Goal: Task Accomplishment & Management: Use online tool/utility

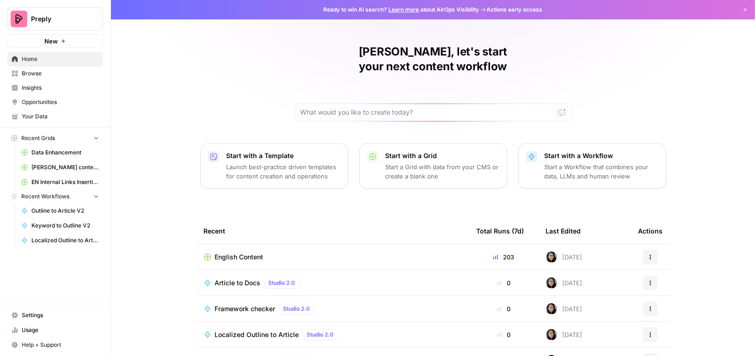
click at [50, 111] on link "Your Data" at bounding box center [55, 116] width 96 height 15
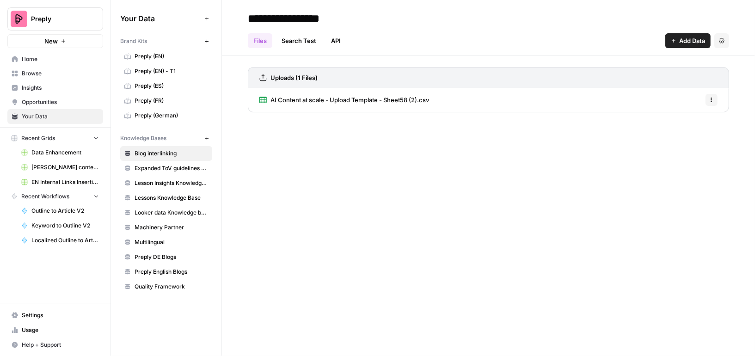
click at [184, 208] on span "Looker data Knowledge base (EN)" at bounding box center [170, 212] width 73 height 8
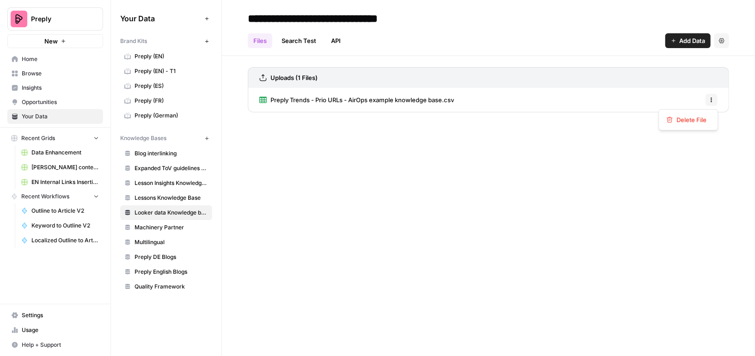
click at [711, 98] on icon "button" at bounding box center [711, 98] width 1 height 1
click at [690, 123] on span "Delete File" at bounding box center [691, 119] width 30 height 9
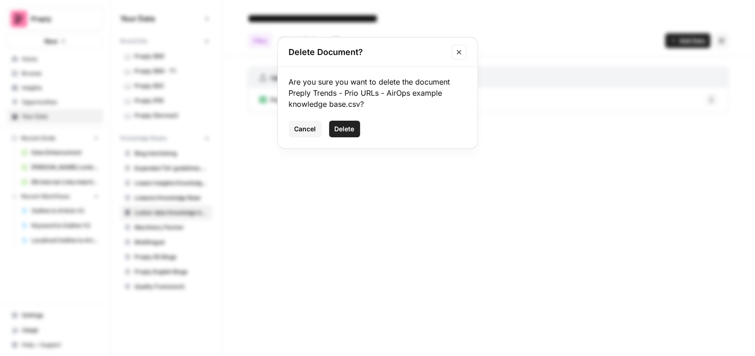
click at [351, 128] on span "Delete" at bounding box center [345, 128] width 20 height 9
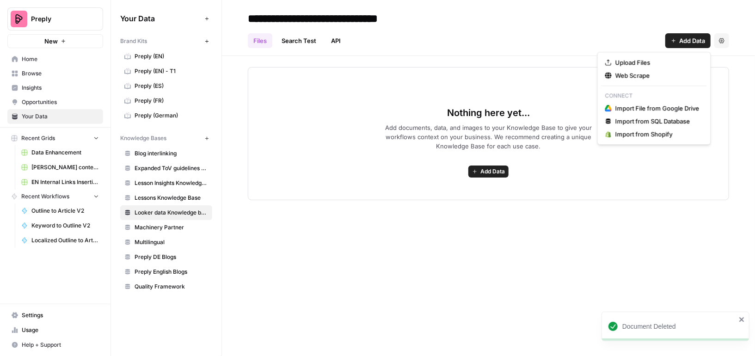
click at [697, 38] on span "Add Data" at bounding box center [692, 40] width 26 height 9
click at [497, 164] on div "Nothing here yet... Add documents, data, and images to your Knowledge Base to g…" at bounding box center [488, 133] width 481 height 133
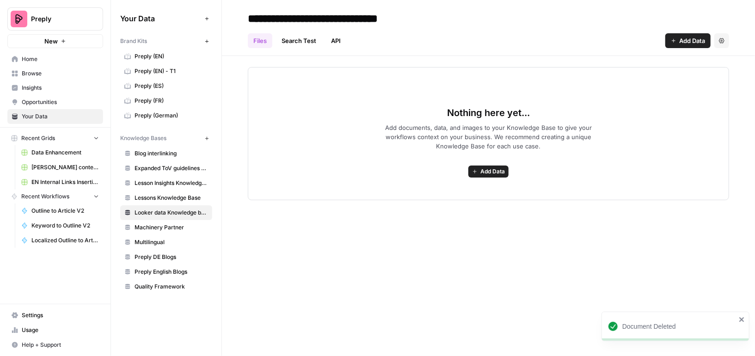
click at [493, 168] on span "Add Data" at bounding box center [492, 171] width 24 height 8
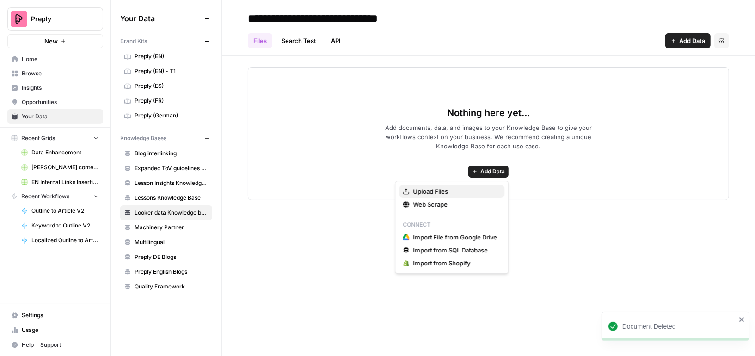
click at [472, 189] on span "Upload Files" at bounding box center [455, 191] width 84 height 9
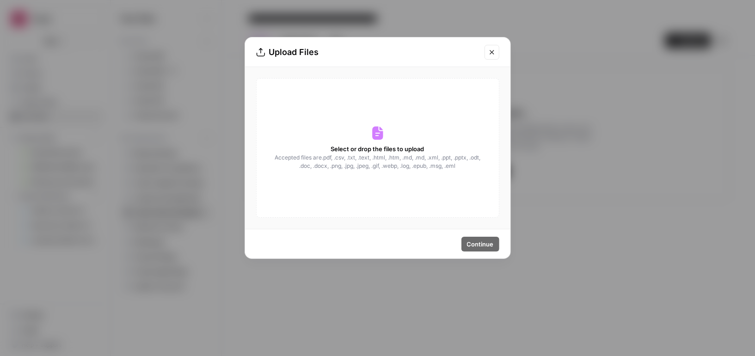
click at [354, 159] on span "Accepted files are .pdf, .csv, .txt, .text, .html, .htm, .md, .md, .xml, .ppt, …" at bounding box center [377, 161] width 207 height 17
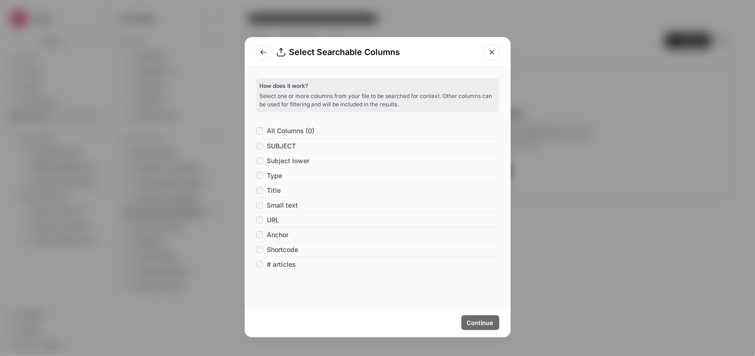
click at [299, 130] on span "All Columns (0)" at bounding box center [291, 130] width 48 height 9
click at [275, 265] on span "# articles" at bounding box center [281, 264] width 29 height 9
click at [478, 324] on span "Continue" at bounding box center [480, 322] width 27 height 9
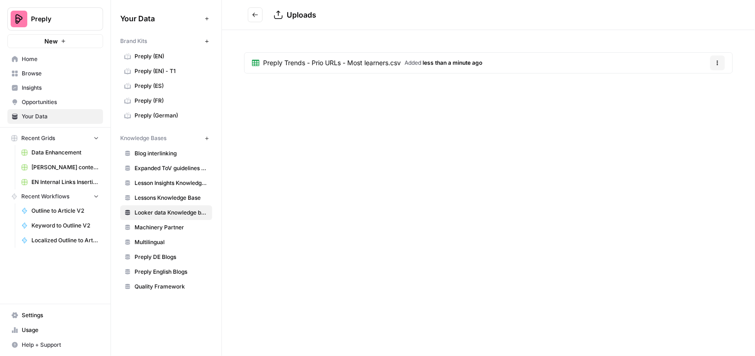
click at [387, 58] on span "Preply Trends - Prio URLs - Most learners.csv" at bounding box center [332, 62] width 138 height 9
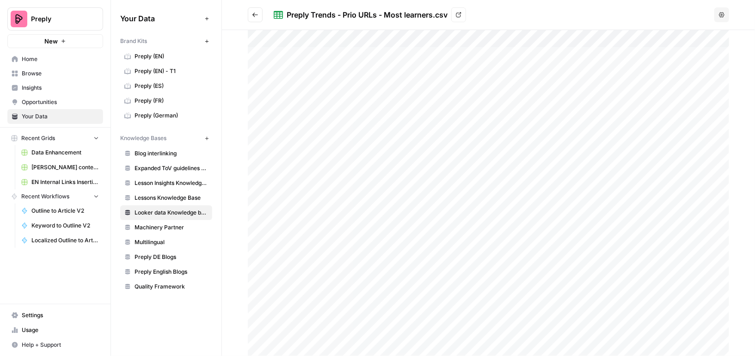
click at [52, 149] on span "Data Enhancement" at bounding box center [64, 152] width 67 height 8
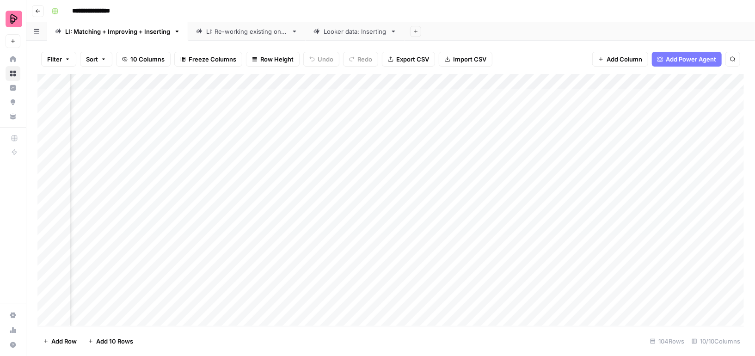
scroll to position [0, 496]
click at [339, 27] on div "Looker data: Inserting" at bounding box center [355, 31] width 63 height 9
click at [504, 82] on div "Add Column" at bounding box center [390, 191] width 706 height 235
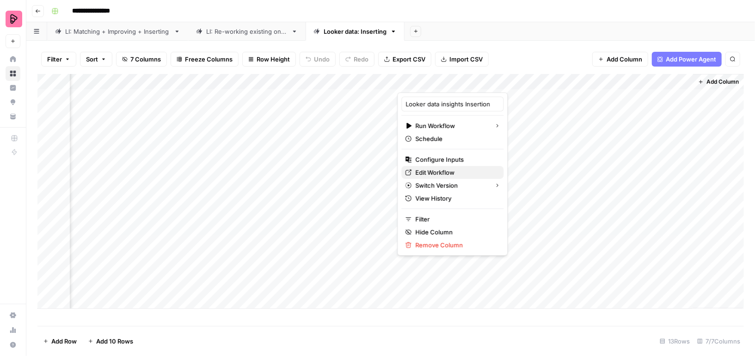
click at [434, 173] on span "Edit Workflow" at bounding box center [455, 172] width 81 height 9
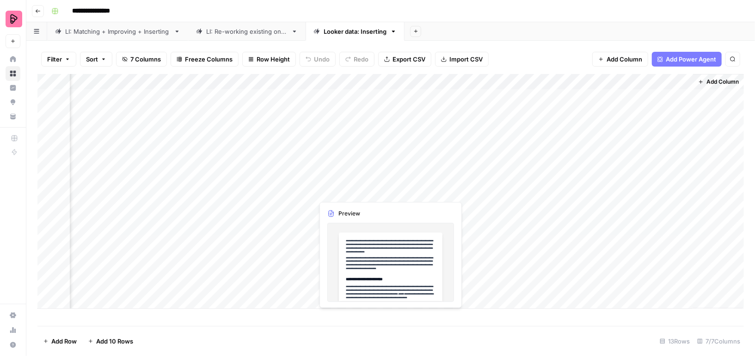
scroll to position [0, 0]
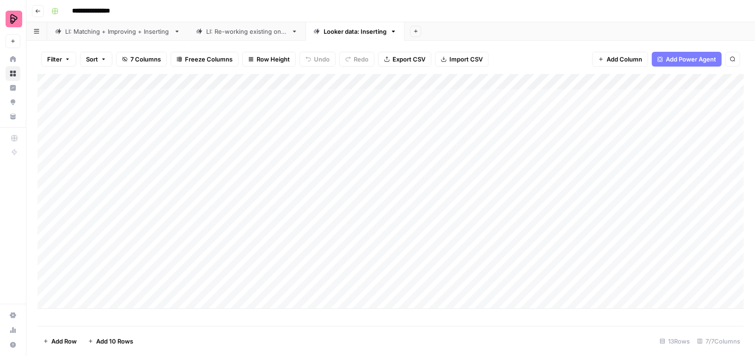
click at [84, 305] on div "Add Column" at bounding box center [390, 191] width 706 height 235
click at [201, 330] on footer "Add Row Add 10 Rows 14 Rows 7/7 Columns" at bounding box center [390, 341] width 706 height 30
click at [116, 297] on div "Add Column" at bounding box center [390, 199] width 706 height 250
click at [180, 334] on footer "Add Row Add 10 Rows 14 Rows 7/7 Columns" at bounding box center [390, 341] width 706 height 30
click at [119, 295] on div "Add Column" at bounding box center [390, 199] width 706 height 250
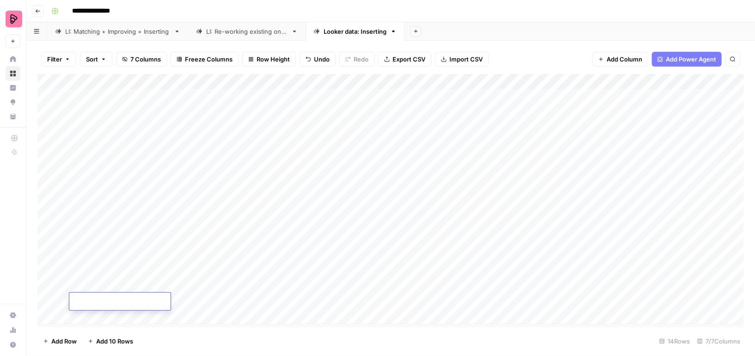
click at [119, 295] on div at bounding box center [119, 302] width 101 height 18
click at [197, 318] on div "Add Column" at bounding box center [390, 199] width 706 height 250
click at [145, 300] on div "Add Column" at bounding box center [390, 200] width 706 height 252
click at [308, 99] on div "Add Column" at bounding box center [390, 200] width 706 height 252
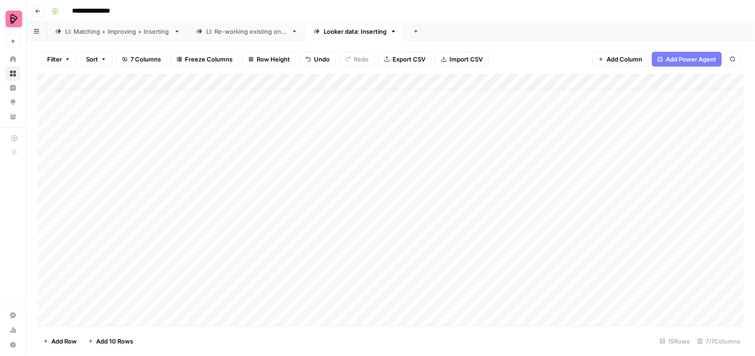
click at [110, 289] on div "Add Column" at bounding box center [390, 200] width 706 height 252
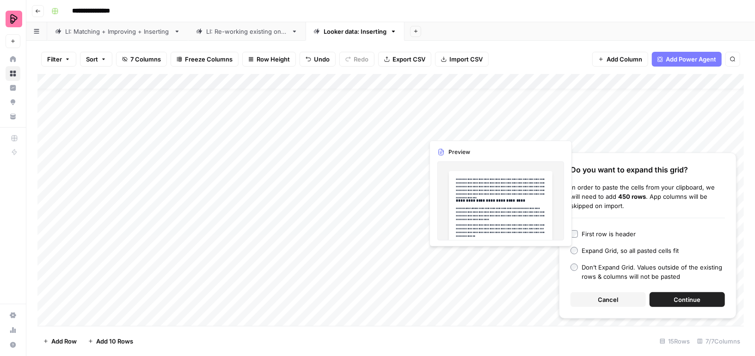
click at [683, 303] on span "Continue" at bounding box center [687, 299] width 27 height 9
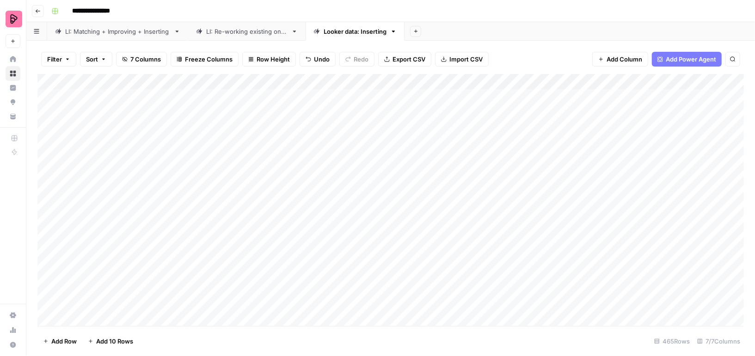
scroll to position [164, 0]
click at [386, 135] on div "Add Column" at bounding box center [390, 200] width 706 height 252
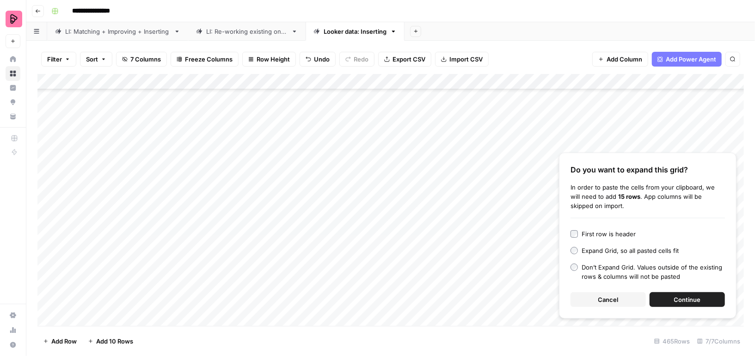
click at [619, 300] on button "Cancel" at bounding box center [607, 299] width 75 height 15
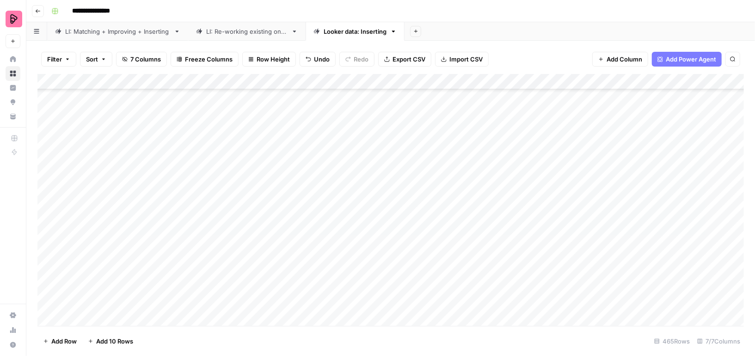
click at [105, 135] on div "Add Column" at bounding box center [390, 200] width 706 height 252
click at [111, 226] on div "Add Column" at bounding box center [390, 200] width 706 height 252
click at [98, 199] on div "Add Column" at bounding box center [390, 200] width 706 height 252
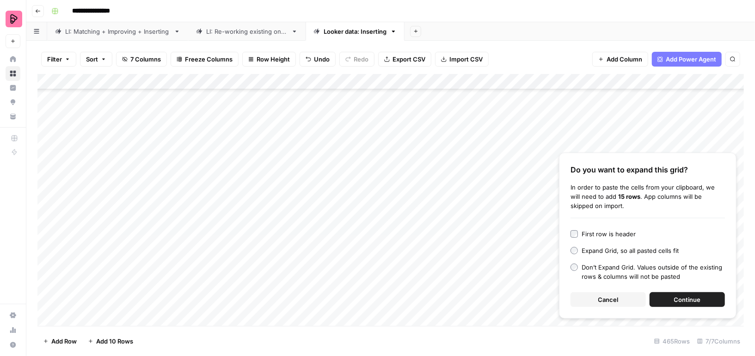
click at [677, 303] on span "Continue" at bounding box center [687, 299] width 27 height 9
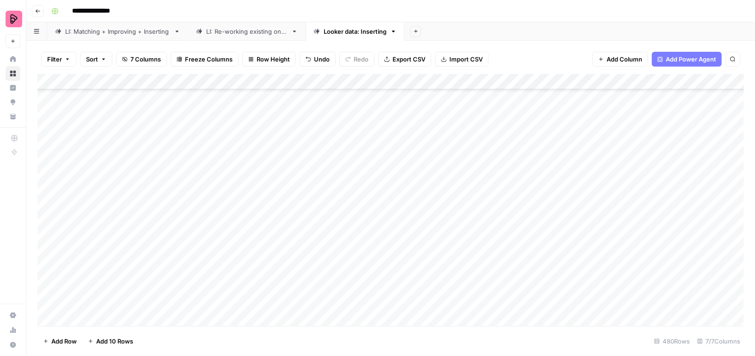
click at [450, 199] on div "Add Column" at bounding box center [390, 200] width 706 height 252
click at [441, 206] on div "Add Column" at bounding box center [390, 200] width 706 height 252
click at [440, 220] on div "Add Column" at bounding box center [390, 200] width 706 height 252
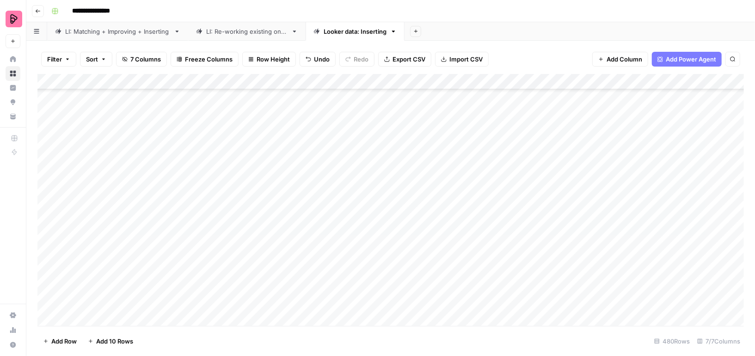
scroll to position [2654, 0]
click at [433, 226] on div "Add Column" at bounding box center [390, 200] width 706 height 252
click at [633, 327] on span "Reload" at bounding box center [632, 328] width 18 height 8
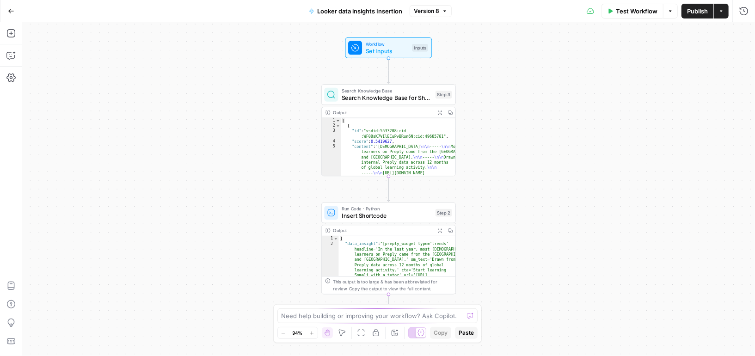
click at [5, 57] on button "Copilot" at bounding box center [11, 55] width 15 height 15
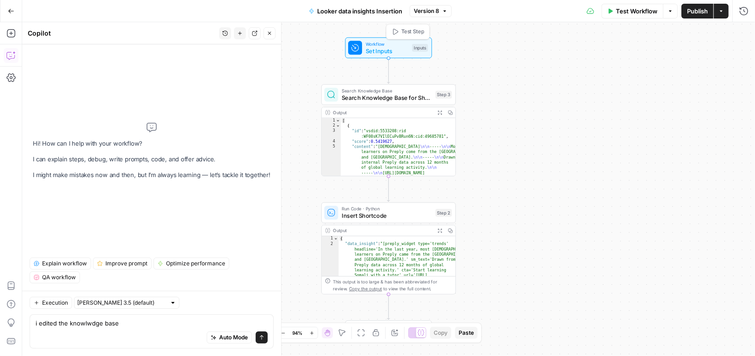
click at [402, 52] on span "Set Inputs" at bounding box center [387, 51] width 43 height 9
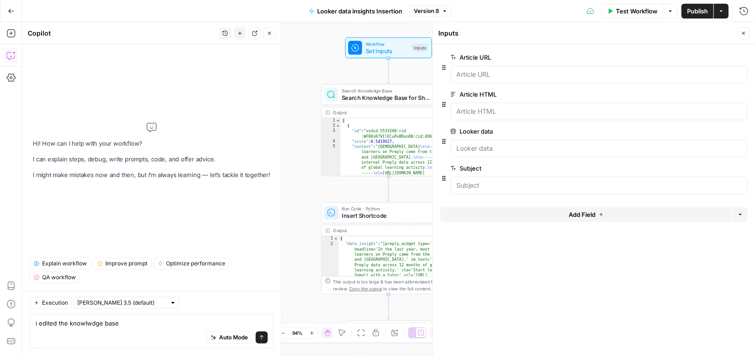
click at [128, 328] on div "Auto Mode Send" at bounding box center [152, 338] width 232 height 20
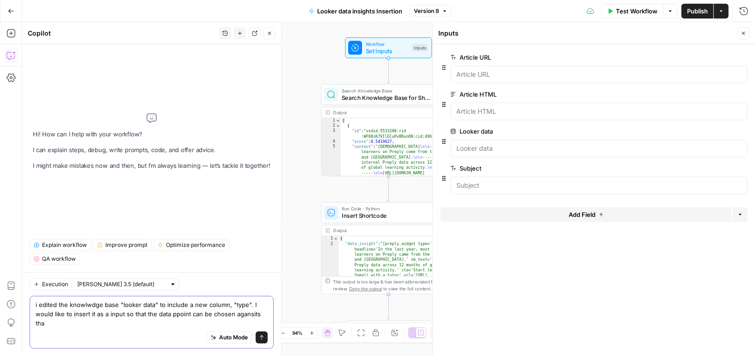
type textarea "i edited the knowlwdge base "looker data" to include a new column, "type". I wo…"
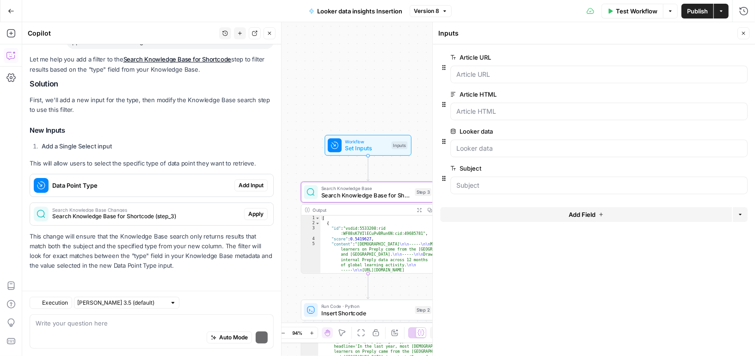
click at [258, 210] on span "Apply" at bounding box center [255, 214] width 15 height 8
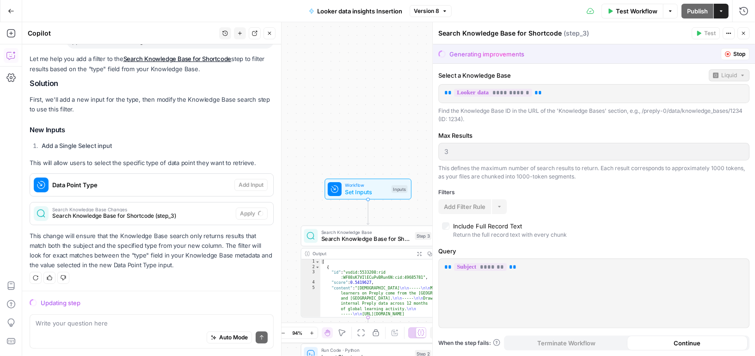
click at [744, 53] on span "Stop" at bounding box center [739, 54] width 12 height 8
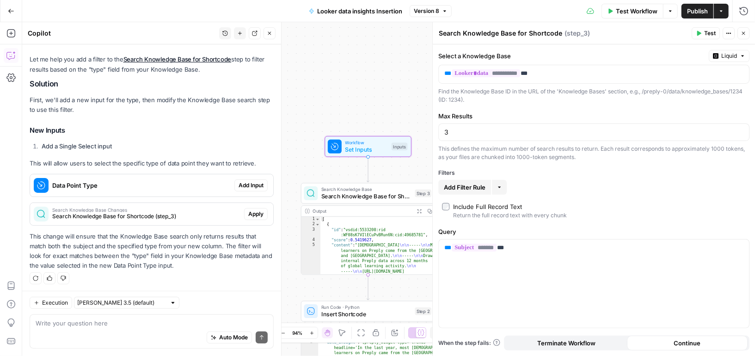
click at [248, 184] on span "Add Input" at bounding box center [250, 185] width 25 height 8
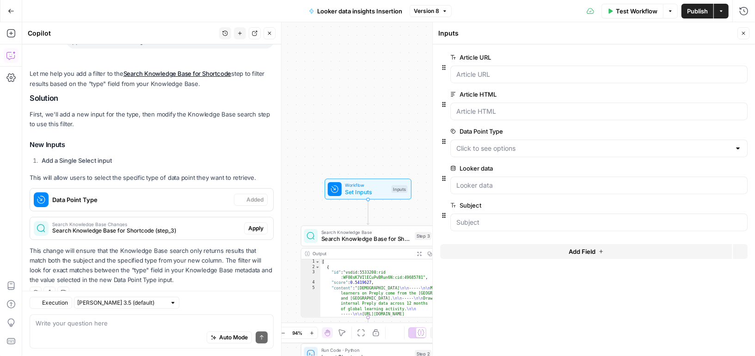
scroll to position [98, 0]
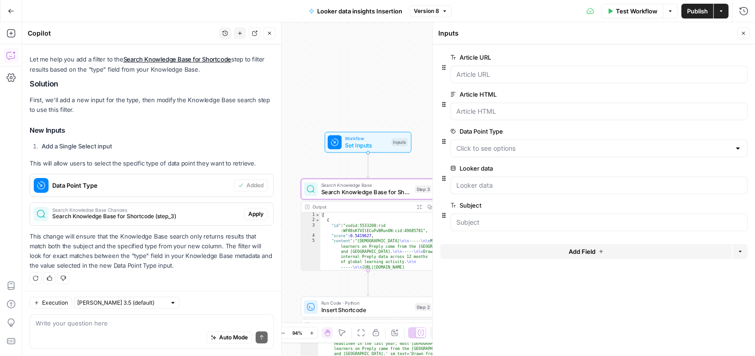
click at [248, 210] on span "Apply" at bounding box center [255, 214] width 15 height 8
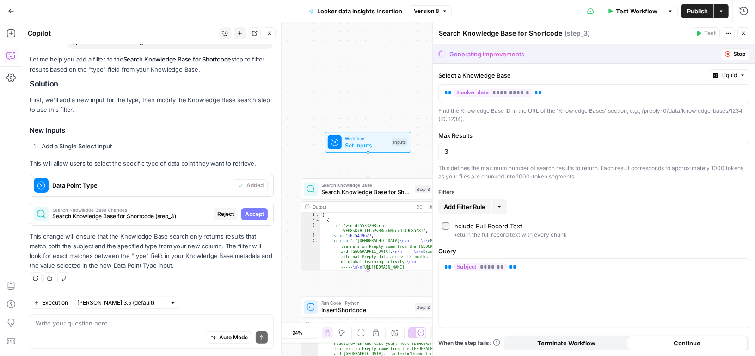
click at [491, 35] on textarea "Search Knowledge Base for Shortcode" at bounding box center [500, 33] width 123 height 9
click at [491, 52] on div "Generating improvements" at bounding box center [486, 53] width 75 height 9
click at [409, 52] on div "Workflow Set Inputs Inputs Search Knowledge Base Search Knowledge Base for Shor…" at bounding box center [388, 189] width 733 height 334
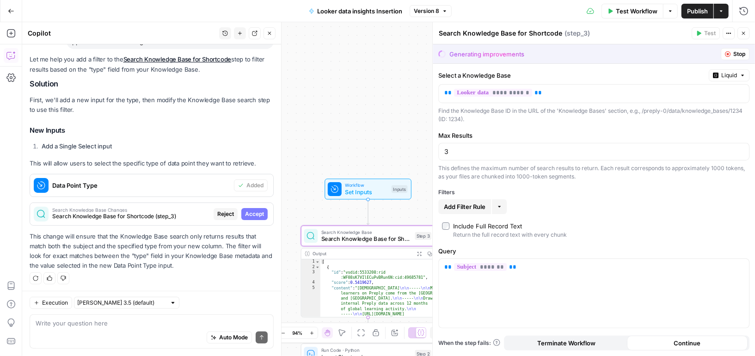
click at [164, 210] on span "Search Knowledge Base Changes" at bounding box center [131, 210] width 158 height 5
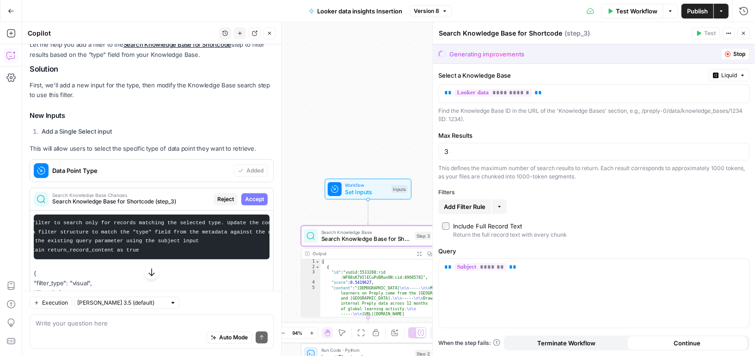
scroll to position [0, 20]
click at [226, 196] on span "Reject" at bounding box center [225, 199] width 17 height 8
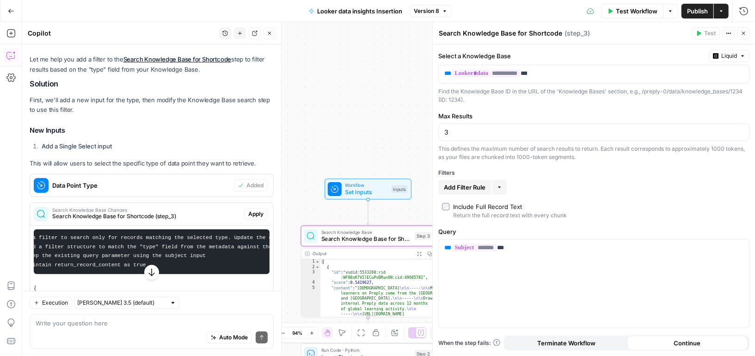
scroll to position [112, 0]
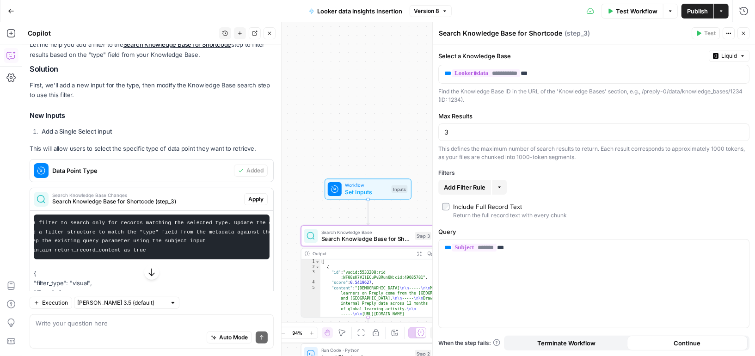
click at [261, 196] on span "Apply" at bounding box center [255, 199] width 15 height 8
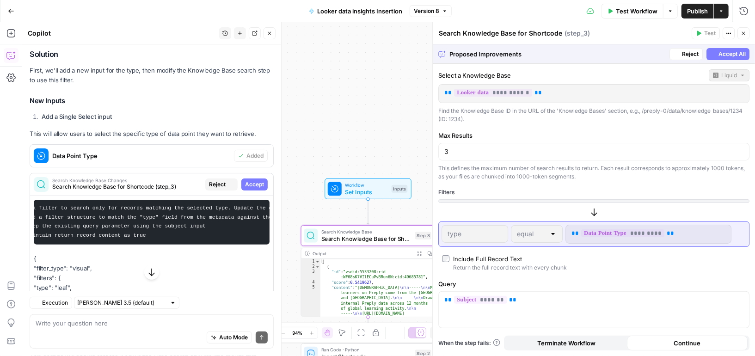
scroll to position [98, 0]
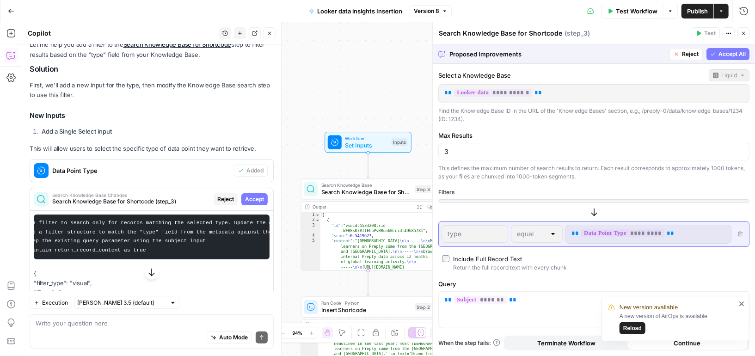
click at [721, 52] on span "Accept All" at bounding box center [731, 54] width 27 height 8
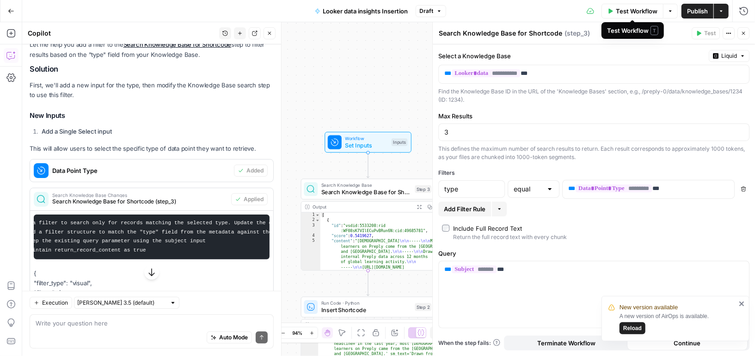
click at [641, 11] on span "Test Workflow" at bounding box center [637, 10] width 42 height 9
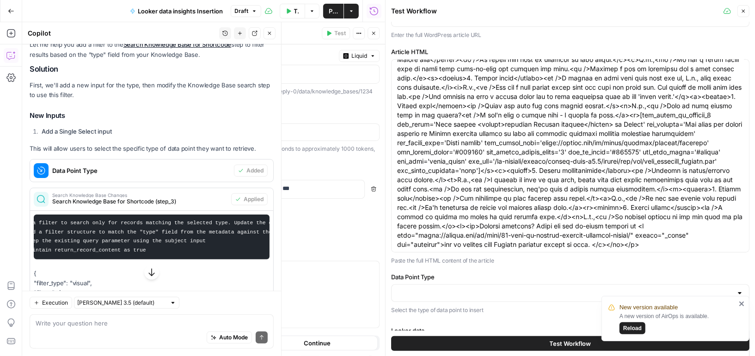
scroll to position [57, 0]
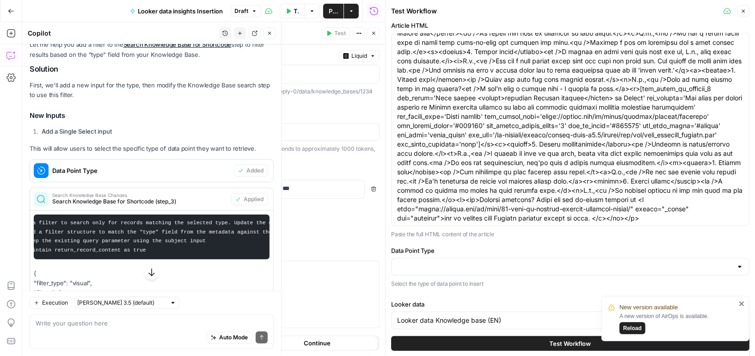
click at [482, 277] on div "Data Point Type Select the type of data point to insert" at bounding box center [570, 267] width 358 height 43
click at [477, 265] on input "Data Point Type" at bounding box center [564, 266] width 335 height 9
click at [455, 250] on label "Data Point Type" at bounding box center [570, 250] width 358 height 9
click at [455, 262] on input "Data Point Type" at bounding box center [564, 266] width 335 height 9
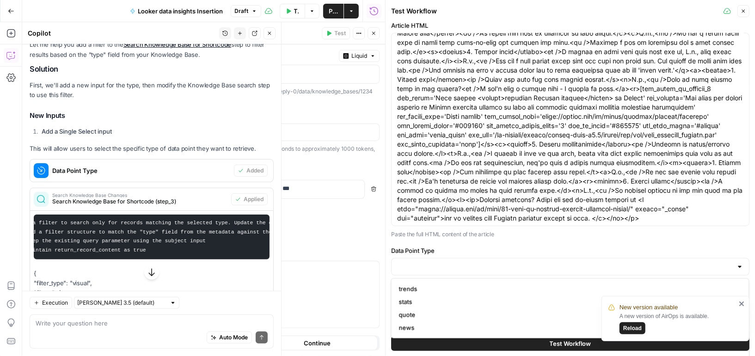
click at [462, 240] on div "Article URL https://preply.com/en/blog/6-career-related-vocabularies/ Enter the…" at bounding box center [570, 130] width 358 height 318
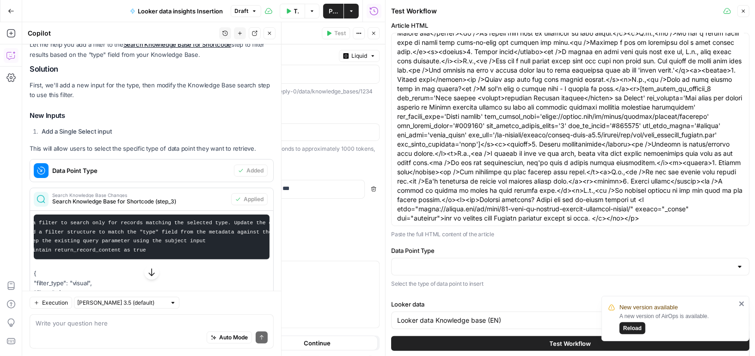
click at [452, 258] on div at bounding box center [570, 267] width 358 height 18
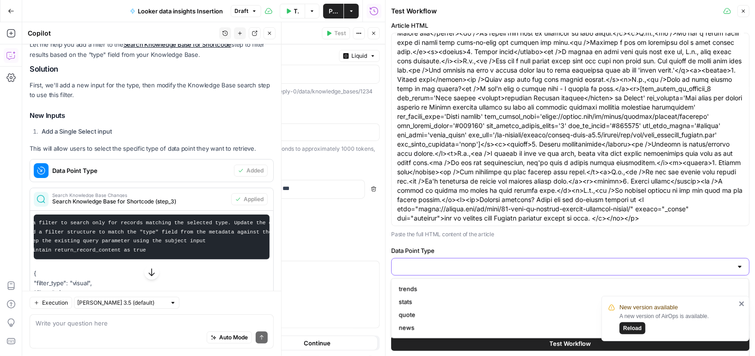
paste input "Trend over time"
type input "Trend over time"
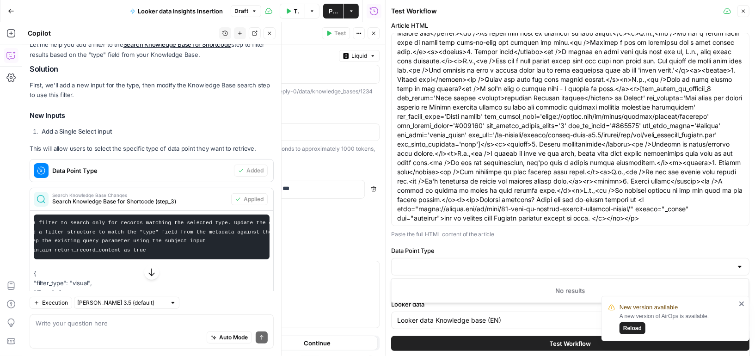
click at [524, 341] on button "Test Workflow" at bounding box center [570, 343] width 358 height 15
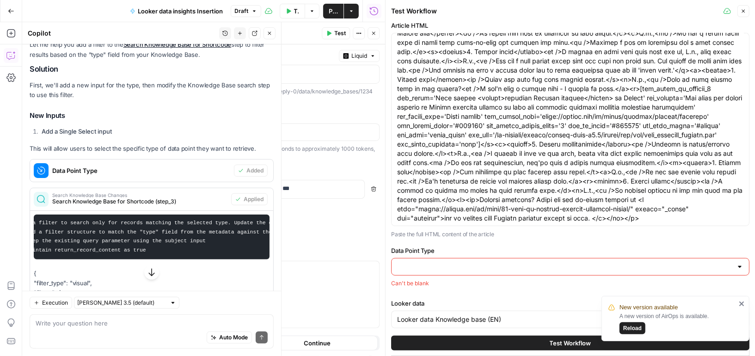
click at [745, 10] on icon "button" at bounding box center [743, 11] width 6 height 6
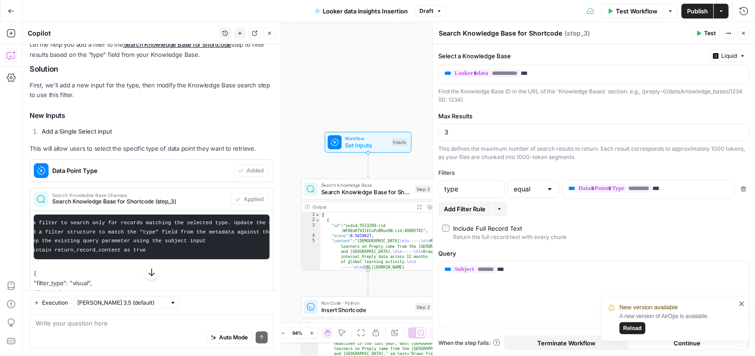
click at [380, 143] on span "Set Inputs" at bounding box center [366, 145] width 43 height 9
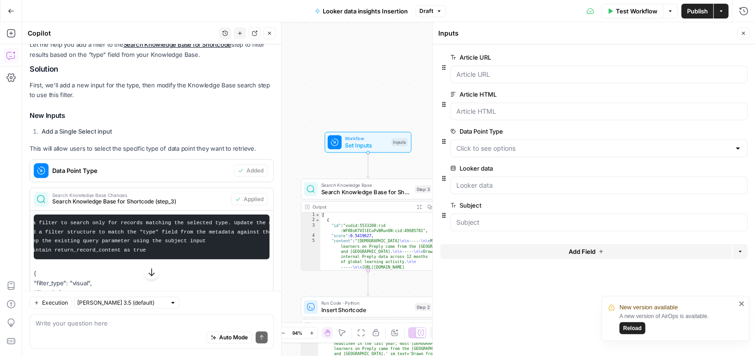
click at [510, 153] on div at bounding box center [598, 149] width 297 height 18
click at [704, 131] on span "edit field" at bounding box center [712, 131] width 20 height 7
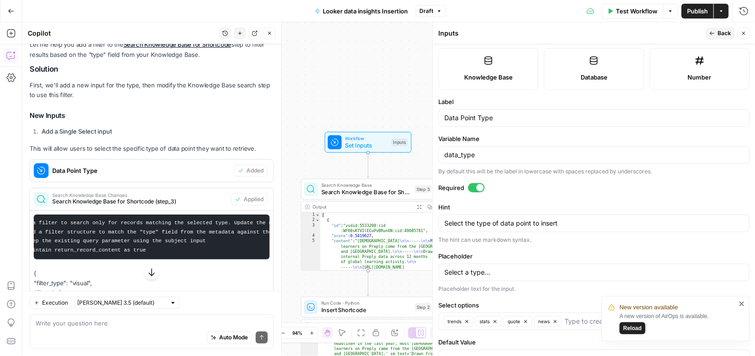
scroll to position [181, 0]
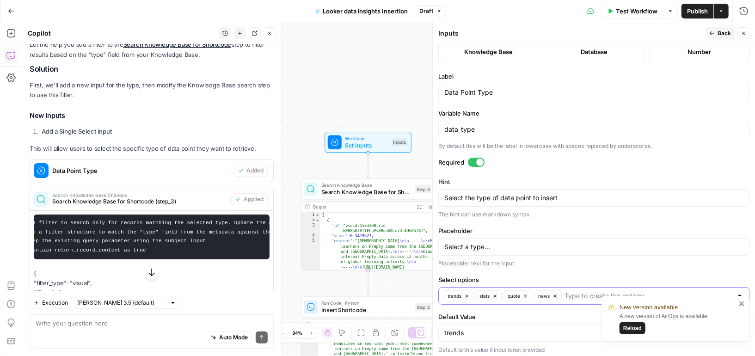
click at [464, 293] on icon "button" at bounding box center [466, 295] width 5 height 5
click at [465, 293] on icon "button" at bounding box center [464, 295] width 5 height 5
click at [464, 293] on icon "button" at bounding box center [465, 295] width 5 height 5
click at [464, 293] on icon "button" at bounding box center [464, 295] width 5 height 5
click at [464, 291] on input "Select options" at bounding box center [588, 295] width 288 height 9
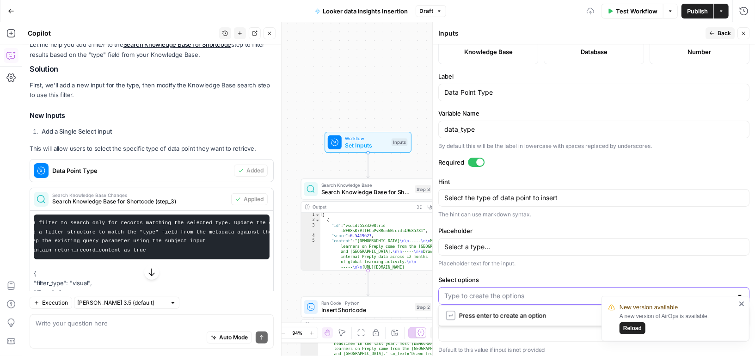
paste input "Trend over time"
type input "Trend over time"
paste input "Demographic distribution"
type input "Demographic distribution"
paste input "Global Tutor Distribution"
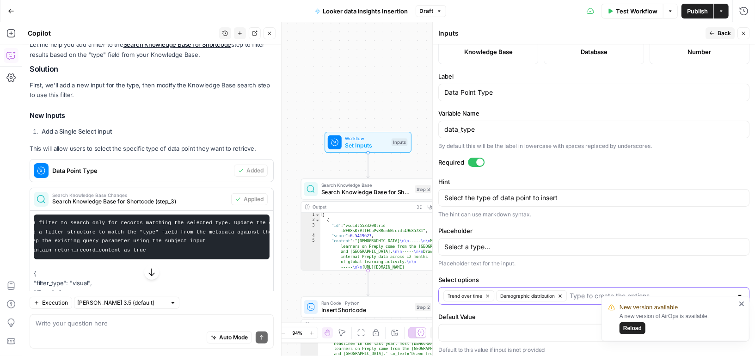
type input "Global Tutor Distribution"
click at [691, 10] on span "Publish" at bounding box center [697, 10] width 21 height 9
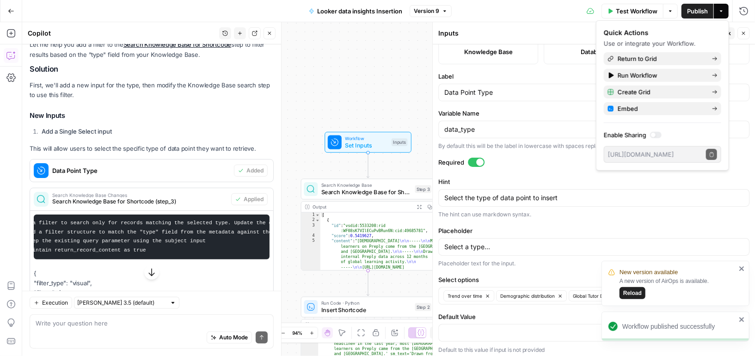
click at [631, 295] on span "Reload" at bounding box center [632, 293] width 18 height 8
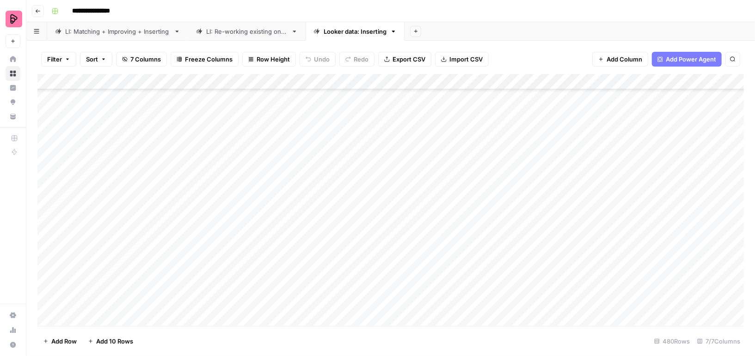
scroll to position [3424, 0]
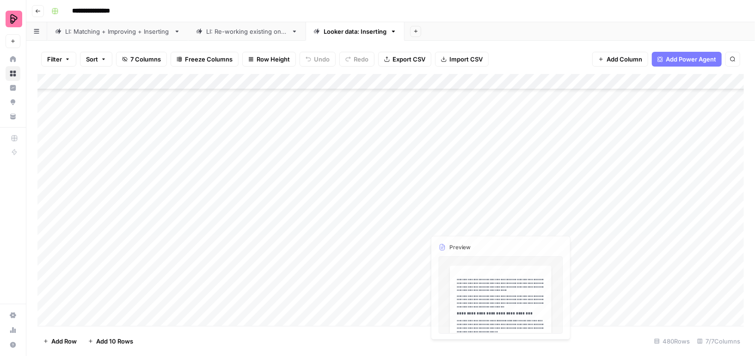
click at [455, 245] on div "Add Column" at bounding box center [390, 200] width 706 height 252
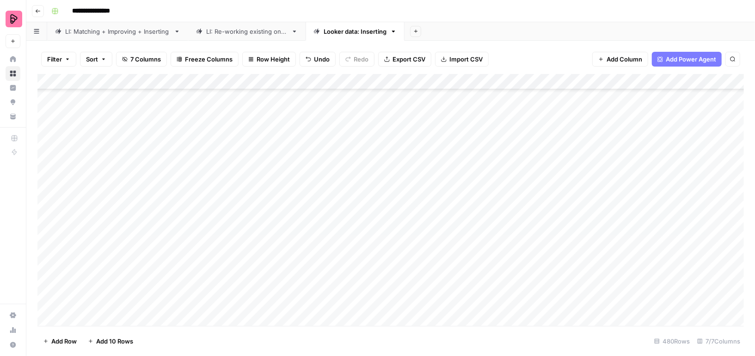
scroll to position [4500, 0]
click at [438, 253] on div "Add Column" at bounding box center [390, 200] width 706 height 252
click at [458, 247] on div "Add Column" at bounding box center [390, 200] width 706 height 252
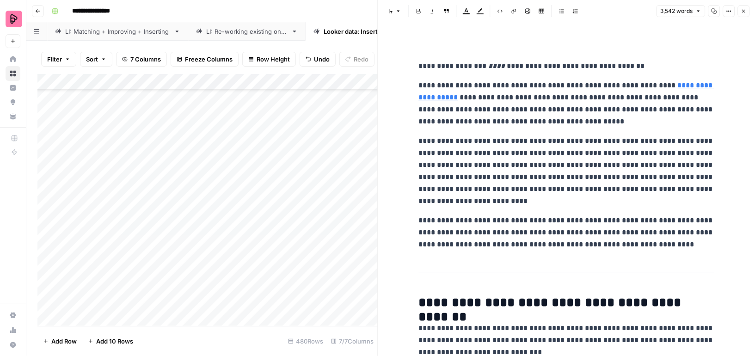
click at [745, 12] on icon "button" at bounding box center [743, 11] width 3 height 3
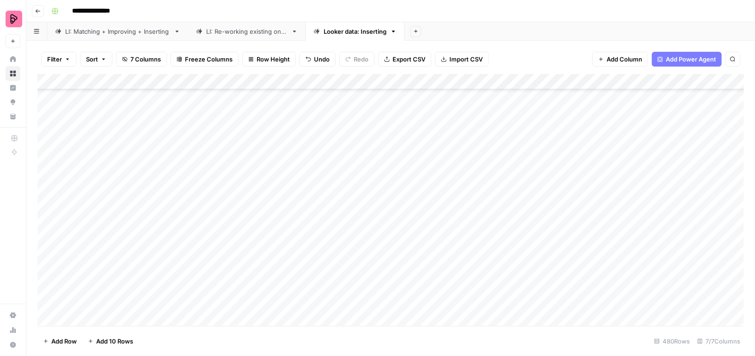
scroll to position [5645, 0]
click at [443, 204] on div "Add Column" at bounding box center [390, 200] width 706 height 252
click at [464, 202] on div "Add Column" at bounding box center [390, 200] width 706 height 252
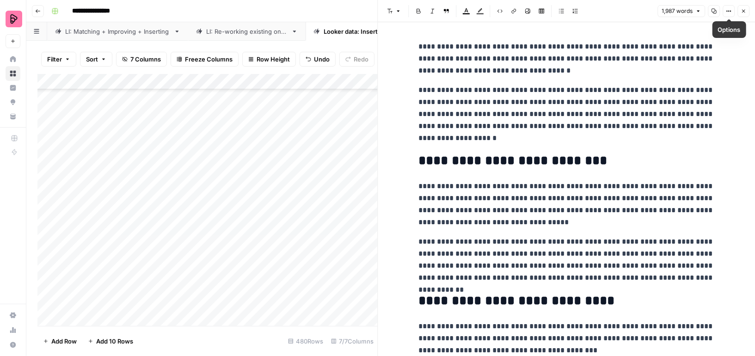
click at [743, 11] on icon "button" at bounding box center [743, 11] width 3 height 3
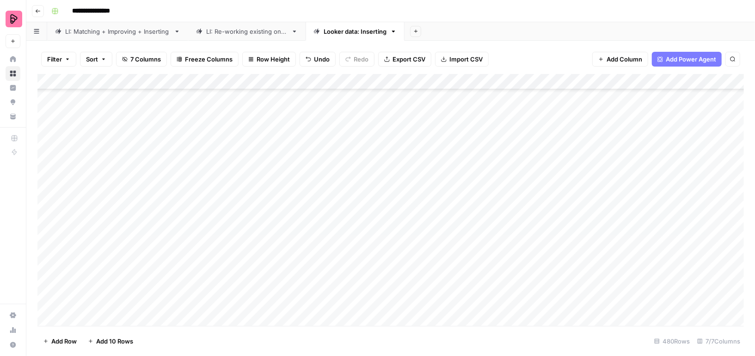
scroll to position [6460, 0]
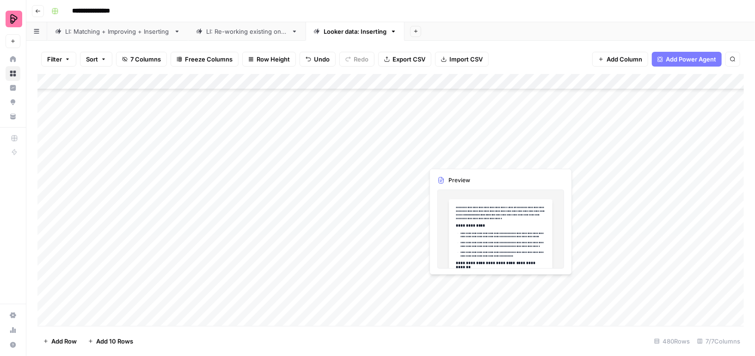
click at [483, 155] on div "Add Column" at bounding box center [390, 200] width 706 height 252
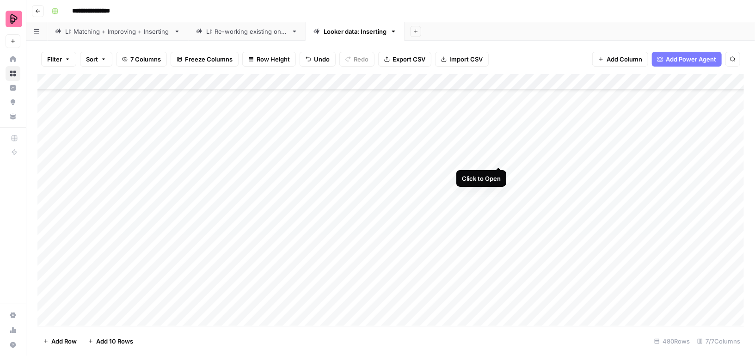
click at [498, 156] on div "Add Column" at bounding box center [390, 200] width 706 height 252
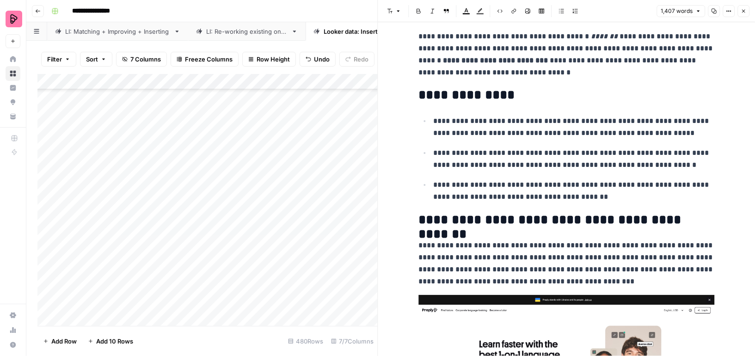
scroll to position [15, 0]
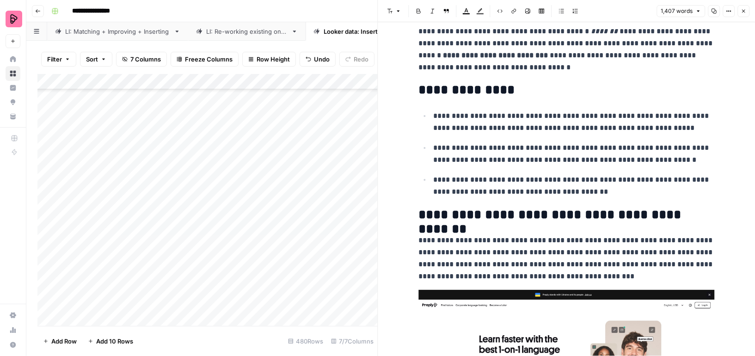
click at [742, 11] on icon "button" at bounding box center [743, 11] width 6 height 6
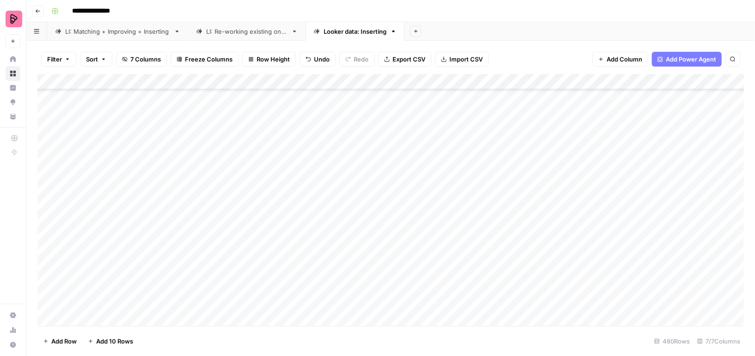
click at [434, 175] on div "Add Column" at bounding box center [390, 200] width 706 height 252
click at [446, 150] on div "Add Column" at bounding box center [390, 200] width 706 height 252
click at [631, 330] on span "Reload" at bounding box center [632, 328] width 18 height 8
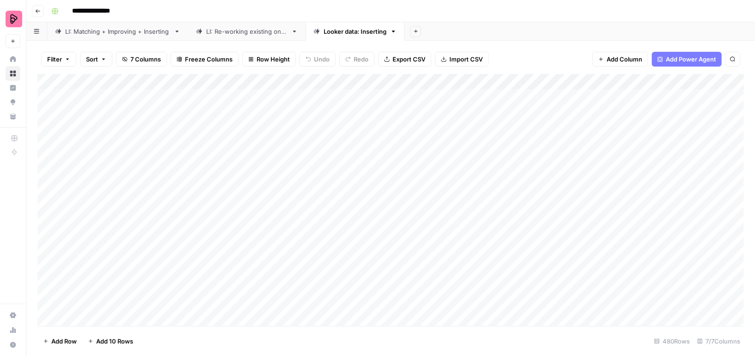
click at [401, 110] on div "Add Column" at bounding box center [390, 200] width 706 height 252
click at [711, 83] on span "Add Column" at bounding box center [722, 82] width 32 height 8
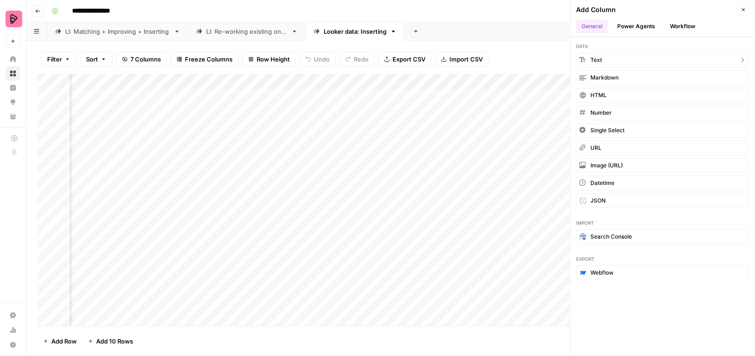
click at [680, 56] on button "Text" at bounding box center [662, 60] width 173 height 15
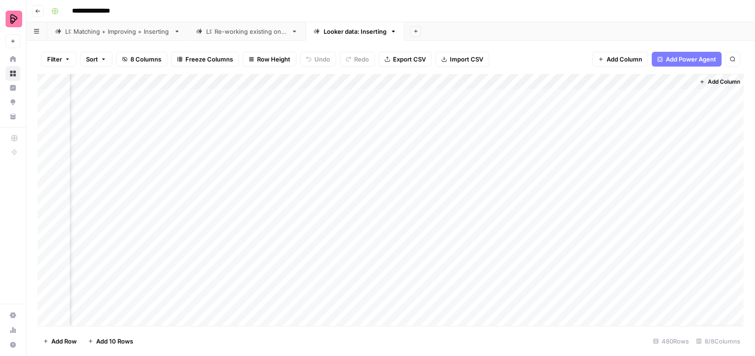
scroll to position [0, 243]
drag, startPoint x: 609, startPoint y: 78, endPoint x: 203, endPoint y: 83, distance: 405.4
click at [203, 83] on div "Add Column" at bounding box center [390, 200] width 706 height 252
click at [217, 78] on div "Add Column" at bounding box center [390, 200] width 706 height 252
click at [218, 102] on input "New Column" at bounding box center [236, 103] width 94 height 9
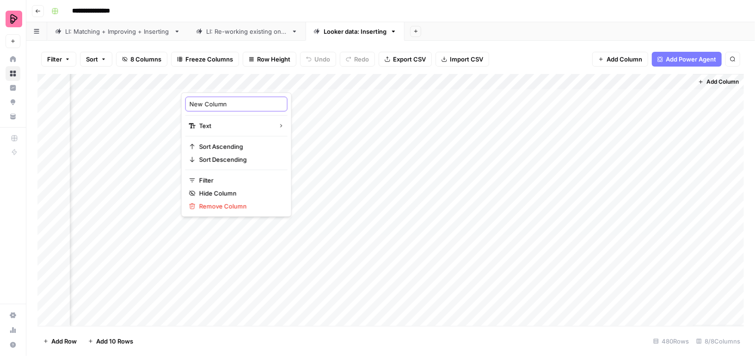
click at [218, 102] on input "New Column" at bounding box center [236, 103] width 94 height 9
type input "Tyoe"
click at [221, 81] on div "Add Column" at bounding box center [390, 200] width 706 height 252
click at [221, 81] on div at bounding box center [248, 83] width 134 height 18
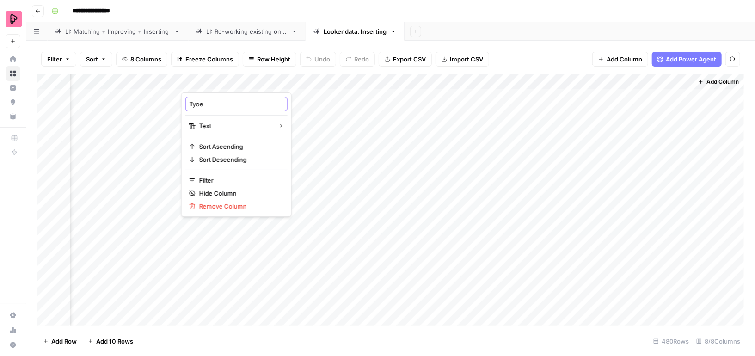
click at [209, 104] on input "Tyoe" at bounding box center [236, 103] width 94 height 9
type input "Type"
drag, startPoint x: 313, startPoint y: 79, endPoint x: 211, endPoint y: 79, distance: 102.1
click at [210, 79] on div "Add Column" at bounding box center [390, 200] width 706 height 252
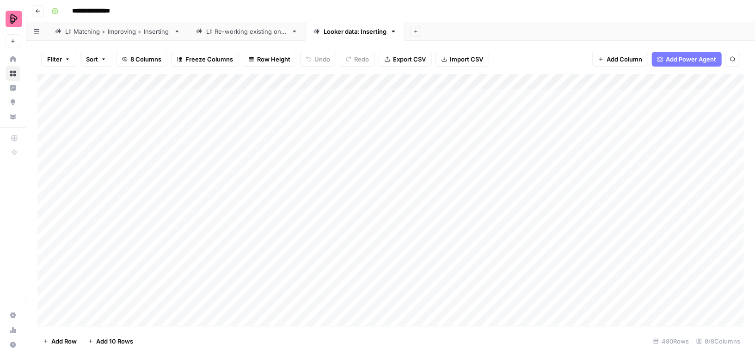
click at [662, 81] on div "Add Column" at bounding box center [390, 200] width 706 height 252
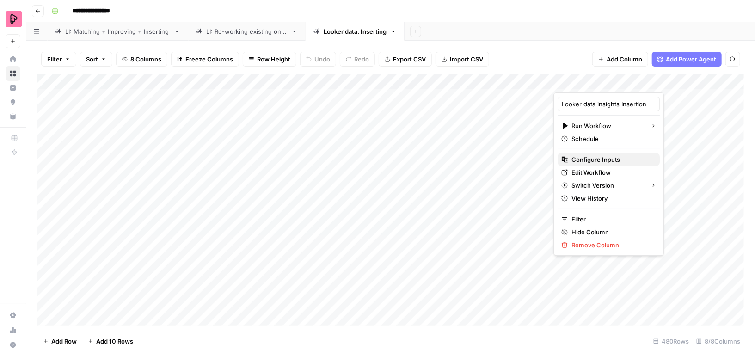
click at [598, 160] on span "Configure Inputs" at bounding box center [611, 159] width 81 height 9
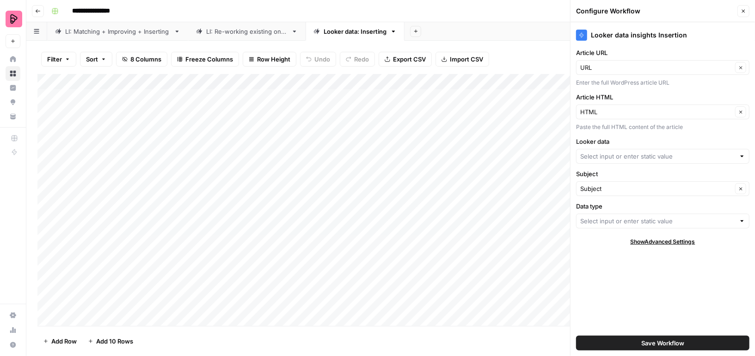
type input "Looker data Knowledge base (EN)"
click at [743, 220] on div at bounding box center [742, 220] width 6 height 9
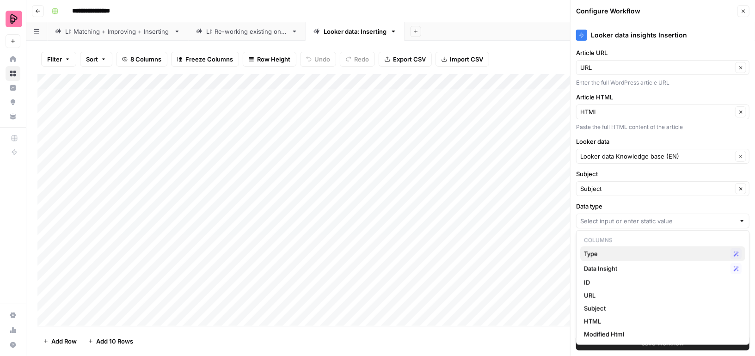
click at [683, 254] on span "Type" at bounding box center [655, 253] width 143 height 9
type input "Type"
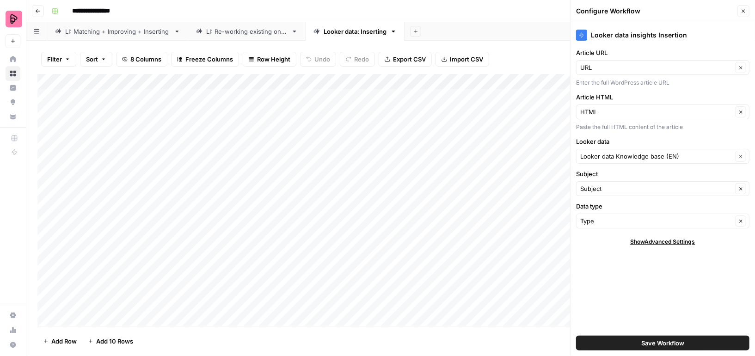
click at [661, 344] on span "Save Workflow" at bounding box center [662, 342] width 43 height 9
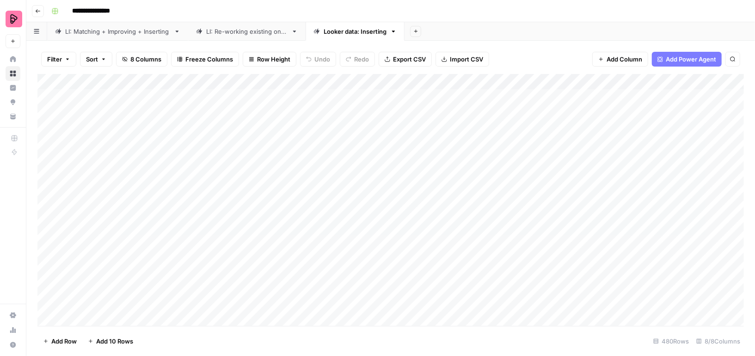
click at [439, 100] on div "Add Column" at bounding box center [390, 200] width 706 height 252
click at [518, 96] on div "Add Column" at bounding box center [390, 200] width 706 height 252
click at [601, 94] on div "Add Column" at bounding box center [390, 200] width 706 height 252
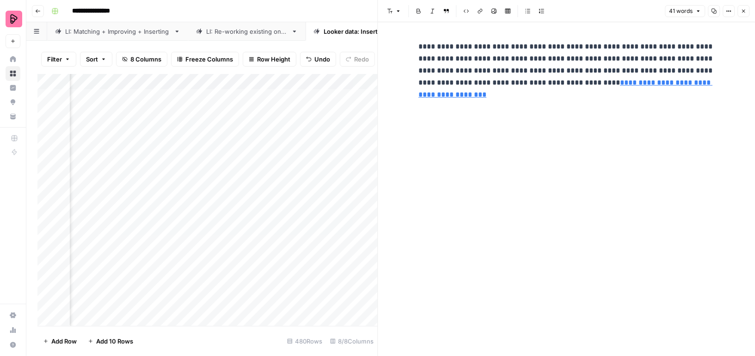
click at [743, 13] on icon "button" at bounding box center [743, 11] width 6 height 6
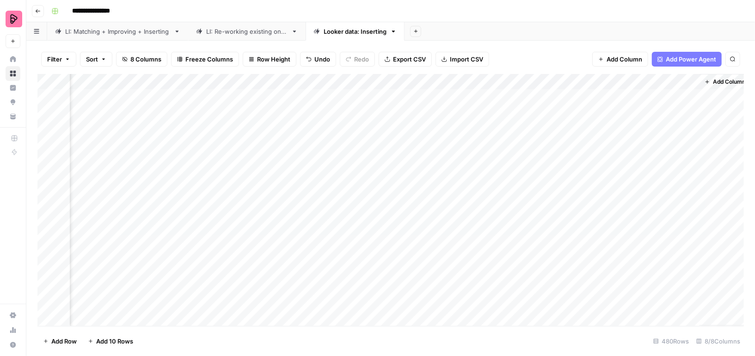
scroll to position [0, 145]
click at [694, 95] on div "Add Column" at bounding box center [390, 200] width 706 height 252
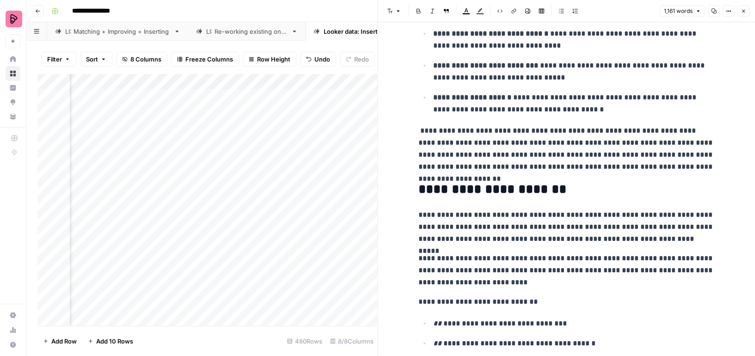
scroll to position [282, 0]
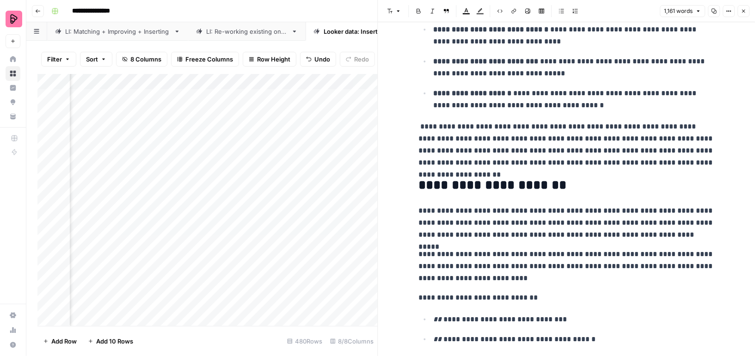
click at [743, 12] on icon "button" at bounding box center [743, 11] width 6 height 6
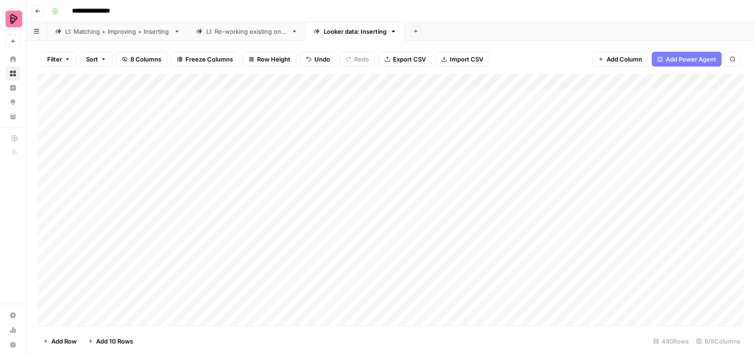
click at [59, 58] on span "Filter" at bounding box center [54, 59] width 15 height 9
click at [77, 101] on button "Add Filter" at bounding box center [225, 105] width 344 height 12
click at [79, 107] on input "text" at bounding box center [109, 107] width 101 height 9
type input "sub"
click at [82, 130] on span "Subject" at bounding box center [109, 129] width 78 height 9
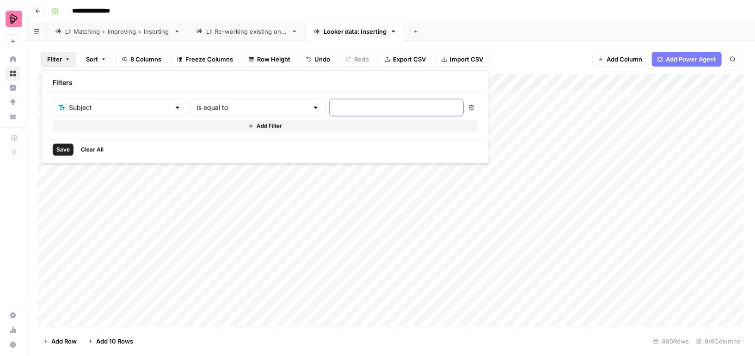
click at [335, 104] on input "text" at bounding box center [396, 107] width 122 height 9
paste input "spanish"
type input "spanish"
click at [61, 150] on span "Save" at bounding box center [62, 150] width 13 height 8
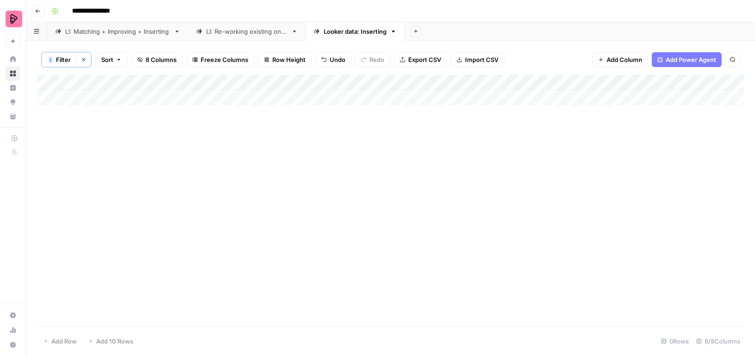
click at [61, 57] on span "Filter" at bounding box center [63, 59] width 15 height 9
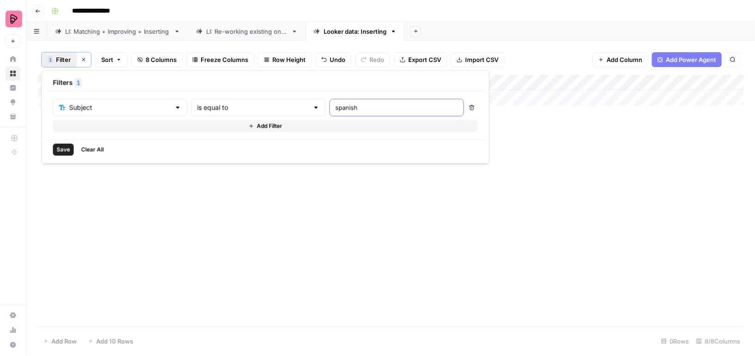
click at [335, 106] on input "spanish" at bounding box center [396, 107] width 122 height 9
type input "Spanish"
click at [62, 148] on span "Save" at bounding box center [62, 150] width 13 height 8
click at [434, 98] on div "Add Column" at bounding box center [390, 169] width 706 height 188
click at [446, 144] on div "Add Column" at bounding box center [390, 169] width 706 height 188
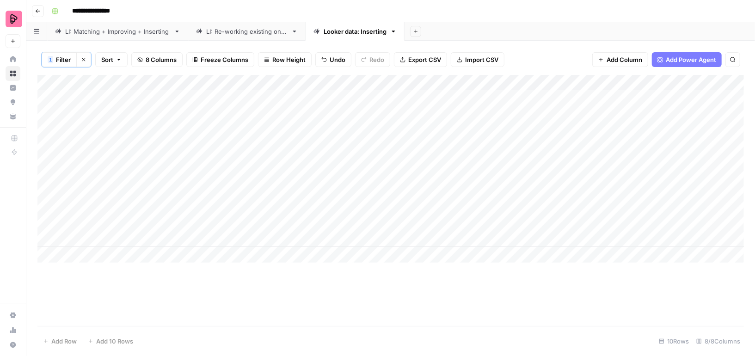
click at [448, 190] on div "Add Column" at bounding box center [390, 169] width 706 height 188
click at [442, 108] on div "Add Column" at bounding box center [390, 169] width 706 height 188
click at [444, 166] on div "Add Column" at bounding box center [390, 169] width 706 height 188
click at [445, 208] on div "Add Column" at bounding box center [390, 169] width 706 height 188
click at [437, 131] on div "Add Column" at bounding box center [390, 169] width 706 height 188
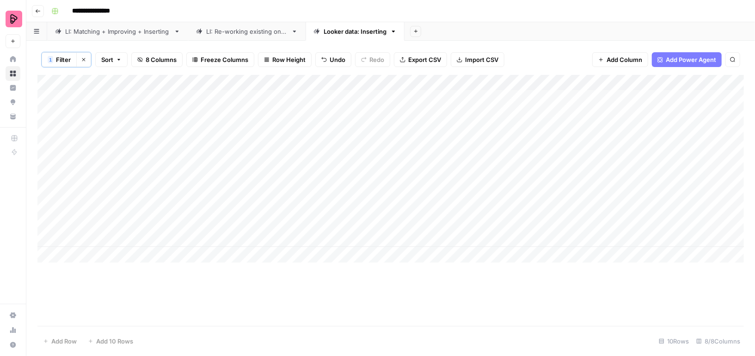
click at [452, 176] on div "Add Column" at bounding box center [390, 169] width 706 height 188
click at [449, 227] on div "Add Column" at bounding box center [390, 169] width 706 height 188
click at [447, 205] on div "Add Column" at bounding box center [390, 169] width 706 height 188
click at [446, 237] on div "Add Column" at bounding box center [390, 169] width 706 height 188
click at [71, 60] on button "1 Filter" at bounding box center [59, 59] width 35 height 15
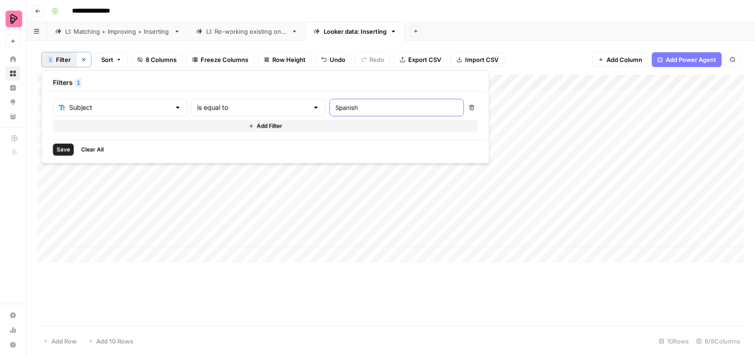
click at [335, 103] on input "Spanish" at bounding box center [396, 107] width 122 height 9
paste input "Frenc"
type input "French"
drag, startPoint x: 453, startPoint y: 98, endPoint x: 452, endPoint y: 239, distance: 141.4
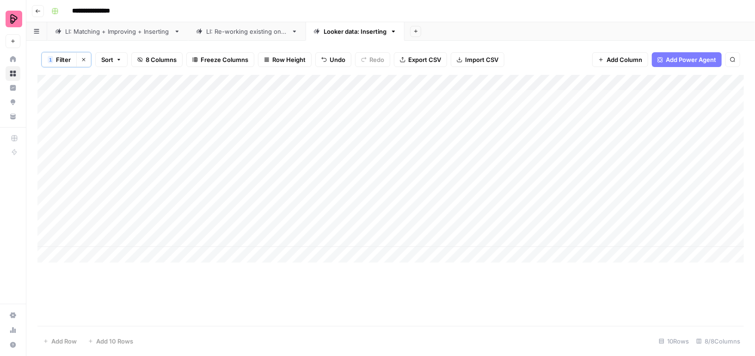
click at [452, 239] on div "Add Column" at bounding box center [390, 169] width 706 height 188
click at [67, 61] on span "Filter" at bounding box center [63, 59] width 15 height 9
click at [61, 150] on span "Save" at bounding box center [62, 150] width 13 height 8
click at [448, 82] on div "Add Column" at bounding box center [390, 114] width 706 height 78
click at [408, 184] on div "Add Column" at bounding box center [390, 200] width 706 height 251
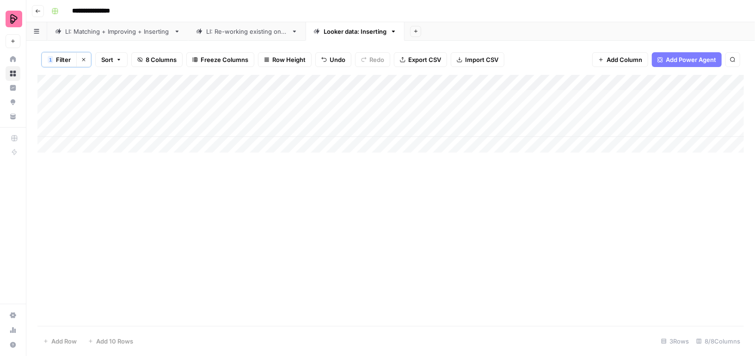
click at [448, 100] on div "Add Column" at bounding box center [390, 114] width 706 height 78
click at [67, 57] on span "Filter" at bounding box center [63, 59] width 15 height 9
click at [329, 101] on div "French" at bounding box center [396, 108] width 134 height 18
click at [335, 104] on input "French" at bounding box center [396, 107] width 122 height 9
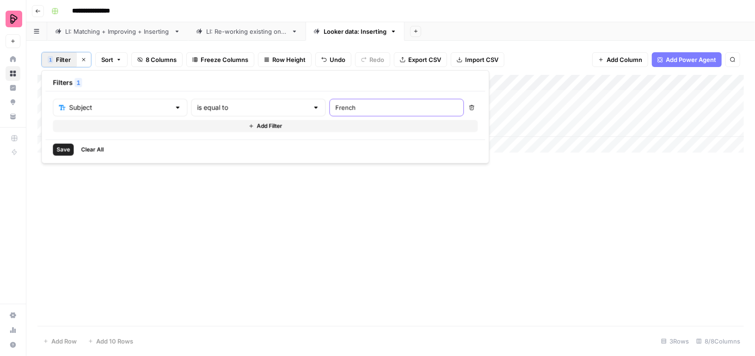
click at [335, 104] on input "French" at bounding box center [396, 107] width 122 height 9
type input "german"
click at [62, 150] on span "Save" at bounding box center [62, 150] width 13 height 8
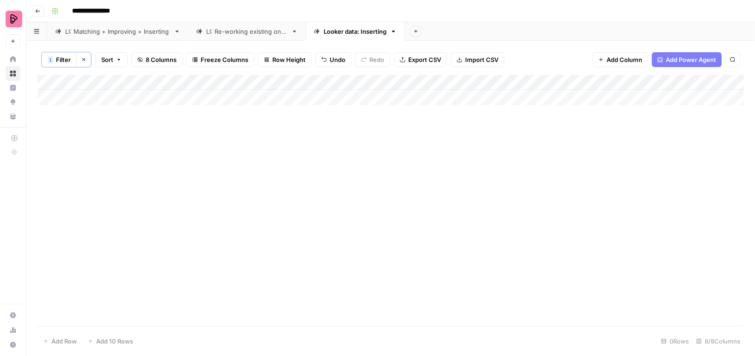
drag, startPoint x: 57, startPoint y: 59, endPoint x: 62, endPoint y: 59, distance: 5.1
click at [57, 59] on span "Filter" at bounding box center [63, 59] width 15 height 9
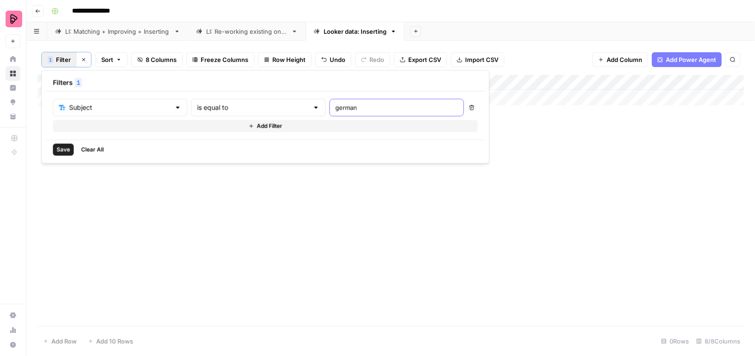
click at [335, 104] on input "german" at bounding box center [396, 107] width 122 height 9
type input "German"
click at [64, 149] on span "Save" at bounding box center [62, 150] width 13 height 8
click at [401, 98] on div "Add Column" at bounding box center [390, 129] width 706 height 109
click at [440, 99] on div "Add Column" at bounding box center [390, 129] width 706 height 109
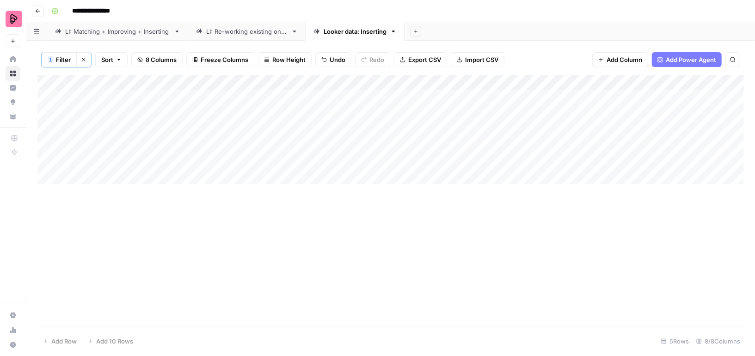
drag, startPoint x: 445, startPoint y: 113, endPoint x: 444, endPoint y: 122, distance: 9.7
click at [445, 122] on div "Add Column" at bounding box center [390, 129] width 706 height 109
drag, startPoint x: 442, startPoint y: 92, endPoint x: 440, endPoint y: 112, distance: 20.0
click at [440, 112] on div "Add Column" at bounding box center [390, 129] width 706 height 109
click at [443, 140] on div "Add Column" at bounding box center [390, 129] width 706 height 109
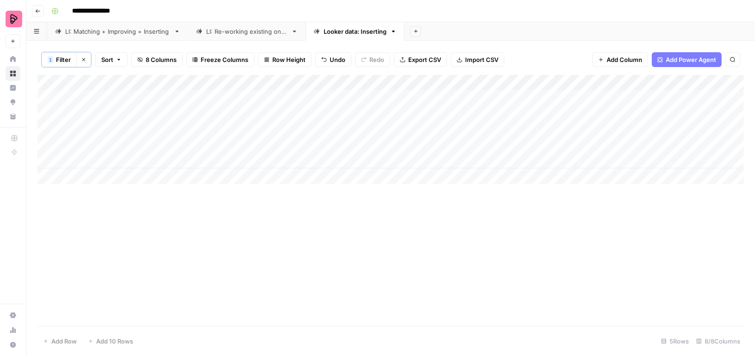
drag, startPoint x: 447, startPoint y: 96, endPoint x: 447, endPoint y: 127, distance: 31.0
click at [447, 127] on div "Add Column" at bounding box center [390, 129] width 706 height 109
click at [60, 59] on span "Filter" at bounding box center [63, 59] width 15 height 9
click at [335, 107] on input "German" at bounding box center [396, 107] width 122 height 9
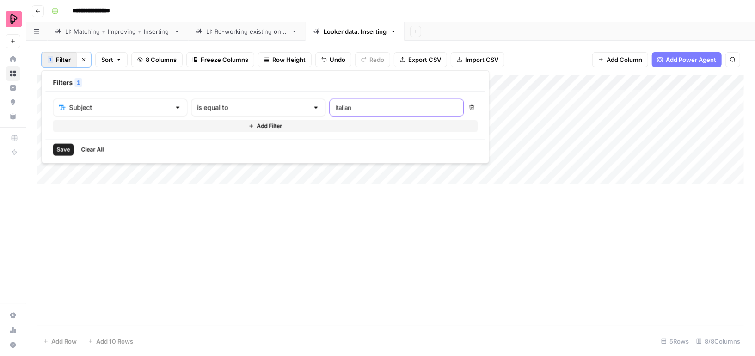
type input "Italian"
click at [74, 147] on div "Save Clear All" at bounding box center [265, 150] width 440 height 20
click at [64, 147] on span "Save" at bounding box center [62, 150] width 13 height 8
click at [440, 101] on div "Add Column" at bounding box center [390, 129] width 706 height 109
click at [448, 142] on div "Add Column" at bounding box center [390, 129] width 706 height 109
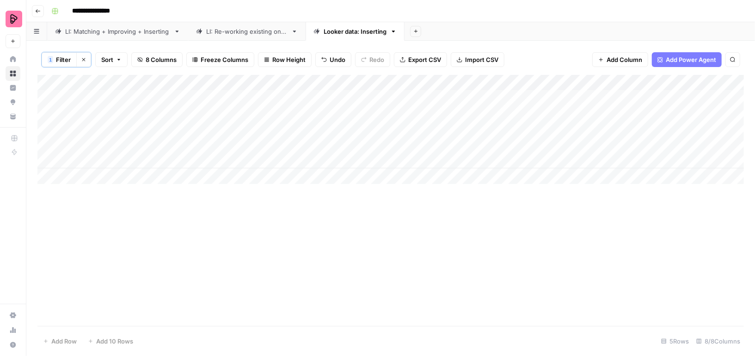
click at [446, 98] on div "Add Column" at bounding box center [390, 129] width 706 height 109
drag, startPoint x: 446, startPoint y: 111, endPoint x: 446, endPoint y: 128, distance: 17.1
click at [446, 129] on div "Add Column" at bounding box center [390, 129] width 706 height 109
click at [446, 139] on div "Add Column" at bounding box center [390, 129] width 706 height 109
drag, startPoint x: 444, startPoint y: 97, endPoint x: 444, endPoint y: 131, distance: 33.7
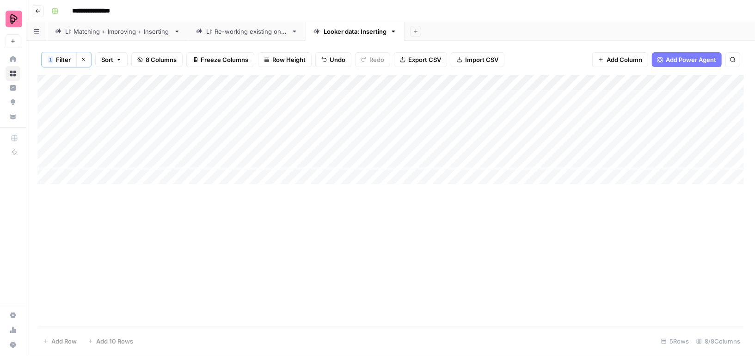
click at [444, 131] on div "Add Column" at bounding box center [390, 129] width 706 height 109
click at [71, 57] on button "1 Filter" at bounding box center [59, 59] width 35 height 15
click at [335, 106] on input "Italian" at bounding box center [396, 107] width 122 height 9
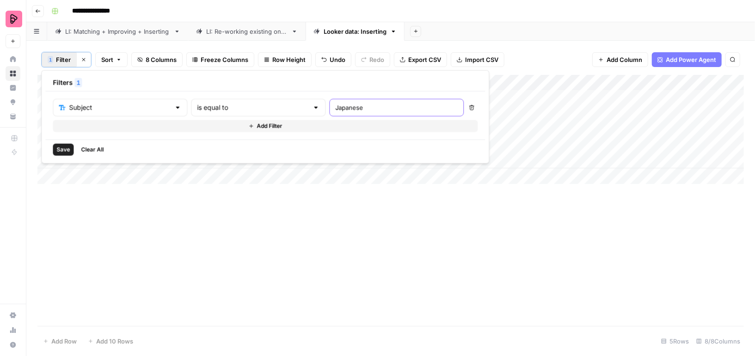
type input "Japanese"
click at [59, 150] on span "Save" at bounding box center [62, 150] width 13 height 8
click at [438, 97] on div "Add Column" at bounding box center [390, 121] width 706 height 93
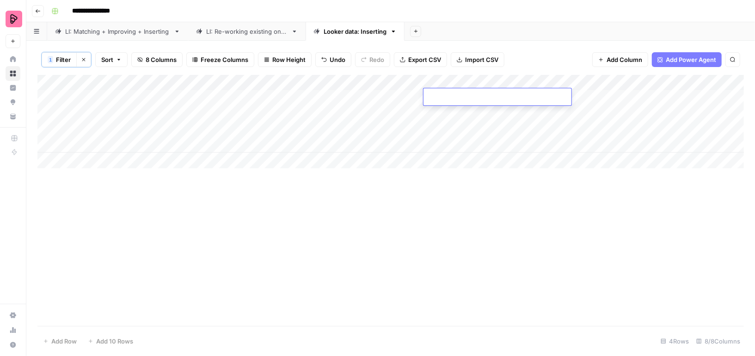
type textarea "**********"
click at [454, 184] on div "Add Column" at bounding box center [390, 200] width 706 height 251
click at [449, 99] on div "Add Column" at bounding box center [390, 121] width 706 height 93
click at [450, 186] on div "Add Column" at bounding box center [390, 200] width 706 height 251
click at [450, 160] on div "Add Column" at bounding box center [390, 121] width 706 height 93
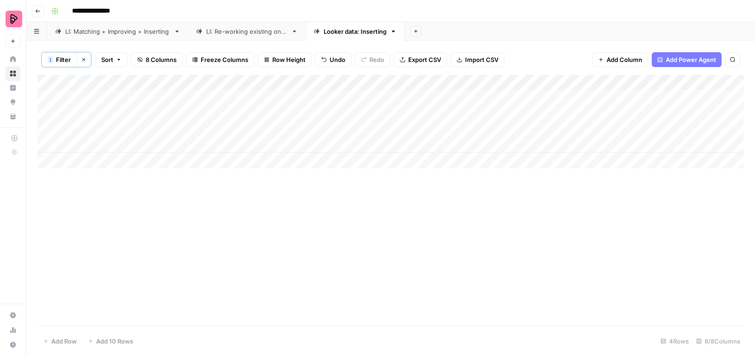
click at [446, 94] on div "Add Column" at bounding box center [390, 121] width 706 height 93
click at [444, 100] on div "Add Column" at bounding box center [390, 121] width 706 height 93
click at [447, 192] on div "Add Column" at bounding box center [390, 200] width 706 height 251
click at [446, 116] on div "Add Column" at bounding box center [390, 121] width 706 height 93
click at [447, 143] on div "Add Column" at bounding box center [390, 121] width 706 height 93
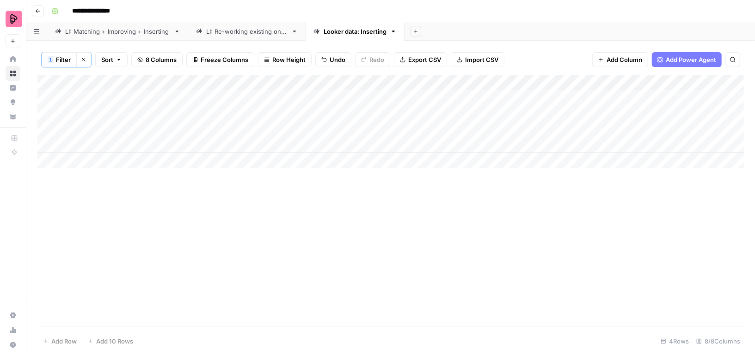
drag, startPoint x: 447, startPoint y: 102, endPoint x: 447, endPoint y: 128, distance: 26.3
click at [447, 128] on div "Add Column" at bounding box center [390, 121] width 706 height 93
click at [50, 60] on span "1" at bounding box center [50, 59] width 3 height 7
click at [335, 106] on input "Japanese" at bounding box center [396, 107] width 122 height 9
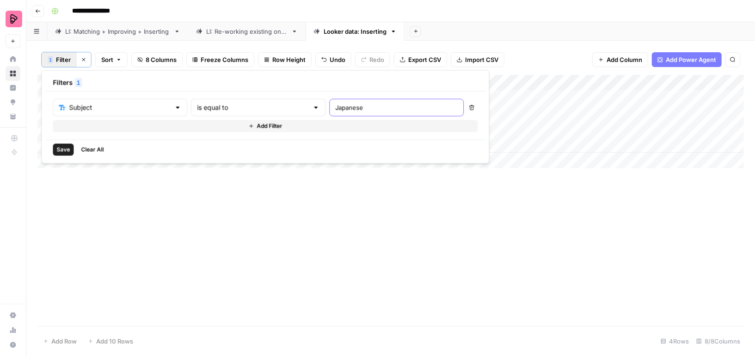
click at [335, 106] on input "Japanese" at bounding box center [396, 107] width 122 height 9
type input "Korean"
click at [48, 152] on div "Save Clear All" at bounding box center [265, 150] width 440 height 20
click at [61, 147] on span "Save" at bounding box center [62, 150] width 13 height 8
click at [441, 96] on div "Add Column" at bounding box center [390, 129] width 706 height 109
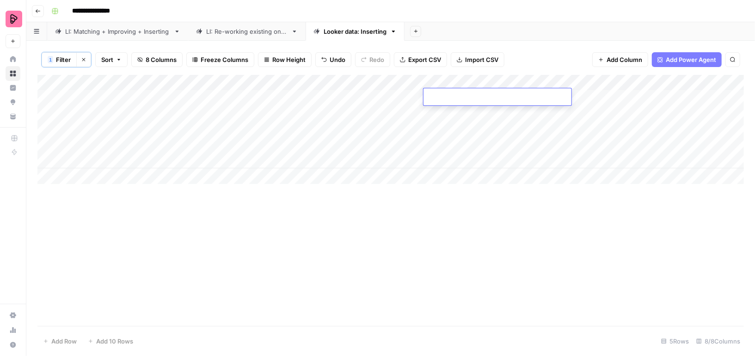
click at [449, 156] on div "Add Column" at bounding box center [390, 129] width 706 height 109
click at [449, 98] on div "Add Column" at bounding box center [390, 129] width 706 height 109
drag, startPoint x: 446, startPoint y: 113, endPoint x: 446, endPoint y: 123, distance: 10.6
click at [446, 123] on div "Add Column" at bounding box center [390, 129] width 706 height 109
click at [444, 142] on div "Add Column" at bounding box center [390, 129] width 706 height 109
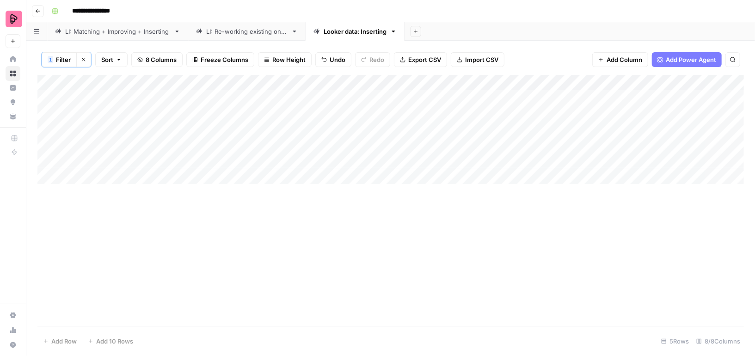
drag, startPoint x: 452, startPoint y: 96, endPoint x: 452, endPoint y: 128, distance: 32.4
click at [452, 128] on div "Add Column" at bounding box center [390, 129] width 706 height 109
click at [60, 55] on span "Filter" at bounding box center [63, 59] width 15 height 9
click at [348, 110] on input "Korean" at bounding box center [396, 107] width 122 height 9
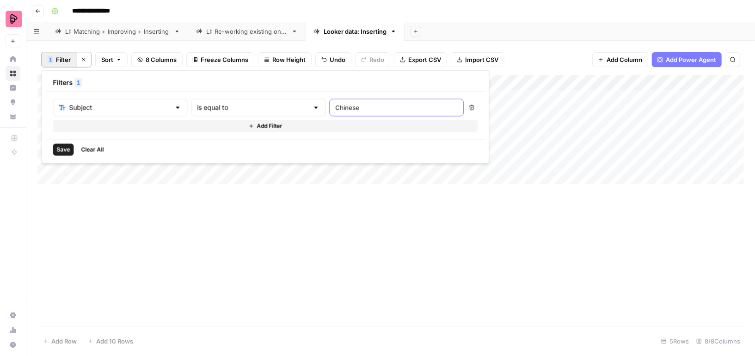
type input "Chinese"
click at [55, 148] on button "Save" at bounding box center [63, 150] width 21 height 12
click at [452, 98] on div "Add Column" at bounding box center [390, 137] width 706 height 125
click at [451, 182] on div "Add Column" at bounding box center [390, 137] width 706 height 125
click at [451, 95] on div "Add Column" at bounding box center [390, 137] width 706 height 125
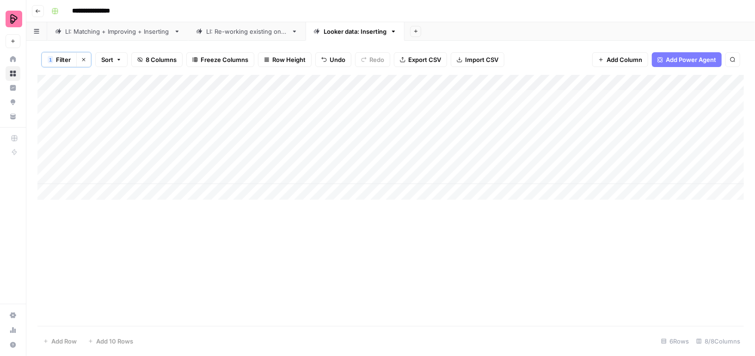
drag, startPoint x: 449, startPoint y: 113, endPoint x: 449, endPoint y: 129, distance: 16.6
click at [449, 129] on div "Add Column" at bounding box center [390, 137] width 706 height 125
click at [448, 96] on div "Add Column" at bounding box center [390, 137] width 706 height 125
click at [445, 143] on div "Add Column" at bounding box center [390, 137] width 706 height 125
click at [69, 60] on span "Filter" at bounding box center [63, 59] width 15 height 9
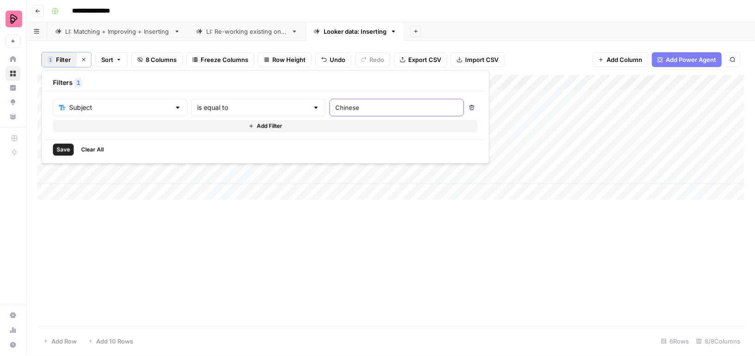
click at [335, 103] on input "Chinese" at bounding box center [396, 107] width 122 height 9
click at [335, 109] on input "POrtugues" at bounding box center [396, 107] width 122 height 9
click at [335, 109] on input "Portugues" at bounding box center [396, 107] width 122 height 9
type input "Portuguese"
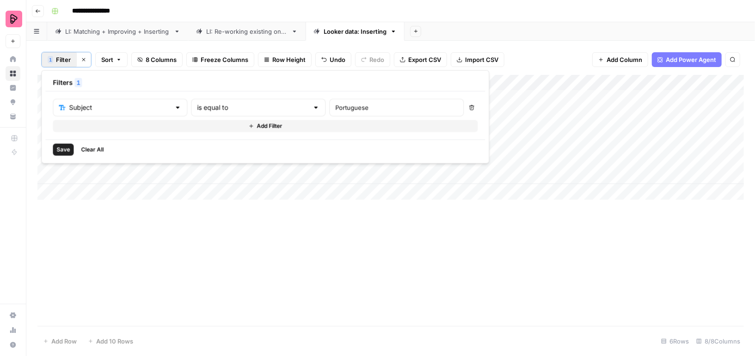
click at [62, 141] on div "Save Clear All" at bounding box center [265, 150] width 440 height 20
click at [64, 151] on span "Save" at bounding box center [62, 150] width 13 height 8
click at [445, 103] on div "Add Column" at bounding box center [390, 192] width 706 height 235
click at [446, 145] on div "Add Column" at bounding box center [390, 192] width 706 height 235
click at [454, 194] on div "Add Column" at bounding box center [390, 192] width 706 height 235
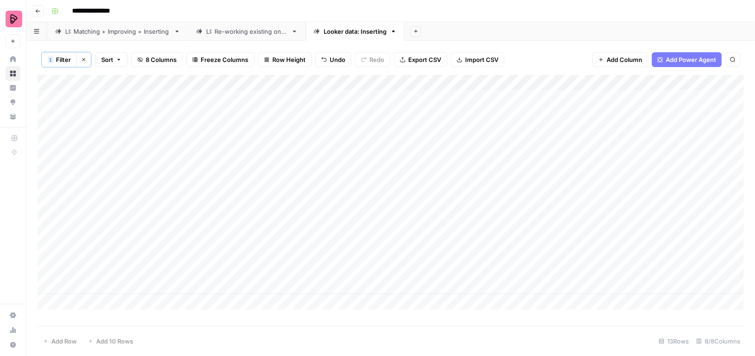
click at [451, 235] on div "Add Column" at bounding box center [390, 192] width 706 height 235
click at [446, 288] on div "Add Column" at bounding box center [390, 192] width 706 height 235
drag, startPoint x: 447, startPoint y: 98, endPoint x: 447, endPoint y: 129, distance: 31.4
click at [447, 129] on div "Add Column" at bounding box center [390, 192] width 706 height 235
click at [60, 63] on span "Filter" at bounding box center [63, 59] width 15 height 9
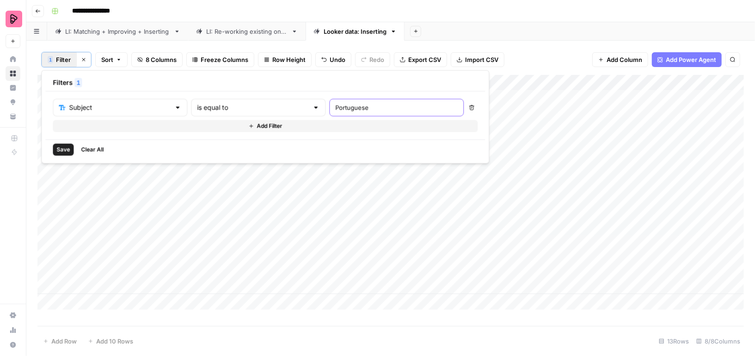
click at [342, 106] on input "Portuguese" at bounding box center [396, 107] width 122 height 9
type input "Tagalog"
click at [61, 151] on span "Save" at bounding box center [62, 150] width 13 height 8
click at [449, 157] on div "Add Column" at bounding box center [390, 201] width 706 height 252
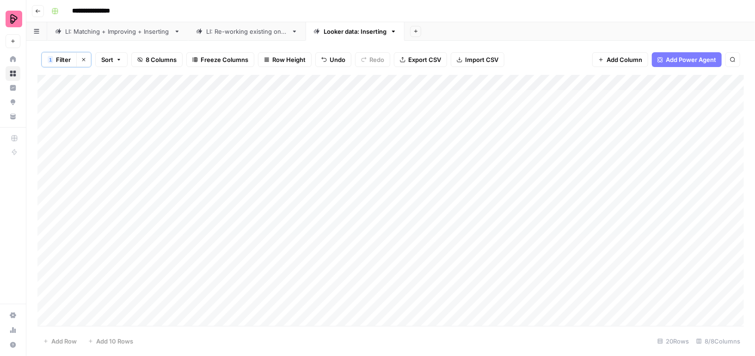
click at [449, 96] on div "Add Column" at bounding box center [390, 201] width 706 height 252
click at [447, 142] on div "Add Column" at bounding box center [390, 201] width 706 height 252
click at [446, 190] on div "Add Column" at bounding box center [390, 201] width 706 height 252
click at [448, 238] on div "Add Column" at bounding box center [390, 201] width 706 height 252
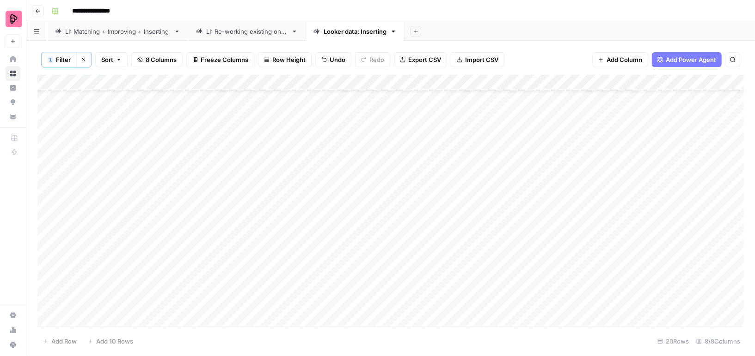
click at [448, 208] on div "Add Column" at bounding box center [390, 201] width 706 height 252
click at [447, 252] on div "Add Column" at bounding box center [390, 201] width 706 height 252
drag, startPoint x: 446, startPoint y: 253, endPoint x: 446, endPoint y: 270, distance: 17.1
click at [446, 270] on div "Add Column" at bounding box center [390, 201] width 706 height 252
click at [446, 301] on div "Add Column" at bounding box center [390, 201] width 706 height 252
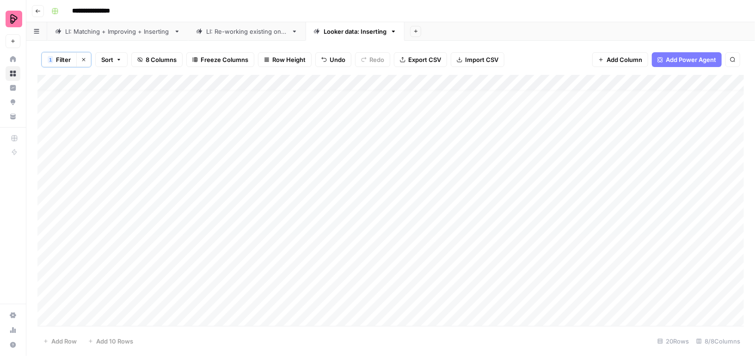
scroll to position [0, 0]
drag, startPoint x: 442, startPoint y: 98, endPoint x: 442, endPoint y: 134, distance: 36.0
click at [442, 135] on div "Add Column" at bounding box center [390, 201] width 706 height 252
click at [56, 58] on span "Filter" at bounding box center [63, 59] width 15 height 9
click at [335, 103] on input "Tagalog" at bounding box center [396, 107] width 122 height 9
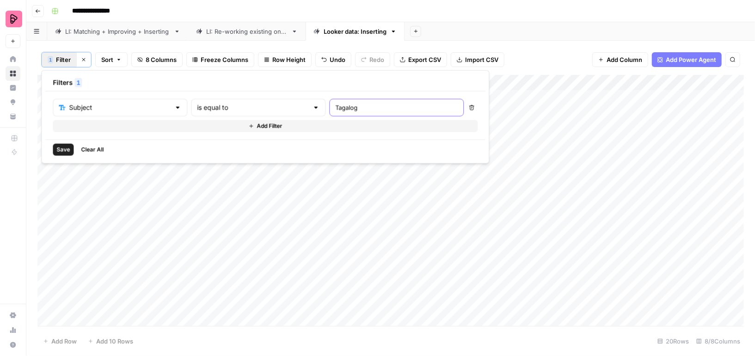
click at [335, 103] on input "Tagalog" at bounding box center [396, 107] width 122 height 9
type input "Greek"
click at [61, 147] on span "Save" at bounding box center [62, 150] width 13 height 8
click at [443, 96] on div "Add Column" at bounding box center [390, 129] width 706 height 109
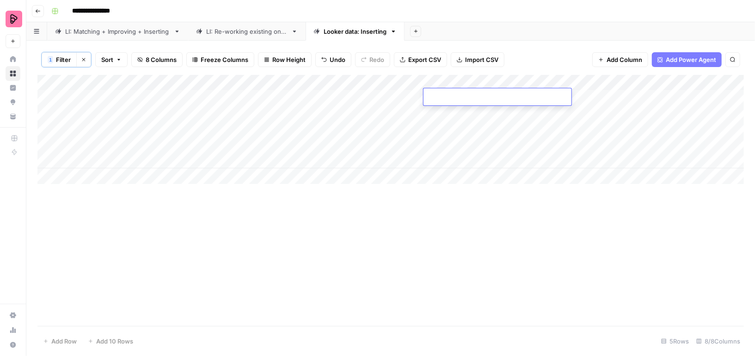
click at [440, 169] on div "Add Column" at bounding box center [390, 129] width 706 height 109
click at [443, 99] on div "Add Column" at bounding box center [390, 129] width 706 height 109
drag, startPoint x: 441, startPoint y: 111, endPoint x: 441, endPoint y: 128, distance: 16.2
click at [441, 128] on div "Add Column" at bounding box center [390, 129] width 706 height 109
click at [439, 144] on div "Add Column" at bounding box center [390, 129] width 706 height 109
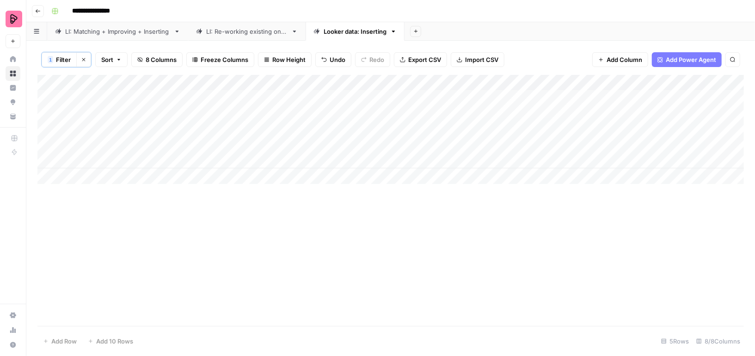
click at [62, 58] on span "Filter" at bounding box center [63, 59] width 15 height 9
click at [335, 107] on input "Greek" at bounding box center [396, 107] width 122 height 9
type input "Arabic"
click at [59, 148] on span "Save" at bounding box center [62, 150] width 13 height 8
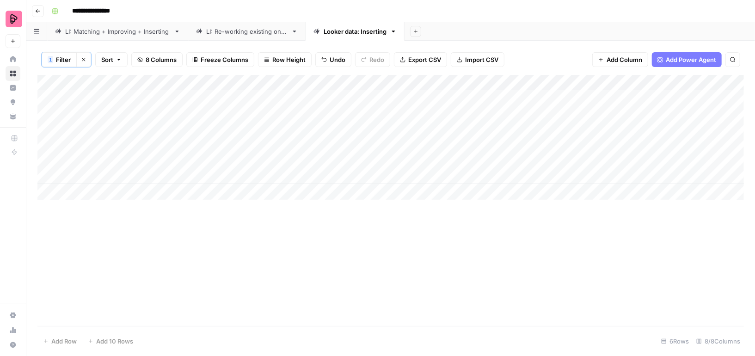
click at [440, 97] on div "Add Column" at bounding box center [390, 137] width 706 height 125
click at [451, 144] on div "Add Column" at bounding box center [390, 137] width 706 height 125
drag, startPoint x: 441, startPoint y: 94, endPoint x: 441, endPoint y: 125, distance: 31.4
click at [441, 125] on div "Add Column" at bounding box center [390, 137] width 706 height 125
click at [61, 58] on span "Filter" at bounding box center [63, 59] width 15 height 9
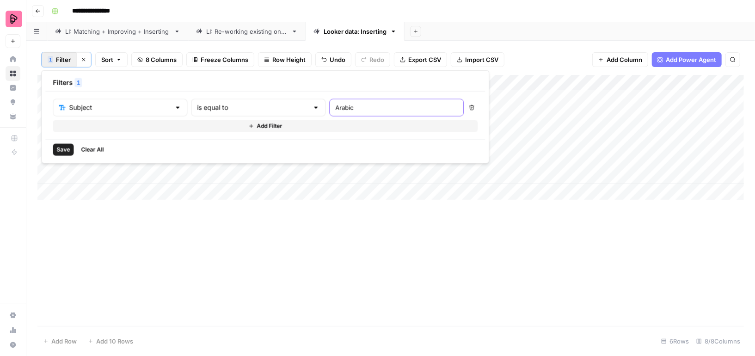
click at [335, 108] on input "Arabic" at bounding box center [396, 107] width 122 height 9
type input "Dutch"
click at [63, 146] on span "Save" at bounding box center [62, 150] width 13 height 8
click at [431, 177] on div "Add Column" at bounding box center [390, 129] width 706 height 109
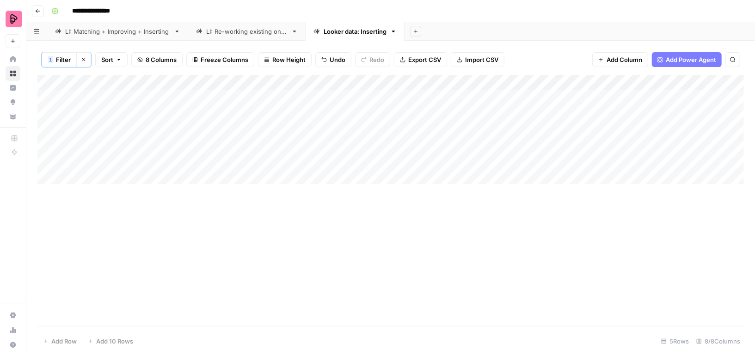
click at [438, 98] on div "Add Column" at bounding box center [390, 129] width 706 height 109
drag, startPoint x: 440, startPoint y: 96, endPoint x: 440, endPoint y: 114, distance: 17.6
click at [440, 114] on div "Add Column" at bounding box center [390, 129] width 706 height 109
click at [445, 142] on div "Add Column" at bounding box center [390, 129] width 706 height 109
drag, startPoint x: 446, startPoint y: 97, endPoint x: 446, endPoint y: 129, distance: 31.9
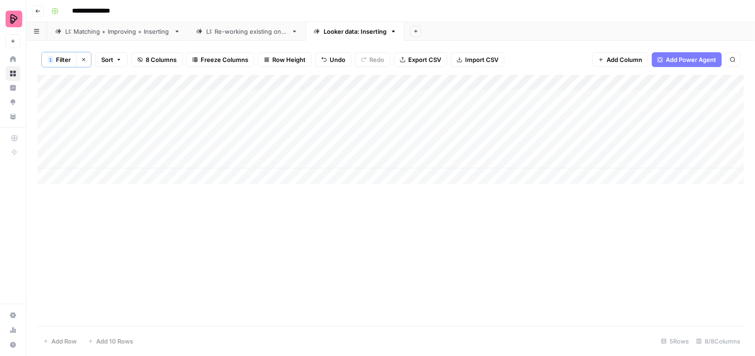
click at [446, 130] on div "Add Column" at bounding box center [390, 129] width 706 height 109
click at [62, 61] on span "Filter" at bounding box center [63, 59] width 15 height 9
click at [335, 111] on input "Dutch" at bounding box center [396, 107] width 122 height 9
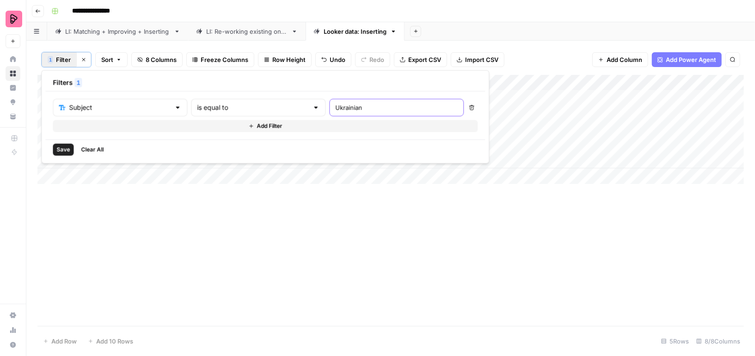
type input "Ukrainian"
click at [67, 146] on span "Save" at bounding box center [62, 150] width 13 height 8
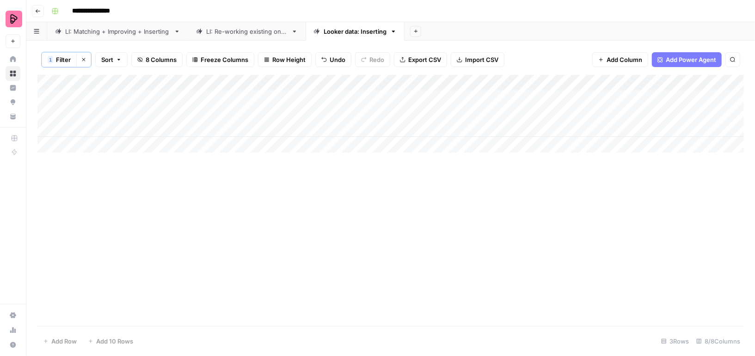
click at [455, 162] on div "Add Column" at bounding box center [390, 200] width 706 height 251
click at [455, 91] on div "Add Column" at bounding box center [390, 114] width 706 height 78
click at [447, 132] on div "Add Column" at bounding box center [390, 114] width 706 height 78
click at [446, 98] on div "Add Column" at bounding box center [390, 114] width 706 height 78
click at [64, 58] on span "Filter" at bounding box center [63, 59] width 15 height 9
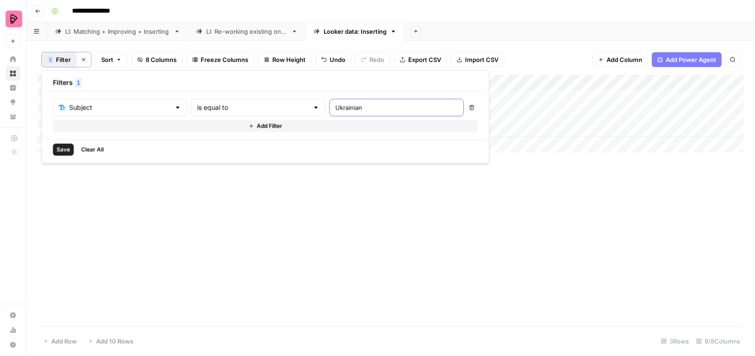
click at [335, 105] on input "Ukrainian" at bounding box center [396, 107] width 122 height 9
type input "Polish"
click at [61, 146] on span "Save" at bounding box center [62, 150] width 13 height 8
click at [452, 120] on div "Add Column" at bounding box center [390, 137] width 706 height 125
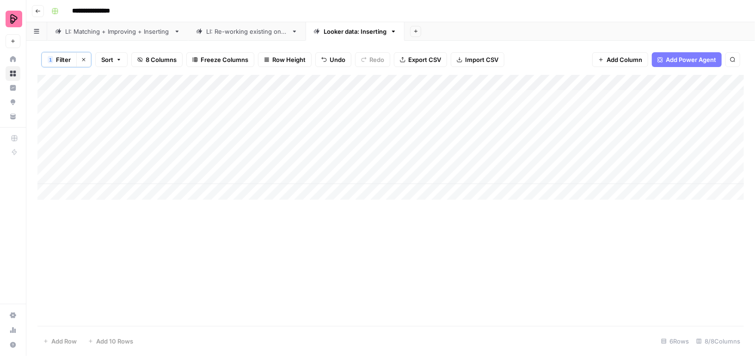
click at [451, 98] on div "Add Column" at bounding box center [390, 137] width 706 height 125
click at [449, 142] on div "Add Column" at bounding box center [390, 137] width 706 height 125
click at [494, 163] on div "Add Column" at bounding box center [390, 137] width 706 height 125
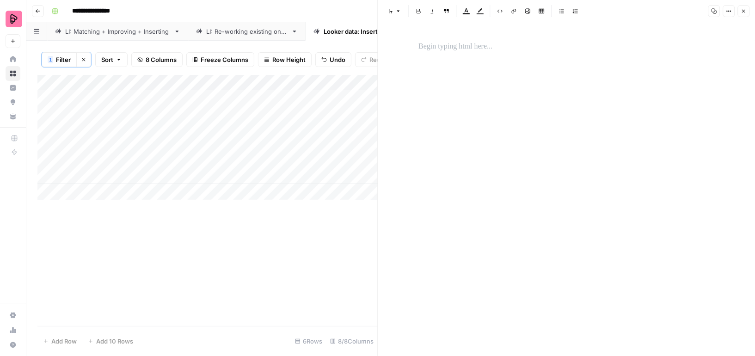
click at [499, 48] on p at bounding box center [566, 47] width 296 height 12
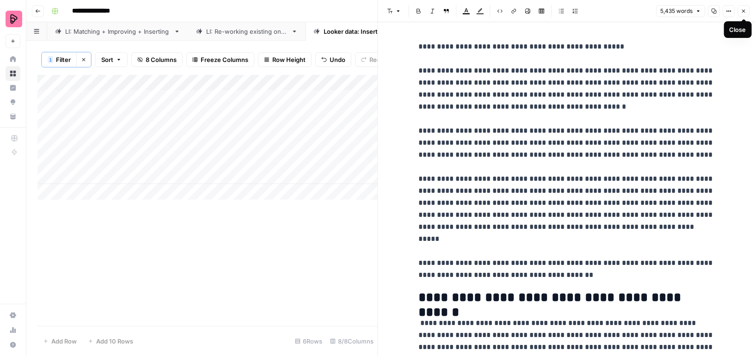
click at [741, 6] on button "Close" at bounding box center [743, 11] width 12 height 12
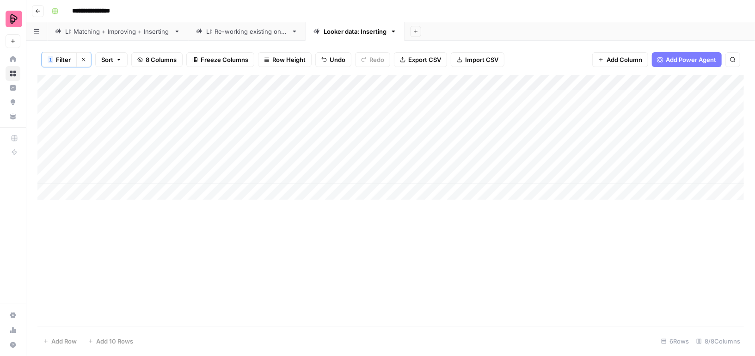
click at [365, 218] on div "Add Column" at bounding box center [390, 200] width 706 height 251
drag, startPoint x: 445, startPoint y: 98, endPoint x: 445, endPoint y: 131, distance: 33.3
click at [445, 132] on div "Add Column" at bounding box center [390, 137] width 706 height 125
click at [57, 59] on span "Filter" at bounding box center [63, 59] width 15 height 9
click at [335, 104] on input "Polish" at bounding box center [396, 107] width 122 height 9
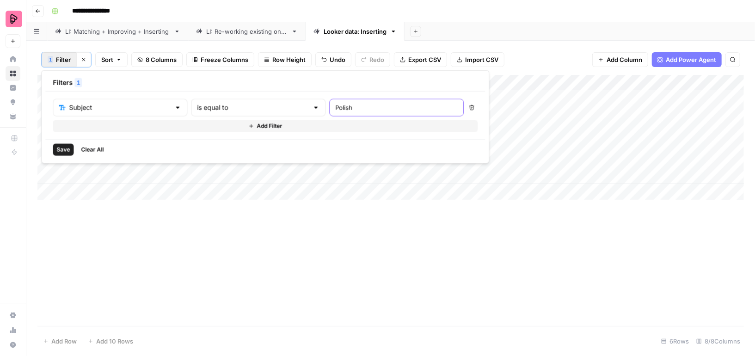
click at [335, 104] on input "Polish" at bounding box center [396, 107] width 122 height 9
type input "Turkish"
click at [64, 147] on span "Save" at bounding box center [62, 150] width 13 height 8
click at [446, 158] on div "Add Column" at bounding box center [390, 145] width 706 height 140
click at [446, 98] on div "Add Column" at bounding box center [390, 145] width 706 height 140
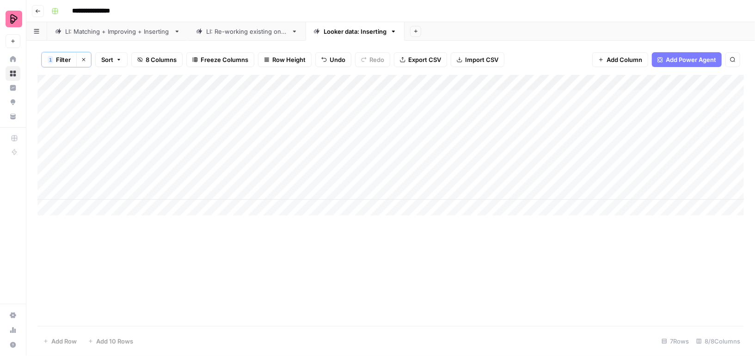
click at [447, 143] on div "Add Column" at bounding box center [390, 145] width 706 height 140
click at [447, 110] on div "Add Column" at bounding box center [390, 145] width 706 height 140
click at [442, 191] on div "Add Column" at bounding box center [390, 145] width 706 height 140
click at [62, 58] on span "Filter" at bounding box center [63, 59] width 15 height 9
drag, startPoint x: 449, startPoint y: 99, endPoint x: 449, endPoint y: 127, distance: 27.7
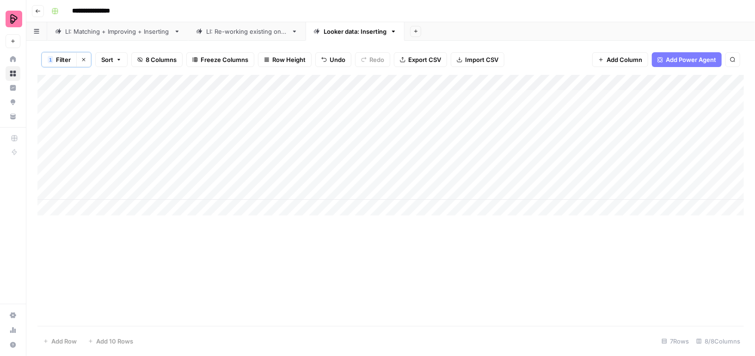
click at [449, 127] on div "Add Column" at bounding box center [390, 145] width 706 height 140
click at [54, 61] on button "1 Filter" at bounding box center [59, 59] width 35 height 15
click at [335, 110] on input "Turkish" at bounding box center [396, 107] width 122 height 9
type input "Hindi"
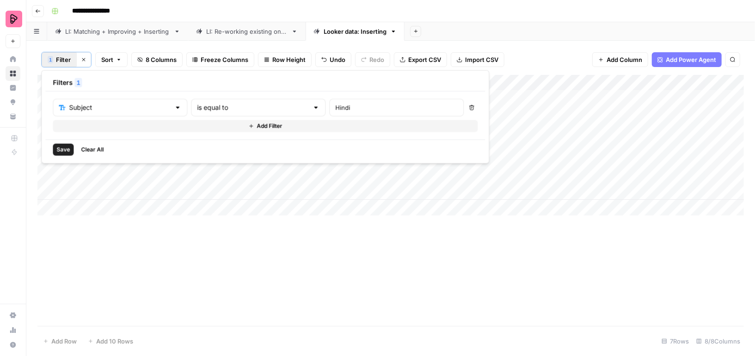
click at [55, 148] on button "Save" at bounding box center [63, 150] width 21 height 12
click at [448, 167] on div "Add Column" at bounding box center [390, 153] width 706 height 156
click at [447, 102] on div "Add Column" at bounding box center [390, 153] width 706 height 156
click at [447, 145] on div "Add Column" at bounding box center [390, 153] width 706 height 156
drag, startPoint x: 451, startPoint y: 98, endPoint x: 451, endPoint y: 109, distance: 10.6
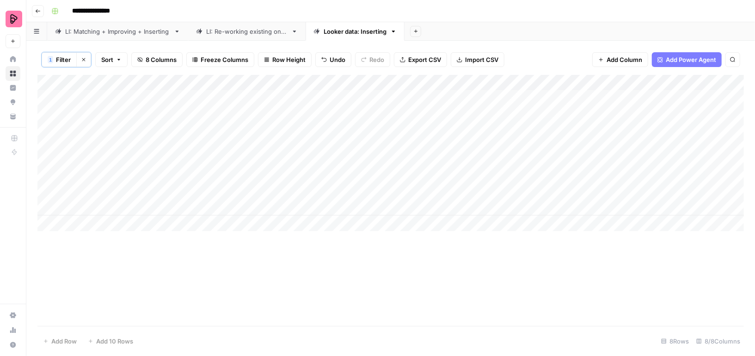
click at [451, 109] on div "Add Column" at bounding box center [390, 153] width 706 height 156
click at [452, 188] on div "Add Column" at bounding box center [390, 153] width 706 height 156
drag, startPoint x: 447, startPoint y: 98, endPoint x: 446, endPoint y: 128, distance: 30.1
click at [446, 128] on div "Add Column" at bounding box center [390, 153] width 706 height 156
click at [57, 60] on span "Filter" at bounding box center [63, 59] width 15 height 9
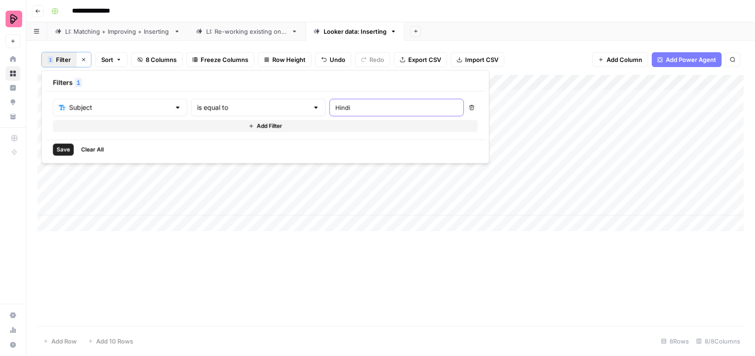
click at [335, 107] on input "Hindi" at bounding box center [396, 107] width 122 height 9
type input "Hebrew"
click at [63, 147] on span "Save" at bounding box center [62, 150] width 13 height 8
click at [454, 98] on div "Add Column" at bounding box center [390, 184] width 706 height 219
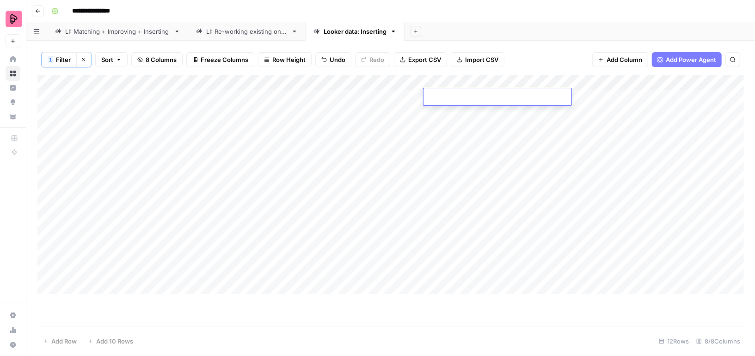
click at [444, 165] on div "Add Column" at bounding box center [390, 184] width 706 height 219
click at [445, 97] on div "Add Column" at bounding box center [390, 184] width 706 height 219
click at [446, 147] on div "Add Column" at bounding box center [390, 184] width 706 height 219
click at [449, 190] on div "Add Column" at bounding box center [390, 184] width 706 height 219
click at [451, 238] on div "Add Column" at bounding box center [390, 184] width 706 height 219
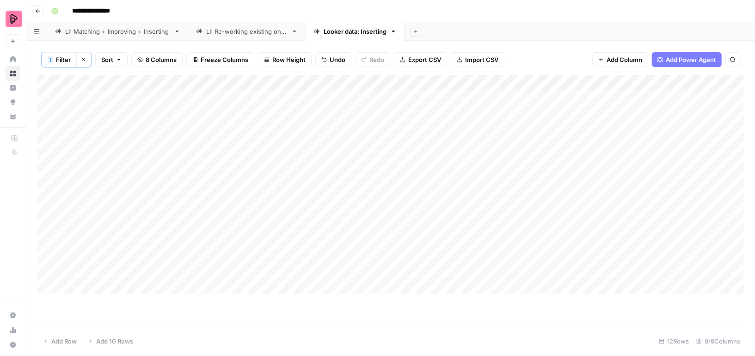
click at [64, 58] on span "Filter" at bounding box center [63, 59] width 15 height 9
click at [340, 110] on input "Hebrew" at bounding box center [396, 107] width 122 height 9
type input "Thai"
click at [64, 147] on span "Save" at bounding box center [62, 150] width 13 height 8
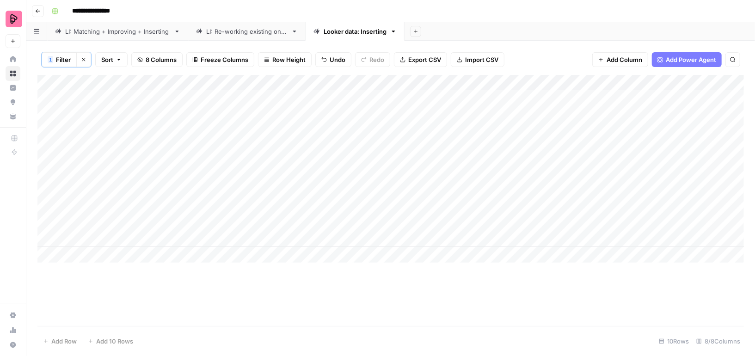
click at [442, 98] on div "Add Column" at bounding box center [390, 169] width 706 height 188
click at [444, 147] on div "Add Column" at bounding box center [390, 169] width 706 height 188
click at [447, 191] on div "Add Column" at bounding box center [390, 169] width 706 height 188
click at [444, 192] on div "Add Column" at bounding box center [390, 169] width 706 height 188
click at [445, 254] on div "Add Column" at bounding box center [390, 169] width 706 height 188
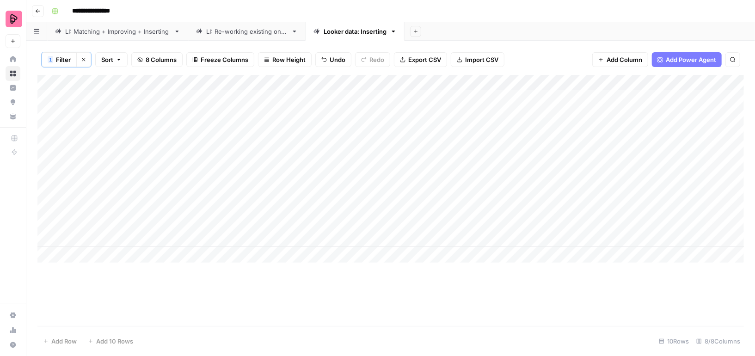
click at [445, 194] on div "Add Column" at bounding box center [390, 169] width 706 height 188
click at [444, 241] on div "Add Column" at bounding box center [390, 169] width 706 height 188
click at [62, 59] on span "Filter" at bounding box center [63, 59] width 15 height 9
drag, startPoint x: 451, startPoint y: 103, endPoint x: 451, endPoint y: 127, distance: 24.0
click at [451, 127] on div "Add Column" at bounding box center [390, 169] width 706 height 188
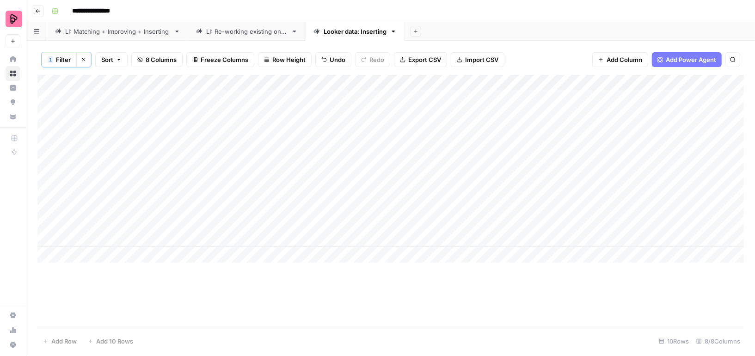
click at [55, 62] on button "1 Filter" at bounding box center [59, 59] width 35 height 15
click at [338, 106] on input "Thai" at bounding box center [396, 107] width 122 height 9
type input "Urdu"
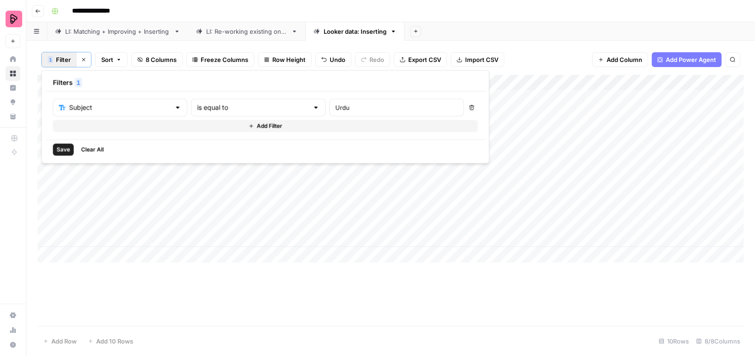
click at [67, 147] on span "Save" at bounding box center [62, 150] width 13 height 8
click at [450, 182] on div "Add Column" at bounding box center [390, 137] width 706 height 125
click at [450, 100] on div "Add Column" at bounding box center [390, 137] width 706 height 125
click at [455, 144] on div "Add Column" at bounding box center [390, 137] width 706 height 125
click at [64, 59] on span "Filter" at bounding box center [63, 59] width 15 height 9
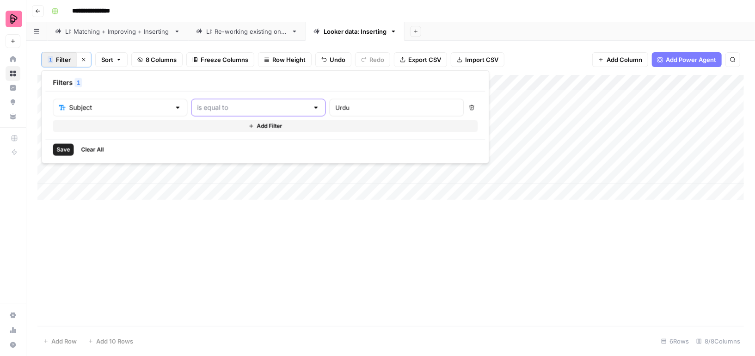
click at [248, 105] on input "text" at bounding box center [252, 107] width 111 height 9
click at [213, 145] on span "is empty" at bounding box center [216, 142] width 88 height 9
type input "is empty"
click at [61, 151] on span "Save" at bounding box center [62, 150] width 13 height 8
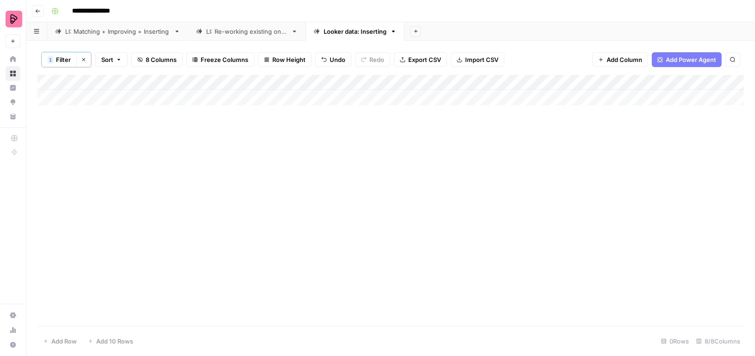
click at [54, 62] on button "1 Filter" at bounding box center [59, 59] width 35 height 15
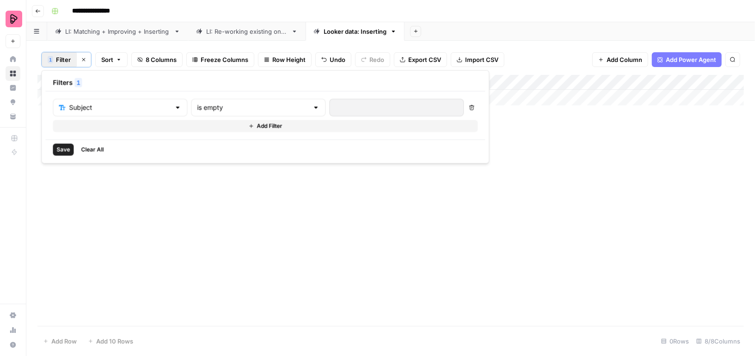
click at [465, 110] on button "Delete" at bounding box center [471, 108] width 12 height 12
click at [59, 150] on span "Save" at bounding box center [62, 150] width 13 height 8
click at [59, 56] on span "Filter" at bounding box center [63, 59] width 15 height 9
click at [106, 107] on input "text" at bounding box center [109, 107] width 101 height 9
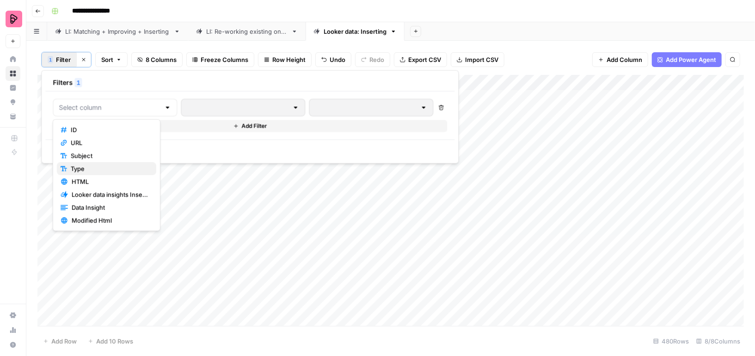
click at [93, 171] on span "Type" at bounding box center [110, 168] width 78 height 9
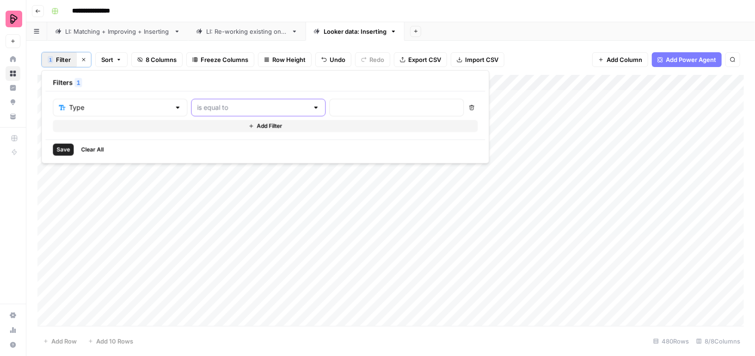
click at [246, 110] on input "text" at bounding box center [252, 107] width 111 height 9
click at [226, 141] on span "is empty" at bounding box center [216, 142] width 88 height 9
type input "is empty"
click at [65, 147] on span "Save" at bounding box center [62, 150] width 13 height 8
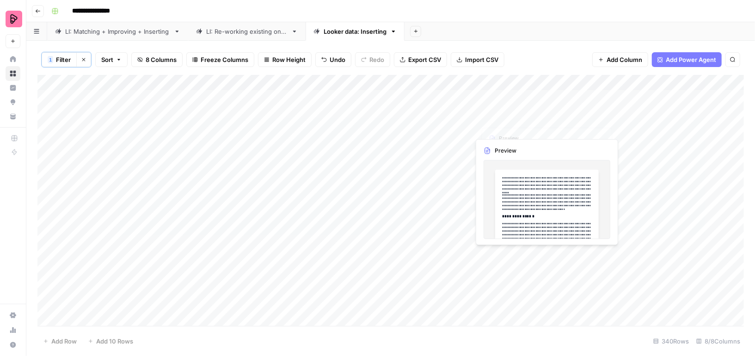
click at [442, 102] on div "Add Column" at bounding box center [390, 201] width 706 height 252
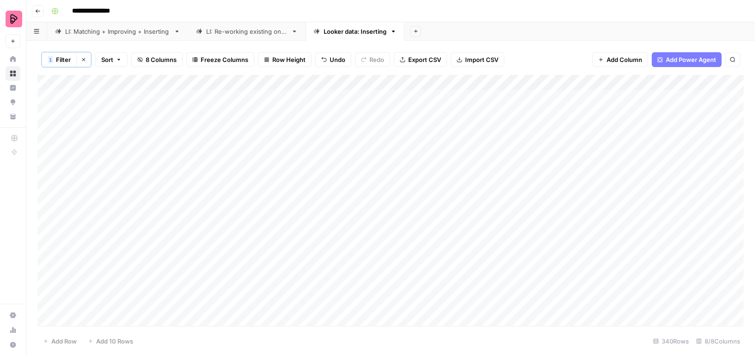
drag, startPoint x: 444, startPoint y: 111, endPoint x: 437, endPoint y: 351, distance: 240.4
click at [438, 352] on div "1 Filter Clear filters Sort 8 Columns Freeze Columns Row Height Undo Redo Expor…" at bounding box center [390, 198] width 728 height 315
drag, startPoint x: 451, startPoint y: 98, endPoint x: 451, endPoint y: 109, distance: 10.2
click at [451, 109] on div "Add Column" at bounding box center [390, 201] width 706 height 252
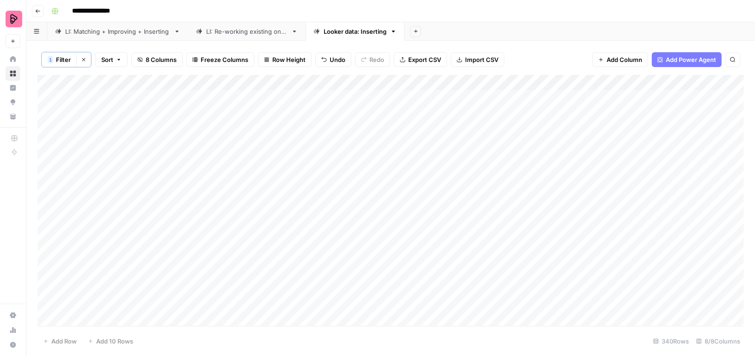
click at [448, 120] on div "Add Column" at bounding box center [390, 201] width 706 height 252
drag, startPoint x: 446, startPoint y: 95, endPoint x: 446, endPoint y: 145, distance: 50.4
click at [446, 146] on div "Add Column" at bounding box center [390, 201] width 706 height 252
click at [446, 157] on div "Add Column" at bounding box center [390, 201] width 706 height 252
drag, startPoint x: 446, startPoint y: 95, endPoint x: 446, endPoint y: 203, distance: 108.1
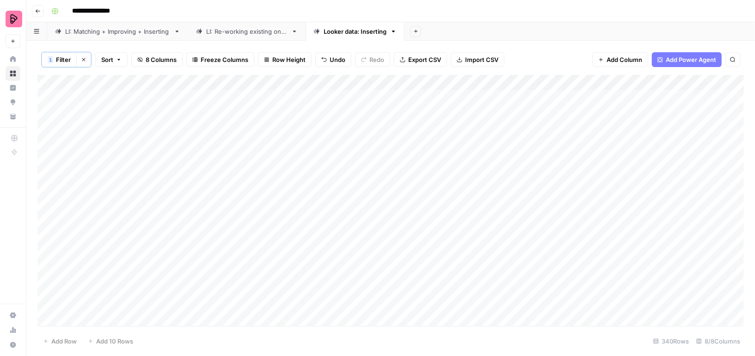
click at [446, 204] on div "Add Column" at bounding box center [390, 201] width 706 height 252
click at [445, 222] on div "Add Column" at bounding box center [390, 201] width 706 height 252
click at [447, 123] on div "Add Column" at bounding box center [390, 201] width 706 height 252
click at [440, 250] on div "Add Column" at bounding box center [390, 201] width 706 height 252
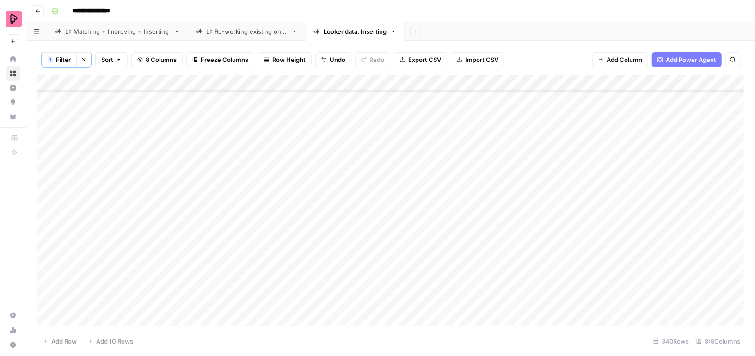
scroll to position [430, 0]
click at [443, 175] on div "Add Column" at bounding box center [390, 201] width 706 height 252
click at [441, 296] on div "Add Column" at bounding box center [390, 201] width 706 height 252
click at [444, 212] on div "Add Column" at bounding box center [390, 201] width 706 height 252
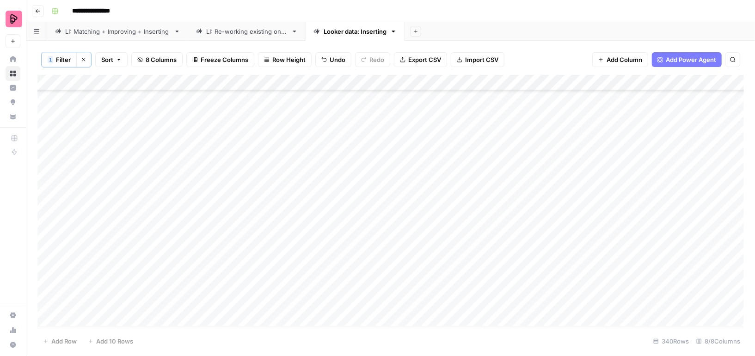
scroll to position [732, 0]
click at [447, 244] on div "Add Column" at bounding box center [390, 201] width 706 height 252
click at [447, 165] on div "Add Column" at bounding box center [390, 201] width 706 height 252
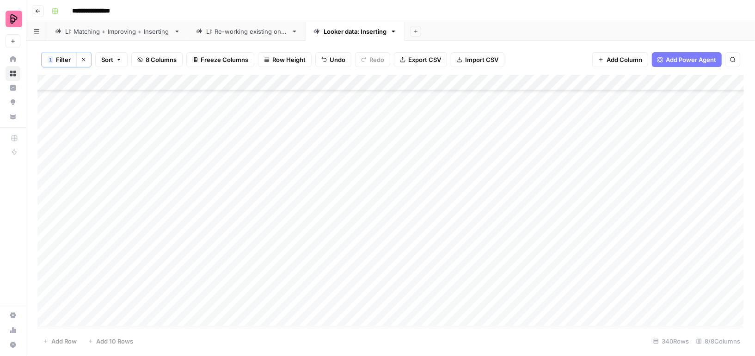
click at [449, 220] on div "Add Column" at bounding box center [390, 201] width 706 height 252
click at [452, 176] on div "Add Column" at bounding box center [390, 201] width 706 height 252
click at [445, 187] on div "Add Column" at bounding box center [390, 201] width 706 height 252
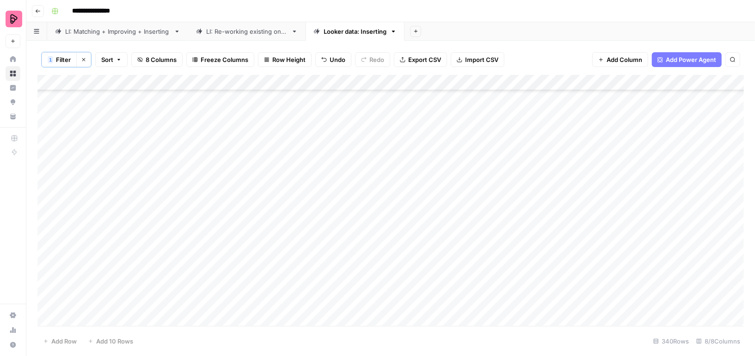
click at [452, 113] on div "Add Column" at bounding box center [390, 201] width 706 height 252
click at [443, 169] on div "Add Column" at bounding box center [390, 201] width 706 height 252
click at [441, 192] on div "Add Column" at bounding box center [390, 201] width 706 height 252
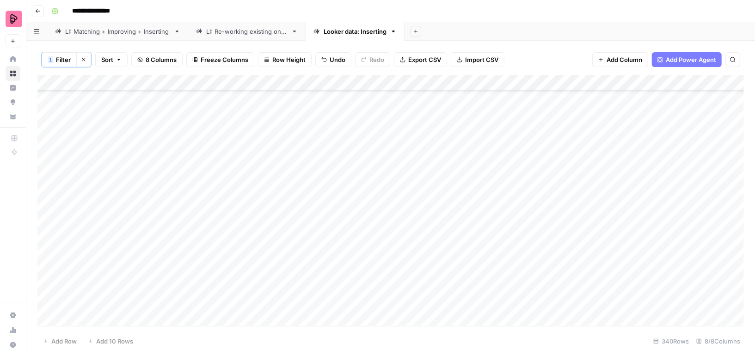
scroll to position [4962, 0]
click at [447, 164] on div "Add Column" at bounding box center [390, 201] width 706 height 252
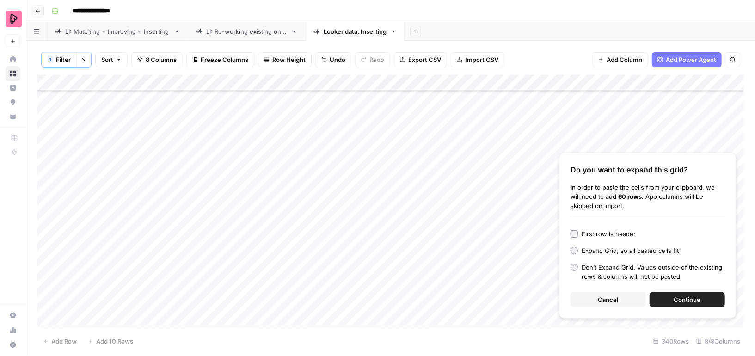
click at [652, 300] on button "Continue" at bounding box center [686, 299] width 75 height 15
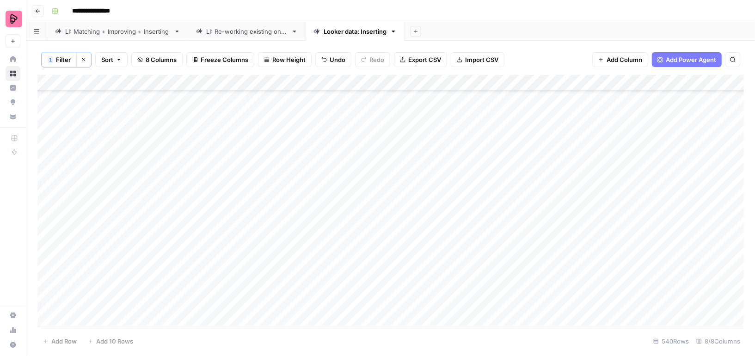
scroll to position [6800, 0]
click at [451, 213] on div "Add Column" at bounding box center [390, 201] width 706 height 252
drag, startPoint x: 444, startPoint y: 149, endPoint x: 443, endPoint y: 244, distance: 95.7
click at [443, 245] on div "Add Column" at bounding box center [390, 201] width 706 height 252
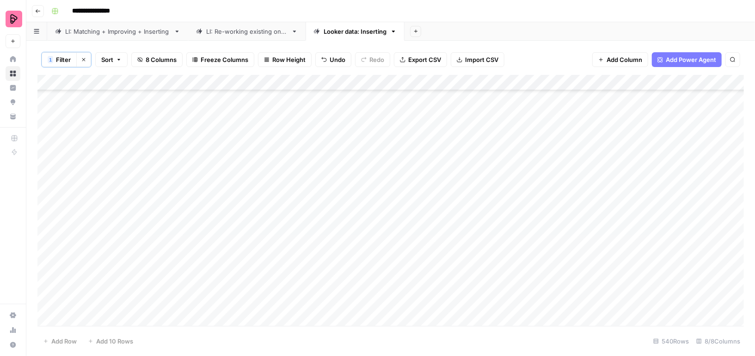
click at [454, 167] on div "Add Column" at bounding box center [390, 201] width 706 height 252
click at [451, 183] on div "Add Column" at bounding box center [390, 201] width 706 height 252
click at [451, 197] on div "Add Column" at bounding box center [390, 201] width 706 height 252
click at [450, 215] on div "Add Column" at bounding box center [390, 201] width 706 height 252
click at [449, 232] on div "Add Column" at bounding box center [390, 201] width 706 height 252
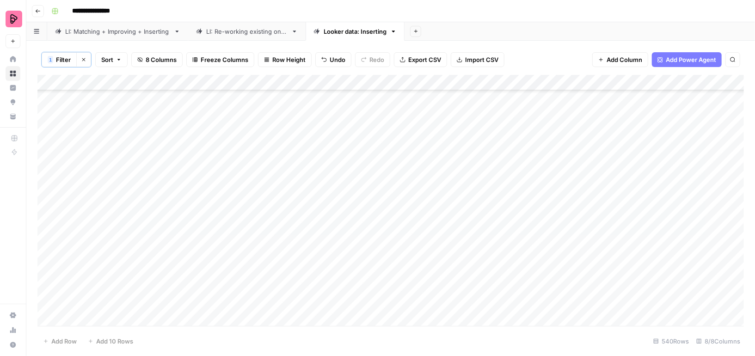
click at [448, 250] on div "Add Column" at bounding box center [390, 201] width 706 height 252
click at [445, 278] on div "Add Column" at bounding box center [390, 201] width 706 height 252
click at [445, 296] on div "Add Column" at bounding box center [390, 201] width 706 height 252
click at [445, 312] on div "Add Column" at bounding box center [390, 201] width 706 height 252
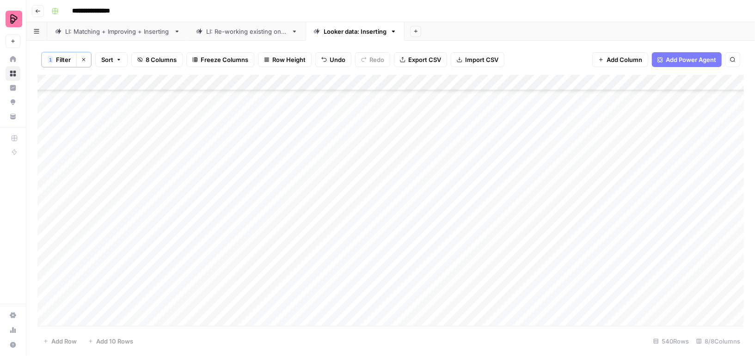
click at [443, 197] on div "Add Column" at bounding box center [390, 201] width 706 height 252
click at [443, 213] on div "Add Column" at bounding box center [390, 201] width 706 height 252
click at [443, 250] on div "Add Column" at bounding box center [390, 201] width 706 height 252
click at [443, 263] on div "Add Column" at bounding box center [390, 201] width 706 height 252
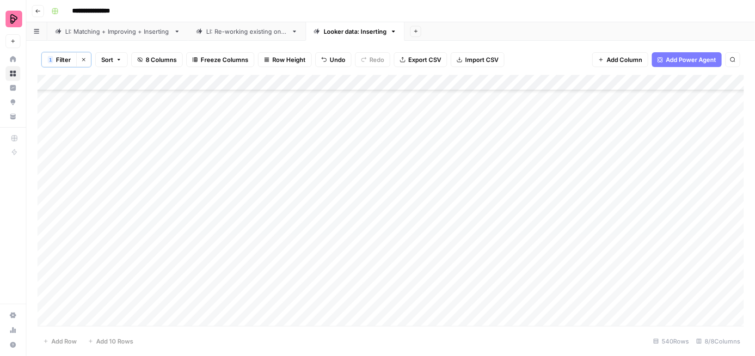
click at [443, 191] on div "Add Column" at bounding box center [390, 201] width 706 height 252
click at [443, 172] on div "Add Column" at bounding box center [390, 201] width 706 height 252
click at [442, 162] on div "Add Column" at bounding box center [390, 201] width 706 height 252
click at [440, 148] on div "Add Column" at bounding box center [390, 201] width 706 height 252
click at [438, 130] on div "Add Column" at bounding box center [390, 201] width 706 height 252
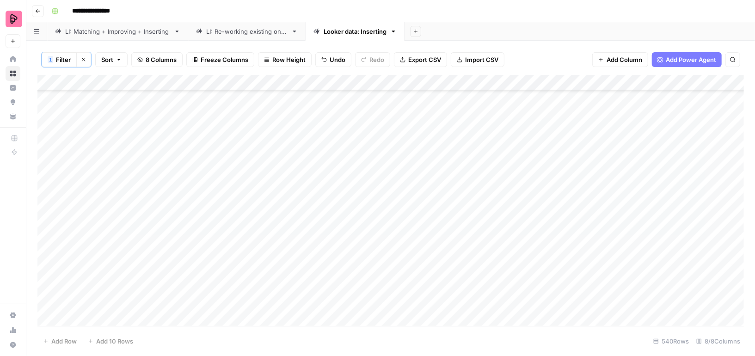
click at [438, 115] on div "Add Column" at bounding box center [390, 201] width 706 height 252
click at [439, 149] on div "Add Column" at bounding box center [390, 201] width 706 height 252
click at [439, 164] on div "Add Column" at bounding box center [390, 201] width 706 height 252
click at [440, 186] on div "Add Column" at bounding box center [390, 201] width 706 height 252
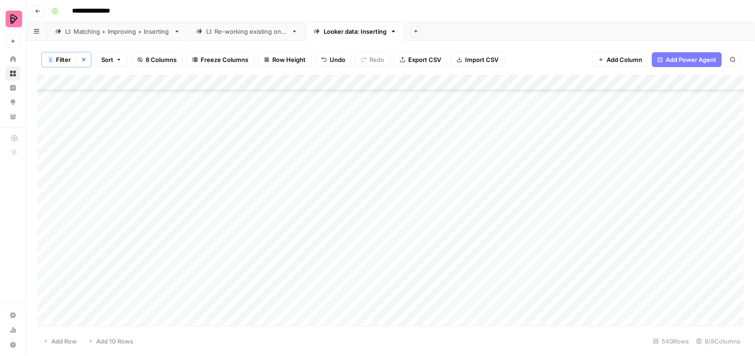
click at [441, 222] on div "Add Column" at bounding box center [390, 201] width 706 height 252
click at [49, 217] on div "Add Column" at bounding box center [390, 201] width 706 height 252
click at [49, 232] on div "Add Column" at bounding box center [390, 201] width 706 height 252
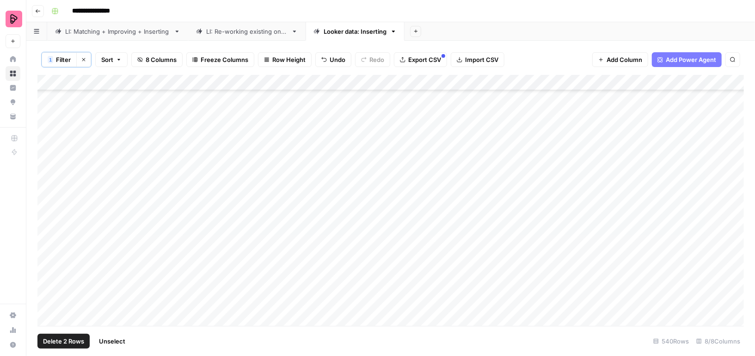
click at [47, 318] on div "Add Column" at bounding box center [390, 201] width 706 height 252
click at [60, 345] on span "Delete 60 Rows" at bounding box center [65, 340] width 45 height 9
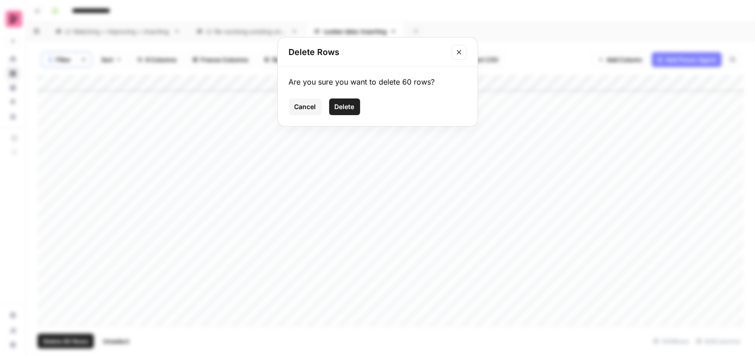
click at [351, 108] on span "Delete" at bounding box center [345, 106] width 20 height 9
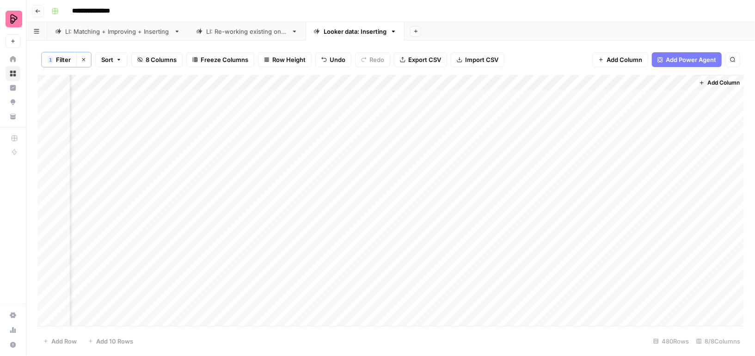
scroll to position [0, 156]
click at [515, 110] on div "Add Column" at bounding box center [390, 201] width 706 height 252
click at [516, 128] on div "Add Column" at bounding box center [390, 201] width 706 height 252
click at [517, 141] on div "Add Column" at bounding box center [390, 201] width 706 height 252
click at [518, 158] on div "Add Column" at bounding box center [390, 201] width 706 height 252
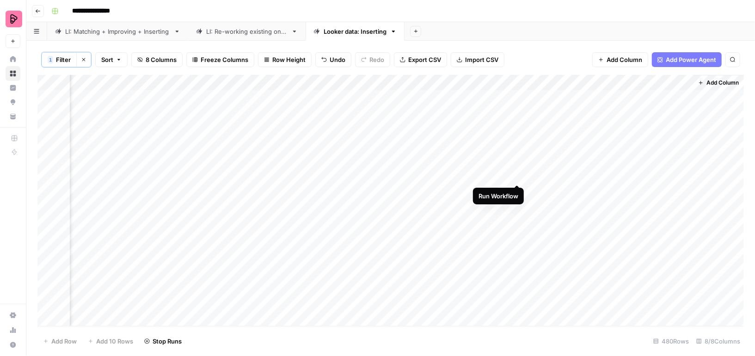
click at [517, 177] on div "Add Column" at bounding box center [390, 201] width 706 height 252
click at [518, 192] on div "Add Column" at bounding box center [390, 201] width 706 height 252
click at [518, 206] on div "Add Column" at bounding box center [390, 201] width 706 height 252
click at [516, 224] on div "Add Column" at bounding box center [390, 201] width 706 height 252
click at [516, 239] on div "Add Column" at bounding box center [390, 201] width 706 height 252
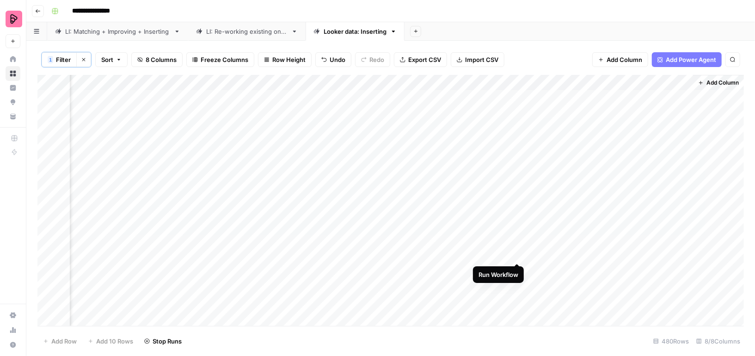
click at [517, 253] on div "Add Column" at bounding box center [390, 201] width 706 height 252
click at [519, 237] on div "Add Column" at bounding box center [390, 201] width 706 height 252
click at [519, 217] on div "Add Column" at bounding box center [390, 201] width 706 height 252
click at [517, 223] on div "Add Column" at bounding box center [390, 201] width 706 height 252
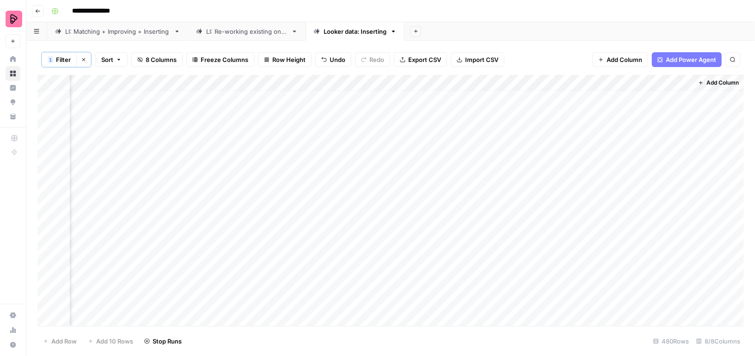
click at [519, 244] on div "Add Column" at bounding box center [390, 201] width 706 height 252
click at [517, 261] on div "Add Column" at bounding box center [390, 201] width 706 height 252
click at [517, 280] on div "Add Column" at bounding box center [390, 201] width 706 height 252
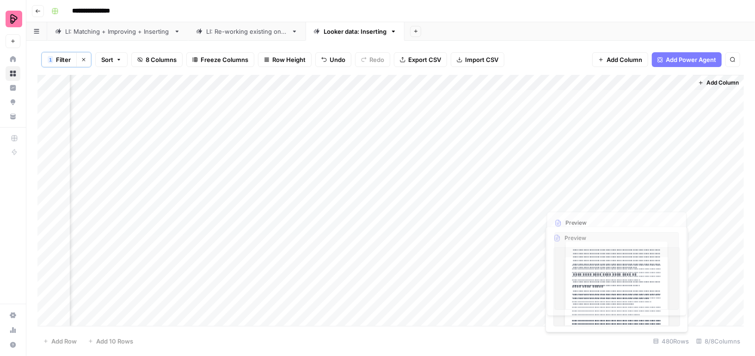
scroll to position [0, 156]
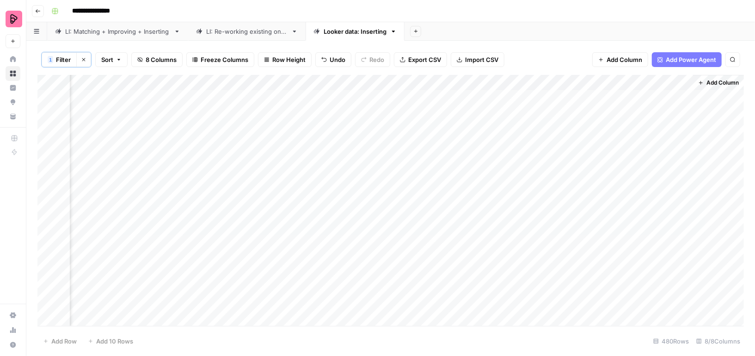
click at [682, 189] on div "Add Column" at bounding box center [390, 201] width 706 height 252
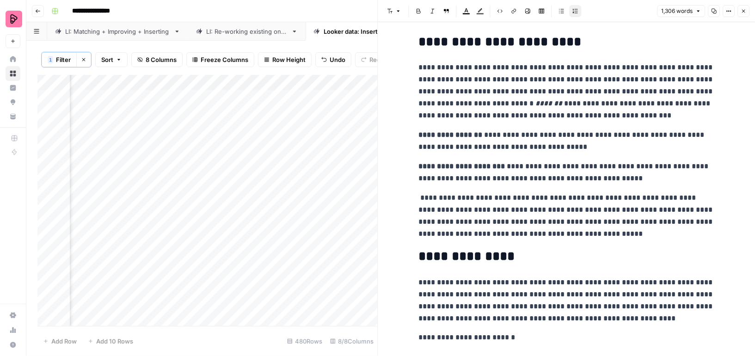
scroll to position [136, 0]
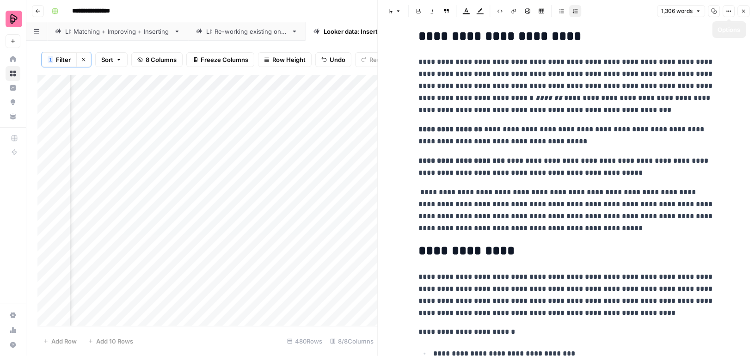
click at [744, 12] on icon "button" at bounding box center [743, 11] width 6 height 6
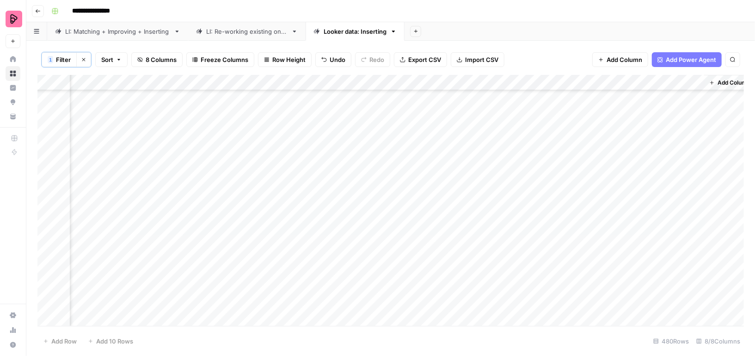
scroll to position [0, 145]
click at [516, 128] on div "Add Column" at bounding box center [390, 201] width 706 height 252
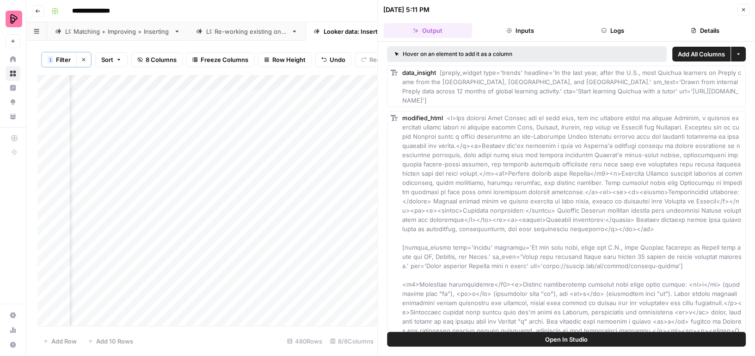
click at [701, 29] on button "Details" at bounding box center [704, 30] width 89 height 15
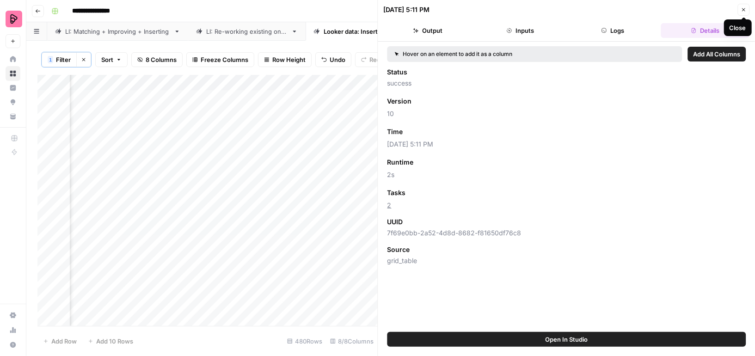
click at [745, 7] on icon "button" at bounding box center [743, 10] width 6 height 6
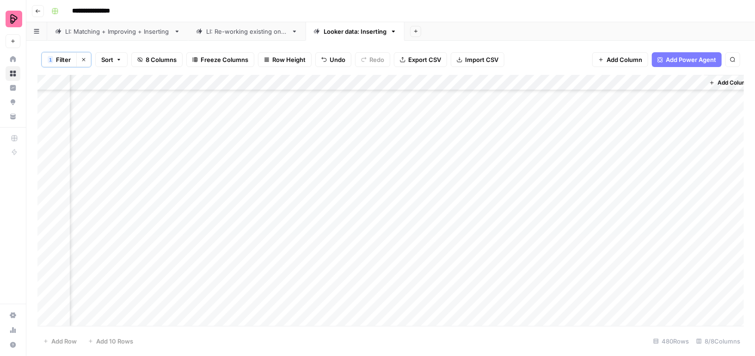
scroll to position [126, 145]
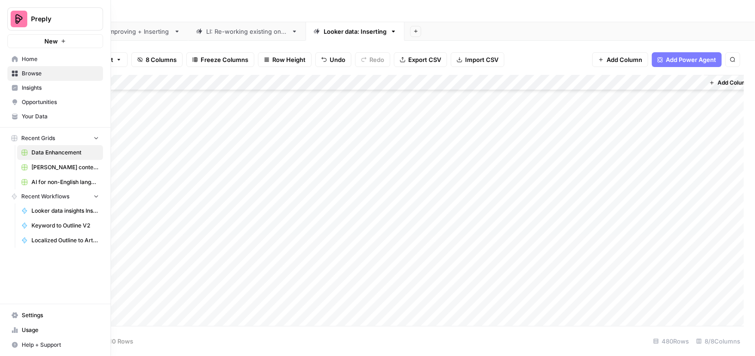
click at [24, 116] on span "Your Data" at bounding box center [60, 116] width 77 height 8
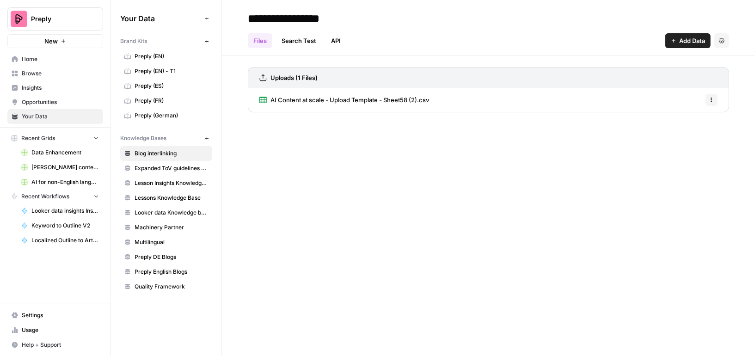
click at [28, 329] on span "Usage" at bounding box center [60, 330] width 77 height 8
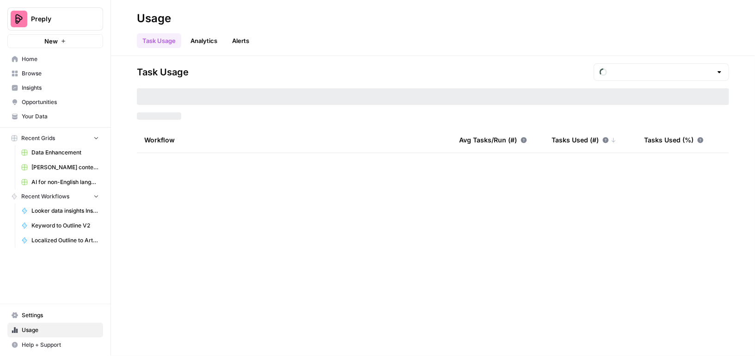
type input "September Tasks"
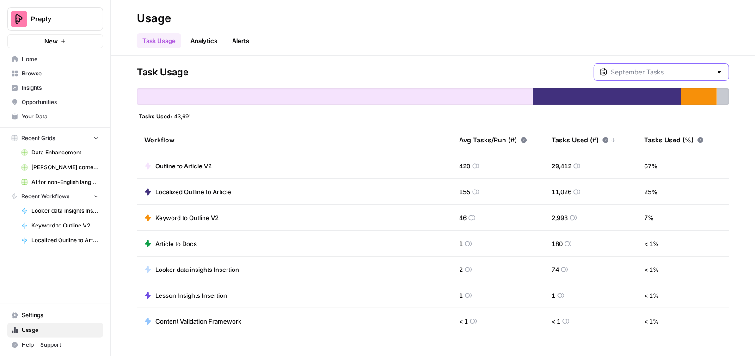
click at [676, 68] on input "text" at bounding box center [661, 71] width 101 height 9
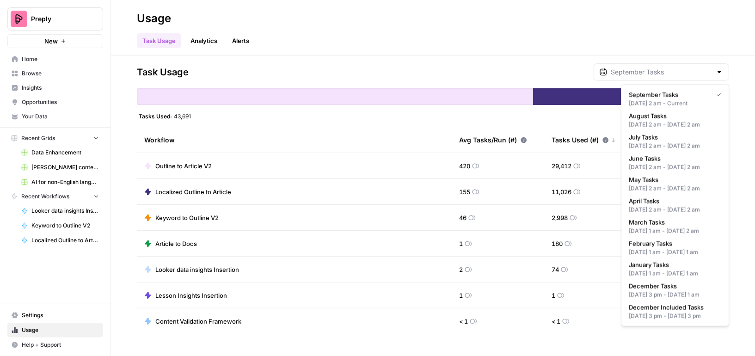
type input "September Tasks"
click at [672, 38] on div "Task Usage Analytics Alerts" at bounding box center [433, 37] width 592 height 22
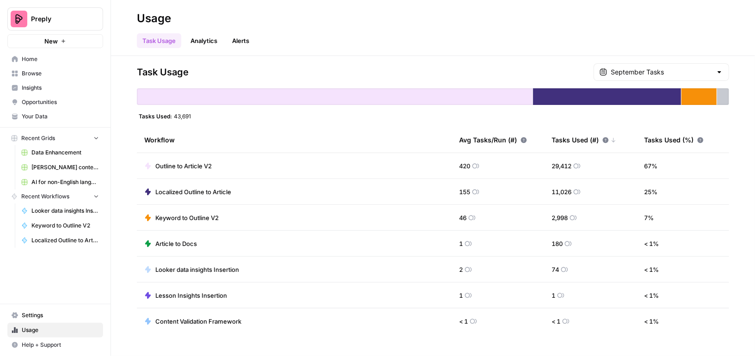
click at [69, 58] on span "Home" at bounding box center [60, 59] width 77 height 8
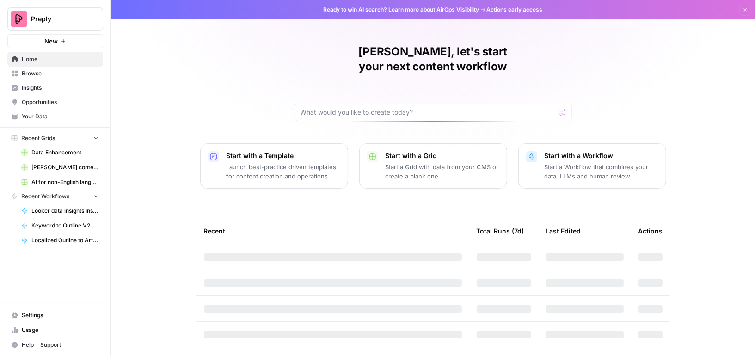
click at [63, 156] on span "Data Enhancement" at bounding box center [64, 152] width 67 height 8
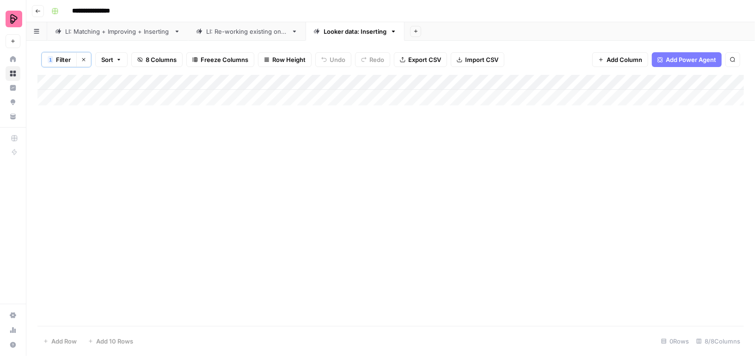
click at [81, 60] on icon "button" at bounding box center [84, 60] width 6 height 6
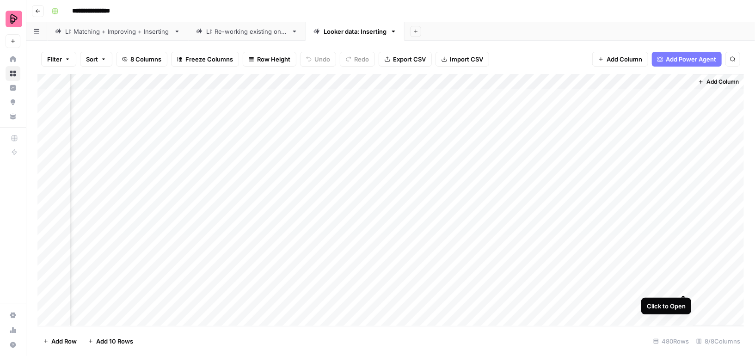
click at [681, 285] on div "Add Column" at bounding box center [390, 200] width 706 height 252
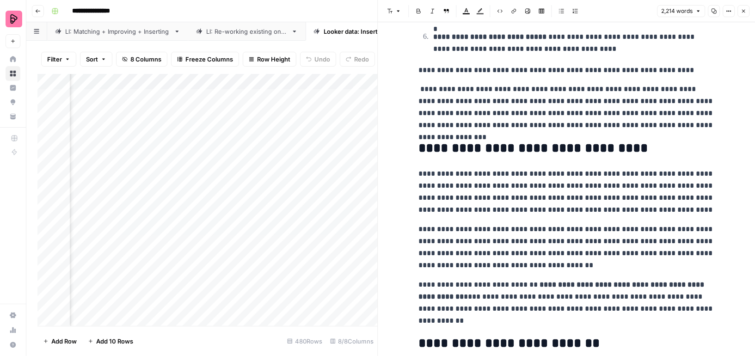
scroll to position [343, 0]
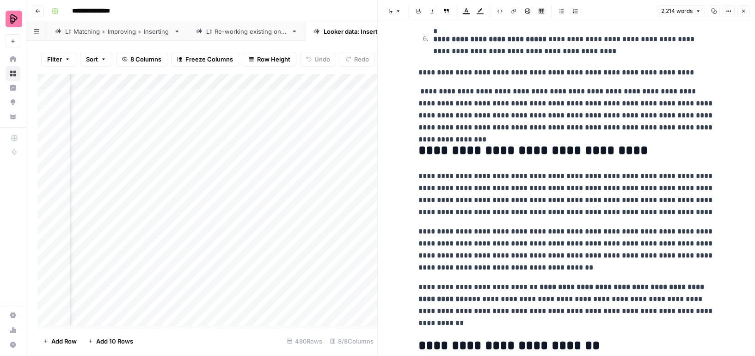
click at [746, 14] on button "Close" at bounding box center [743, 11] width 12 height 12
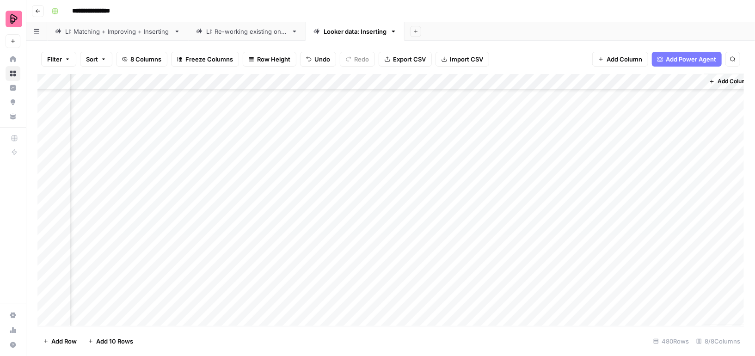
scroll to position [1623, 145]
click at [468, 154] on div "Add Column" at bounding box center [390, 200] width 706 height 252
click at [470, 188] on div "Add Column" at bounding box center [390, 200] width 706 height 252
click at [693, 155] on div "Add Column" at bounding box center [390, 200] width 706 height 252
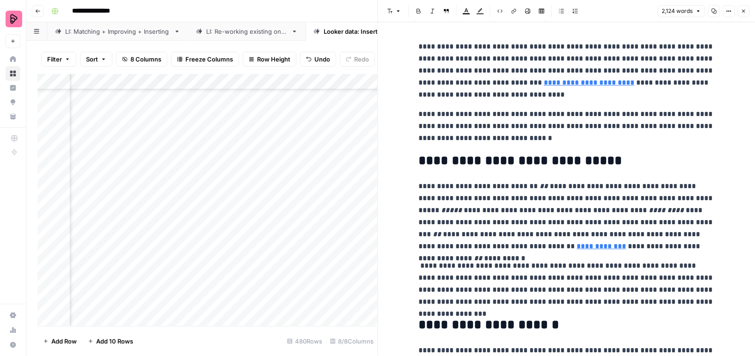
scroll to position [100, 0]
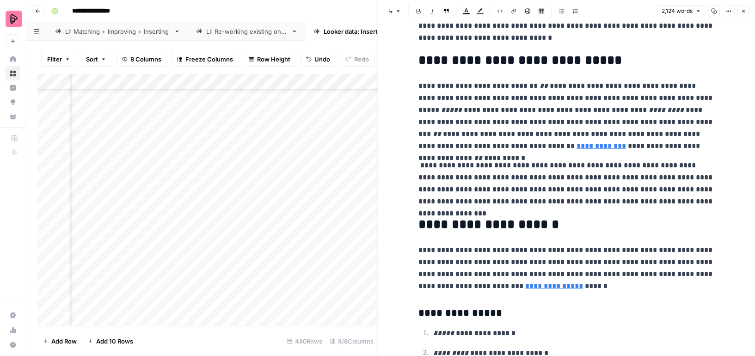
click at [743, 9] on icon "button" at bounding box center [743, 11] width 6 height 6
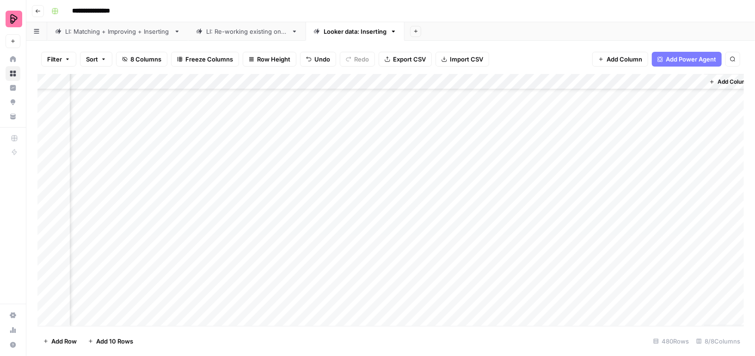
scroll to position [0, 145]
click at [683, 284] on div "Add Column" at bounding box center [390, 200] width 706 height 252
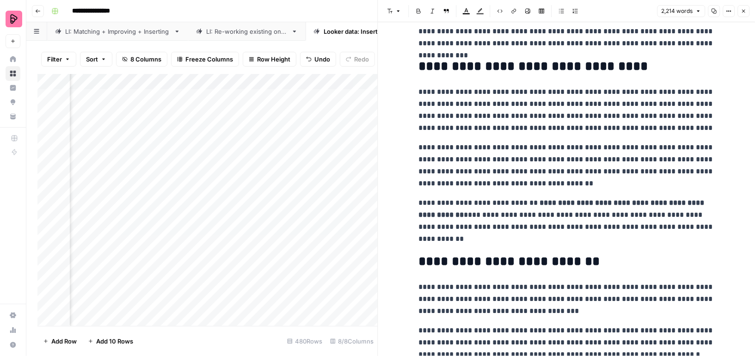
scroll to position [364, 0]
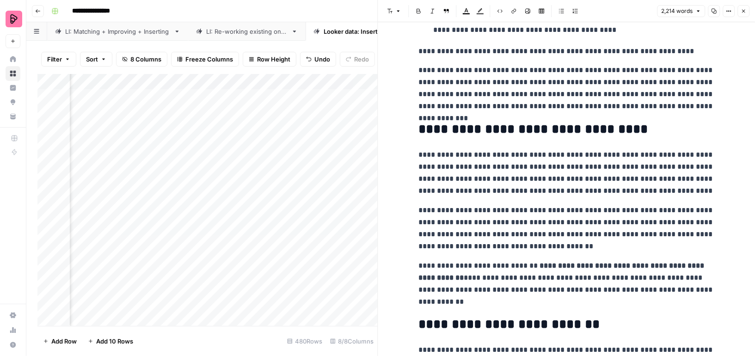
click at [744, 11] on icon "button" at bounding box center [743, 11] width 6 height 6
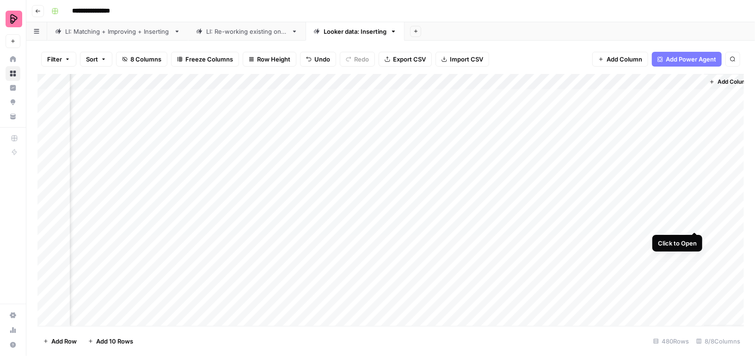
click at [690, 223] on div "Add Column" at bounding box center [390, 200] width 706 height 252
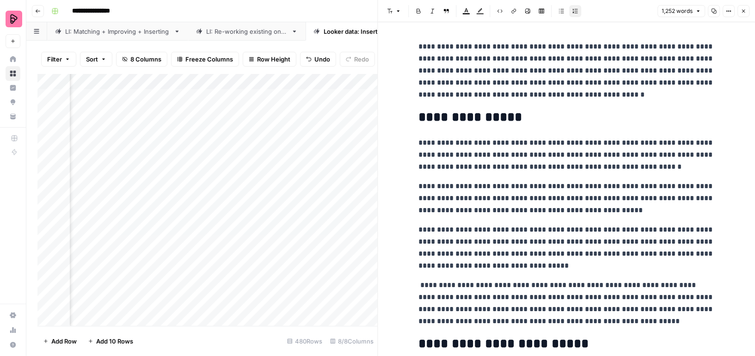
click at [743, 9] on icon "button" at bounding box center [743, 11] width 6 height 6
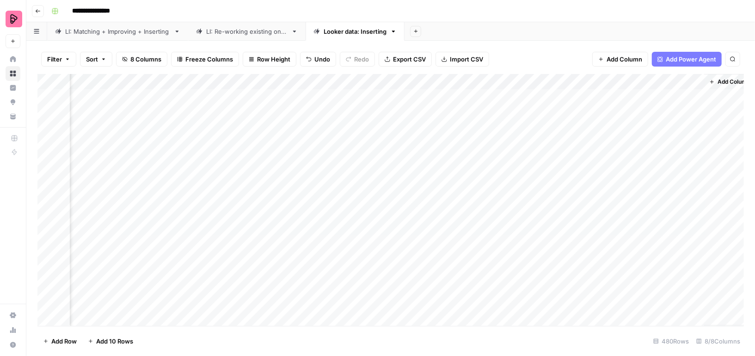
click at [520, 78] on div "Add Column" at bounding box center [390, 200] width 706 height 252
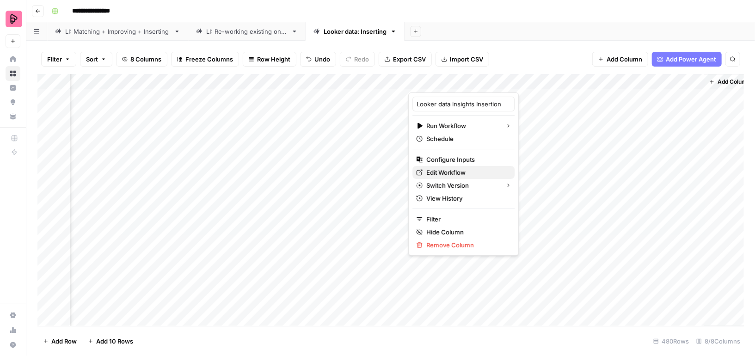
click at [434, 173] on span "Edit Workflow" at bounding box center [466, 172] width 81 height 9
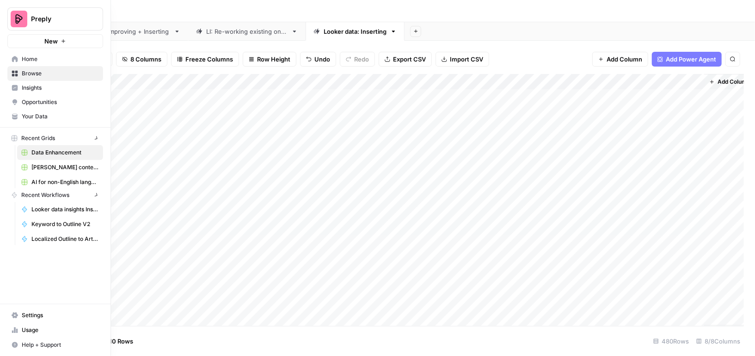
click at [8, 119] on link "Your Data" at bounding box center [55, 116] width 96 height 15
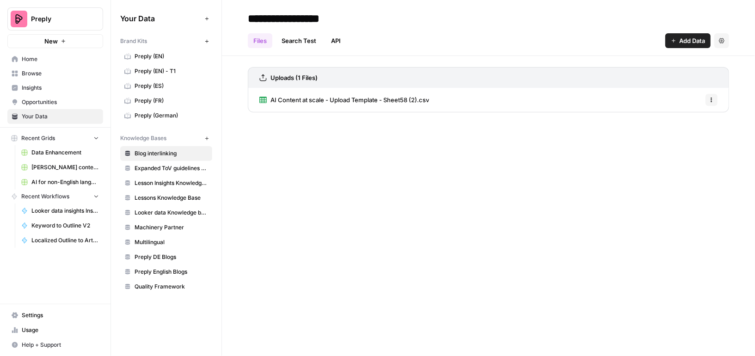
click at [173, 194] on span "Lessons Knowledge Base" at bounding box center [170, 198] width 73 height 8
click at [177, 208] on span "Looker data Knowledge base (EN)" at bounding box center [170, 212] width 73 height 8
click at [711, 98] on icon "button" at bounding box center [711, 100] width 6 height 6
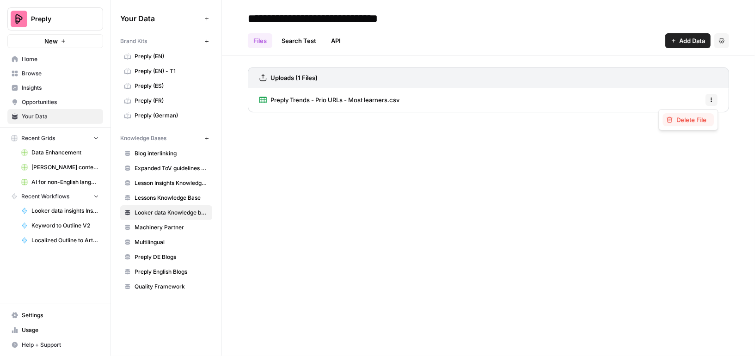
click at [686, 122] on span "Delete File" at bounding box center [691, 119] width 30 height 9
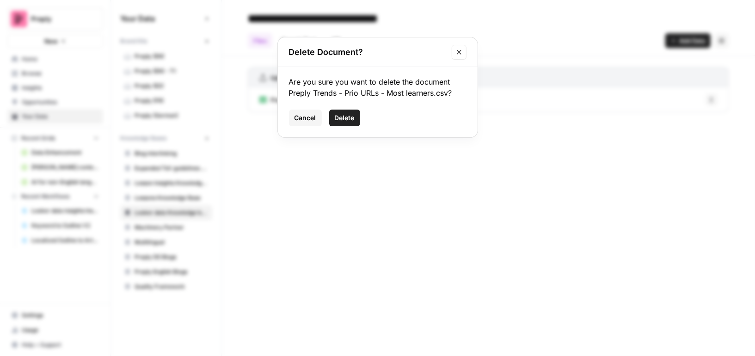
click at [335, 118] on span "Delete" at bounding box center [345, 117] width 20 height 9
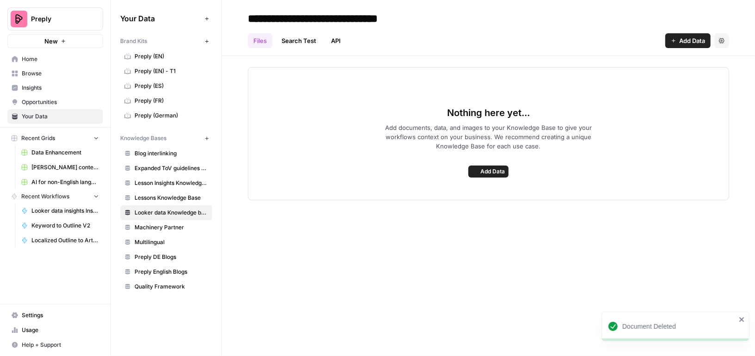
click at [695, 40] on span "Add Data" at bounding box center [692, 40] width 26 height 9
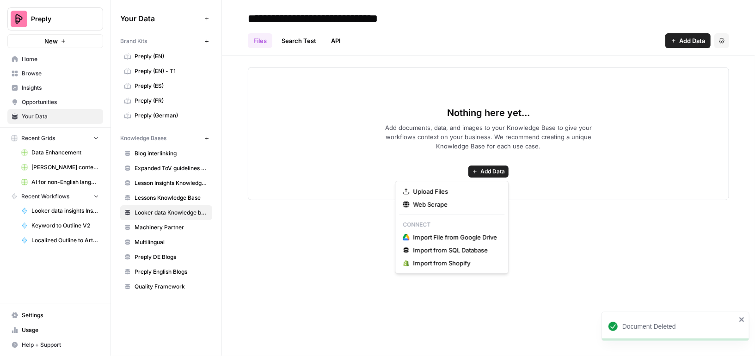
click at [495, 167] on span "Add Data" at bounding box center [492, 171] width 24 height 8
click at [450, 192] on span "Upload Files" at bounding box center [455, 191] width 84 height 9
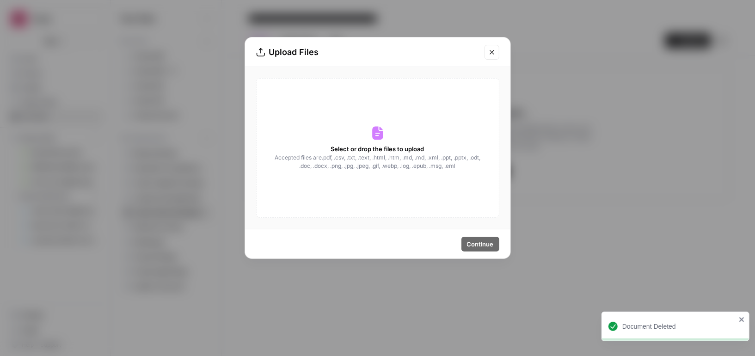
click at [379, 141] on div "Select or drop the files to upload Accepted files are .pdf, .csv, .txt, .text, …" at bounding box center [377, 148] width 243 height 140
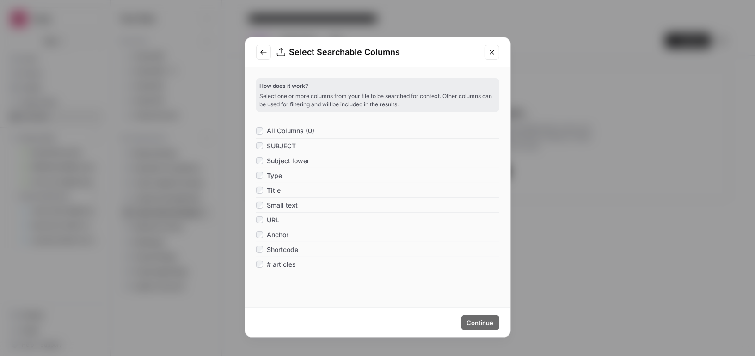
click at [266, 128] on div "All Columns (0)" at bounding box center [285, 130] width 59 height 9
click at [287, 263] on span "# articles" at bounding box center [281, 264] width 29 height 9
click at [474, 320] on span "Continue" at bounding box center [480, 322] width 27 height 9
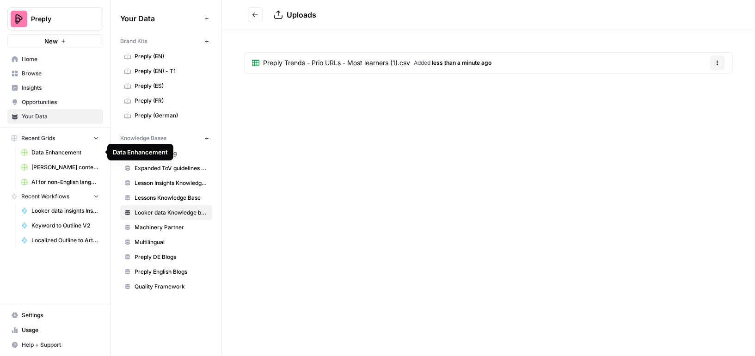
click at [58, 148] on span "Data Enhancement" at bounding box center [64, 152] width 67 height 8
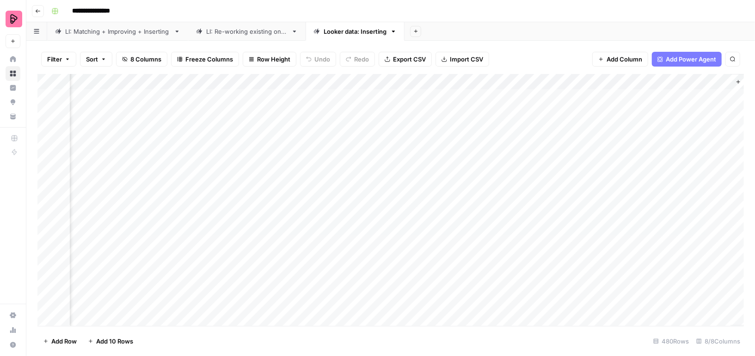
scroll to position [0, 141]
click at [522, 80] on div "Add Column" at bounding box center [390, 200] width 706 height 252
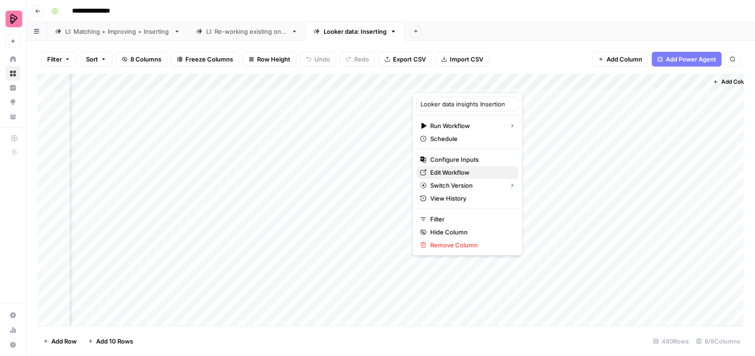
click at [455, 170] on span "Edit Workflow" at bounding box center [470, 172] width 81 height 9
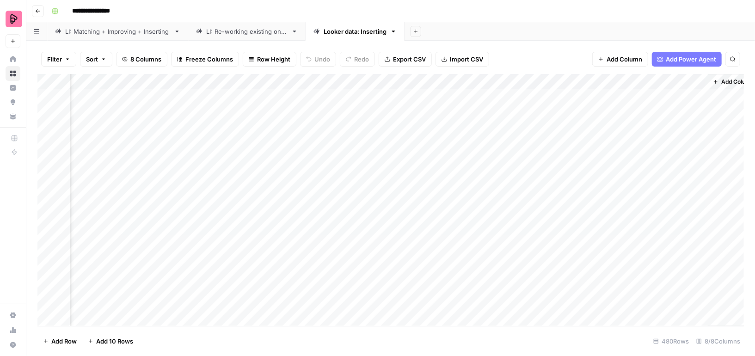
click at [13, 114] on icon at bounding box center [13, 116] width 6 height 6
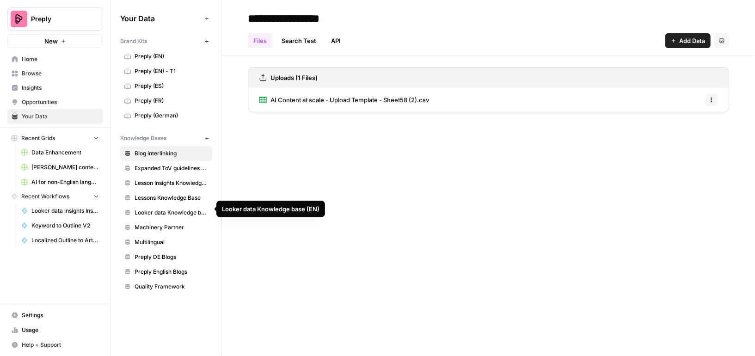
click at [179, 208] on span "Looker data Knowledge base (EN)" at bounding box center [170, 212] width 73 height 8
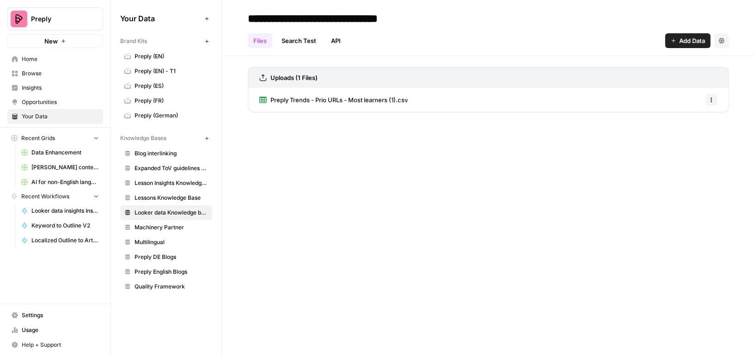
click at [357, 102] on span "Preply Trends - Prio URLs - Most learners (1).csv" at bounding box center [338, 99] width 137 height 9
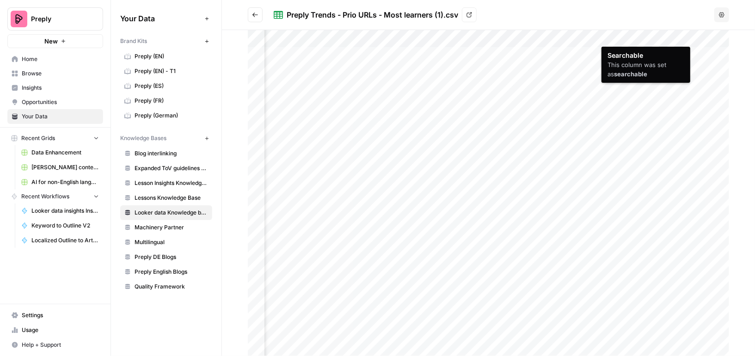
scroll to position [0, 710]
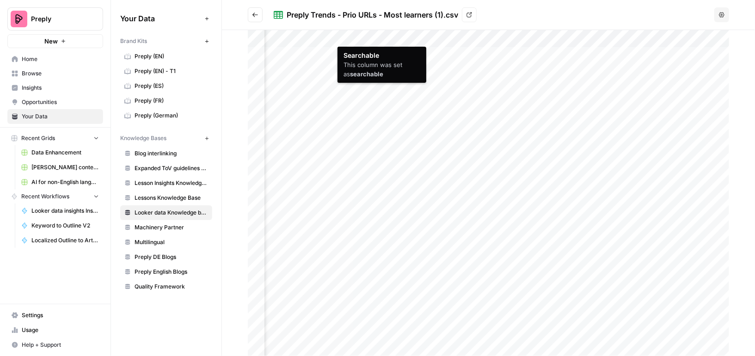
drag, startPoint x: 519, startPoint y: 35, endPoint x: 358, endPoint y: 39, distance: 160.4
click at [358, 39] on div at bounding box center [488, 193] width 481 height 326
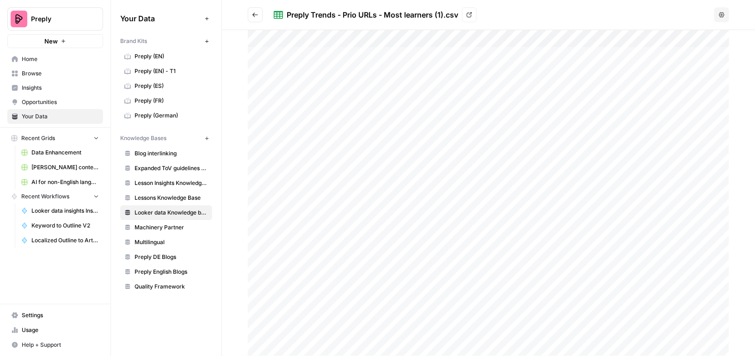
scroll to position [0, 0]
click at [623, 328] on span "Reload" at bounding box center [632, 328] width 18 height 8
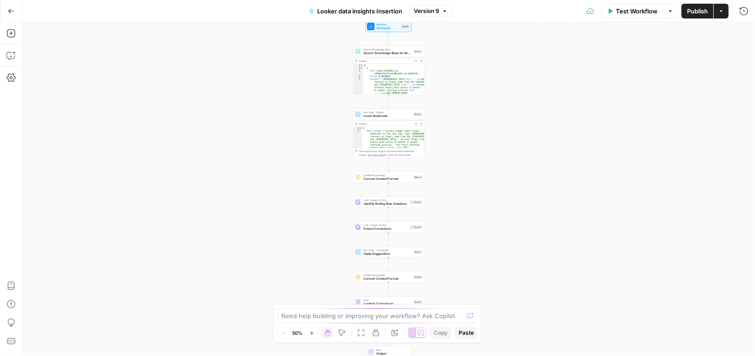
click at [624, 12] on span "Test Workflow" at bounding box center [637, 10] width 42 height 9
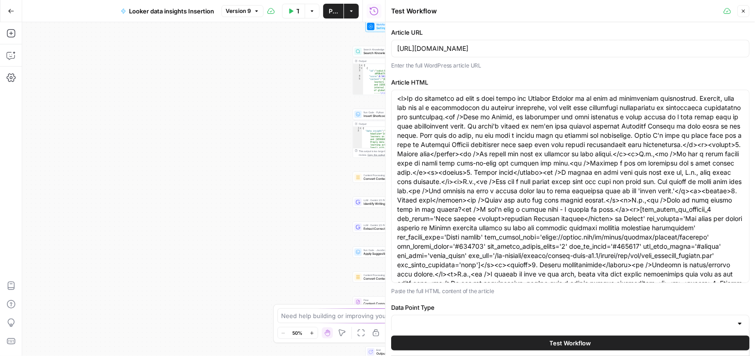
type input "Looker data Knowledge base (EN)"
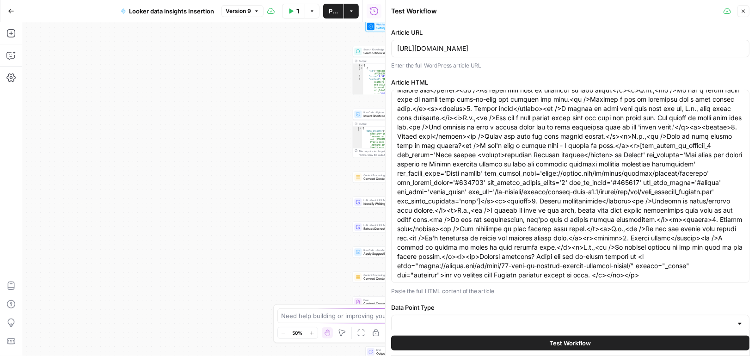
click at [452, 316] on div at bounding box center [570, 324] width 358 height 18
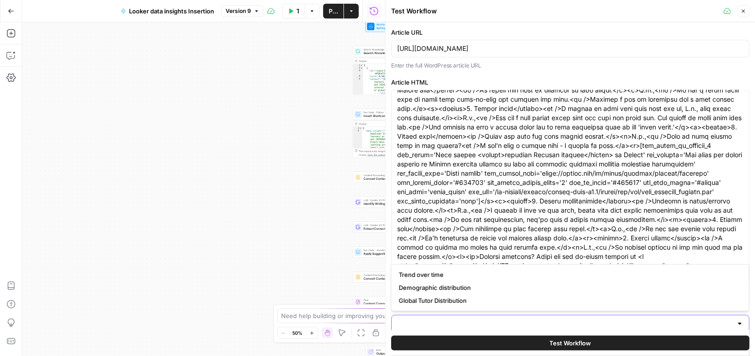
scroll to position [103, 0]
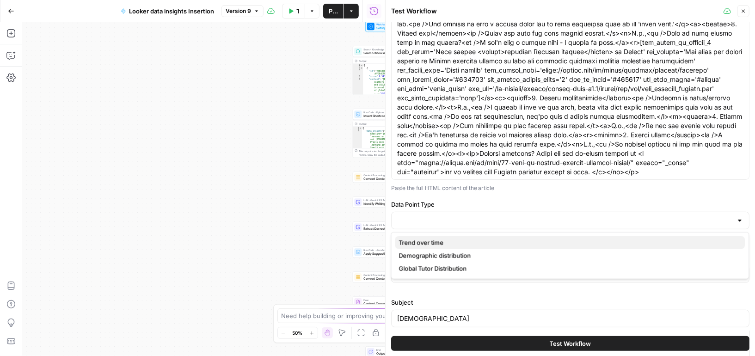
click at [447, 241] on span "Trend over time" at bounding box center [568, 242] width 339 height 9
type input "Trend over time"
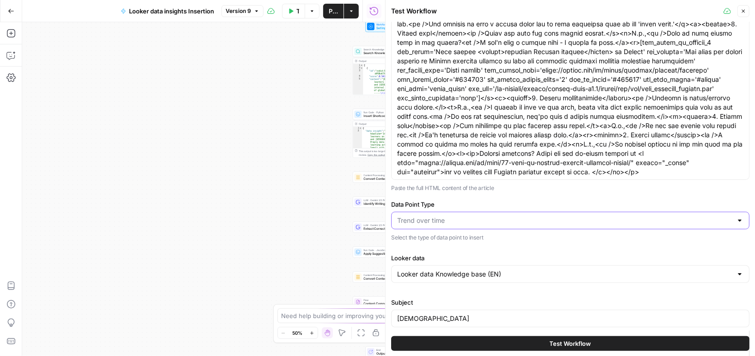
click at [458, 220] on input "Data Point Type" at bounding box center [564, 220] width 335 height 9
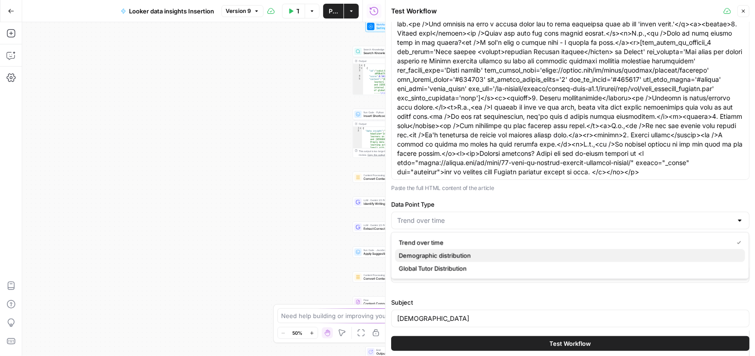
click at [452, 256] on span "Demographic distribution" at bounding box center [568, 255] width 339 height 9
type input "Demographic distribution"
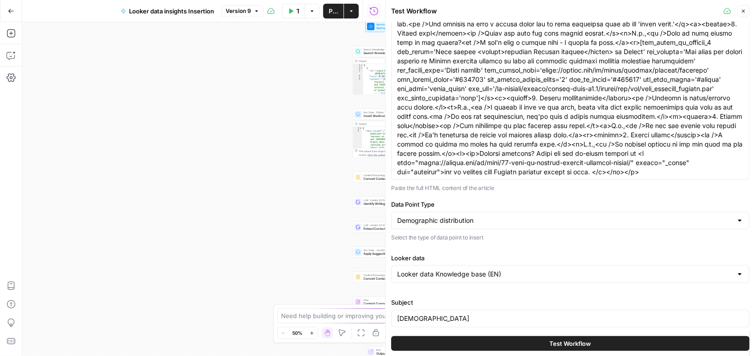
click at [454, 338] on button "Test Workflow" at bounding box center [570, 343] width 358 height 15
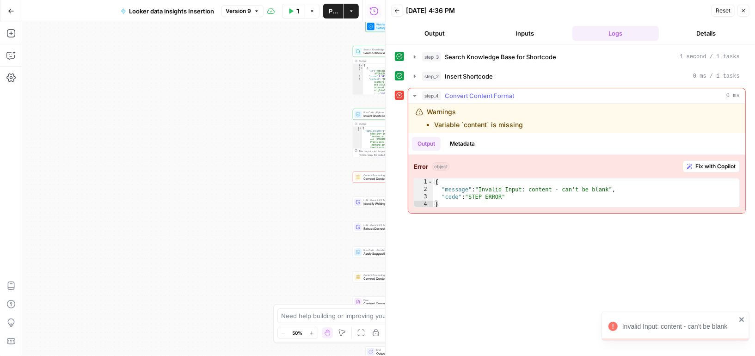
click at [458, 128] on div "Warnings Variable `content` is missing" at bounding box center [576, 119] width 337 height 30
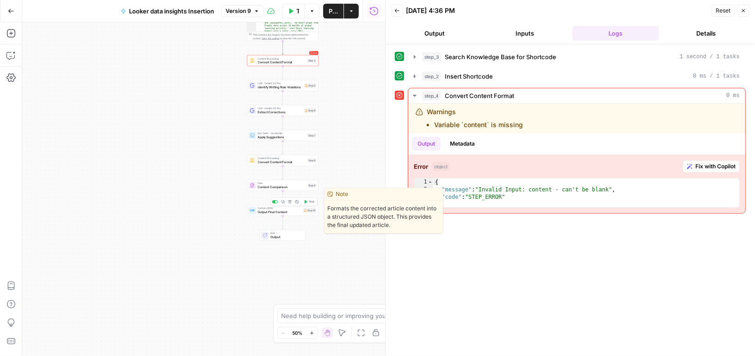
click at [296, 212] on span "Output Final Content" at bounding box center [279, 212] width 43 height 5
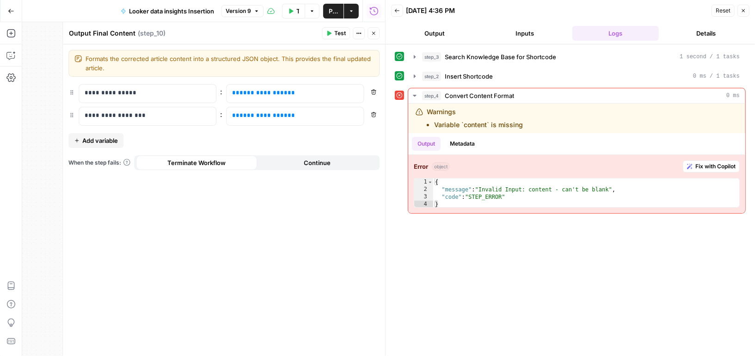
click at [373, 31] on icon "button" at bounding box center [374, 34] width 6 height 6
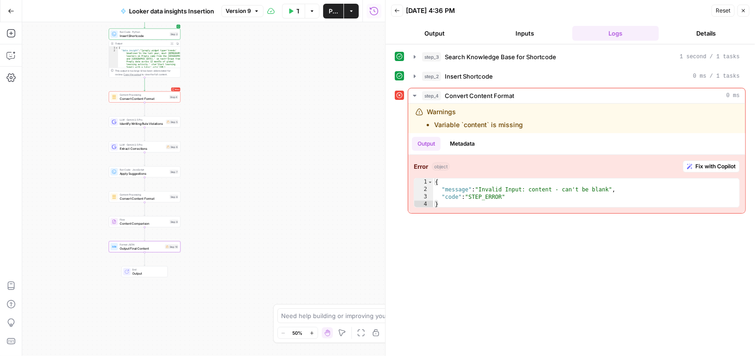
drag, startPoint x: 193, startPoint y: 134, endPoint x: 79, endPoint y: 91, distance: 121.5
click at [79, 91] on div "Workflow Set Inputs Inputs Search Knowledge Base Search Knowledge Base for Shor…" at bounding box center [203, 189] width 363 height 334
click at [160, 98] on span "Convert Content Format" at bounding box center [144, 98] width 48 height 5
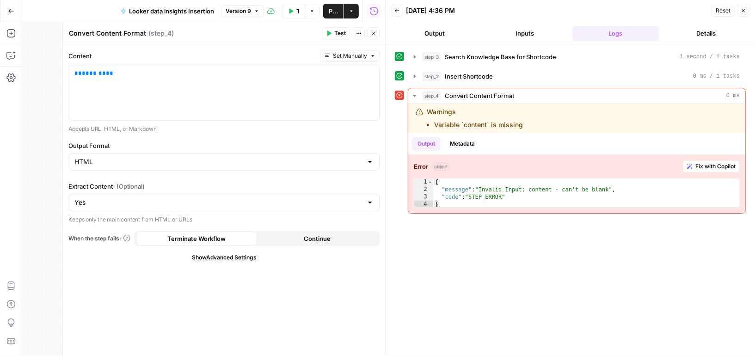
click at [374, 31] on icon "button" at bounding box center [374, 34] width 6 height 6
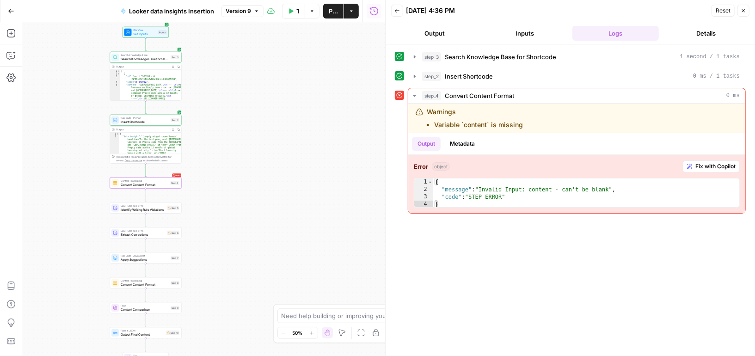
click at [256, 14] on button "Version 9" at bounding box center [242, 11] width 42 height 12
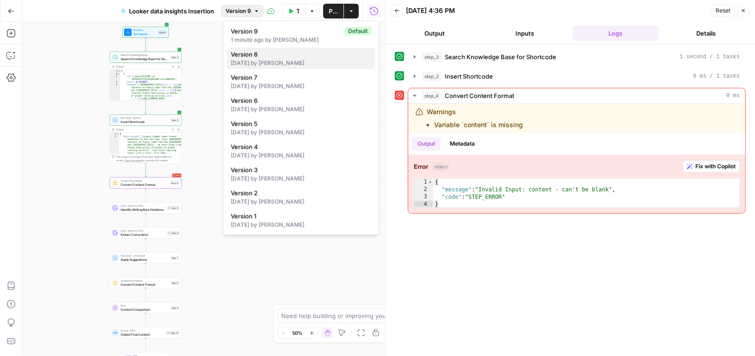
click at [261, 54] on span "Version 8" at bounding box center [299, 53] width 137 height 9
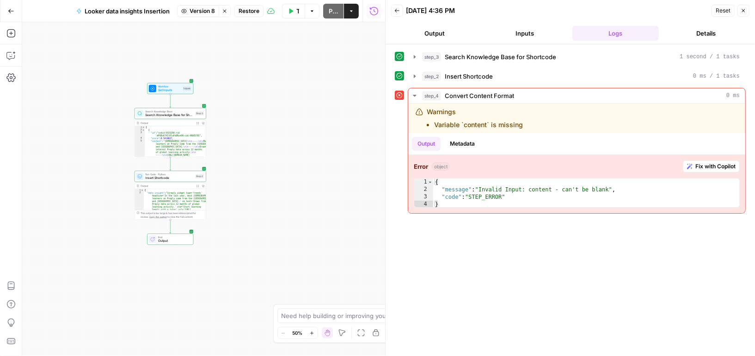
click at [250, 10] on span "Restore" at bounding box center [248, 11] width 21 height 8
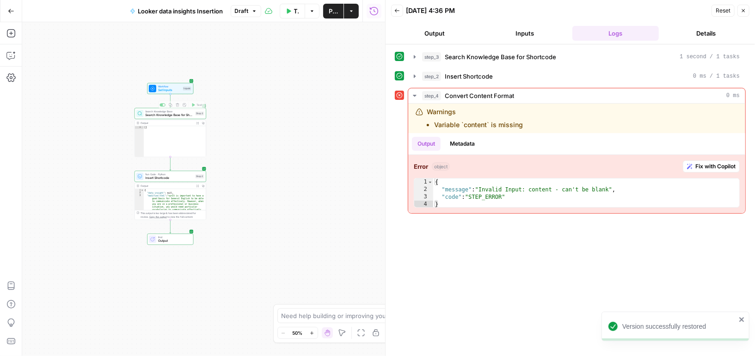
click at [178, 88] on span "Set Inputs" at bounding box center [169, 90] width 23 height 5
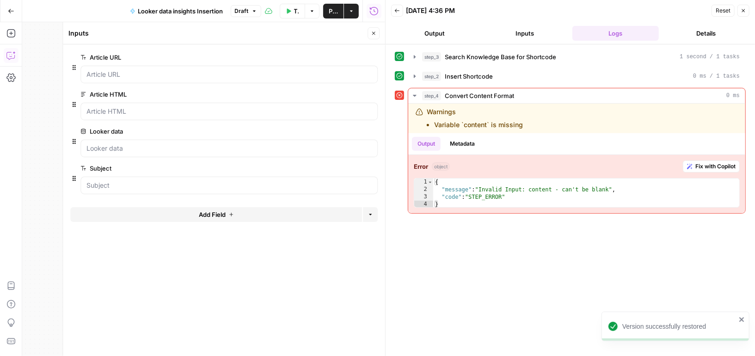
click at [12, 57] on icon "button" at bounding box center [10, 55] width 9 height 9
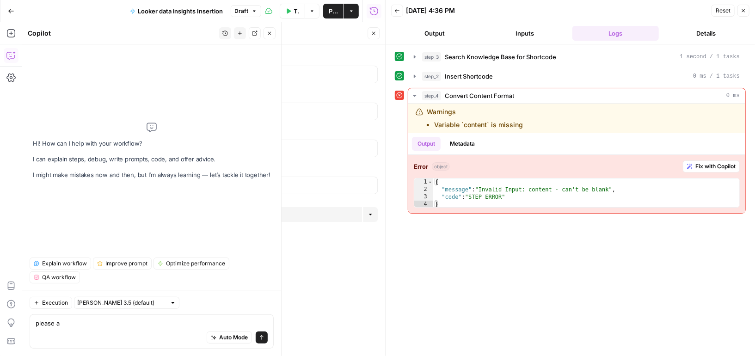
type textarea "please a"
click at [196, 211] on button "Add Field" at bounding box center [216, 214] width 292 height 15
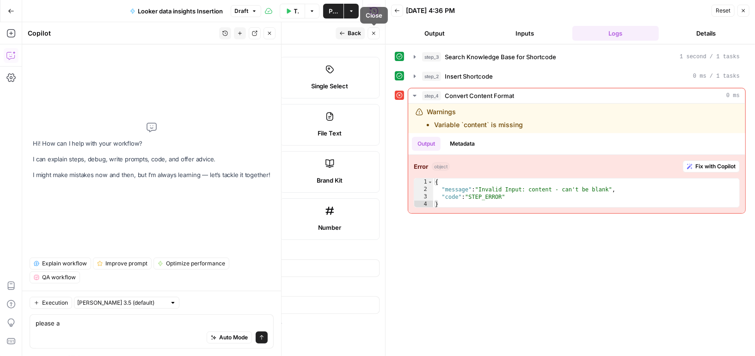
click at [119, 91] on label "Short Text" at bounding box center [118, 78] width 100 height 42
click at [104, 266] on input "Label" at bounding box center [223, 267] width 299 height 9
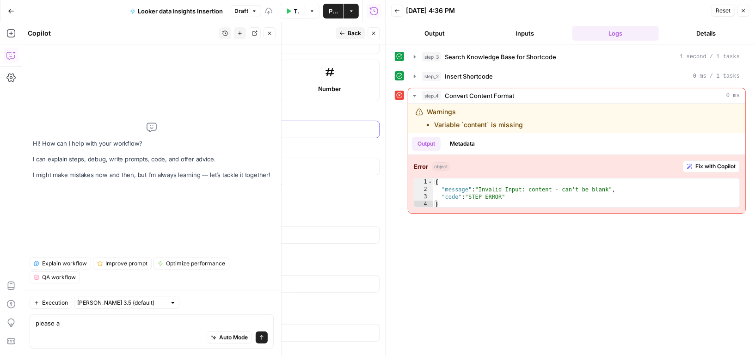
scroll to position [144, 0]
type input "Data type"
click at [121, 237] on div "Input Hint" at bounding box center [223, 235] width 311 height 18
click at [110, 195] on div at bounding box center [106, 198] width 17 height 9
click at [348, 31] on span "Back" at bounding box center [354, 33] width 13 height 8
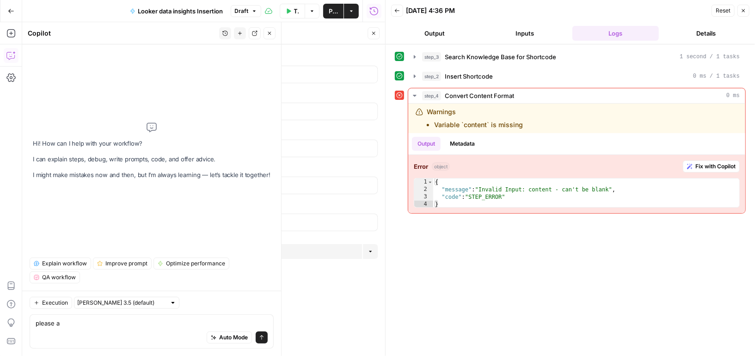
click at [375, 31] on icon "button" at bounding box center [374, 34] width 6 height 6
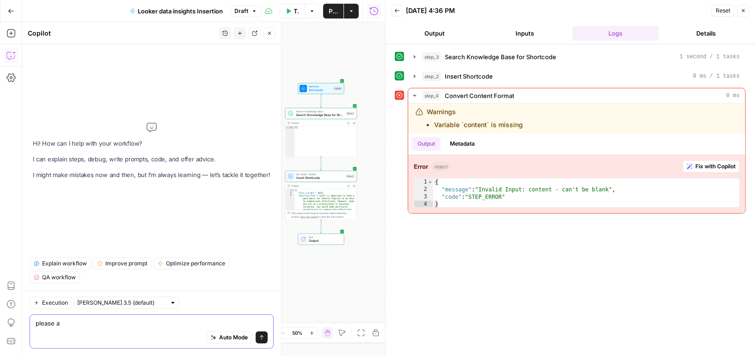
click at [94, 325] on textarea "please a" at bounding box center [152, 322] width 232 height 9
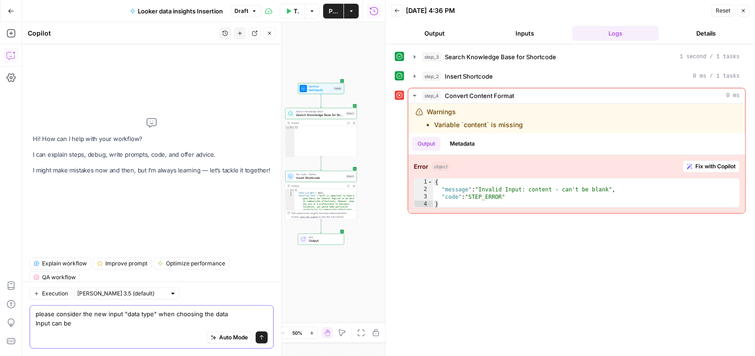
paste textarea "Global Tutor Distribution"
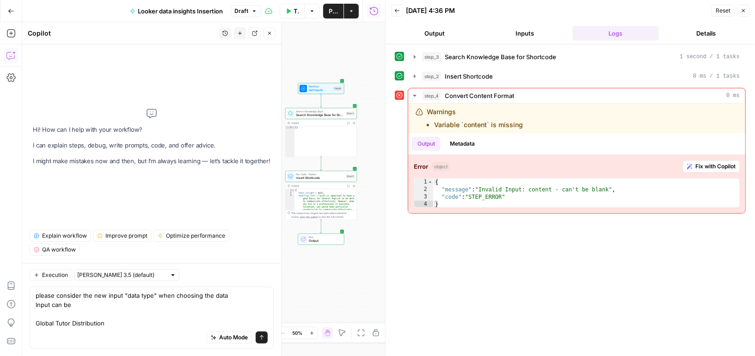
drag, startPoint x: 126, startPoint y: 332, endPoint x: 32, endPoint y: 323, distance: 94.3
click at [32, 322] on div "please consider the new input "data type" when choosing the data Input can be G…" at bounding box center [152, 318] width 244 height 62
click at [37, 323] on textarea "please consider the new input "data type" when choosing the data Input can be G…" at bounding box center [152, 309] width 232 height 37
drag, startPoint x: 35, startPoint y: 323, endPoint x: 127, endPoint y: 322, distance: 92.0
click at [127, 322] on textarea "please consider the new input "data type" when choosing the data Input can be G…" at bounding box center [152, 309] width 232 height 37
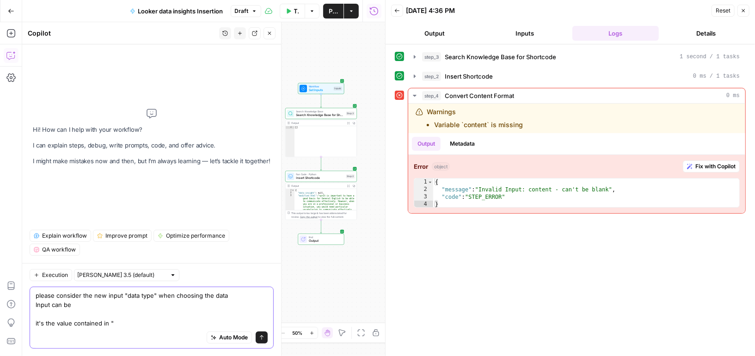
paste textarea "Type"
type textarea "please consider the new input "data type" when choosing the data Input can be i…"
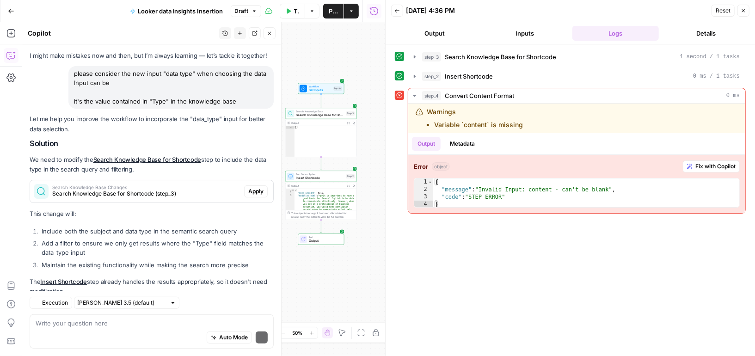
scroll to position [59, 0]
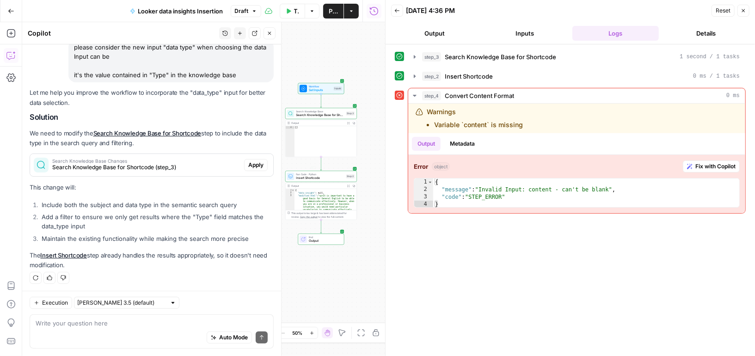
click at [262, 163] on span "Apply" at bounding box center [255, 165] width 15 height 8
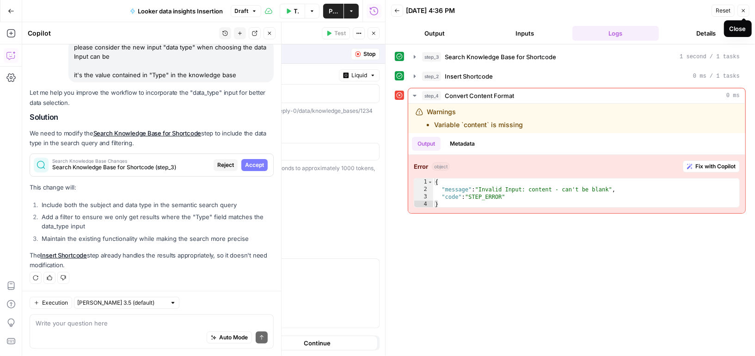
click at [744, 9] on icon "button" at bounding box center [743, 10] width 3 height 3
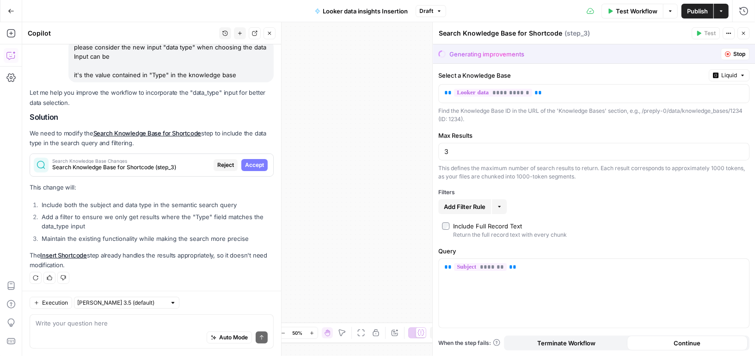
click at [334, 202] on div "Workflow Set Inputs Inputs Search Knowledge Base Search Knowledge Base for Shor…" at bounding box center [388, 189] width 733 height 334
click at [311, 66] on div "Workflow Set Inputs Inputs Search Knowledge Base Search Knowledge Base for Shor…" at bounding box center [388, 189] width 733 height 334
click at [132, 164] on span "Search Knowledge Base for Shortcode (step_3)" at bounding box center [131, 167] width 158 height 8
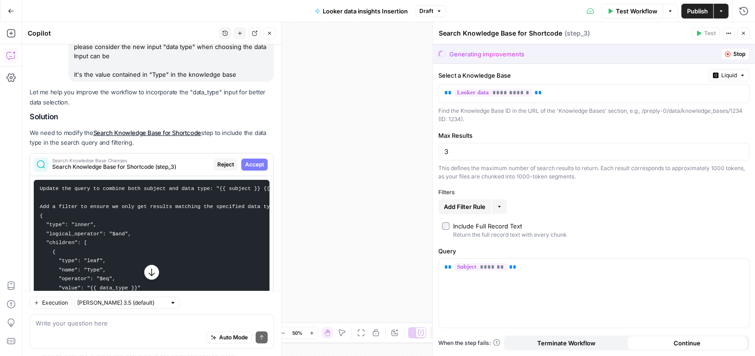
click at [132, 164] on span "Search Knowledge Base for Shortcode (step_3)" at bounding box center [131, 167] width 158 height 8
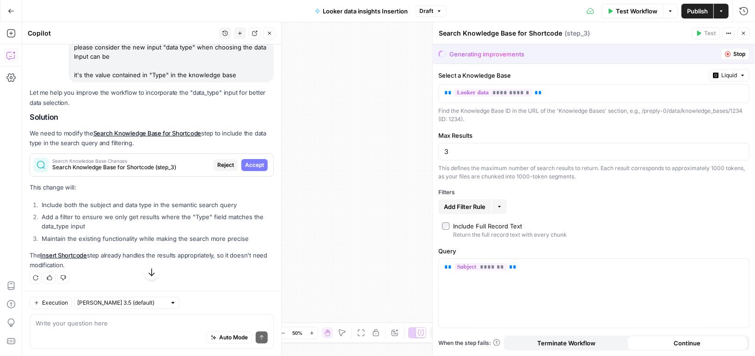
click at [132, 164] on span "Search Knowledge Base for Shortcode (step_3)" at bounding box center [131, 167] width 158 height 8
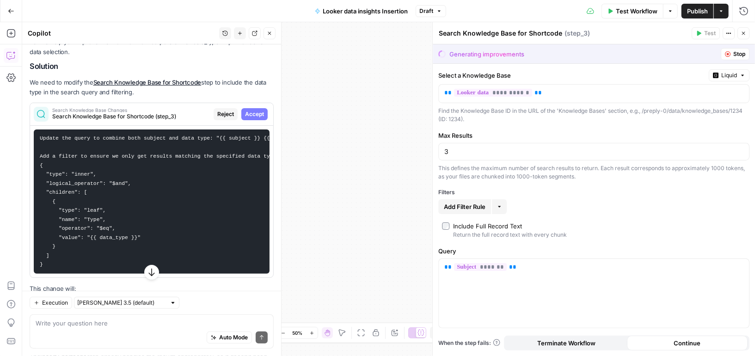
scroll to position [196, 0]
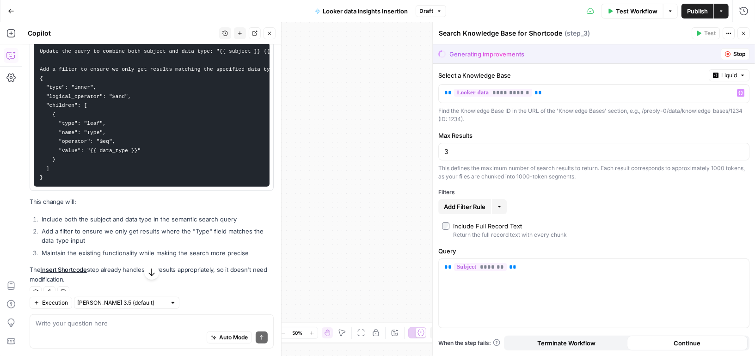
click at [402, 115] on div "Workflow Set Inputs Inputs Search Knowledge Base Search Knowledge Base for Shor…" at bounding box center [388, 189] width 733 height 334
click at [477, 294] on div "** ******* **" at bounding box center [594, 293] width 310 height 69
click at [153, 275] on icon "button" at bounding box center [151, 273] width 6 height 8
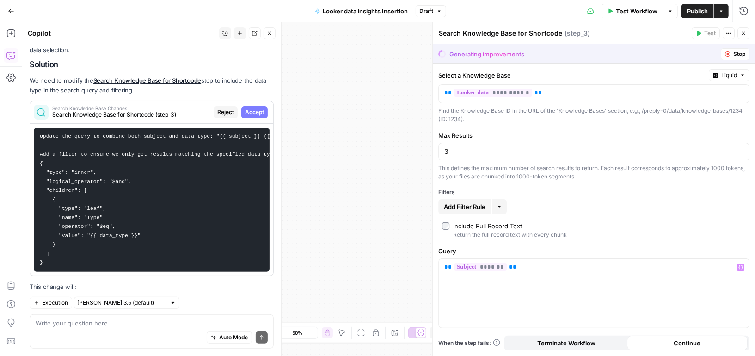
scroll to position [0, 0]
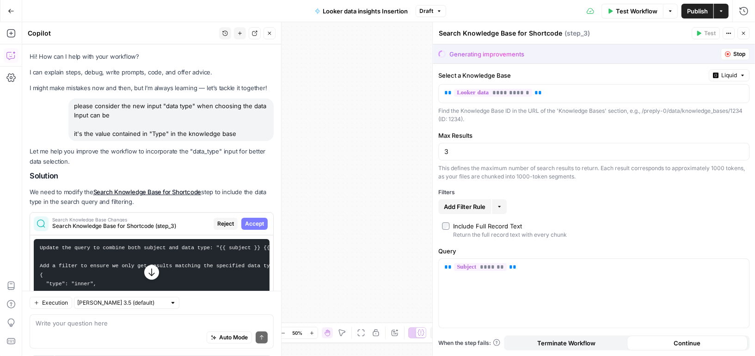
click at [269, 33] on icon "button" at bounding box center [270, 34] width 6 height 6
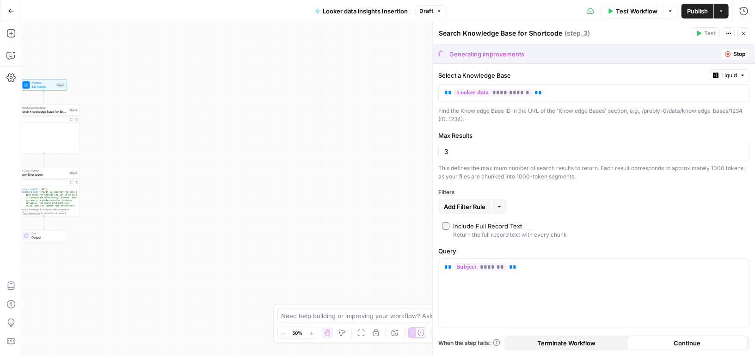
click at [221, 198] on div "Workflow Set Inputs Inputs Search Knowledge Base Search Knowledge Base for Shor…" at bounding box center [388, 189] width 733 height 334
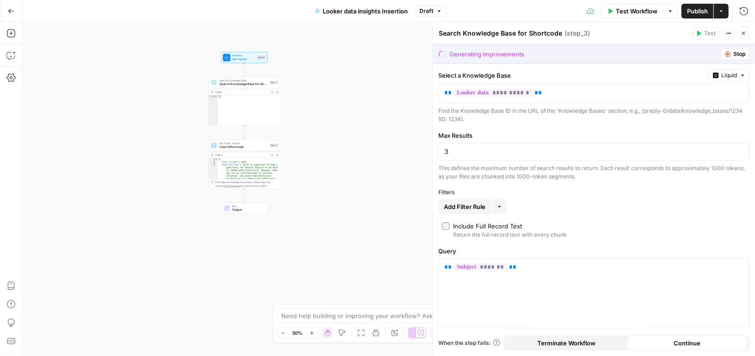
click at [250, 83] on span "Search Knowledge Base for Shortcode" at bounding box center [244, 84] width 48 height 5
click at [659, 340] on div "Continue" at bounding box center [687, 343] width 121 height 15
click at [588, 340] on span "Terminate Workflow" at bounding box center [566, 342] width 58 height 9
click at [659, 344] on button "Continue" at bounding box center [687, 343] width 121 height 15
click at [646, 269] on p "** ******* **" at bounding box center [593, 267] width 299 height 9
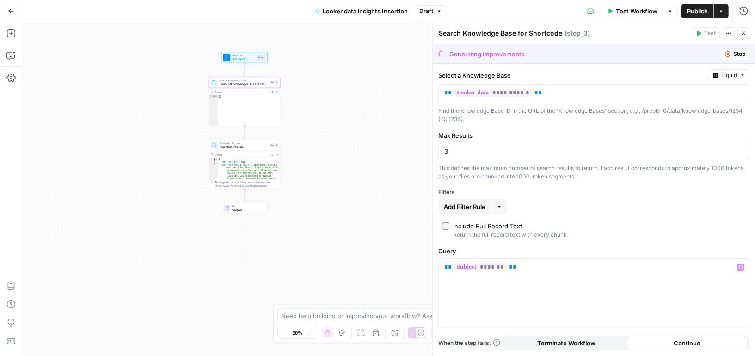
click at [391, 110] on div "Workflow Set Inputs Inputs Search Knowledge Base Search Knowledge Base for Shor…" at bounding box center [388, 189] width 733 height 334
click at [250, 144] on span "Run Code · Python" at bounding box center [244, 143] width 48 height 4
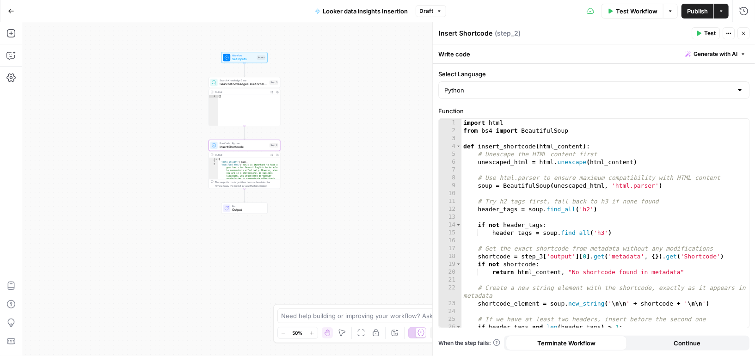
click at [252, 79] on span "Search Knowledge Base" at bounding box center [244, 81] width 48 height 4
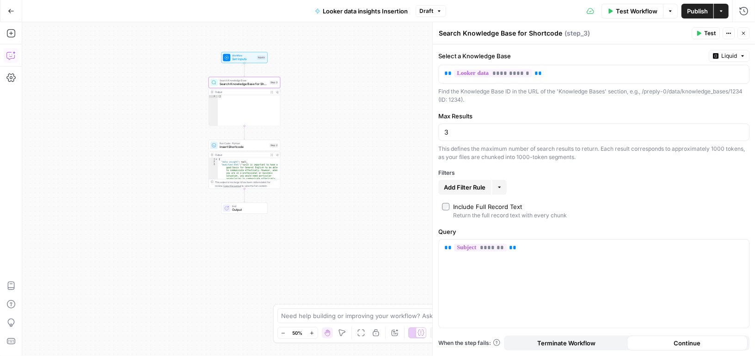
click at [9, 55] on icon "button" at bounding box center [10, 55] width 9 height 9
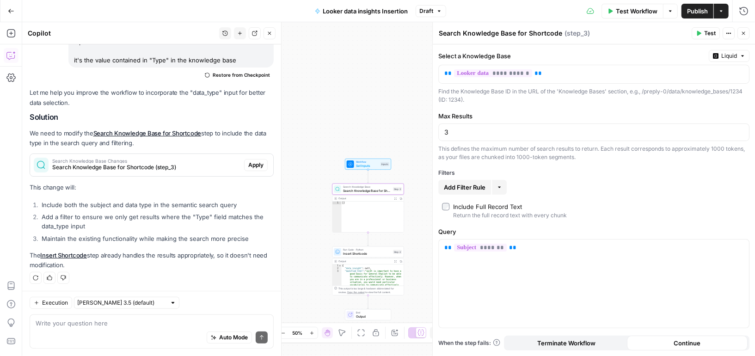
click at [168, 168] on span "Search Knowledge Base for Shortcode (step_3)" at bounding box center [146, 167] width 188 height 8
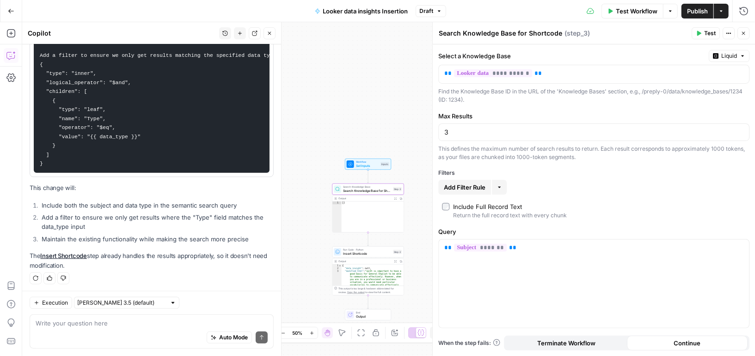
scroll to position [98, 0]
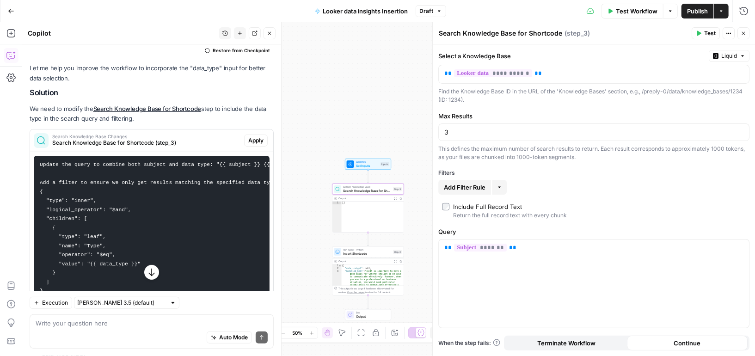
click at [263, 137] on span "Apply" at bounding box center [255, 140] width 15 height 8
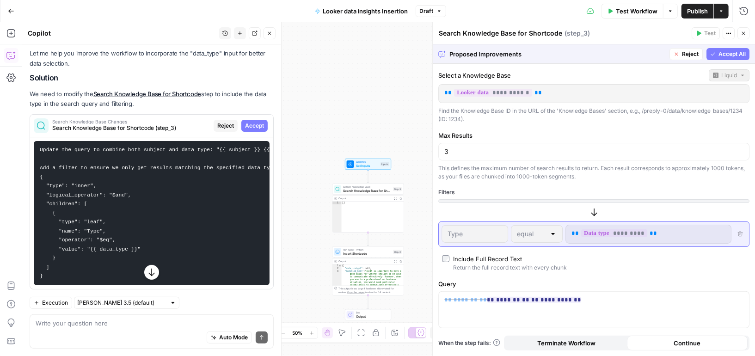
click at [736, 49] on button "Accept All" at bounding box center [727, 54] width 43 height 12
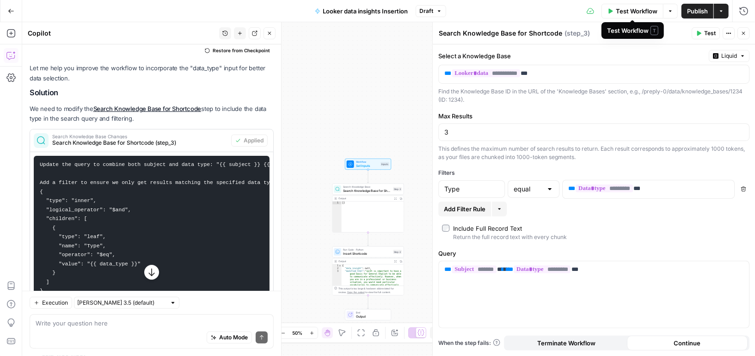
click at [623, 13] on span "Test Workflow" at bounding box center [637, 10] width 42 height 9
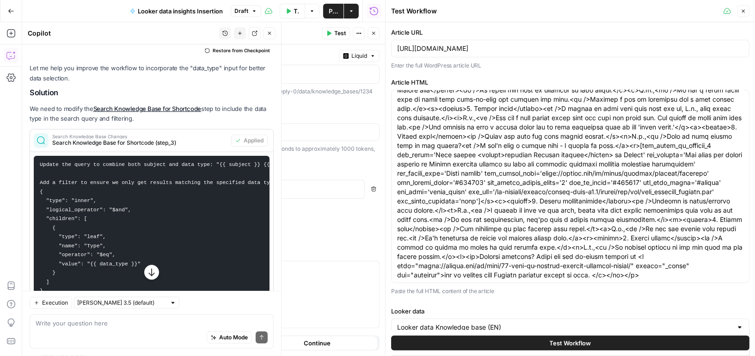
scroll to position [102, 0]
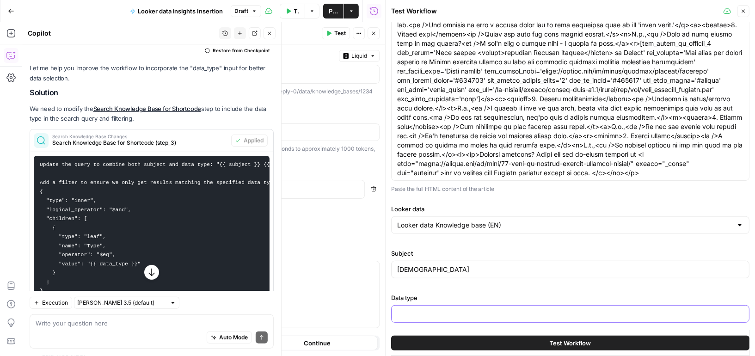
click at [450, 312] on input "Data type" at bounding box center [570, 313] width 346 height 9
paste input "Demographic distribution"
type input "Demographic distribution"
click at [478, 345] on button "Test Workflow" at bounding box center [570, 343] width 358 height 15
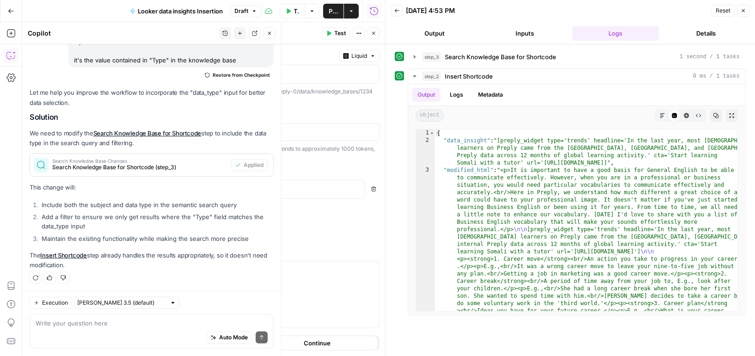
click at [288, 12] on icon "button" at bounding box center [289, 10] width 4 height 5
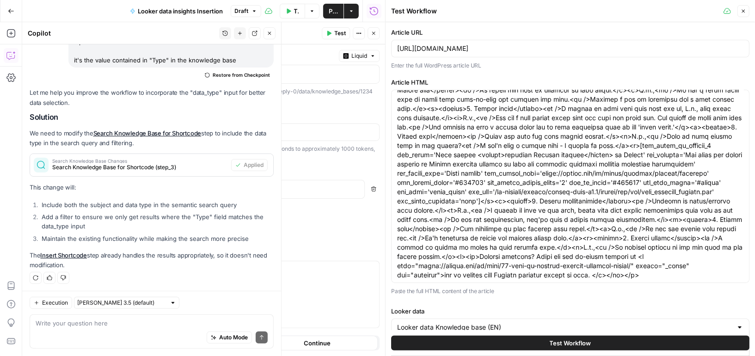
scroll to position [102, 0]
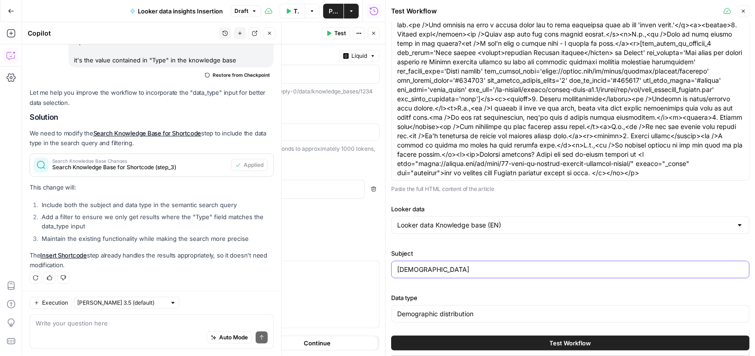
click at [424, 265] on input "Somali" at bounding box center [570, 269] width 346 height 9
type input "Spanish"
click at [423, 309] on input "Demographic distribution" at bounding box center [570, 313] width 346 height 9
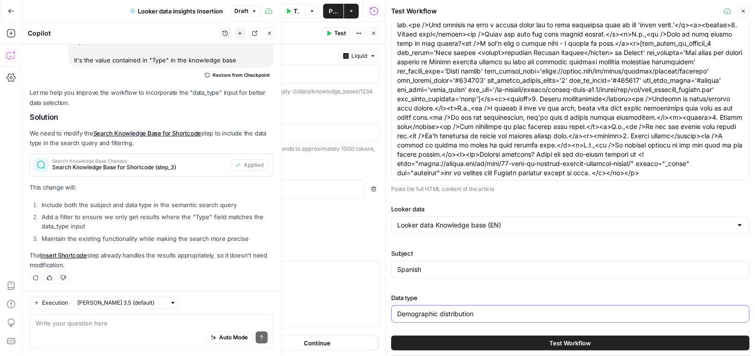
click at [423, 309] on input "Demographic distribution" at bounding box center [570, 313] width 346 height 9
paste input "Global Tutor D"
type input "Global Tutor Distribution"
click at [450, 345] on button "Test Workflow" at bounding box center [570, 343] width 358 height 15
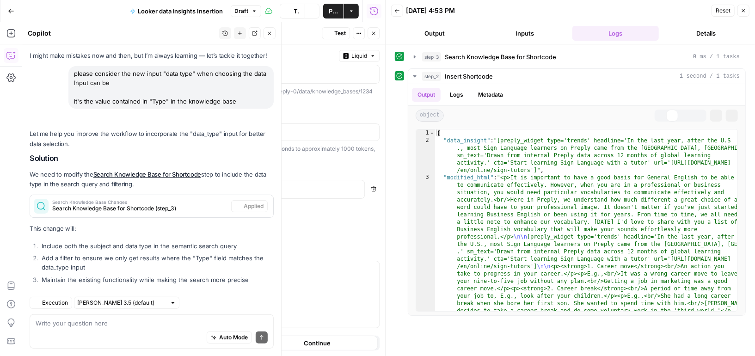
scroll to position [73, 0]
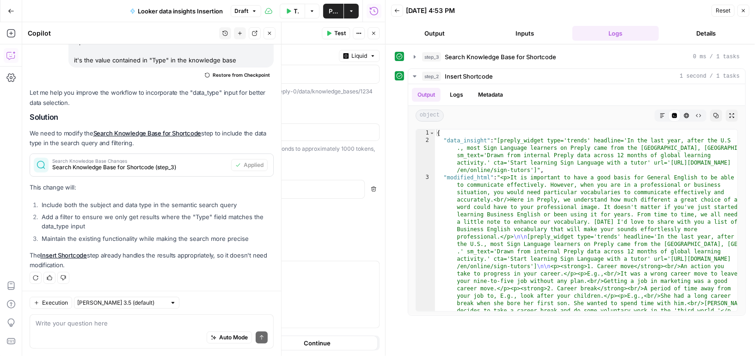
click at [515, 37] on button "Inputs" at bounding box center [525, 33] width 87 height 15
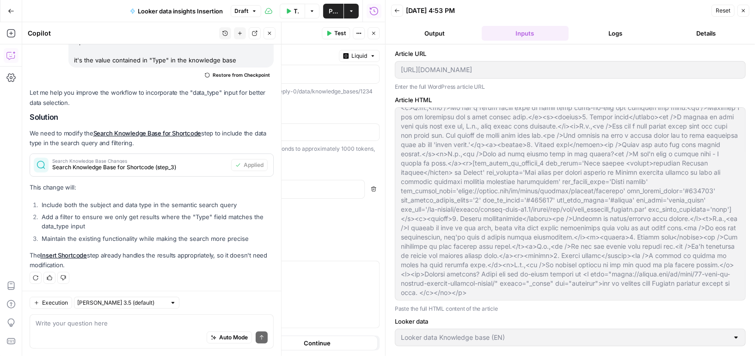
scroll to position [70, 0]
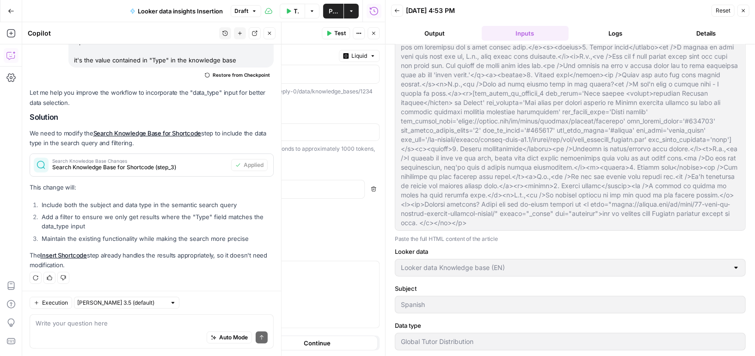
click at [9, 52] on icon "button" at bounding box center [10, 55] width 9 height 9
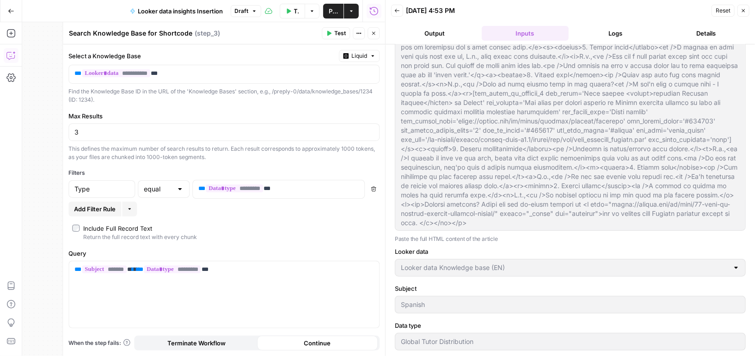
click at [13, 51] on icon "button" at bounding box center [10, 55] width 9 height 9
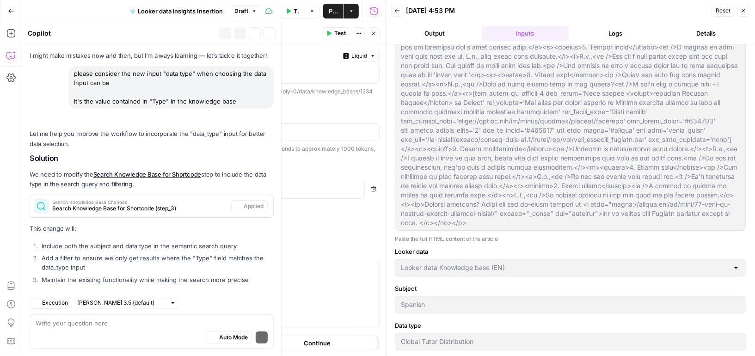
scroll to position [73, 0]
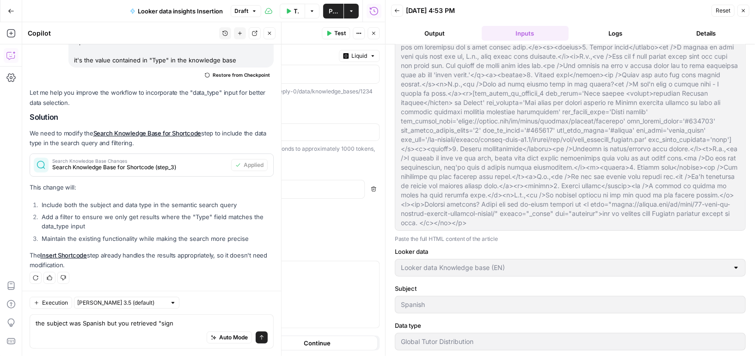
type textarea "the subject was Spanish but you retrieved "sign""
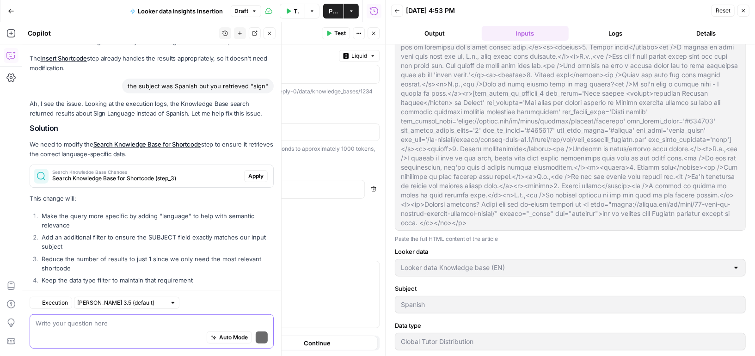
scroll to position [312, 0]
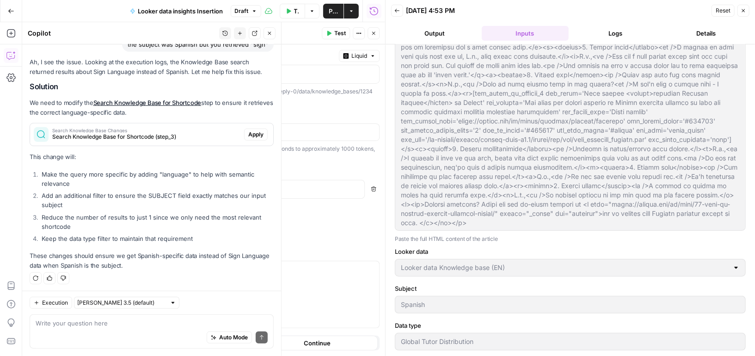
click at [254, 136] on span "Apply" at bounding box center [255, 134] width 15 height 8
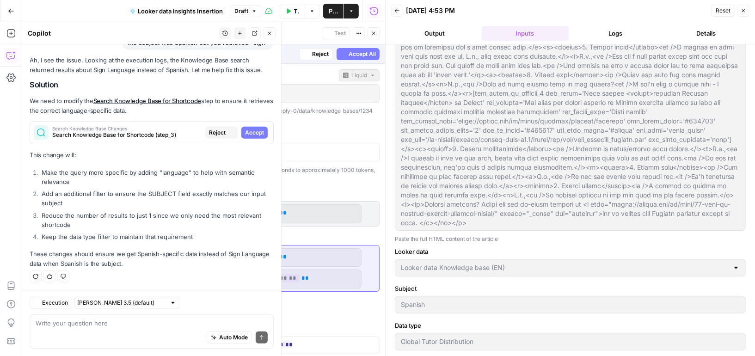
scroll to position [297, 0]
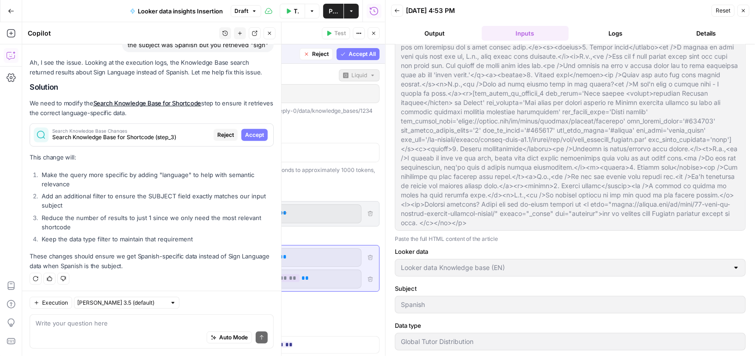
click at [746, 7] on button "Close" at bounding box center [743, 11] width 12 height 12
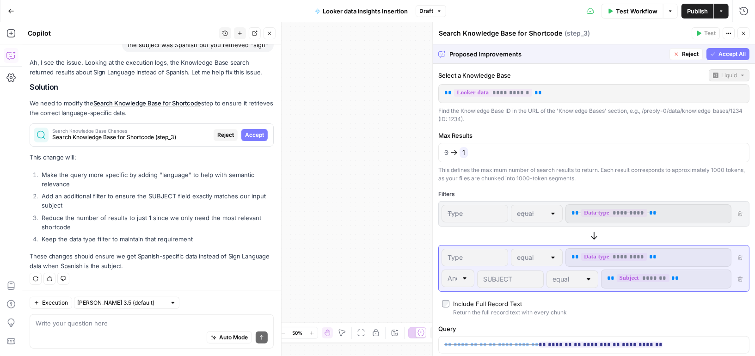
scroll to position [6, 0]
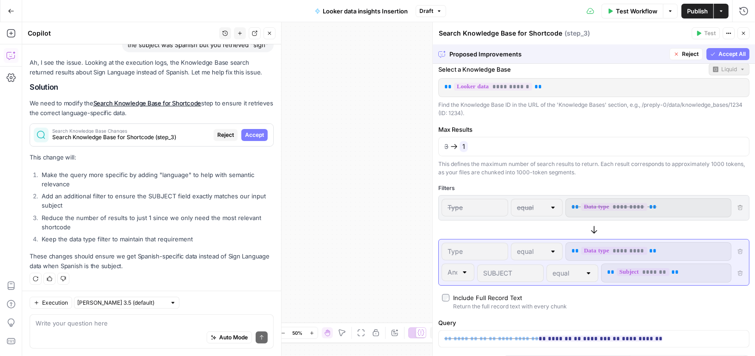
click at [730, 54] on span "Accept All" at bounding box center [731, 54] width 27 height 8
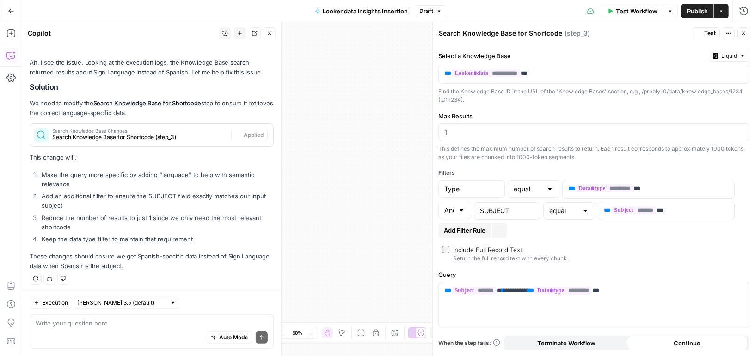
scroll to position [0, 0]
click at [615, 6] on button "Test Workflow" at bounding box center [632, 11] width 62 height 15
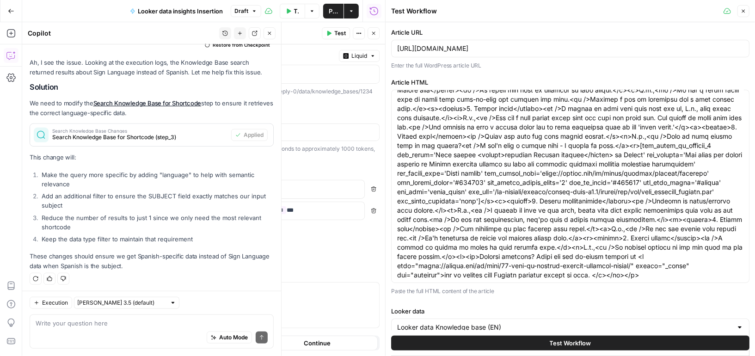
scroll to position [102, 0]
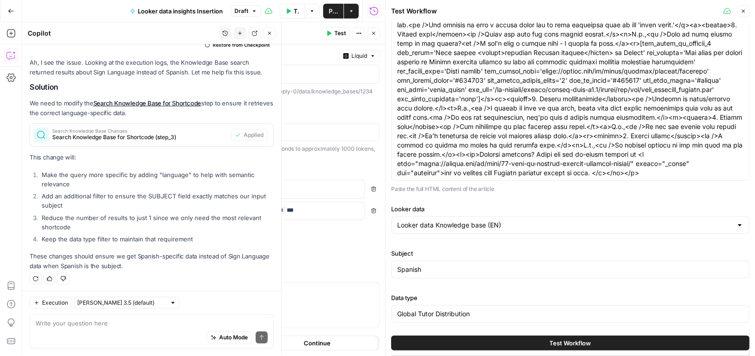
click at [541, 345] on button "Test Workflow" at bounding box center [570, 343] width 358 height 15
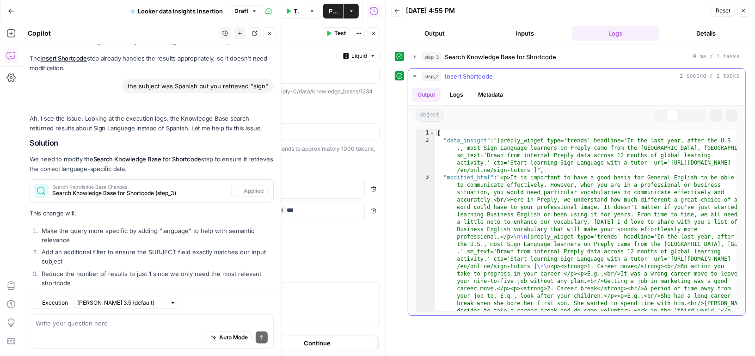
scroll to position [326, 0]
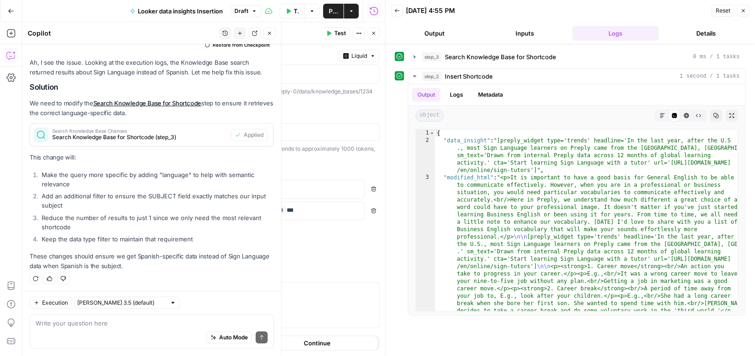
click at [434, 30] on button "Output" at bounding box center [434, 33] width 87 height 15
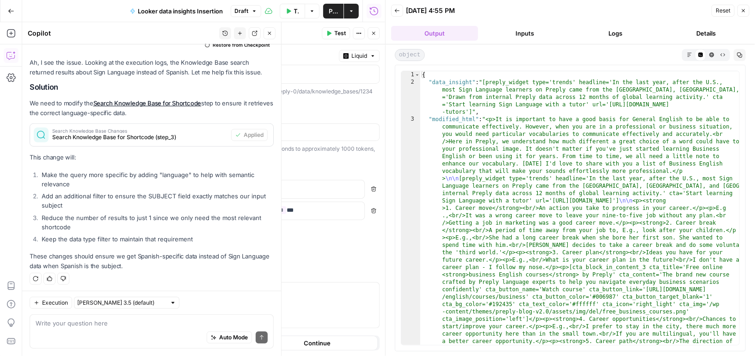
click at [518, 34] on button "Inputs" at bounding box center [525, 33] width 87 height 15
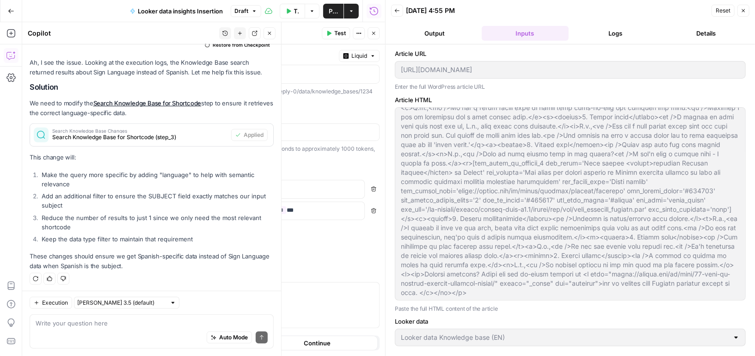
scroll to position [70, 0]
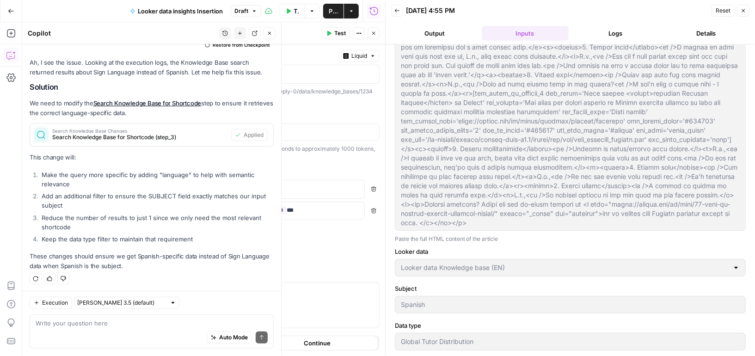
click at [284, 11] on button "Test Workflow" at bounding box center [293, 11] width 26 height 15
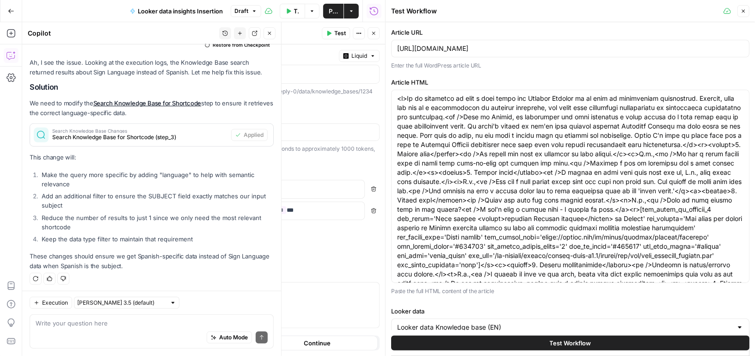
click at [558, 342] on span "Test Workflow" at bounding box center [571, 342] width 42 height 9
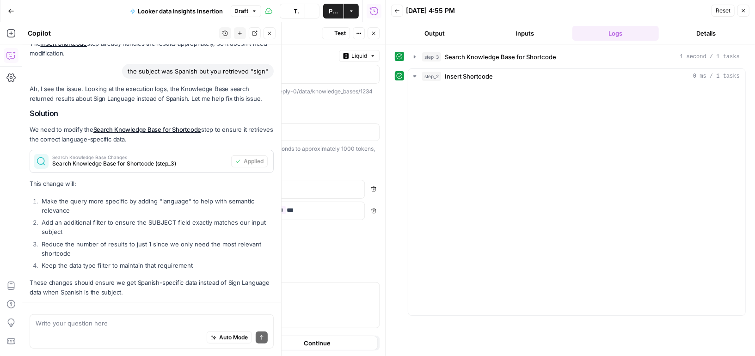
scroll to position [326, 0]
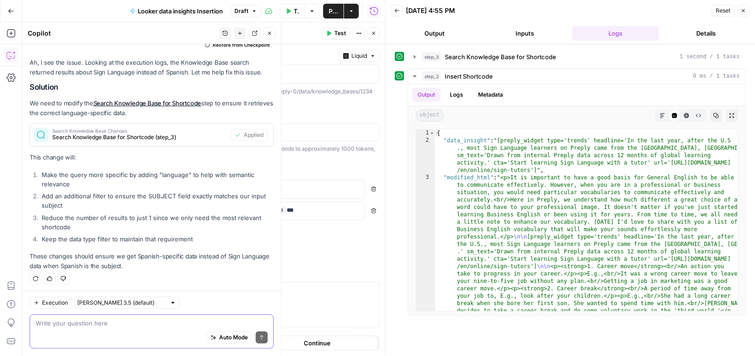
click at [125, 324] on textarea at bounding box center [152, 322] width 232 height 9
click at [526, 36] on button "Inputs" at bounding box center [525, 33] width 87 height 15
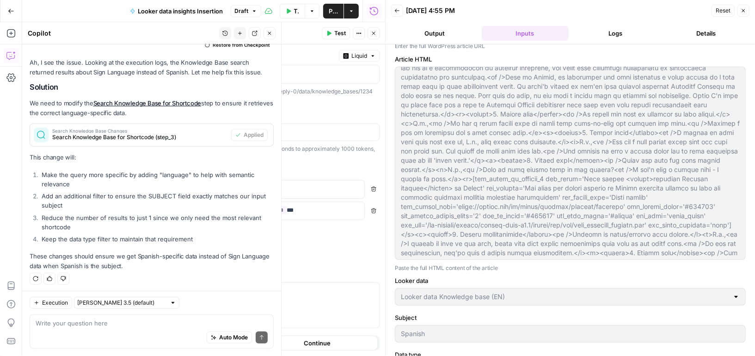
scroll to position [70, 0]
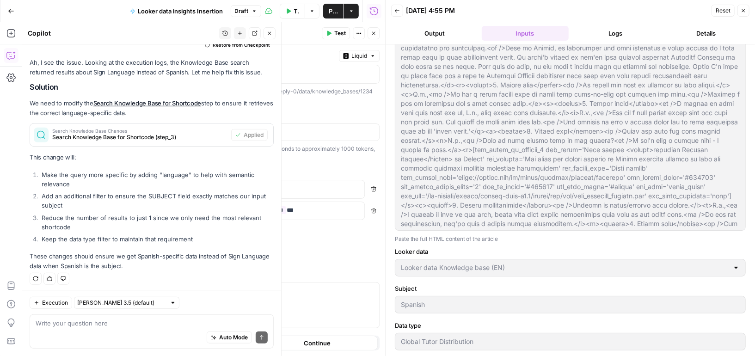
click at [448, 296] on div "Spanish" at bounding box center [570, 305] width 351 height 18
click at [289, 13] on icon "button" at bounding box center [289, 11] width 6 height 6
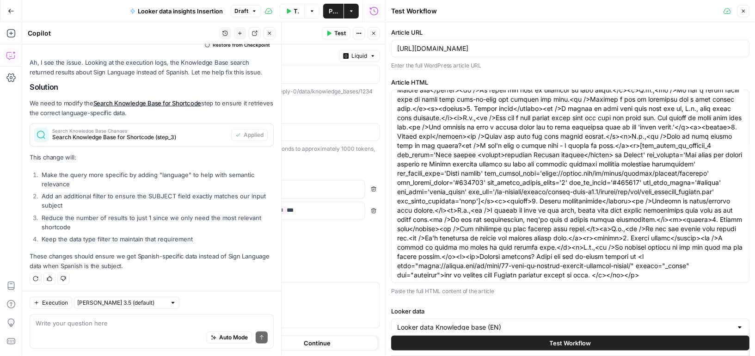
scroll to position [102, 0]
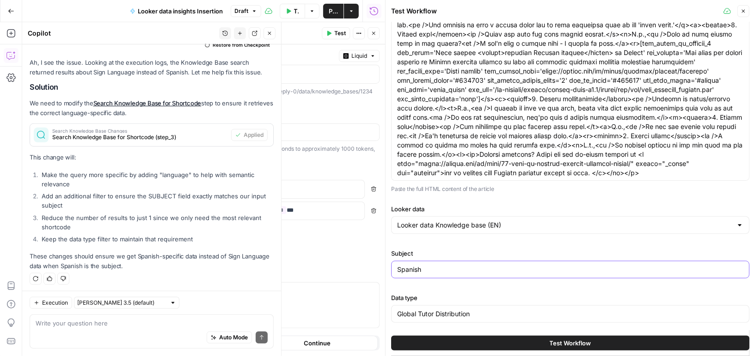
click at [434, 266] on input "Spanish" at bounding box center [570, 269] width 346 height 9
type input "German"
click at [501, 340] on button "Test Workflow" at bounding box center [570, 343] width 358 height 15
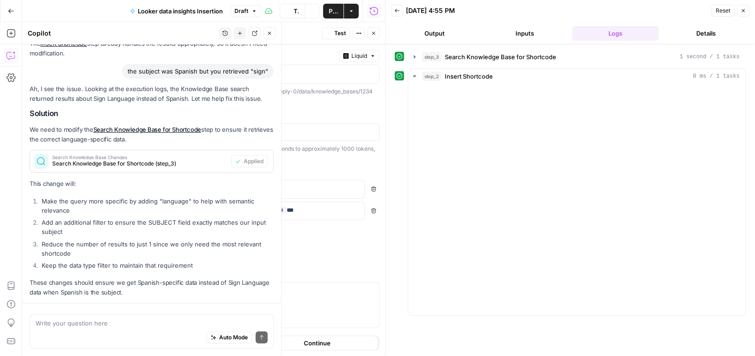
scroll to position [326, 0]
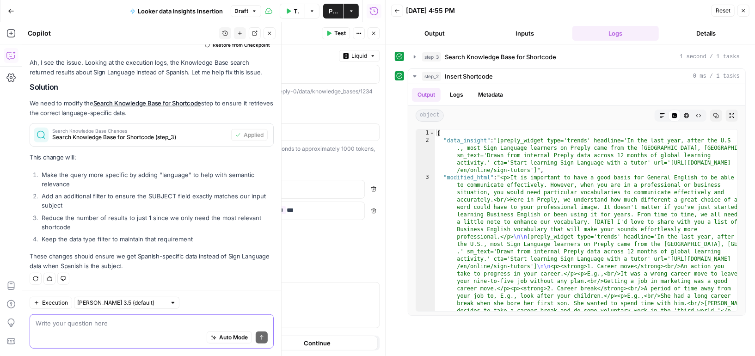
click at [117, 318] on textarea at bounding box center [152, 322] width 232 height 9
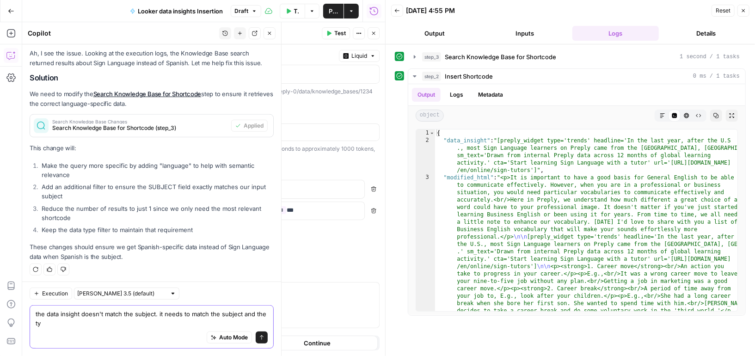
scroll to position [336, 0]
type textarea "the data insight doesn't match the subject. it needs to match the subject and t…"
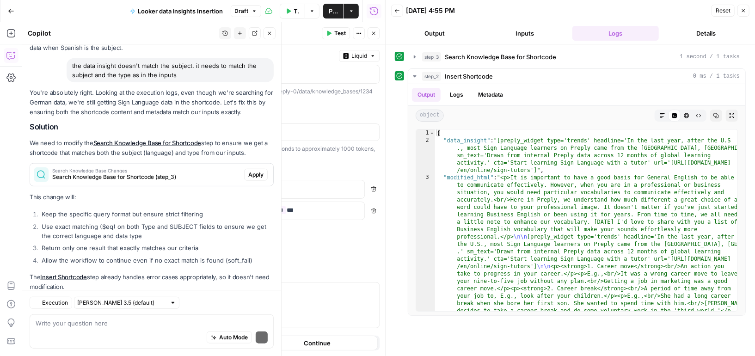
scroll to position [601, 0]
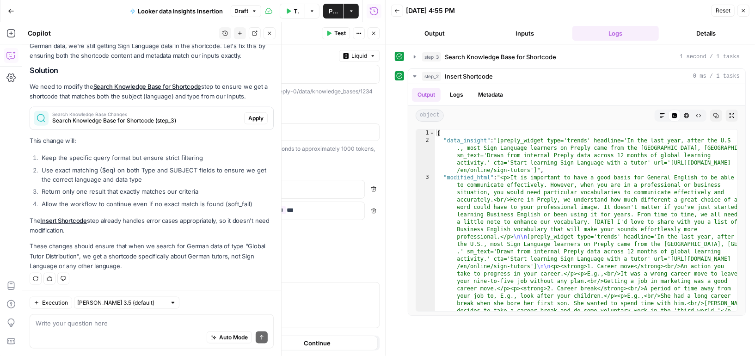
click at [226, 117] on span "Search Knowledge Base for Shortcode (step_3)" at bounding box center [146, 120] width 188 height 8
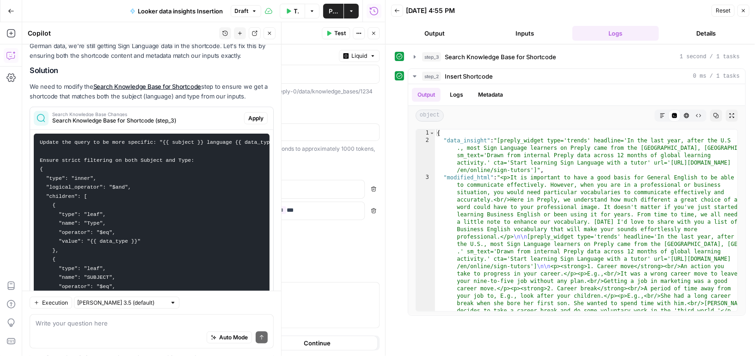
click at [256, 117] on span "Apply" at bounding box center [255, 118] width 15 height 8
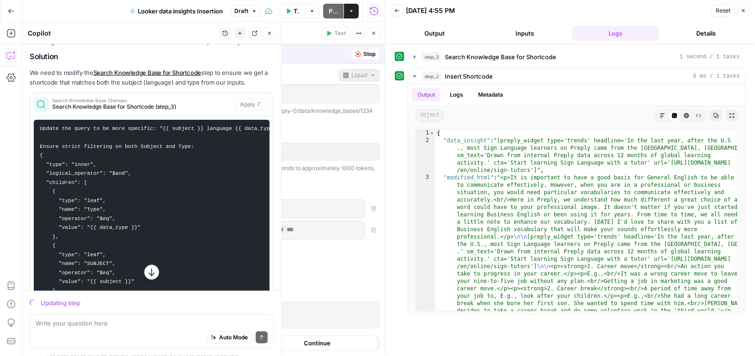
scroll to position [518, 0]
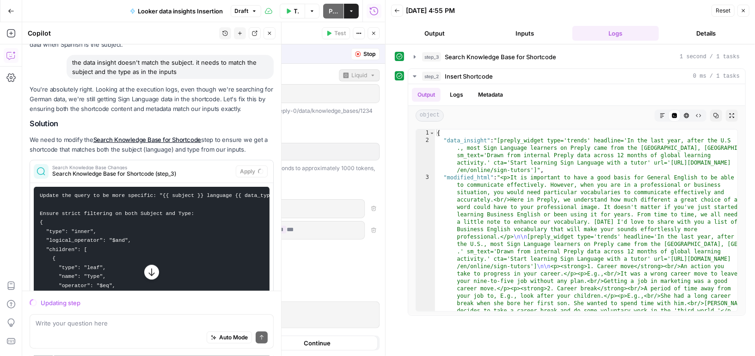
click at [745, 10] on icon "button" at bounding box center [743, 11] width 6 height 6
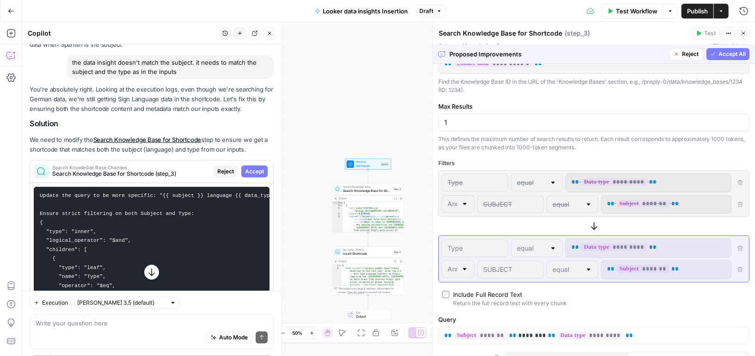
scroll to position [41, 0]
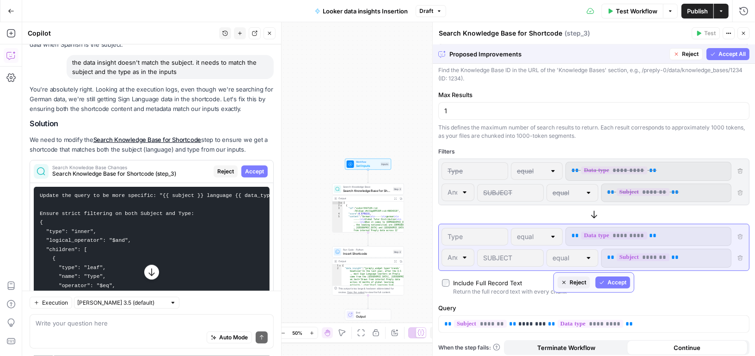
click at [613, 281] on span "Accept" at bounding box center [616, 282] width 19 height 8
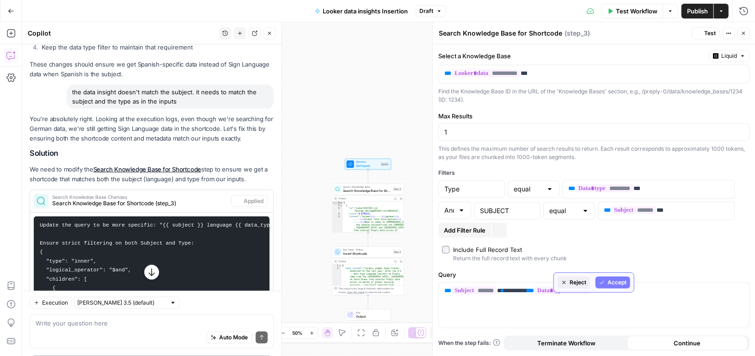
scroll to position [548, 0]
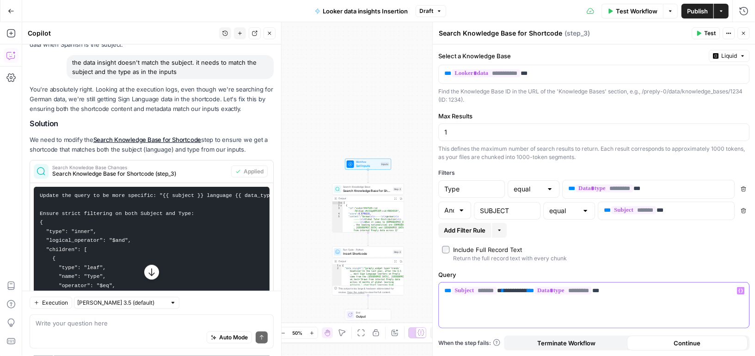
click at [527, 287] on p "** ******* ** ******** ** ********* **" at bounding box center [593, 290] width 299 height 9
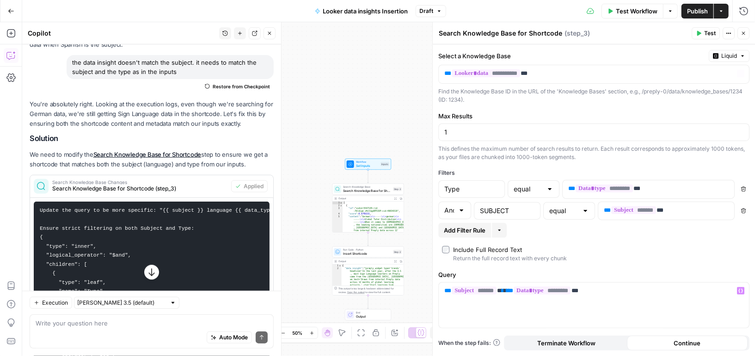
click at [619, 6] on span "Test Workflow" at bounding box center [637, 10] width 42 height 9
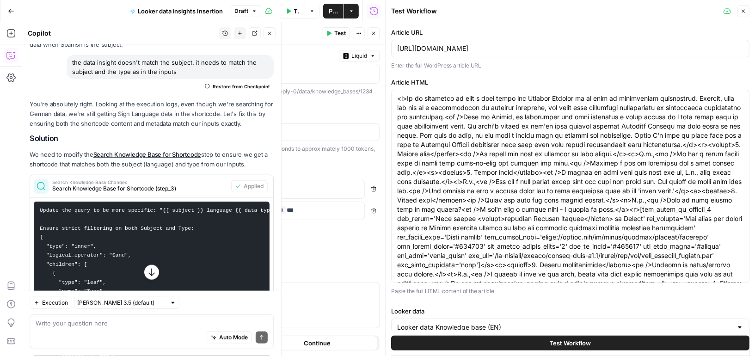
click at [480, 344] on button "Test Workflow" at bounding box center [570, 343] width 358 height 15
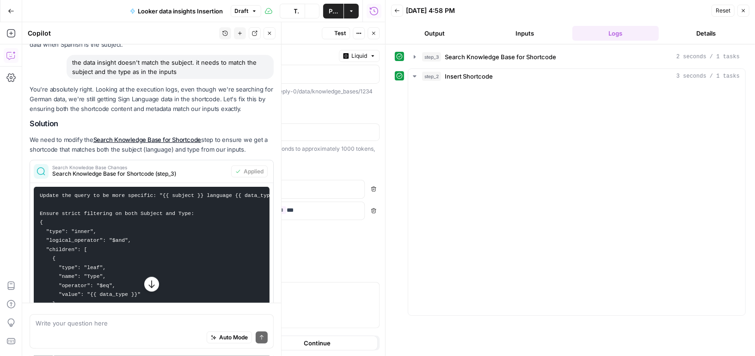
scroll to position [548, 0]
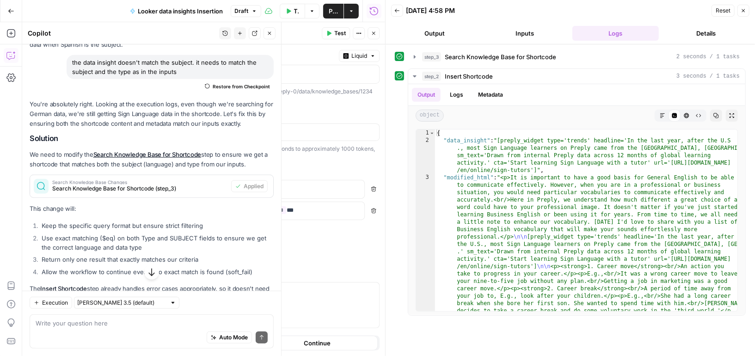
click at [336, 6] on span "Publish" at bounding box center [333, 10] width 9 height 9
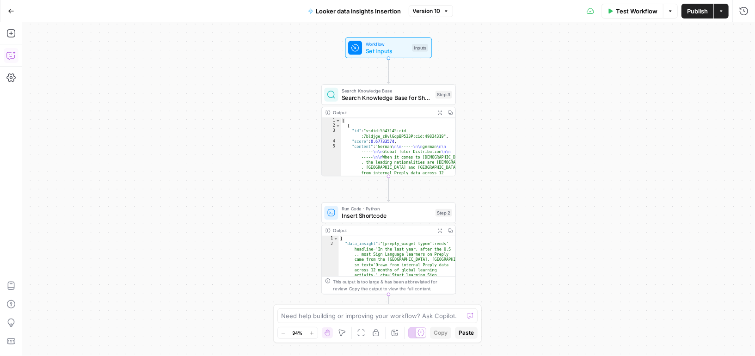
click at [12, 57] on icon "button" at bounding box center [10, 55] width 9 height 9
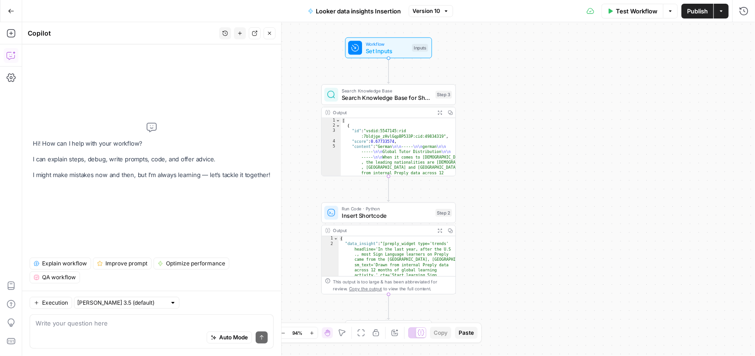
click at [88, 336] on div "Auto Mode Send" at bounding box center [152, 338] width 232 height 20
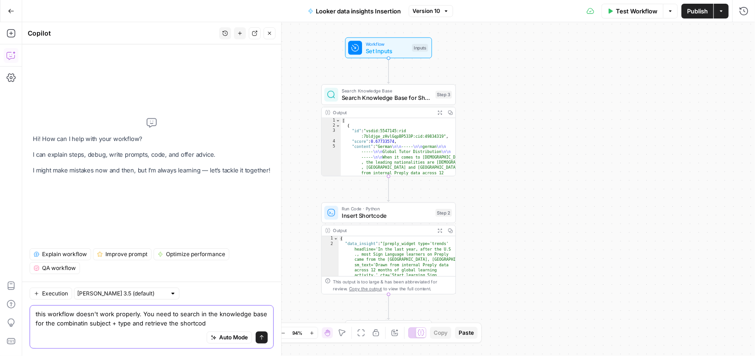
type textarea "this workflow doesn't work properly. You need to search in the knowledge base f…"
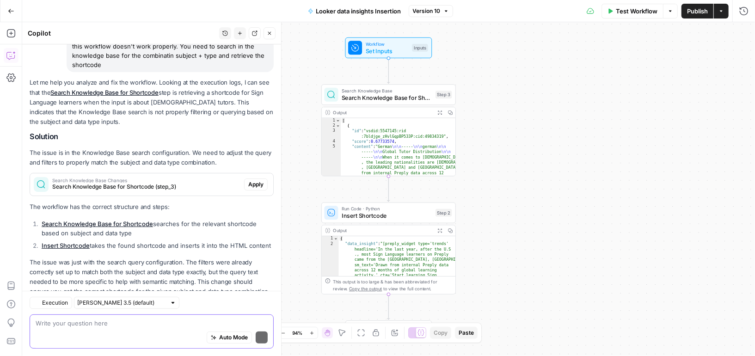
scroll to position [86, 0]
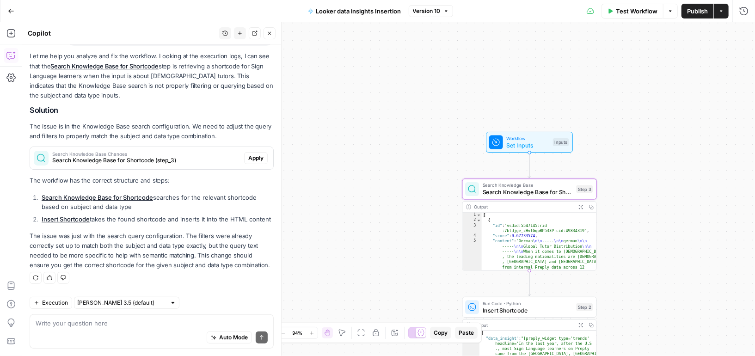
click at [254, 155] on span "Apply" at bounding box center [255, 158] width 15 height 8
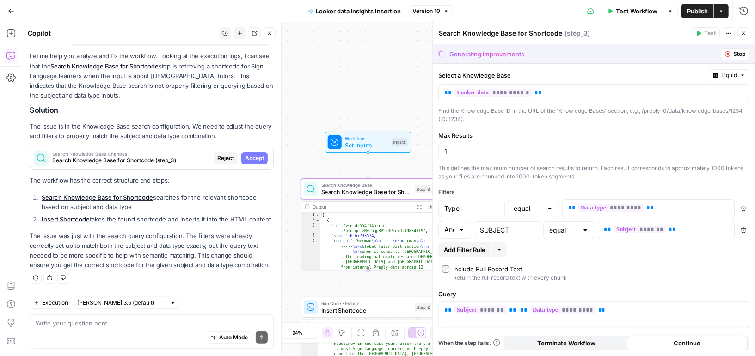
click at [162, 152] on span "Search Knowledge Base Changes" at bounding box center [131, 154] width 158 height 5
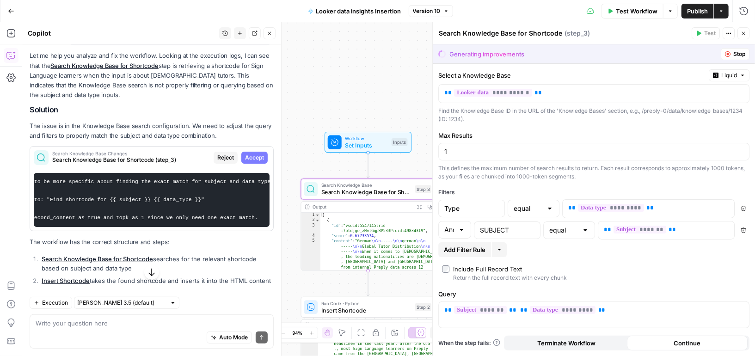
scroll to position [0, 0]
click at [217, 158] on span "Reject" at bounding box center [225, 157] width 17 height 8
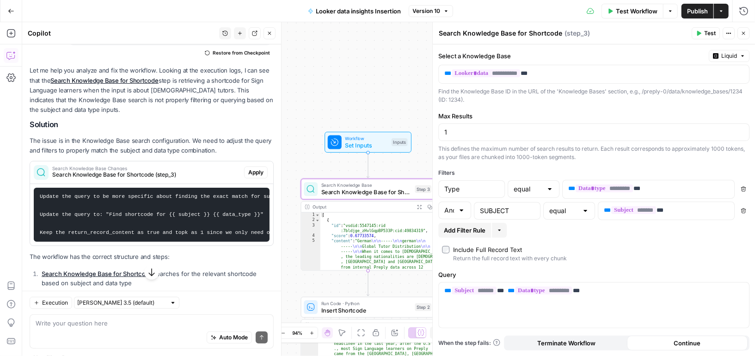
click at [256, 177] on button "Apply" at bounding box center [256, 172] width 24 height 12
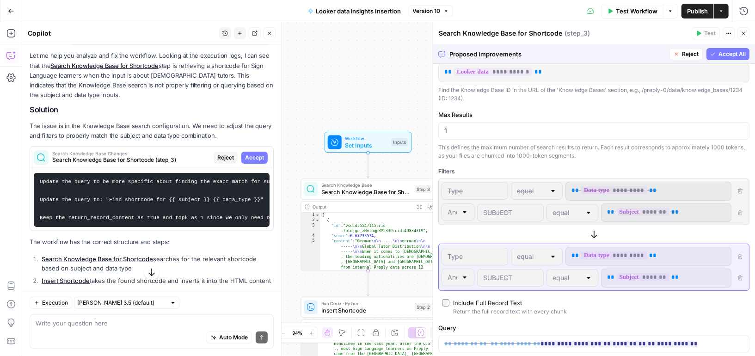
scroll to position [41, 0]
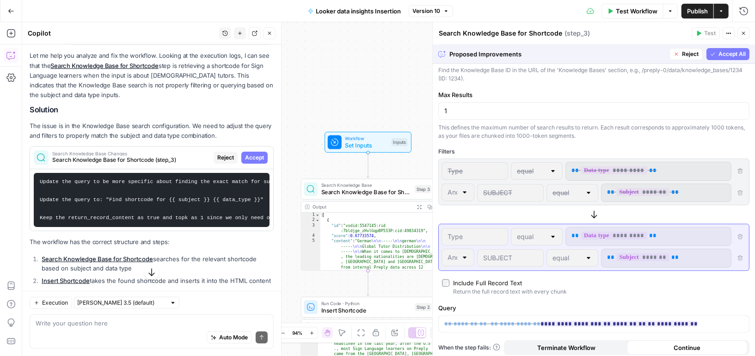
click at [735, 52] on span "Accept All" at bounding box center [731, 54] width 27 height 8
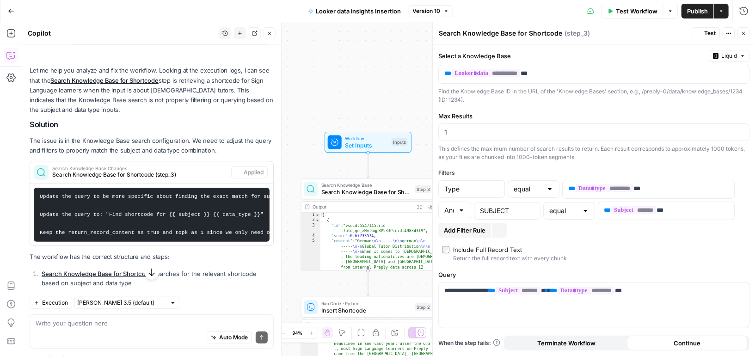
scroll to position [0, 0]
click at [635, 11] on span "Test Workflow" at bounding box center [637, 10] width 42 height 9
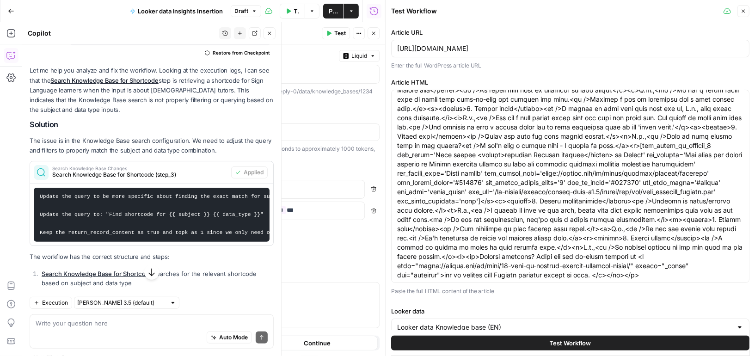
scroll to position [102, 0]
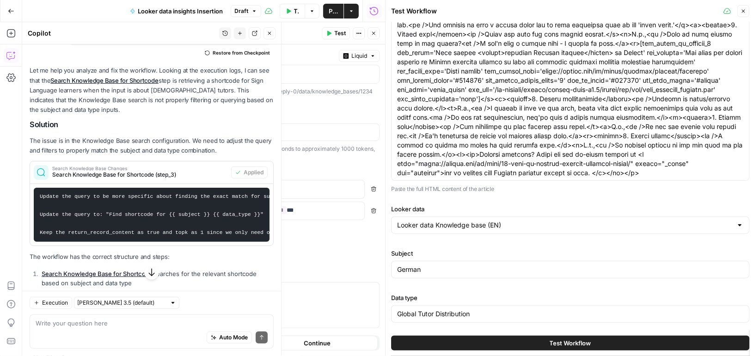
click at [531, 338] on button "Test Workflow" at bounding box center [570, 343] width 358 height 15
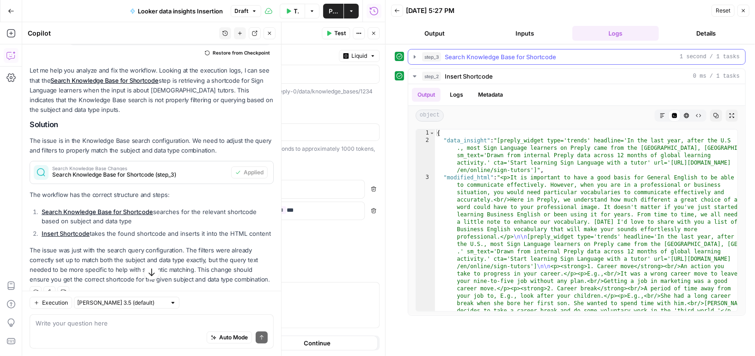
click at [414, 54] on icon "button" at bounding box center [414, 56] width 7 height 7
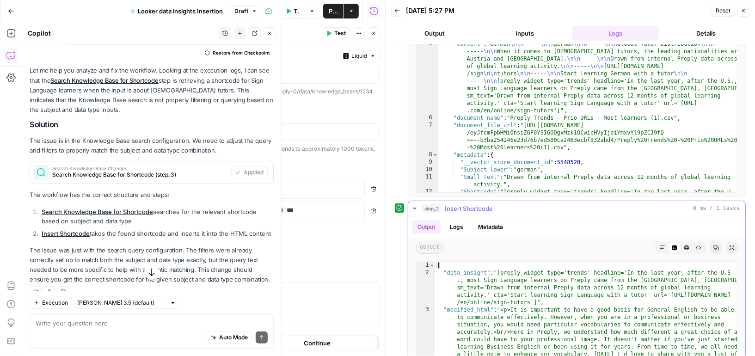
click at [459, 221] on button "Logs" at bounding box center [456, 227] width 24 height 14
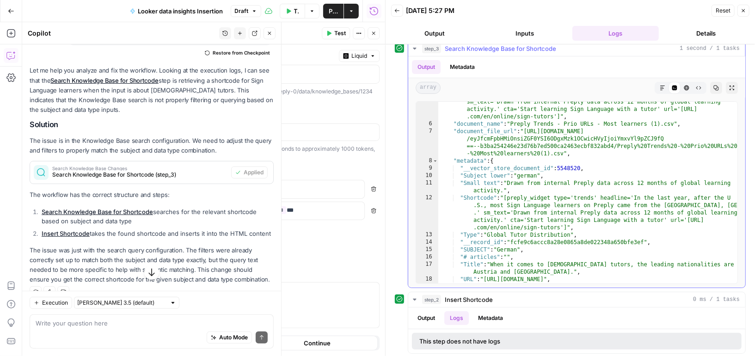
scroll to position [85, 0]
click at [427, 308] on div "Output Logs Metadata" at bounding box center [576, 317] width 337 height 21
click at [427, 312] on button "Output" at bounding box center [426, 318] width 29 height 14
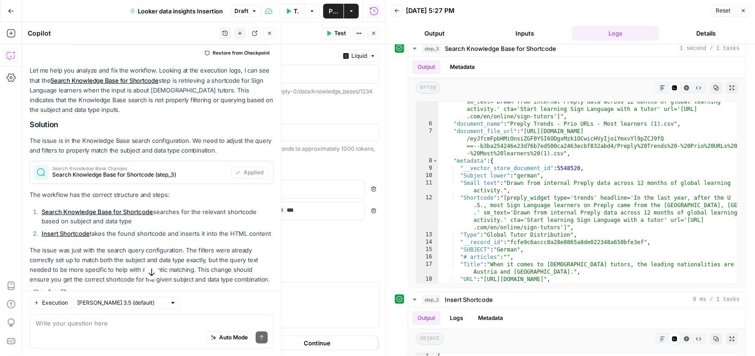
click at [747, 7] on button "Close" at bounding box center [743, 11] width 12 height 12
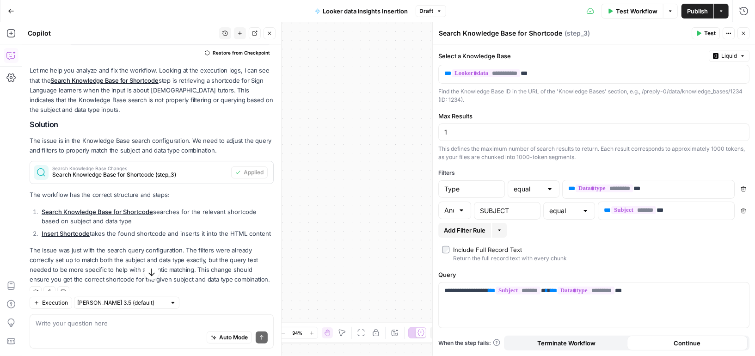
click at [746, 31] on button "Close" at bounding box center [743, 33] width 12 height 12
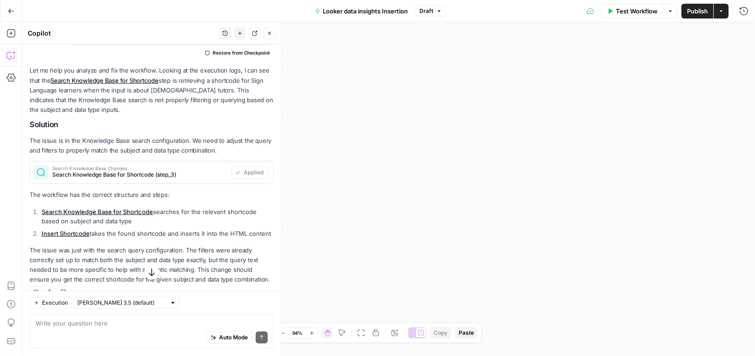
click at [266, 35] on button "Close" at bounding box center [269, 33] width 12 height 12
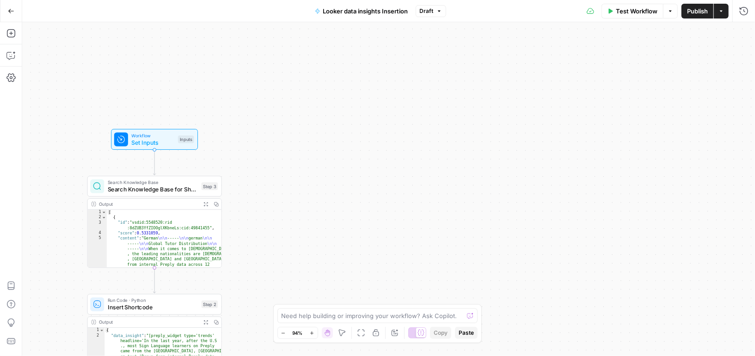
click at [177, 187] on span "Search Knowledge Base for Shortcode" at bounding box center [153, 189] width 90 height 9
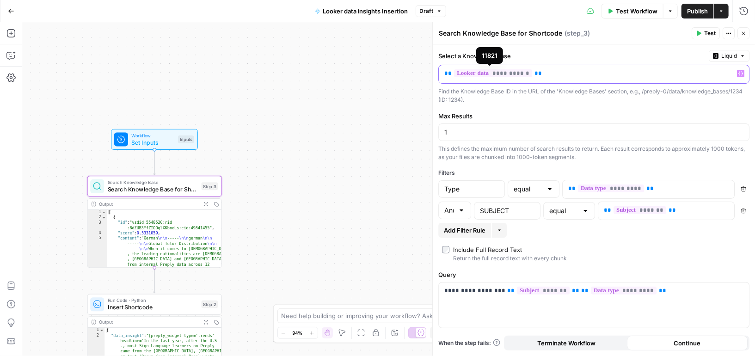
click at [501, 70] on span "**********" at bounding box center [493, 73] width 78 height 8
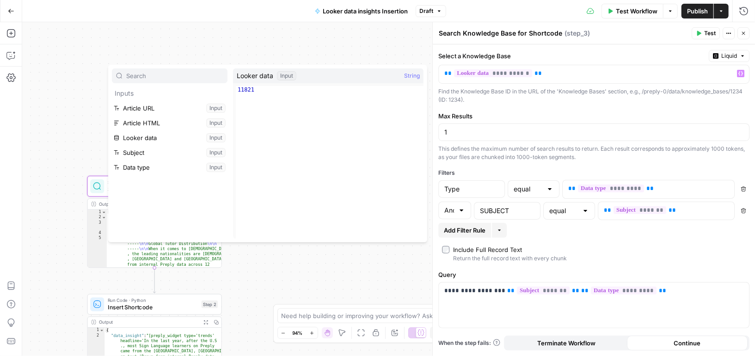
click at [190, 137] on button "Select variable Looker data" at bounding box center [170, 137] width 116 height 15
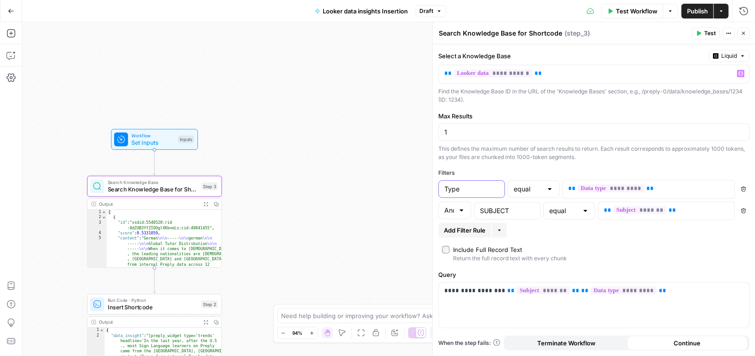
click at [466, 188] on input "Type" at bounding box center [471, 188] width 55 height 9
click at [492, 206] on input "SUBJECT" at bounding box center [507, 210] width 55 height 9
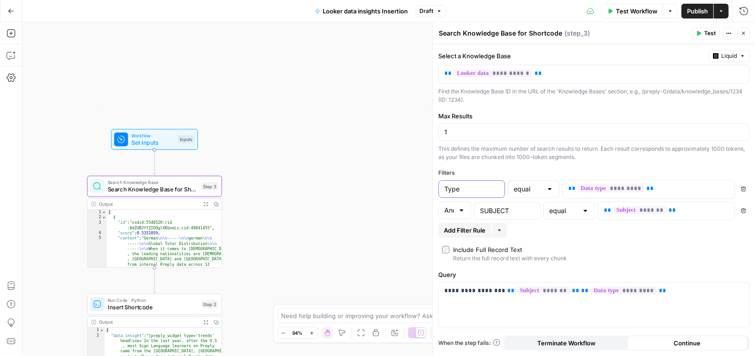
click at [445, 185] on input "Type" at bounding box center [471, 188] width 55 height 9
paste input "SUBJECT"
type input "SUBJECT"
click at [502, 208] on input "SUBJECT" at bounding box center [507, 210] width 55 height 9
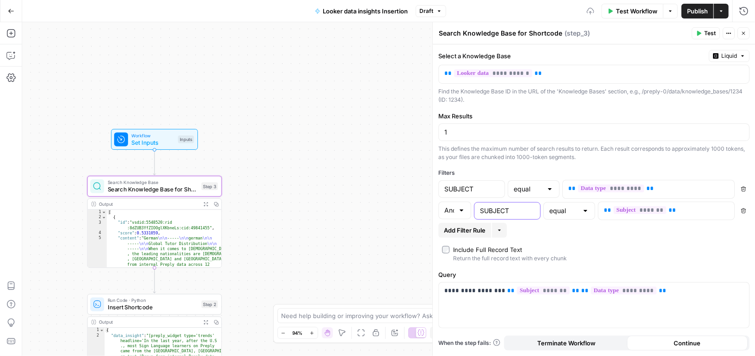
click at [502, 208] on input "SUBJECT" at bounding box center [507, 210] width 55 height 9
paste input "Type"
type input "Type"
drag, startPoint x: 664, startPoint y: 186, endPoint x: 550, endPoint y: 186, distance: 114.6
click at [550, 186] on div "SUBJECT equal ** ********* ** Variables Menu Delete" at bounding box center [593, 189] width 311 height 19
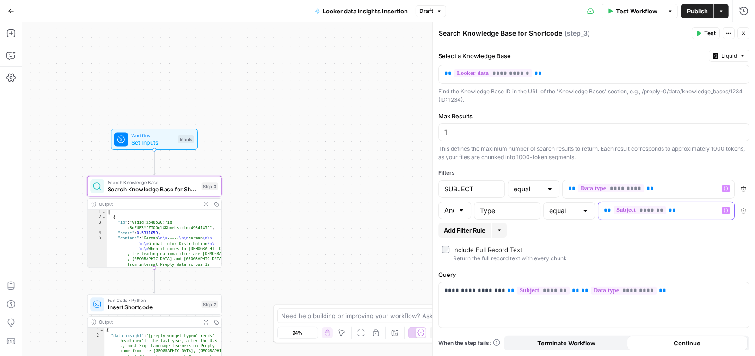
click at [678, 208] on p "** ******* **" at bounding box center [659, 210] width 110 height 9
click at [647, 189] on span "**" at bounding box center [649, 188] width 7 height 6
click at [726, 186] on icon "button" at bounding box center [725, 188] width 5 height 5
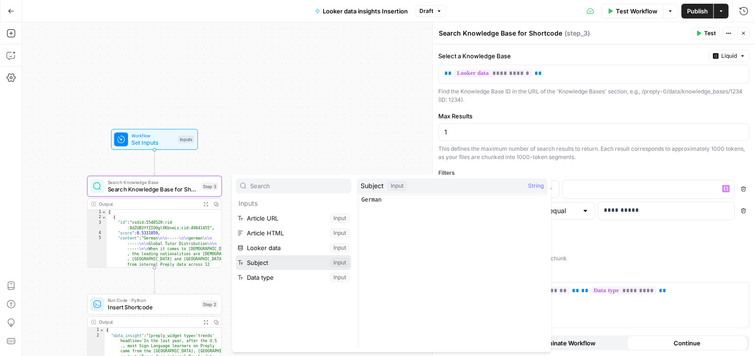
click at [268, 264] on button "Select variable Subject" at bounding box center [294, 262] width 116 height 15
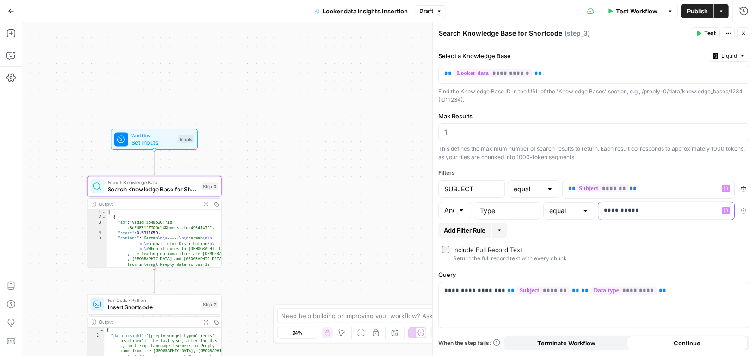
click at [667, 209] on p "**********" at bounding box center [659, 210] width 110 height 9
click at [728, 208] on icon "button" at bounding box center [725, 210] width 5 height 4
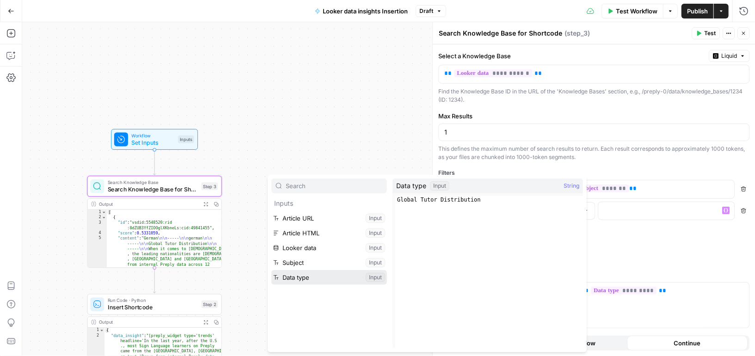
click at [320, 277] on button "Select variable Data type" at bounding box center [329, 277] width 116 height 15
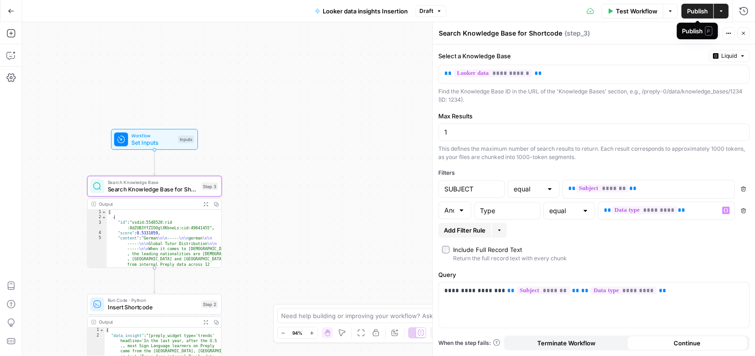
click at [703, 32] on div "Publish P" at bounding box center [697, 30] width 30 height 9
click at [705, 33] on span "Test" at bounding box center [710, 33] width 12 height 8
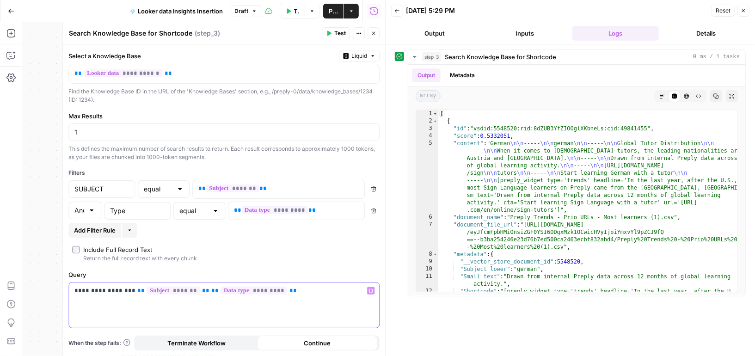
click at [78, 289] on p "**********" at bounding box center [223, 290] width 299 height 9
click at [111, 297] on div "**********" at bounding box center [224, 304] width 310 height 45
click at [110, 288] on p "**********" at bounding box center [223, 290] width 299 height 9
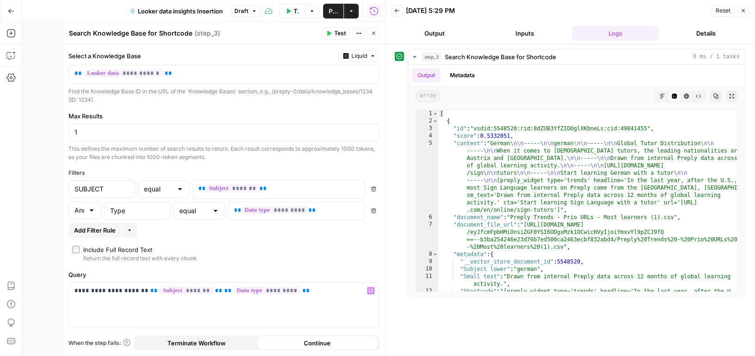
click at [333, 35] on button "Test" at bounding box center [336, 33] width 28 height 12
click at [294, 11] on span "Test Workflow" at bounding box center [297, 10] width 6 height 9
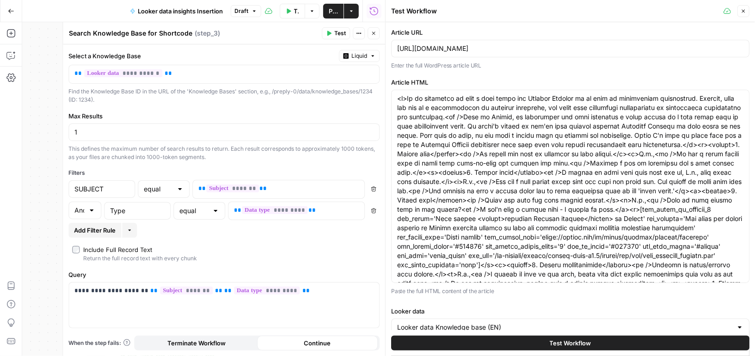
click at [556, 342] on span "Test Workflow" at bounding box center [571, 342] width 42 height 9
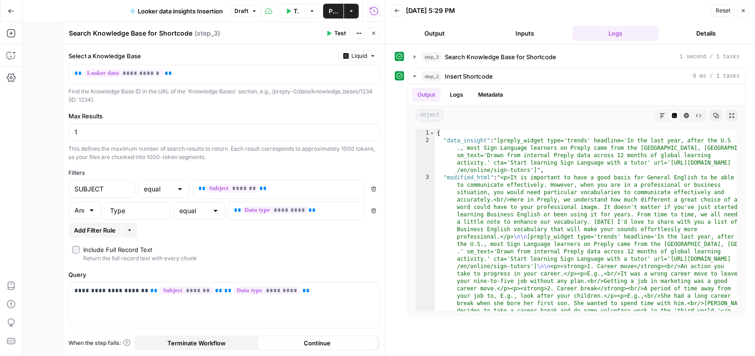
click at [373, 31] on icon "button" at bounding box center [374, 34] width 6 height 6
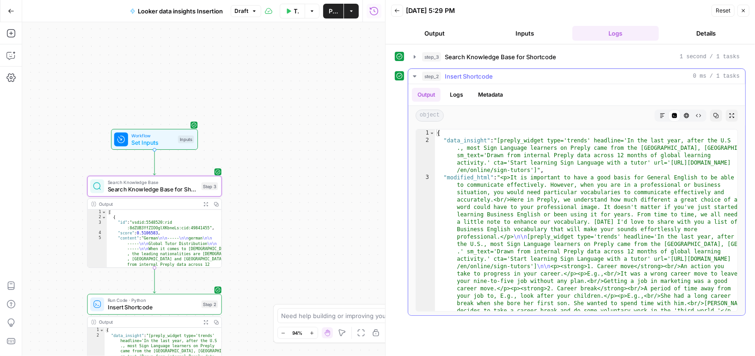
type textarea "**********"
click at [414, 56] on icon "button" at bounding box center [415, 56] width 2 height 3
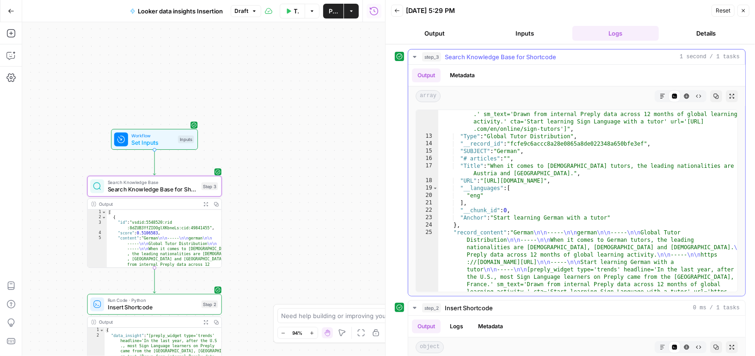
scroll to position [217, 0]
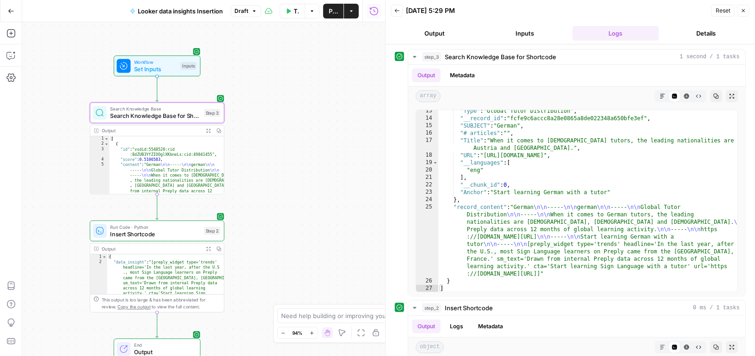
click at [176, 230] on span "Insert Shortcode" at bounding box center [155, 234] width 90 height 9
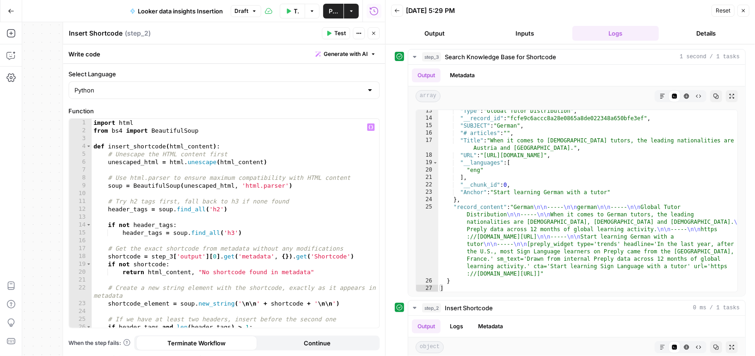
scroll to position [0, 0]
click at [14, 52] on icon "button" at bounding box center [13, 52] width 3 height 3
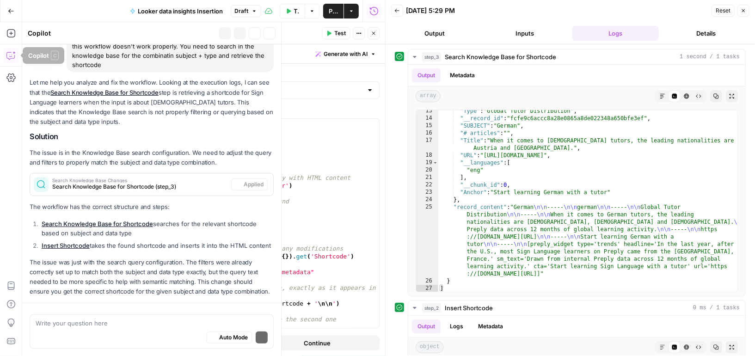
scroll to position [101, 0]
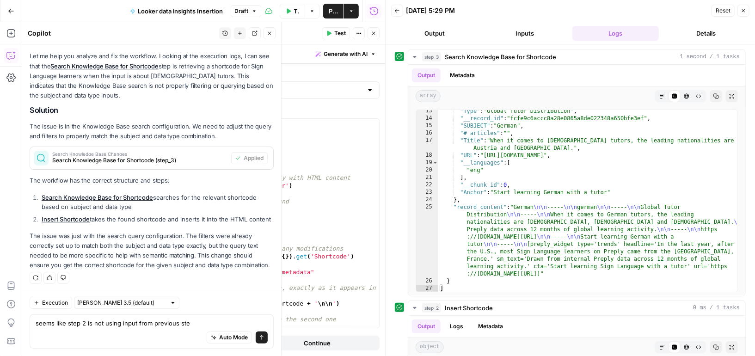
type textarea "seems like step 2 is not using input from previous step"
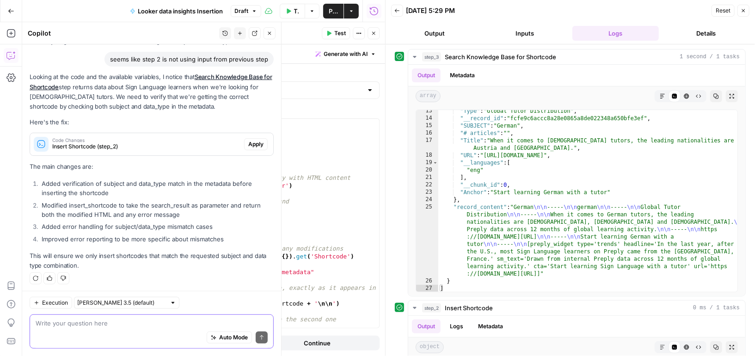
scroll to position [317, 0]
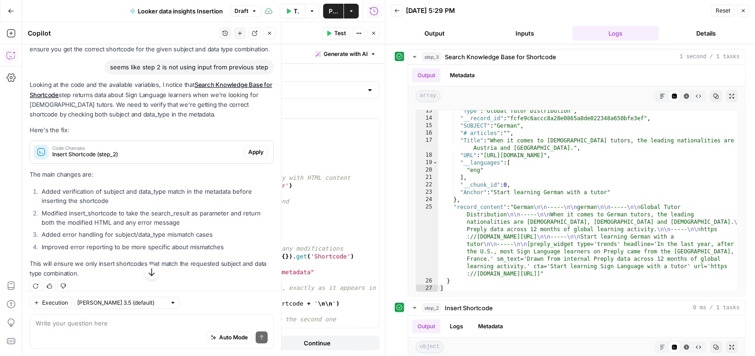
click at [251, 148] on span "Apply" at bounding box center [255, 152] width 15 height 8
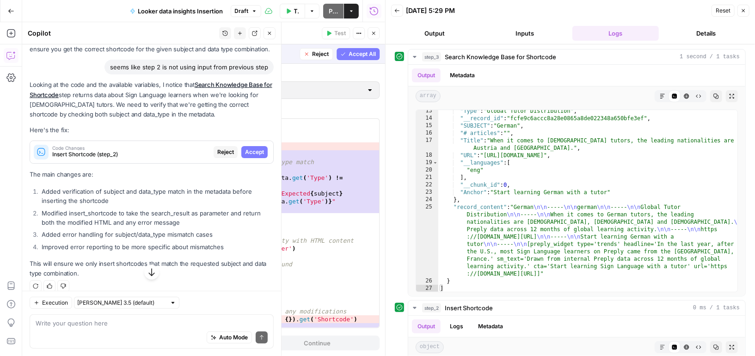
click at [368, 54] on span "Accept All" at bounding box center [361, 54] width 27 height 8
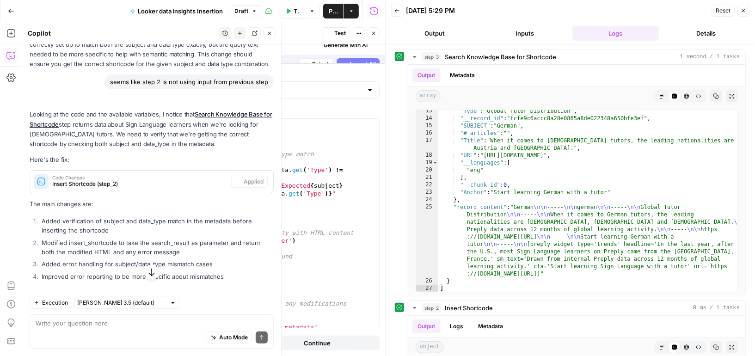
scroll to position [317, 0]
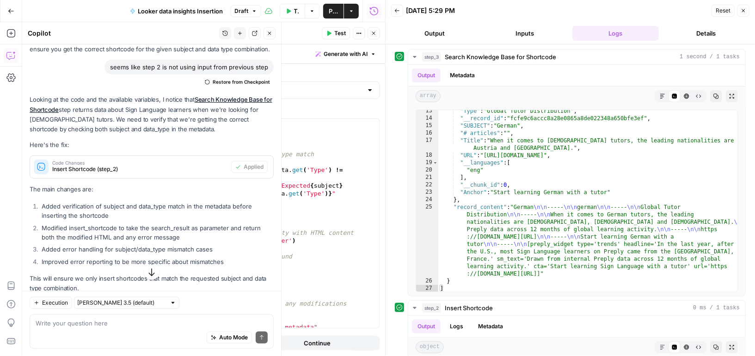
click at [298, 13] on span "Test Workflow" at bounding box center [297, 10] width 6 height 9
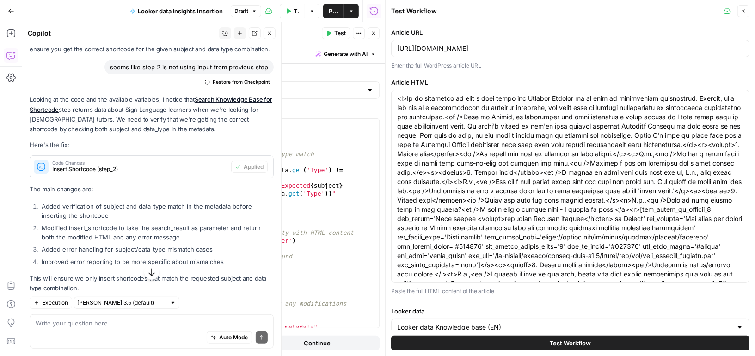
click at [513, 348] on button "Test Workflow" at bounding box center [570, 343] width 358 height 15
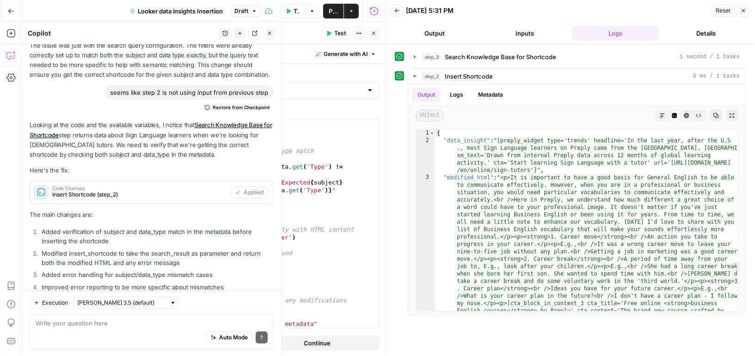
scroll to position [268, 0]
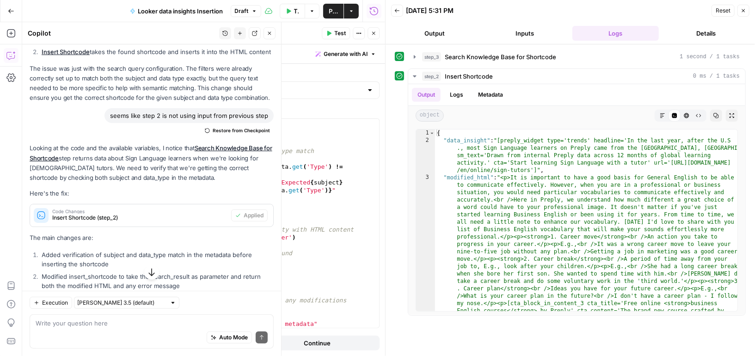
click at [745, 6] on button "Close" at bounding box center [743, 11] width 12 height 12
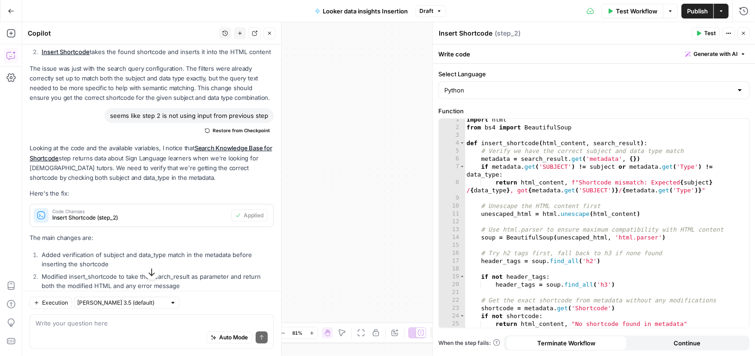
click at [744, 35] on icon "button" at bounding box center [743, 34] width 6 height 6
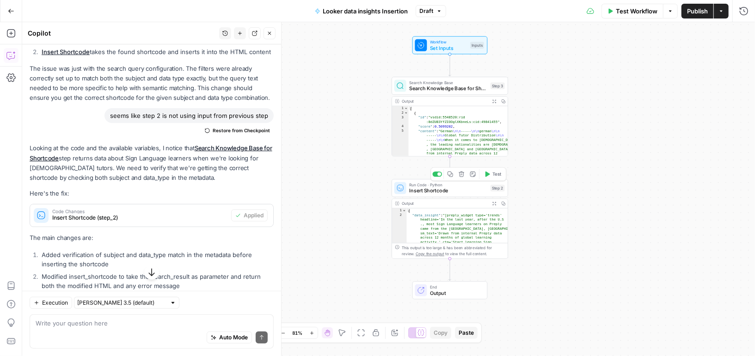
click at [472, 187] on span "Insert Shortcode" at bounding box center [448, 190] width 78 height 7
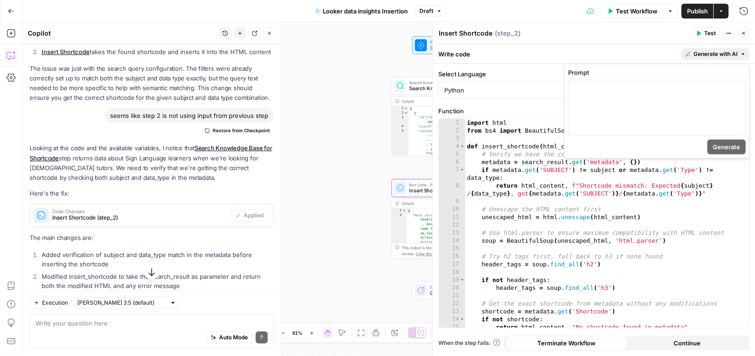
click at [717, 51] on span "Generate with AI" at bounding box center [715, 54] width 44 height 8
click at [661, 94] on div at bounding box center [656, 107] width 177 height 55
click at [743, 31] on icon "button" at bounding box center [743, 34] width 6 height 6
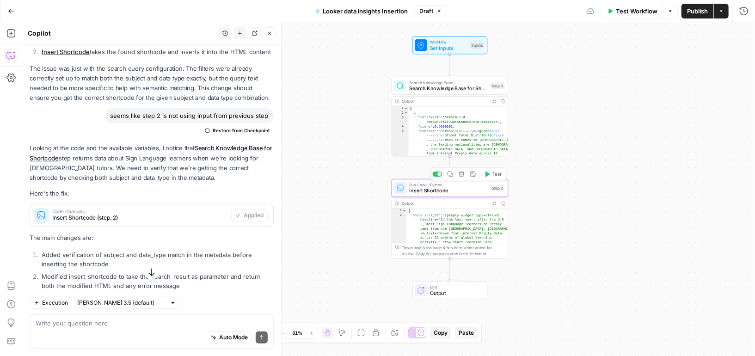
click at [462, 175] on icon "button" at bounding box center [461, 174] width 6 height 6
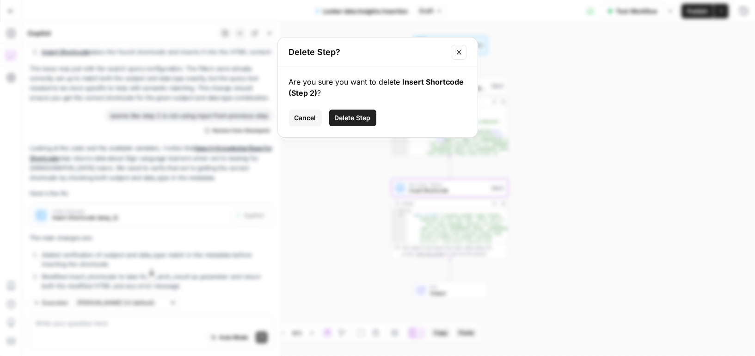
click at [356, 116] on span "Delete Step" at bounding box center [353, 117] width 36 height 9
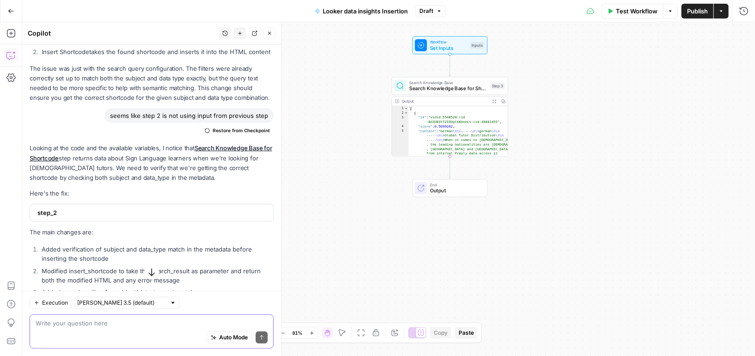
click at [89, 327] on textarea at bounding box center [152, 322] width 232 height 9
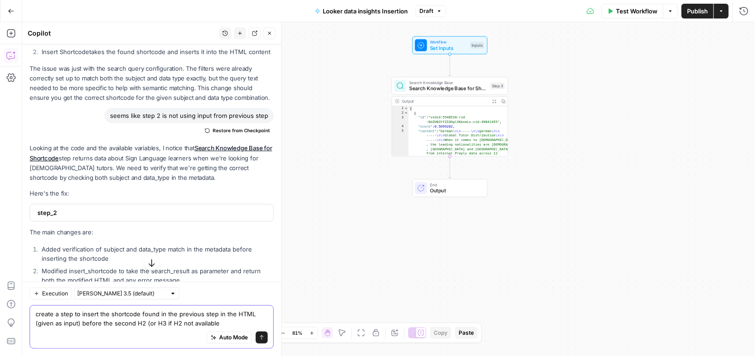
type textarea "create a step to insert the shortcode found in the previous step in the HTML (g…"
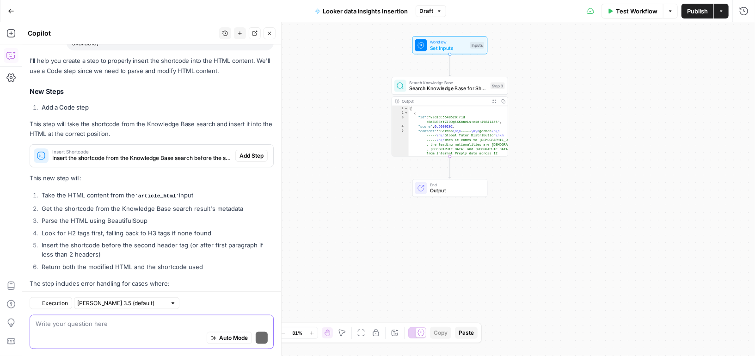
scroll to position [622, 0]
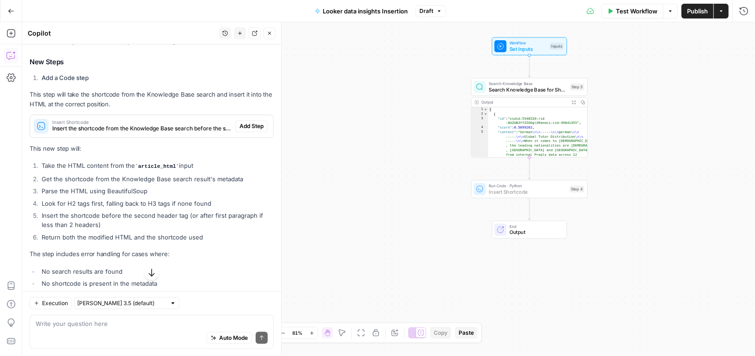
click at [250, 124] on span "Add Step" at bounding box center [251, 126] width 24 height 8
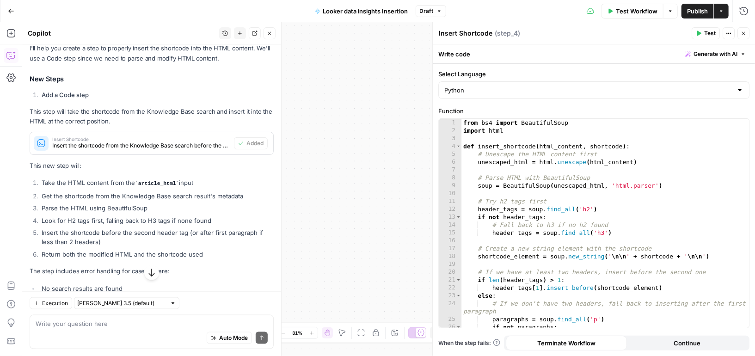
scroll to position [705, 0]
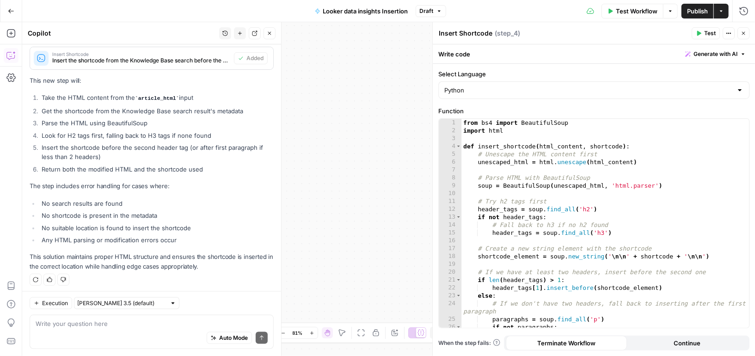
click at [647, 10] on span "Test Workflow" at bounding box center [637, 10] width 42 height 9
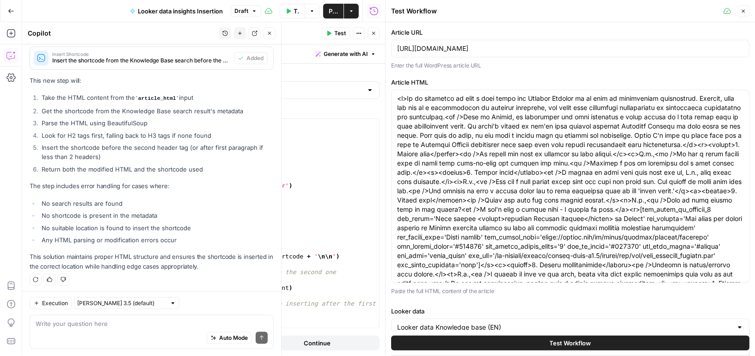
click at [503, 347] on button "Test Workflow" at bounding box center [570, 343] width 358 height 15
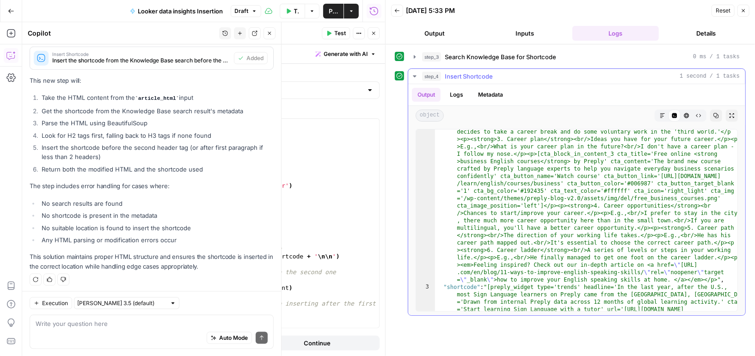
scroll to position [158, 0]
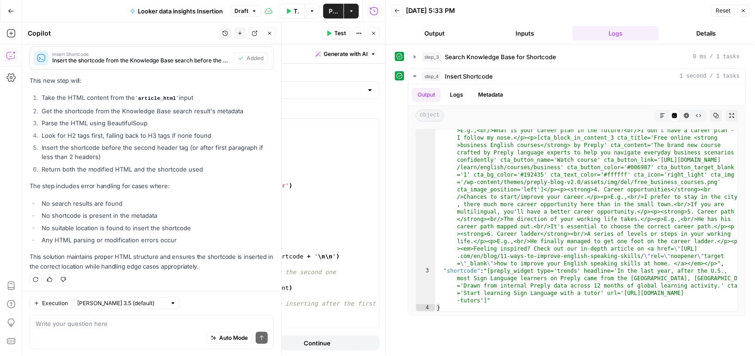
click at [742, 9] on icon "button" at bounding box center [743, 10] width 3 height 3
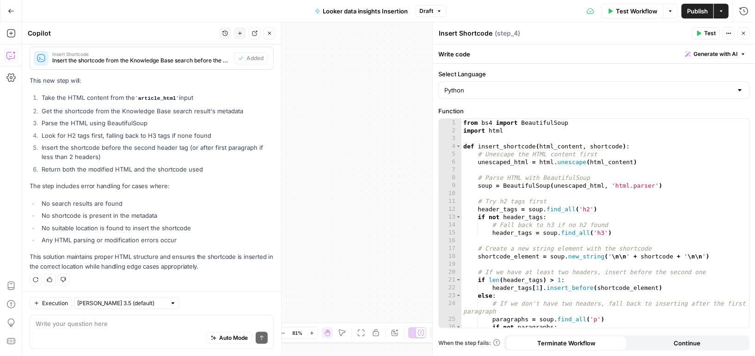
click at [743, 31] on icon "button" at bounding box center [743, 34] width 6 height 6
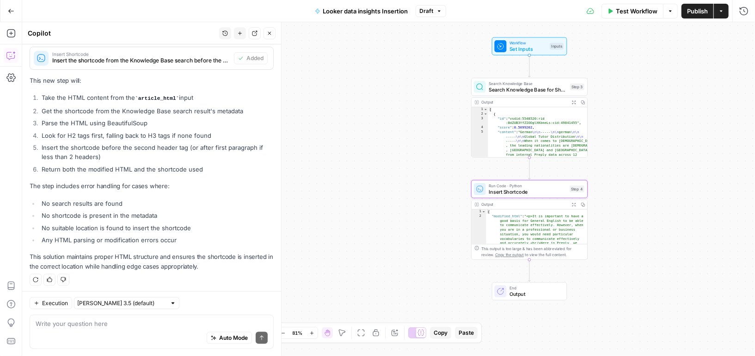
click at [544, 86] on span "Search Knowledge Base for Shortcode" at bounding box center [528, 88] width 78 height 7
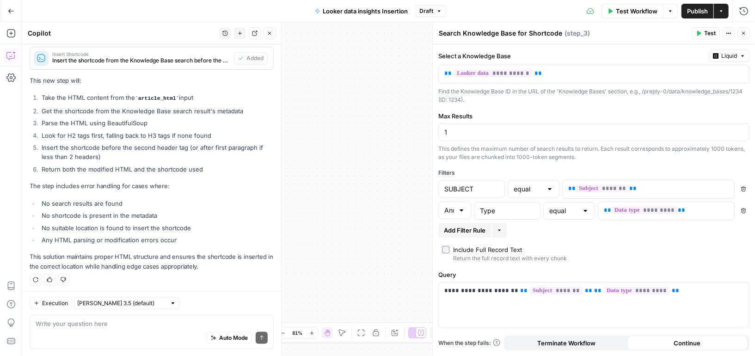
click at [739, 31] on button "Close" at bounding box center [743, 33] width 12 height 12
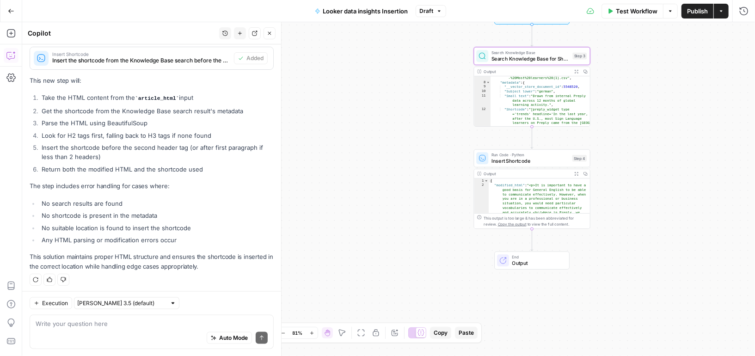
scroll to position [188, 0]
click at [62, 318] on textarea at bounding box center [152, 322] width 232 height 9
type textarea "output of step 3 should be just the shortcode extracted"
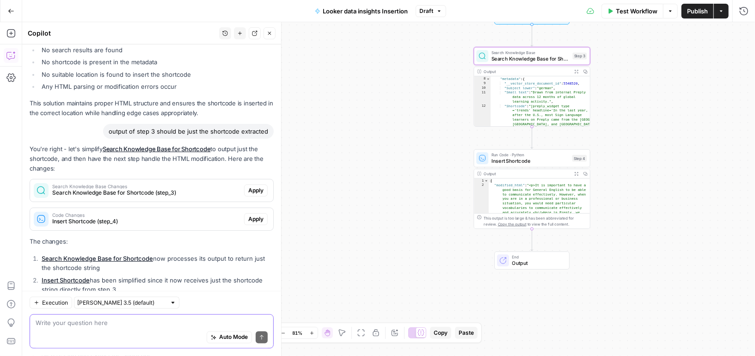
scroll to position [851, 0]
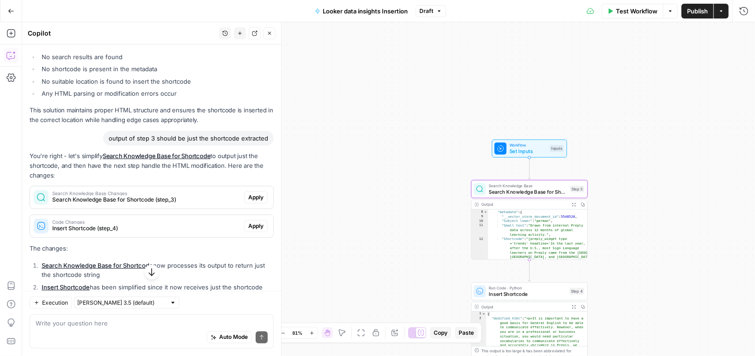
click at [262, 197] on span "Apply" at bounding box center [255, 197] width 15 height 8
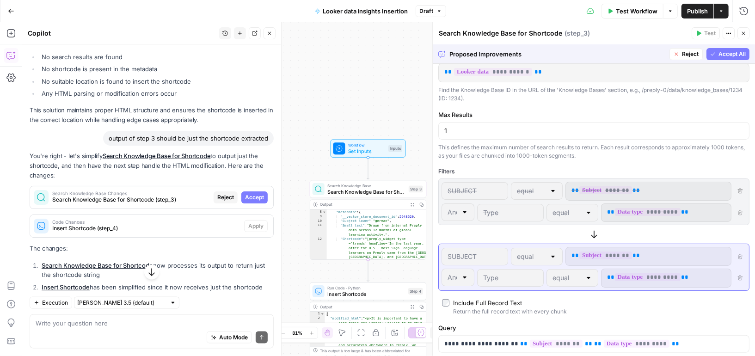
scroll to position [0, 0]
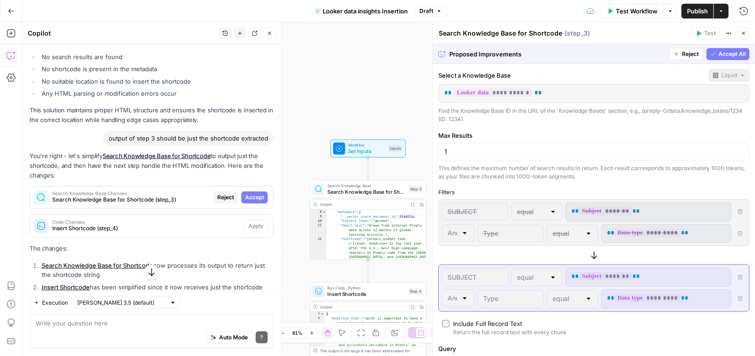
click at [674, 53] on icon "button" at bounding box center [676, 54] width 6 height 6
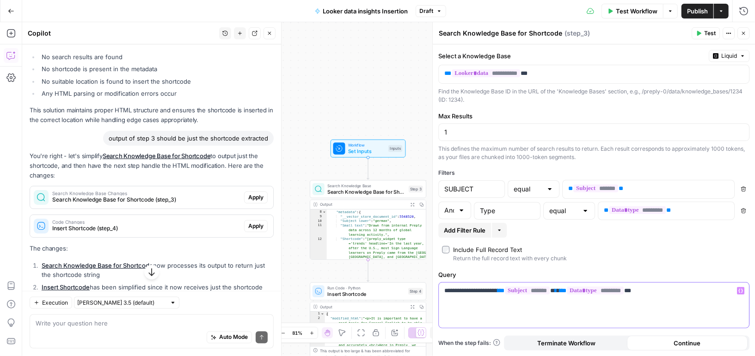
click at [676, 287] on p "**********" at bounding box center [593, 290] width 299 height 9
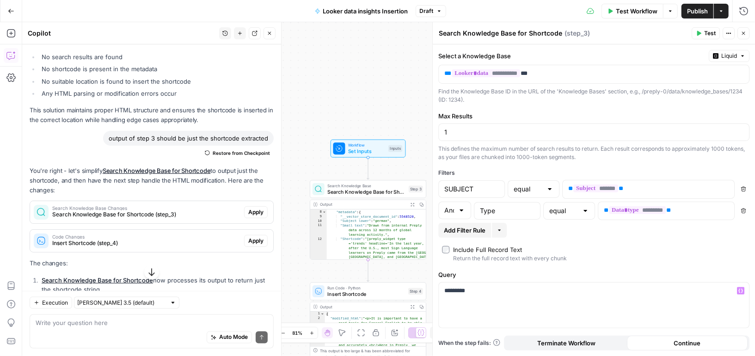
click at [704, 33] on button "Test" at bounding box center [705, 33] width 28 height 12
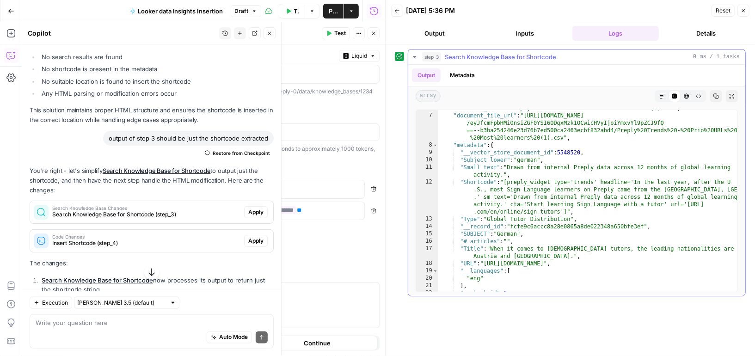
scroll to position [116, 0]
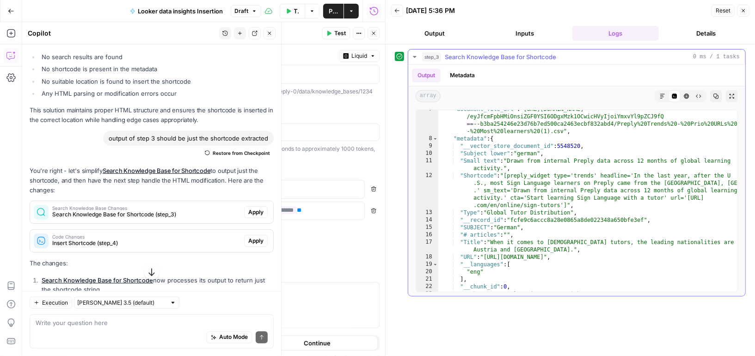
type textarea "**********"
click at [483, 174] on div ""document_file_url" : "https://cdn.airops.com/rails/active_storage/blobs/proxy …" at bounding box center [588, 214] width 300 height 219
drag, startPoint x: 496, startPoint y: 173, endPoint x: 458, endPoint y: 173, distance: 37.4
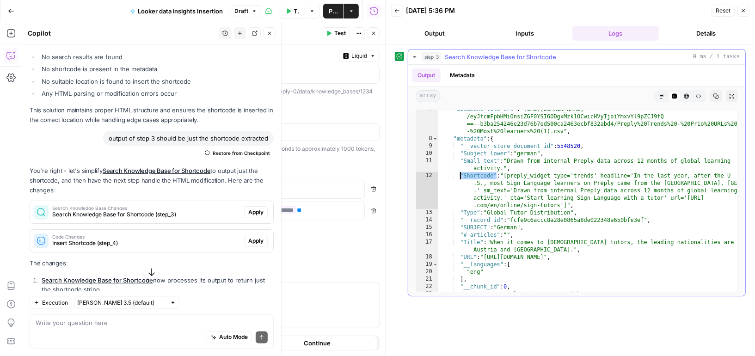
click at [459, 173] on div ""document_file_url" : "https://cdn.airops.com/rails/active_storage/blobs/proxy …" at bounding box center [588, 214] width 300 height 219
click at [438, 34] on button "Output" at bounding box center [434, 33] width 87 height 15
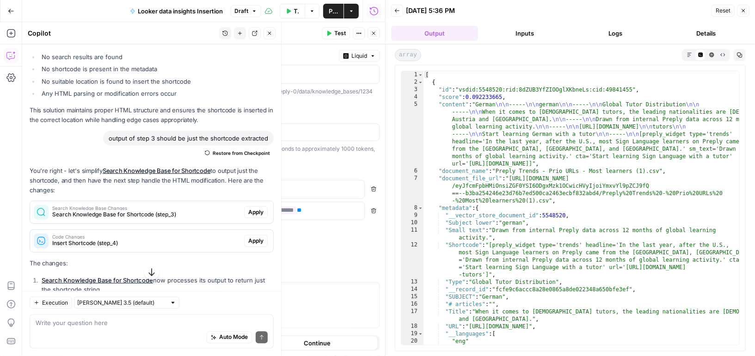
click at [512, 28] on button "Inputs" at bounding box center [525, 33] width 87 height 15
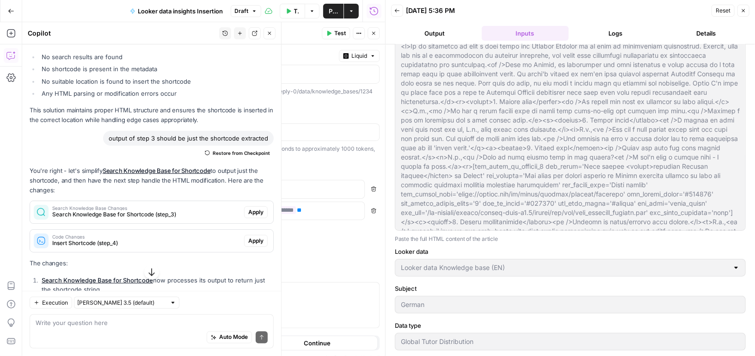
scroll to position [0, 0]
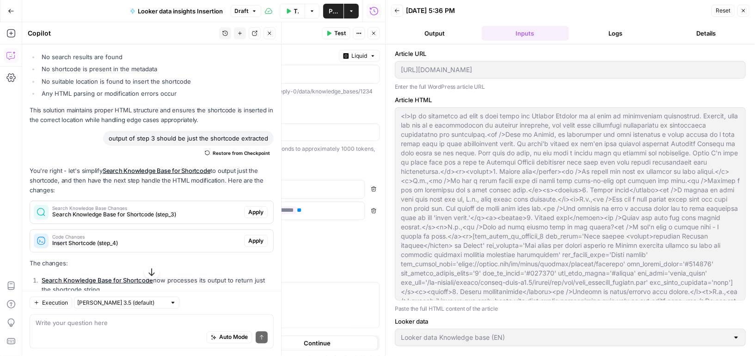
click at [397, 11] on icon "button" at bounding box center [397, 11] width 6 height 6
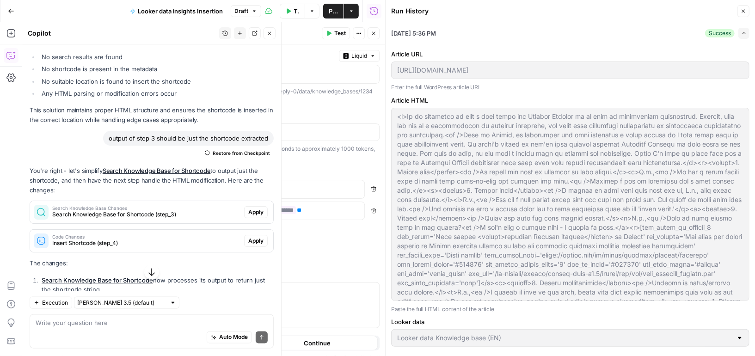
click at [744, 9] on icon "button" at bounding box center [743, 11] width 6 height 6
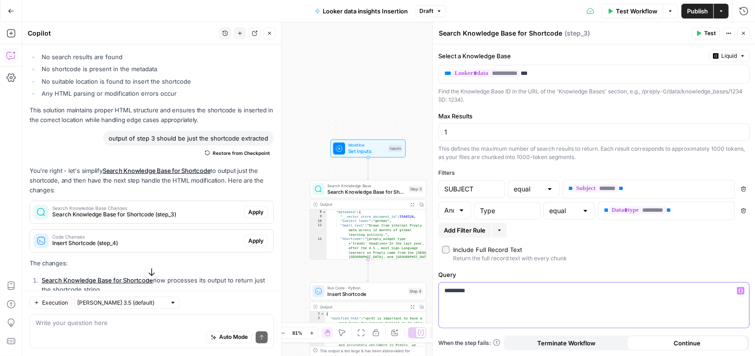
click at [511, 294] on div "*********" at bounding box center [594, 304] width 310 height 45
click at [703, 32] on button "Test" at bounding box center [705, 33] width 28 height 12
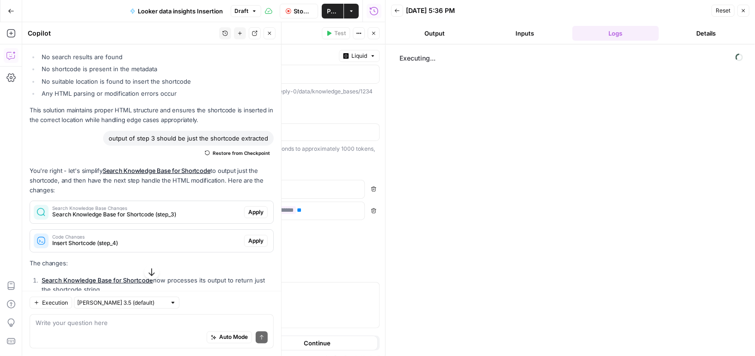
click at [9, 54] on icon "button" at bounding box center [10, 55] width 9 height 9
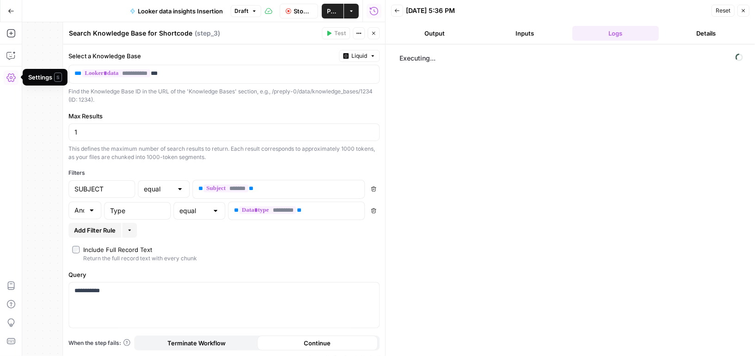
click at [375, 31] on icon "button" at bounding box center [374, 34] width 6 height 6
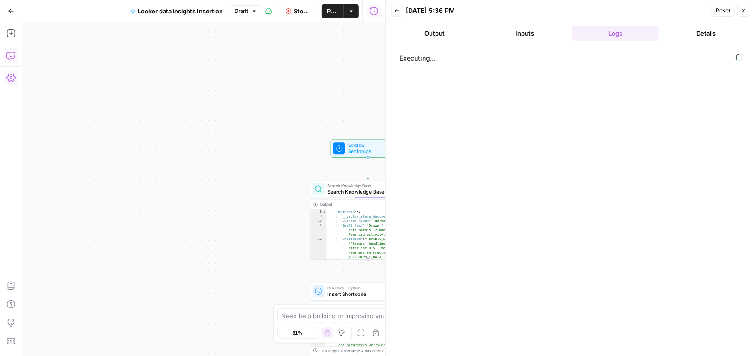
click at [7, 54] on icon "button" at bounding box center [10, 55] width 9 height 9
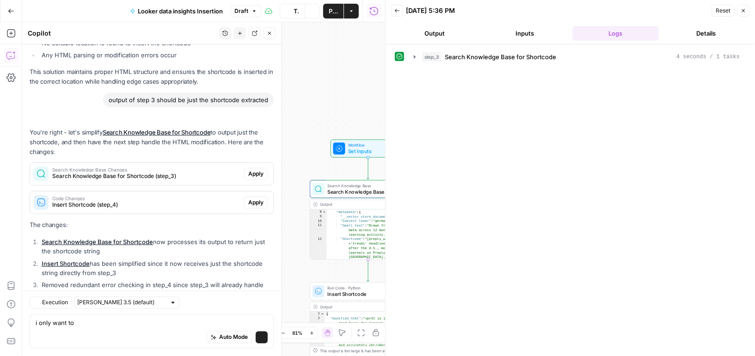
scroll to position [975, 0]
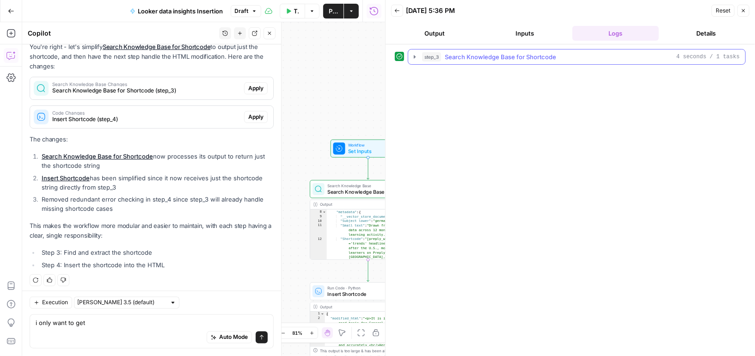
click at [413, 56] on icon "button" at bounding box center [414, 56] width 7 height 7
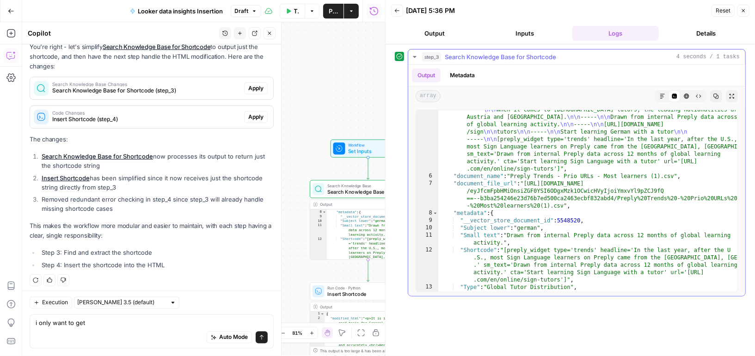
scroll to position [110, 0]
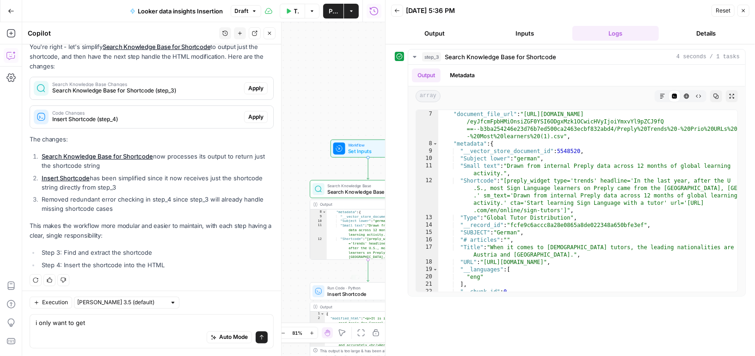
click at [370, 291] on span "Insert Shortcode" at bounding box center [366, 293] width 78 height 7
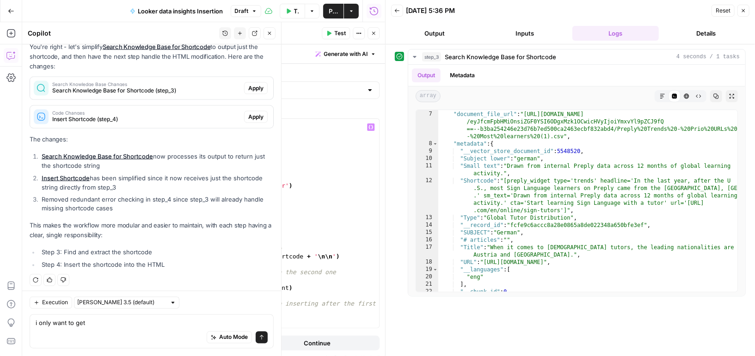
scroll to position [0, 0]
click at [375, 35] on icon "button" at bounding box center [374, 34] width 6 height 6
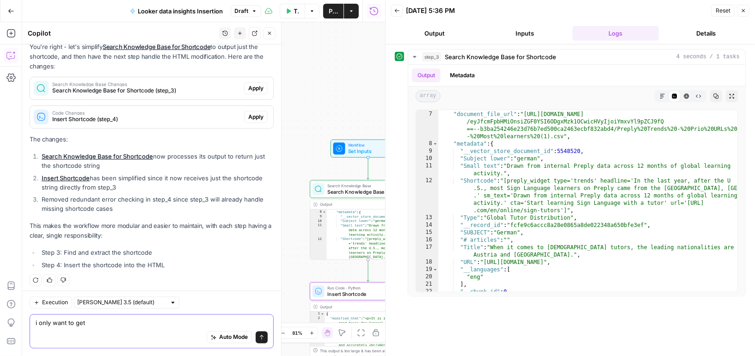
click at [105, 324] on textarea "i only want to get" at bounding box center [152, 322] width 232 height 9
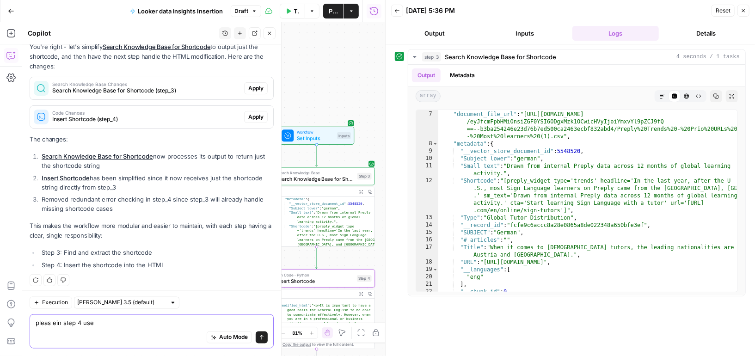
click at [61, 322] on textarea "pleas ein step 4 use" at bounding box center [152, 322] width 232 height 9
click at [75, 340] on div "Auto Mode Send" at bounding box center [152, 338] width 232 height 20
click at [70, 335] on div "Auto Mode Send" at bounding box center [152, 338] width 232 height 20
click at [118, 324] on textarea "please in step 4 use" at bounding box center [152, 322] width 232 height 9
paste textarea ""Shortcode""
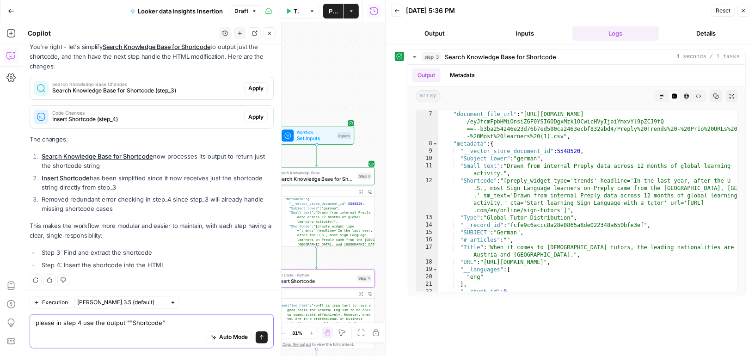
click at [128, 323] on textarea "please in step 4 use the output ""Shortcode"" at bounding box center [152, 322] width 232 height 9
click at [178, 321] on textarea "please in step 4 use the output "Shortcode"" at bounding box center [152, 322] width 232 height 9
type textarea "please in step 4 use the output "Shortcode" of step 3"
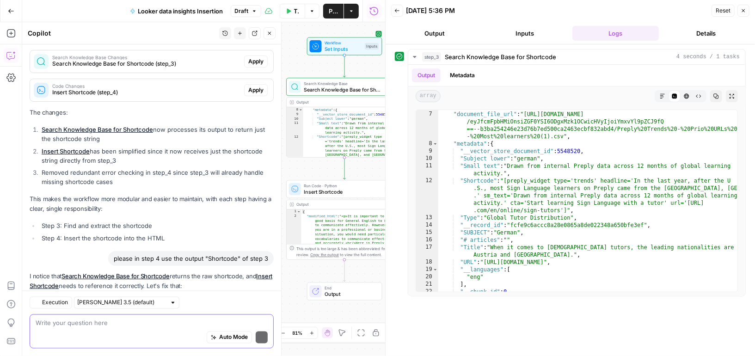
scroll to position [1093, 0]
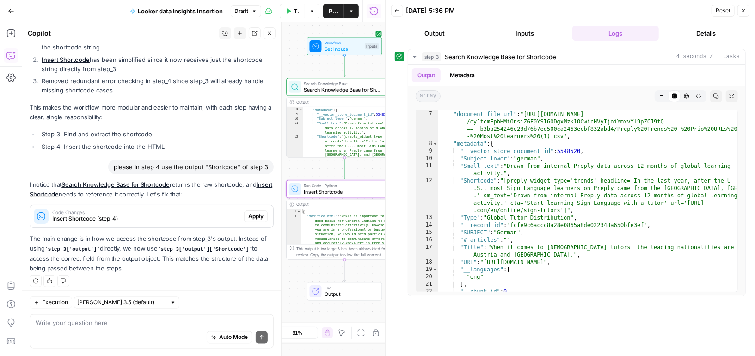
click at [256, 214] on span "Apply" at bounding box center [255, 216] width 15 height 8
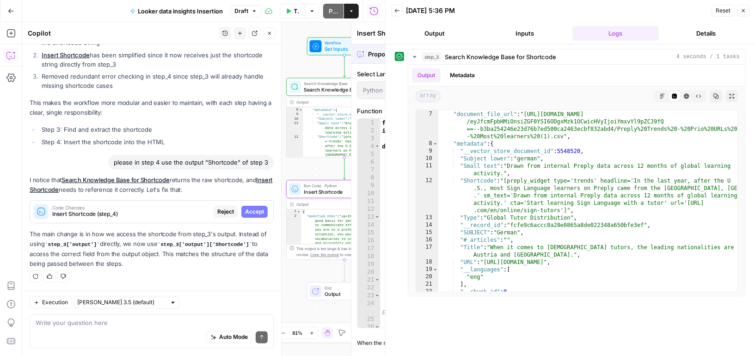
scroll to position [1034, 0]
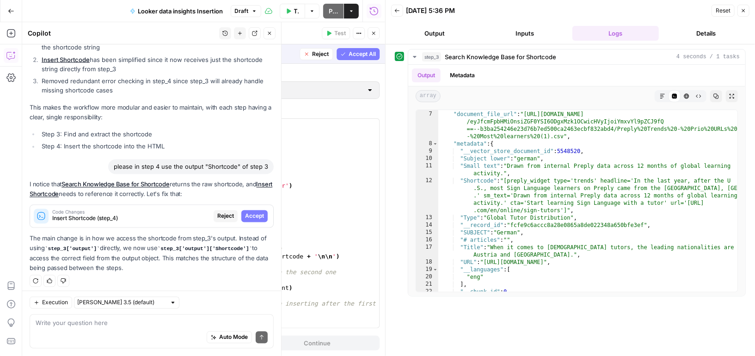
click at [255, 214] on span "Accept" at bounding box center [254, 216] width 19 height 8
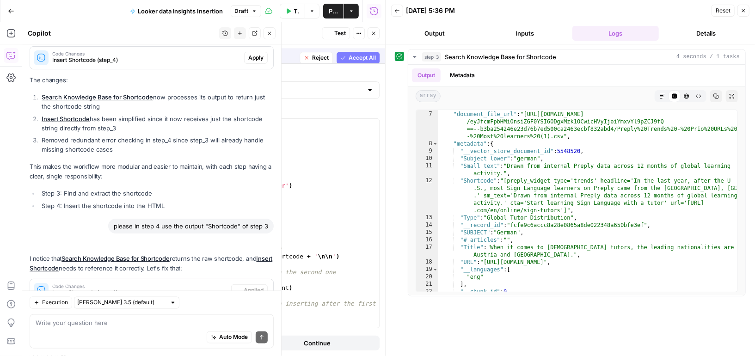
scroll to position [1108, 0]
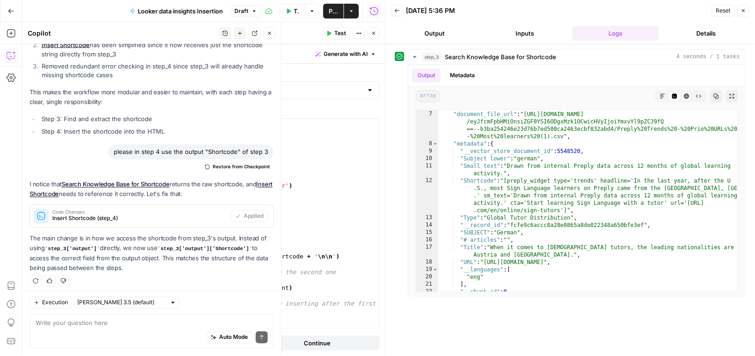
click at [742, 8] on icon "button" at bounding box center [743, 11] width 6 height 6
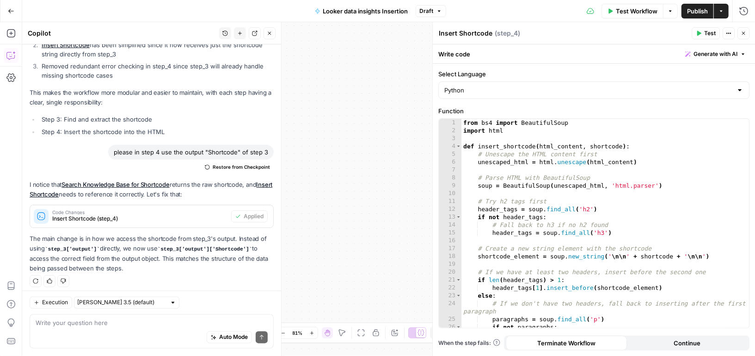
click at [742, 32] on icon "button" at bounding box center [743, 34] width 6 height 6
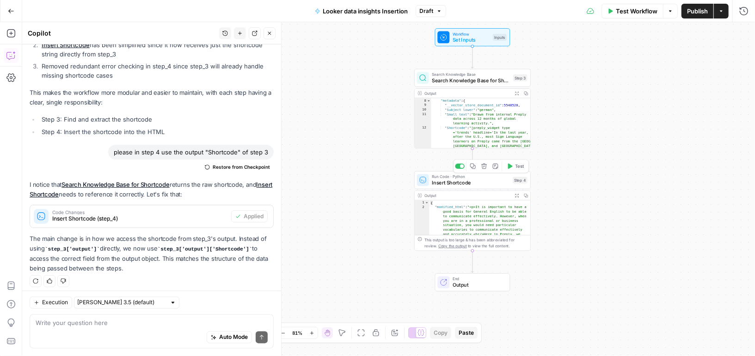
click at [512, 171] on button "Test" at bounding box center [514, 166] width 23 height 10
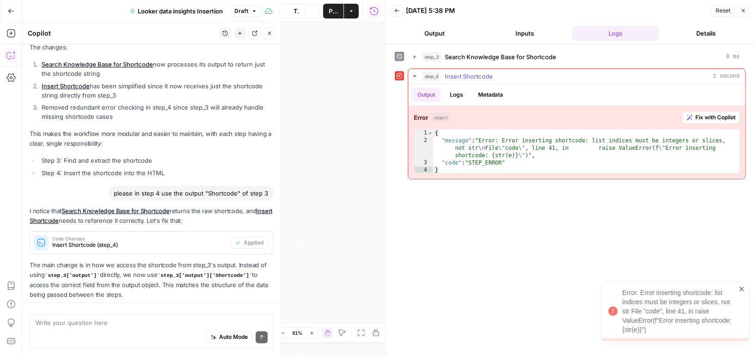
scroll to position [1108, 0]
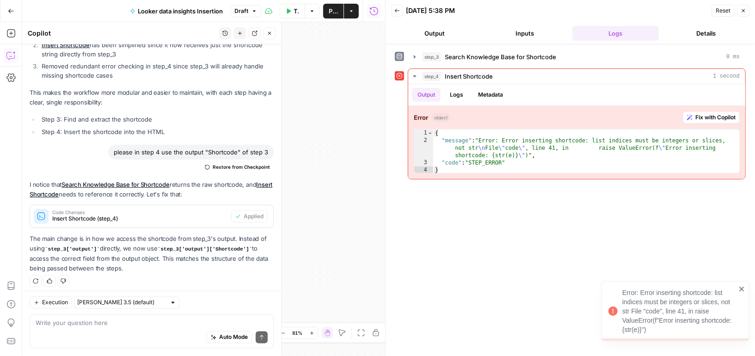
click at [270, 31] on icon "button" at bounding box center [270, 34] width 6 height 6
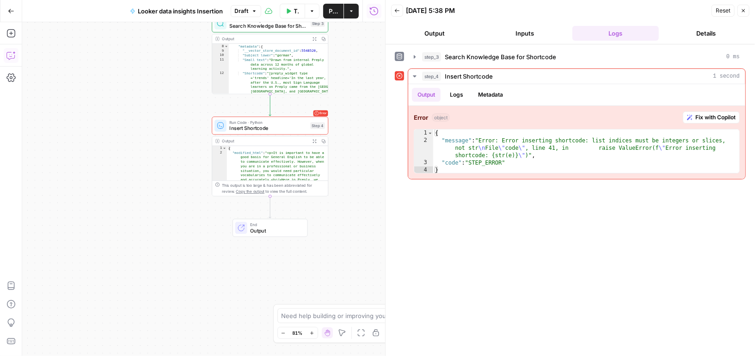
click at [13, 58] on icon "button" at bounding box center [10, 55] width 9 height 9
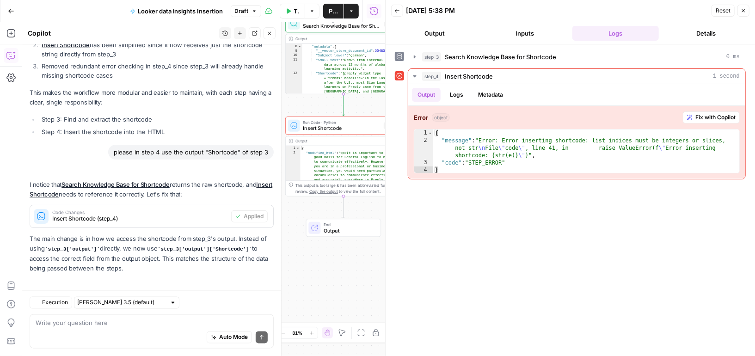
click at [132, 325] on textarea at bounding box center [152, 322] width 232 height 9
type textarea "can you add a step to retrieve the clean "Shortcode" from step 3"
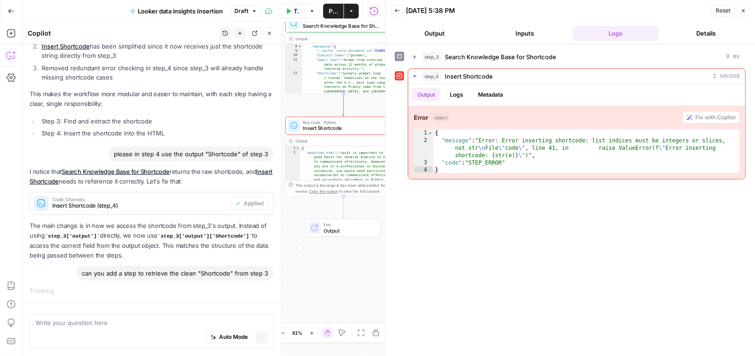
scroll to position [1040, 0]
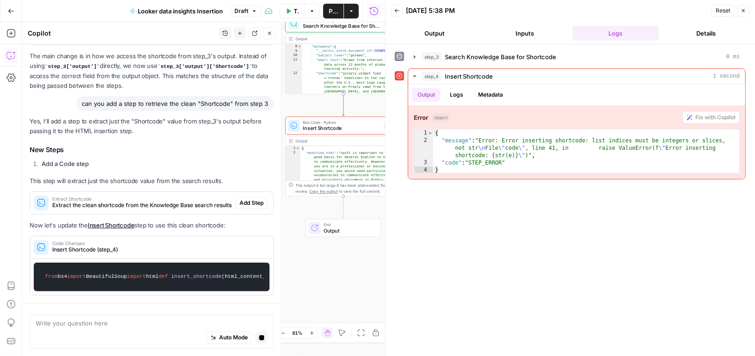
click at [742, 10] on icon "button" at bounding box center [743, 11] width 6 height 6
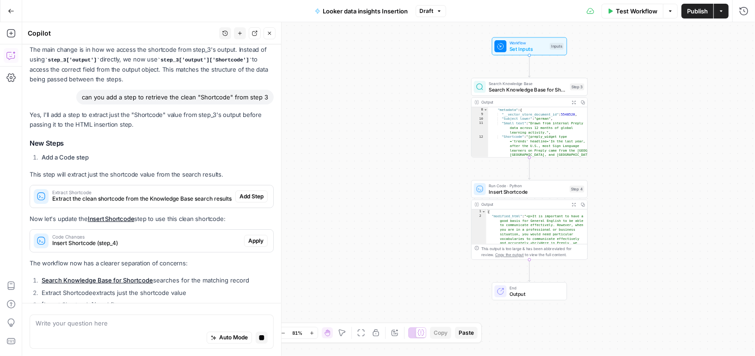
scroll to position [1225, 0]
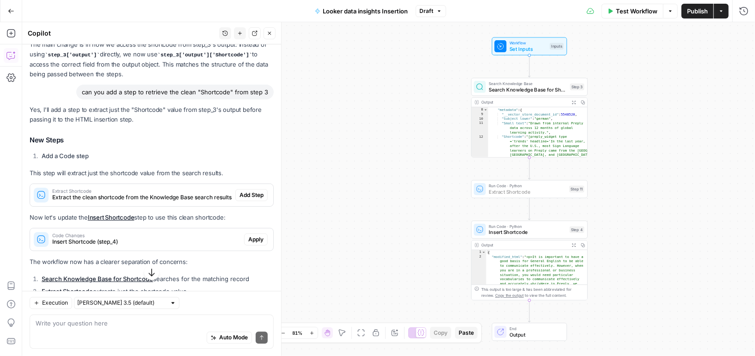
click at [249, 189] on button "Add Step" at bounding box center [251, 195] width 32 height 12
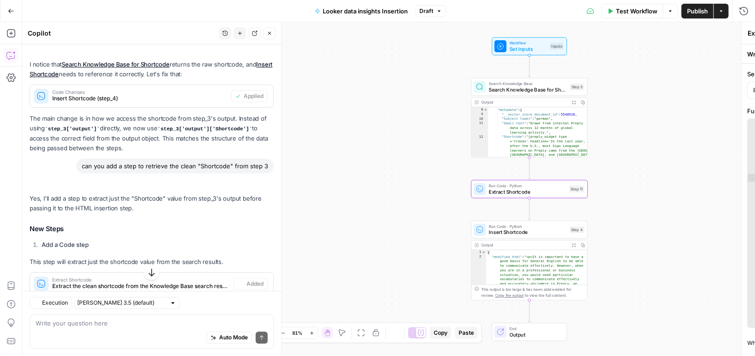
scroll to position [1302, 0]
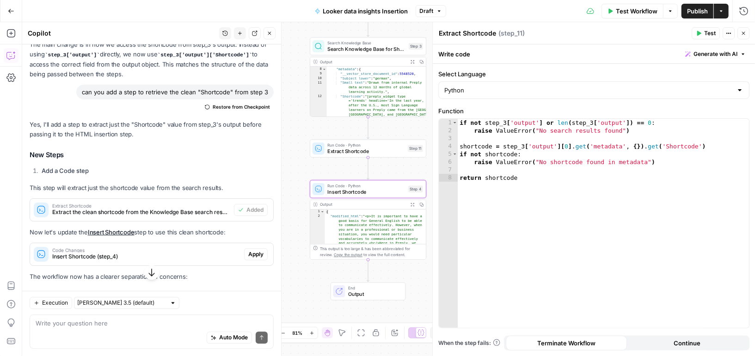
click at [253, 250] on span "Apply" at bounding box center [255, 254] width 15 height 8
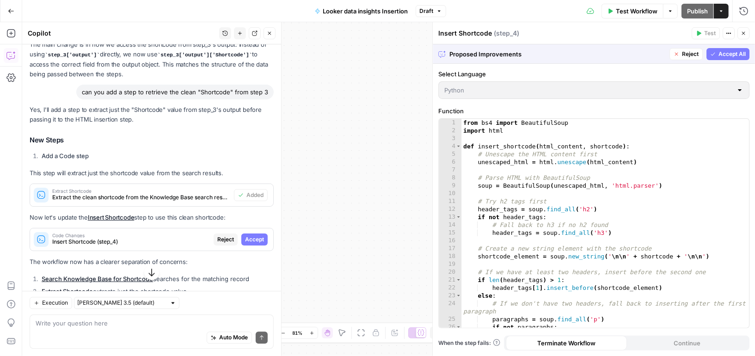
click at [254, 233] on button "Accept" at bounding box center [254, 239] width 26 height 12
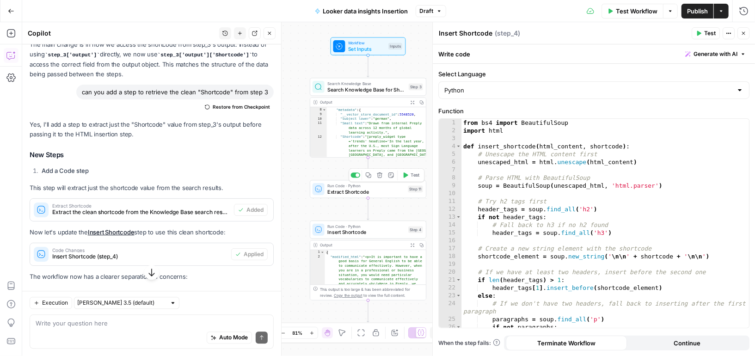
click at [409, 174] on button "Test" at bounding box center [410, 175] width 23 height 10
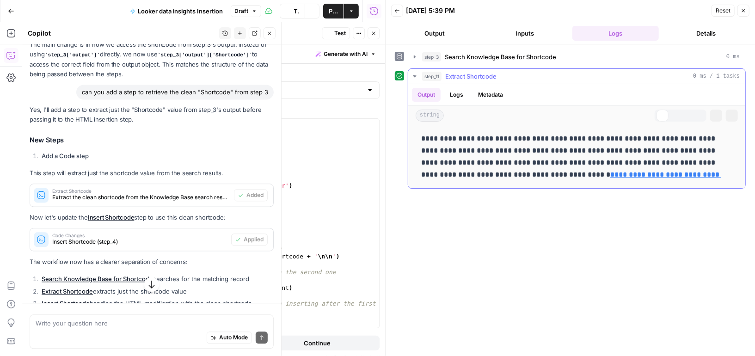
scroll to position [1302, 0]
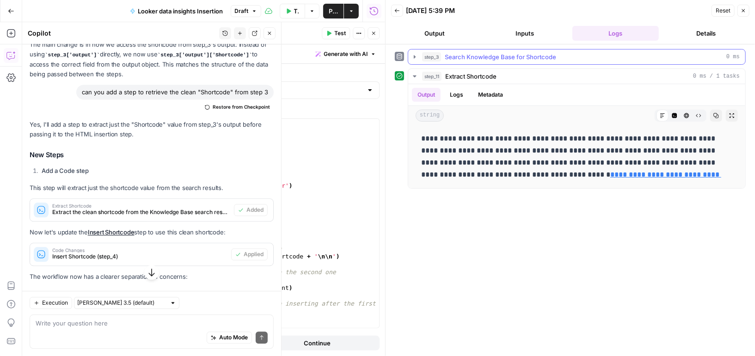
click at [416, 54] on icon "button" at bounding box center [414, 56] width 7 height 7
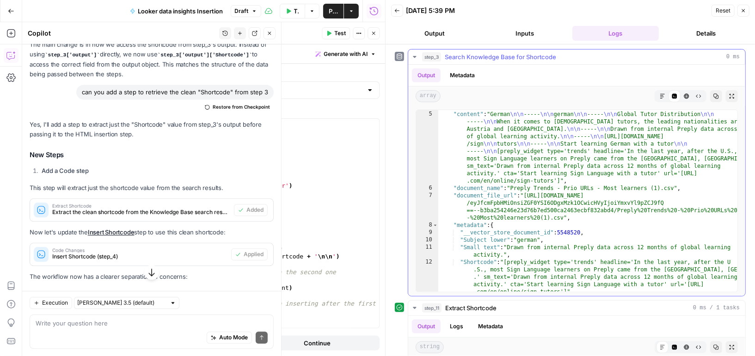
scroll to position [29, 0]
click at [372, 35] on icon "button" at bounding box center [374, 34] width 6 height 6
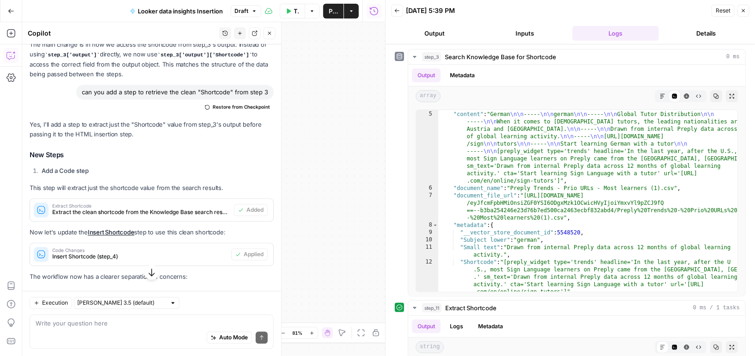
click at [743, 9] on icon "button" at bounding box center [743, 11] width 6 height 6
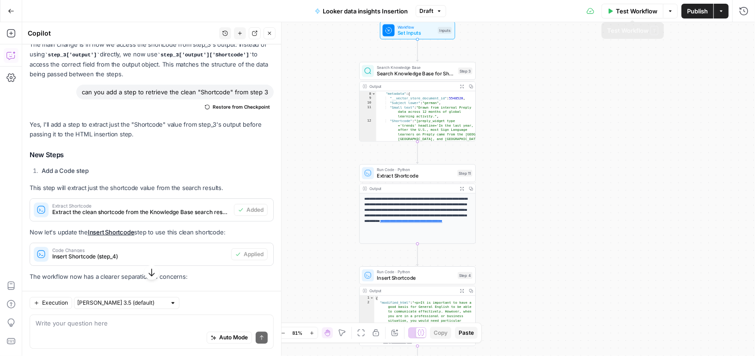
click at [696, 9] on span "Publish" at bounding box center [697, 10] width 21 height 9
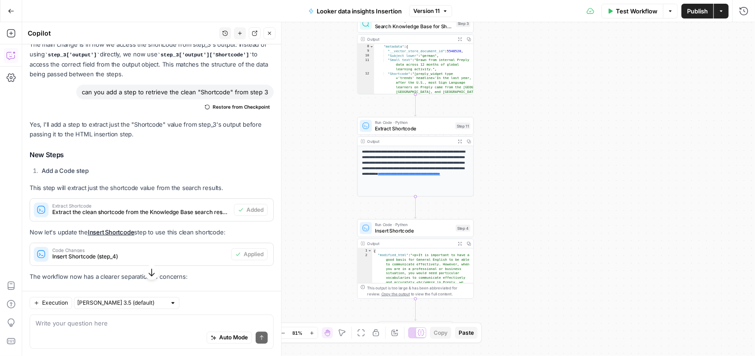
click at [628, 11] on span "Test Workflow" at bounding box center [637, 10] width 42 height 9
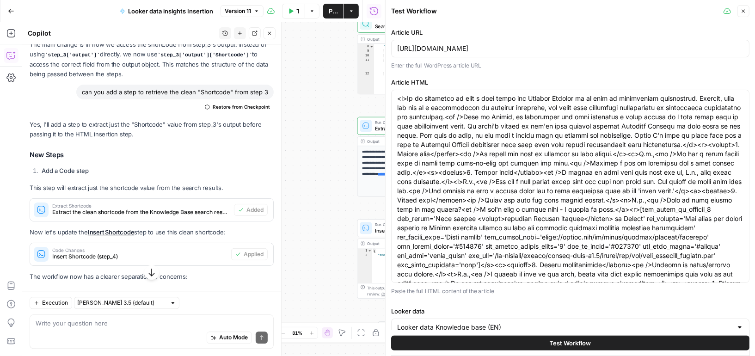
click at [523, 343] on button "Test Workflow" at bounding box center [570, 343] width 358 height 15
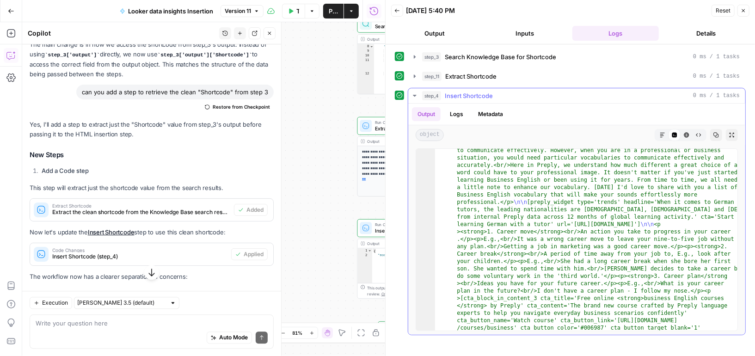
scroll to position [151, 0]
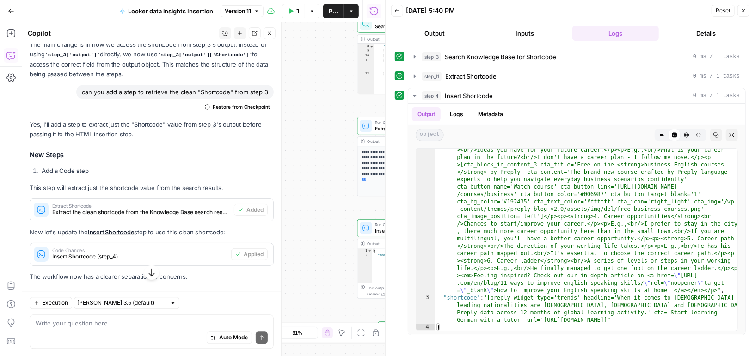
click at [745, 11] on icon "button" at bounding box center [743, 11] width 6 height 6
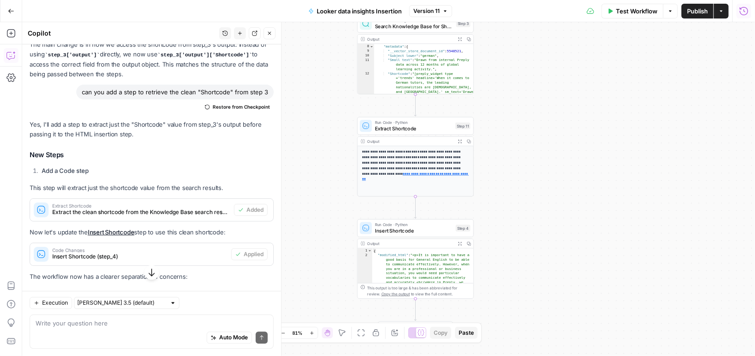
click at [15, 8] on button "Go Back" at bounding box center [11, 11] width 17 height 17
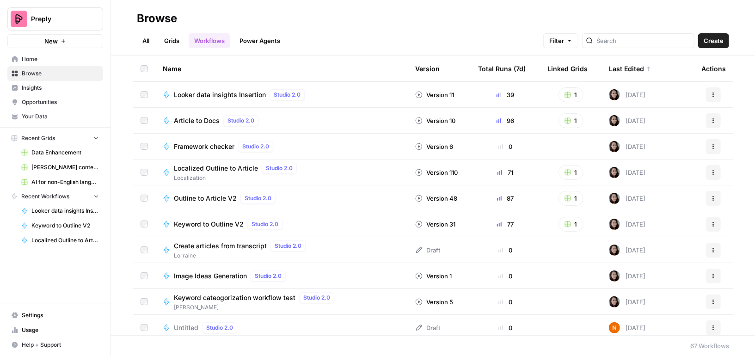
click at [61, 153] on span "Data Enhancement" at bounding box center [64, 152] width 67 height 8
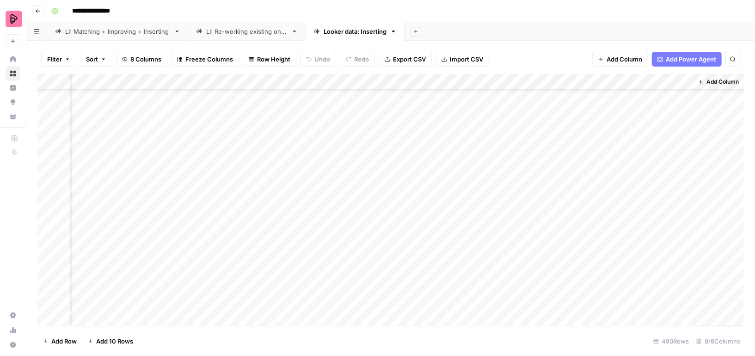
scroll to position [1557, 156]
click at [517, 220] on div "Add Column" at bounding box center [390, 200] width 706 height 252
click at [518, 250] on div "Add Column" at bounding box center [390, 200] width 706 height 252
click at [680, 220] on div "Add Column" at bounding box center [390, 200] width 706 height 252
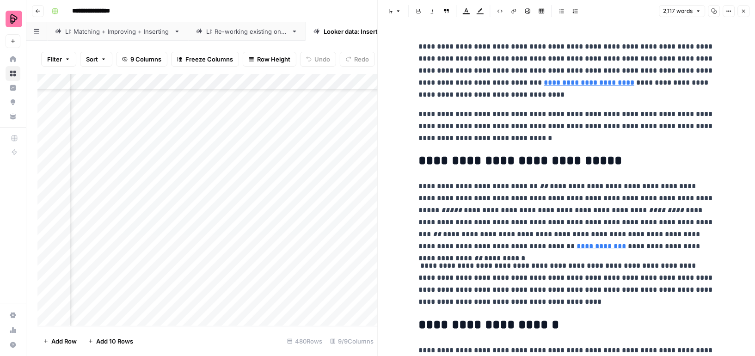
scroll to position [3, 0]
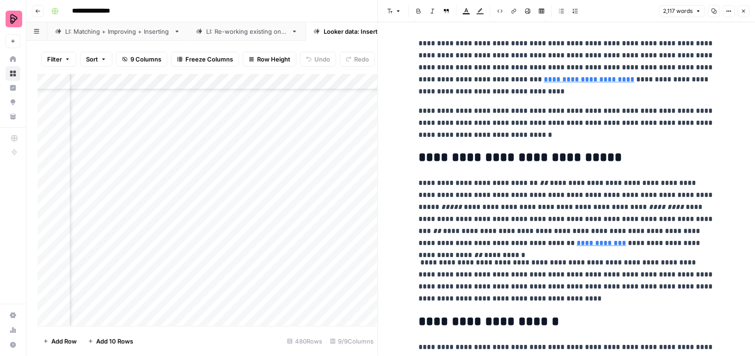
click at [744, 11] on icon "button" at bounding box center [743, 11] width 6 height 6
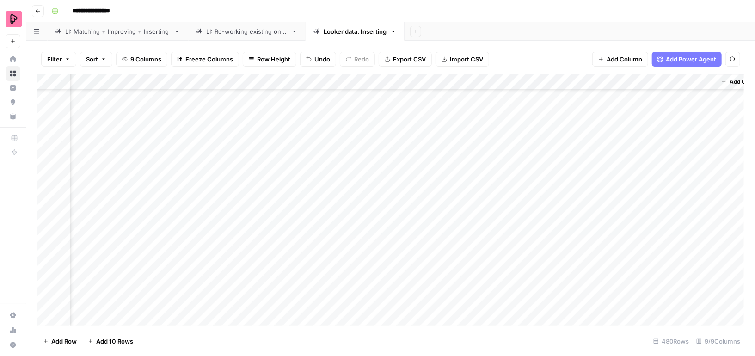
scroll to position [1557, 201]
click at [637, 252] on div "Add Column" at bounding box center [390, 200] width 706 height 252
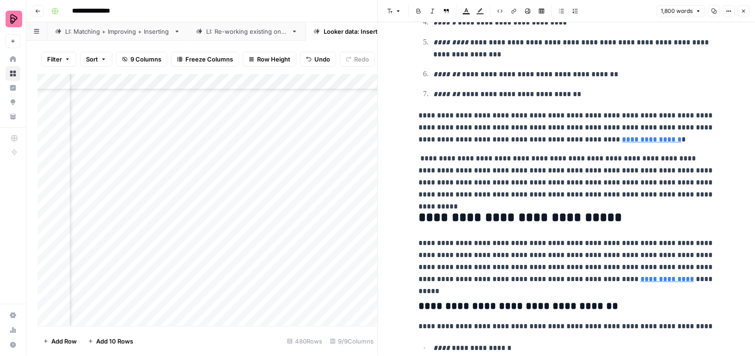
scroll to position [292, 0]
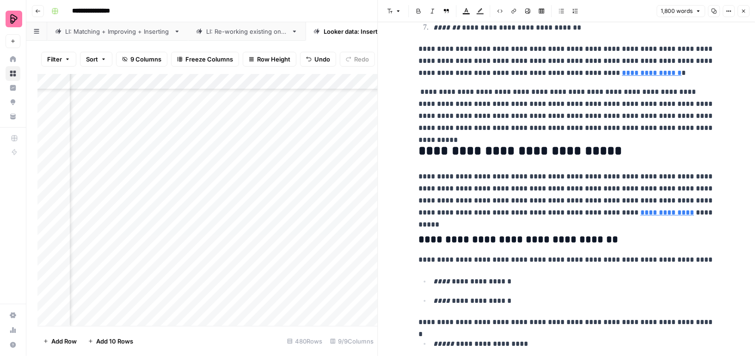
click at [459, 97] on p "**********" at bounding box center [566, 110] width 296 height 48
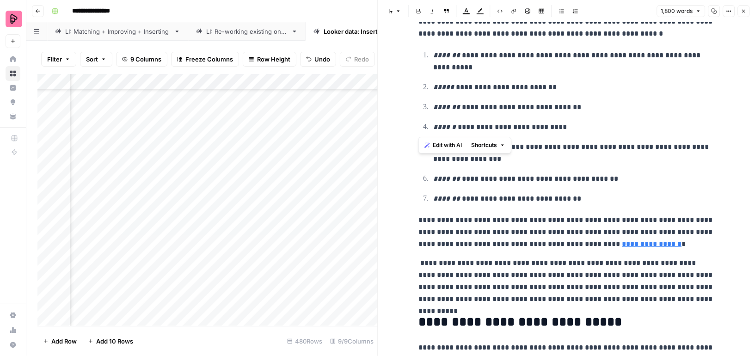
scroll to position [0, 0]
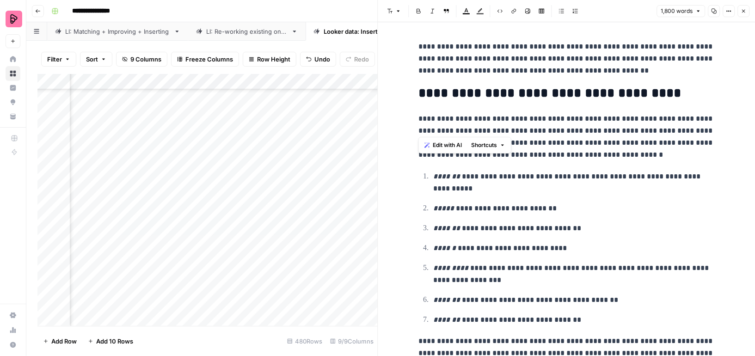
click at [714, 9] on icon "button" at bounding box center [714, 11] width 6 height 6
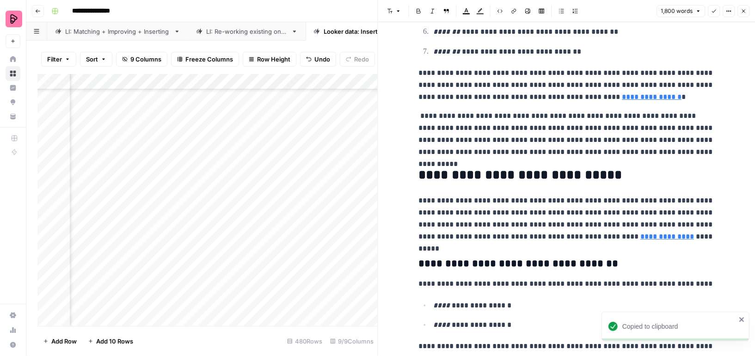
scroll to position [372, 0]
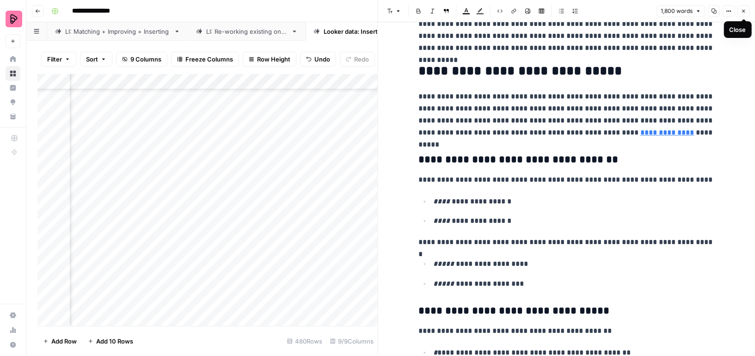
click at [745, 9] on icon "button" at bounding box center [743, 11] width 6 height 6
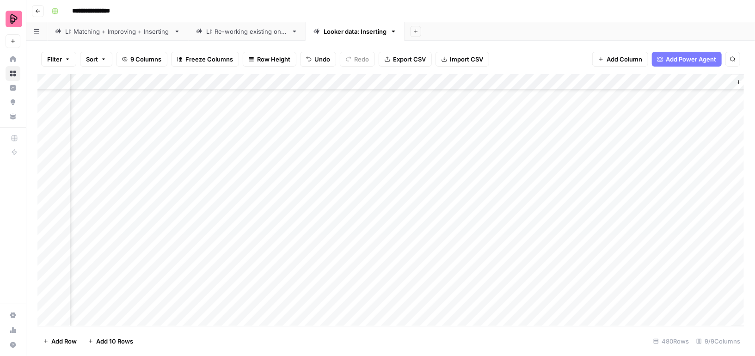
scroll to position [1604, 201]
click at [146, 202] on div "Add Column" at bounding box center [390, 200] width 706 height 252
click at [9, 117] on link "Your Data" at bounding box center [13, 116] width 15 height 15
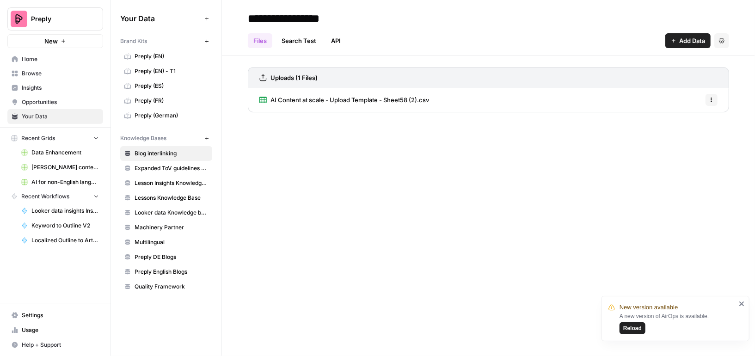
click at [182, 208] on span "Looker data Knowledge base (EN)" at bounding box center [170, 212] width 73 height 8
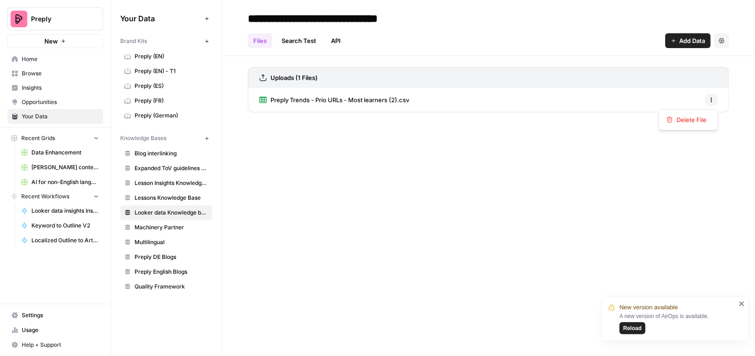
click at [713, 95] on button "Options" at bounding box center [711, 100] width 12 height 12
click at [679, 118] on span "Delete File" at bounding box center [691, 119] width 30 height 9
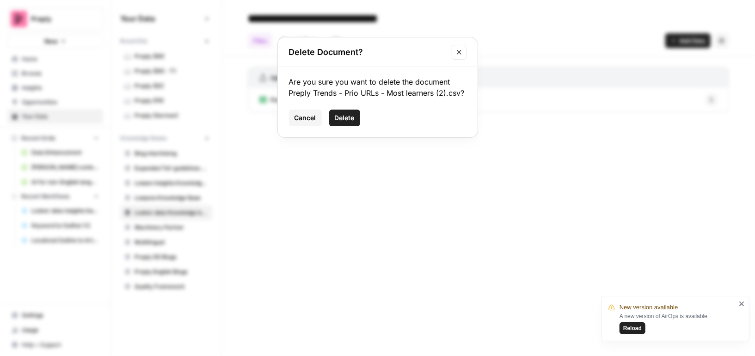
click at [333, 121] on button "Delete" at bounding box center [344, 118] width 31 height 17
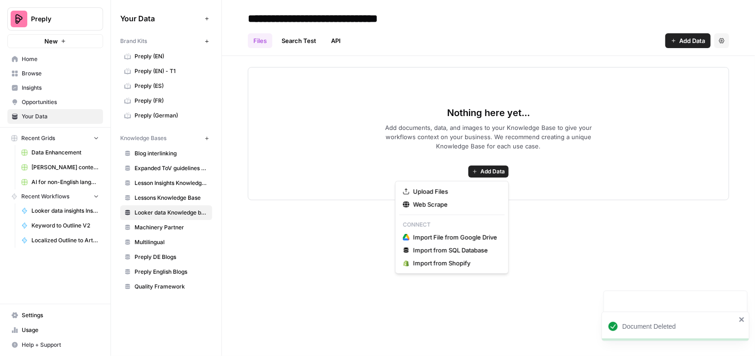
click at [486, 173] on span "Add Data" at bounding box center [492, 171] width 24 height 8
click at [453, 183] on div "Upload Files Web Scrape Connect Import File from Google Drive Import from SQL D…" at bounding box center [452, 227] width 114 height 93
click at [453, 191] on span "Upload Files" at bounding box center [455, 191] width 84 height 9
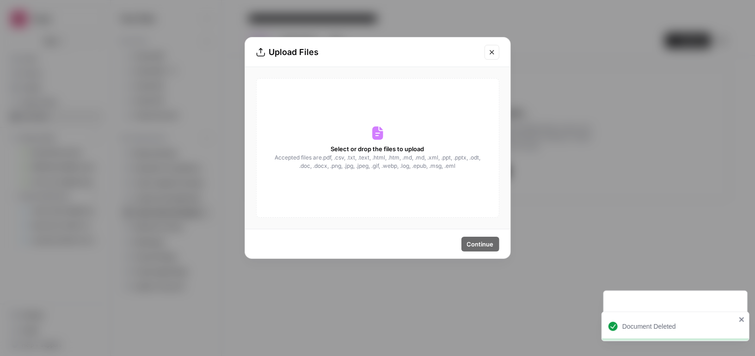
click at [430, 188] on div "Select or drop the files to upload Accepted files are .pdf, .csv, .txt, .text, …" at bounding box center [377, 148] width 243 height 140
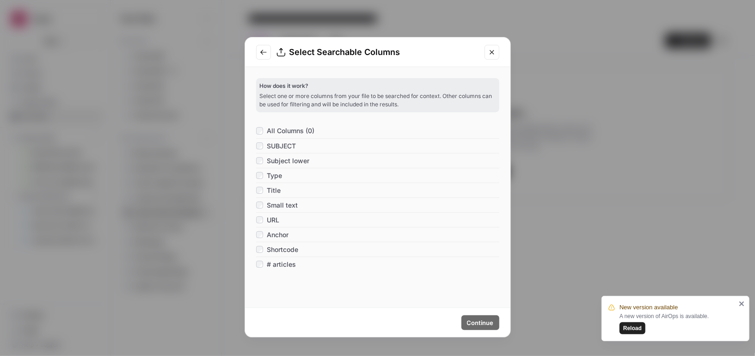
click at [333, 125] on div "All Columns (0)" at bounding box center [377, 130] width 243 height 15
click at [311, 130] on span "All Columns (0)" at bounding box center [291, 130] width 48 height 9
click at [280, 266] on span "# articles" at bounding box center [281, 264] width 29 height 9
click at [475, 321] on span "Continue" at bounding box center [480, 322] width 27 height 9
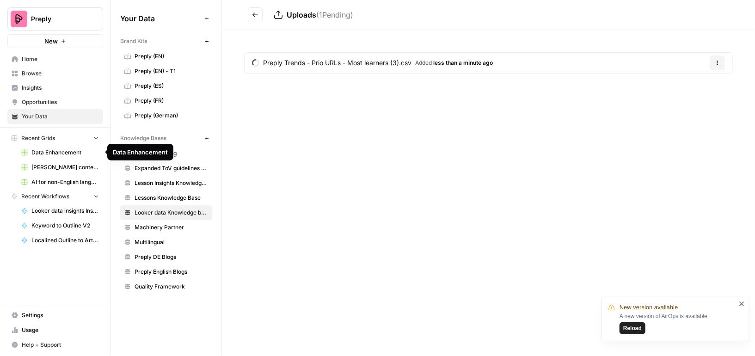
click at [64, 149] on span "Data Enhancement" at bounding box center [64, 152] width 67 height 8
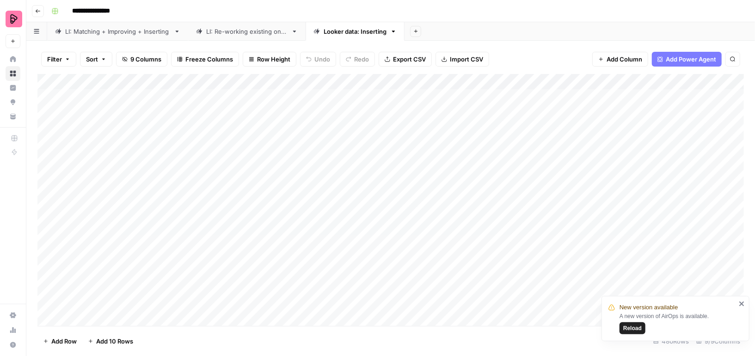
click at [635, 327] on span "Reload" at bounding box center [632, 328] width 18 height 8
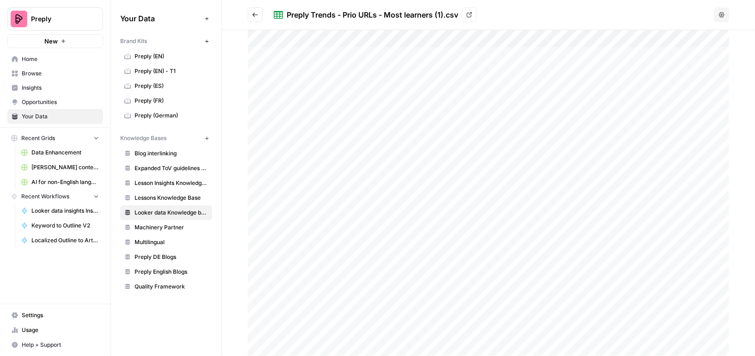
click at [258, 16] on icon "Go back" at bounding box center [255, 15] width 6 height 6
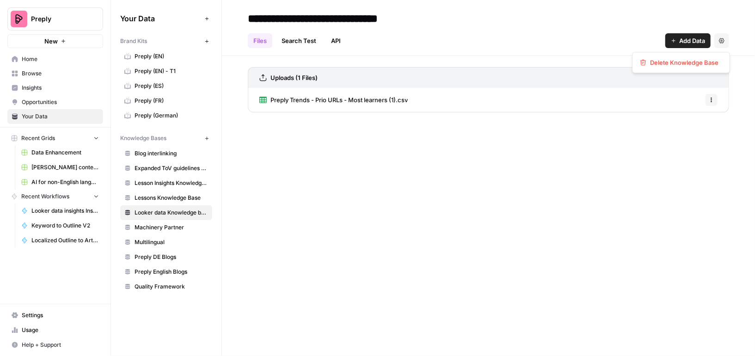
click at [721, 40] on icon "button" at bounding box center [722, 41] width 6 height 6
click at [713, 96] on button "Options" at bounding box center [711, 100] width 12 height 12
click at [695, 127] on div "Delete File" at bounding box center [688, 119] width 60 height 21
click at [690, 121] on span "Delete File" at bounding box center [691, 119] width 30 height 9
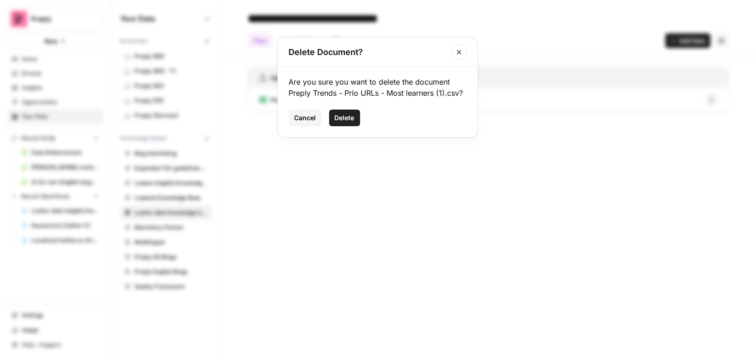
click at [351, 115] on span "Delete" at bounding box center [345, 117] width 20 height 9
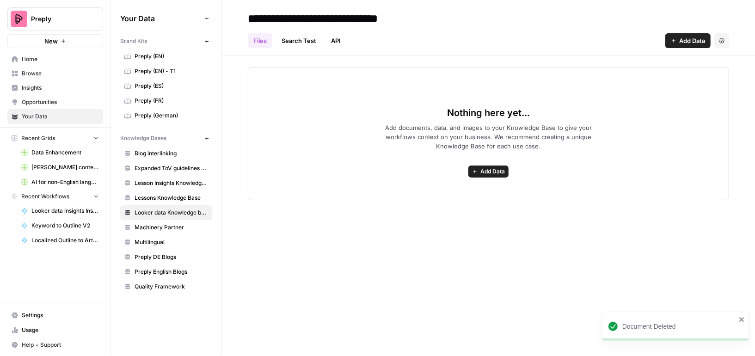
click at [503, 169] on span "Add Data" at bounding box center [492, 171] width 24 height 8
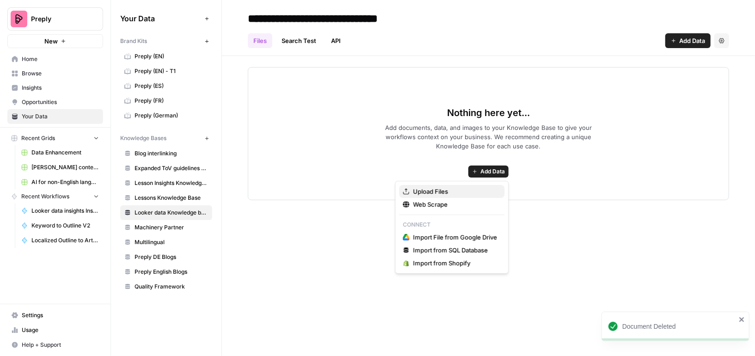
click at [439, 189] on span "Upload Files" at bounding box center [455, 191] width 84 height 9
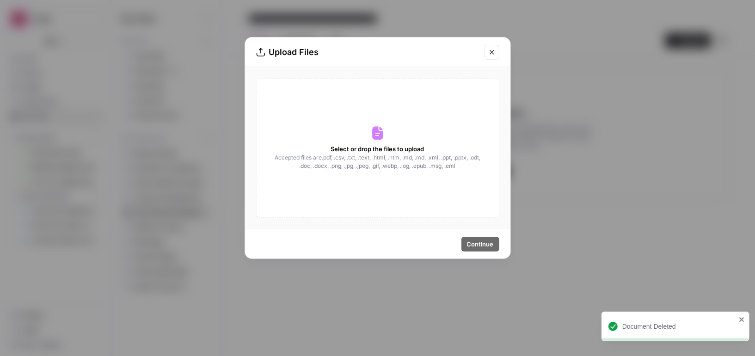
click at [366, 147] on span "Select or drop the files to upload" at bounding box center [377, 148] width 93 height 9
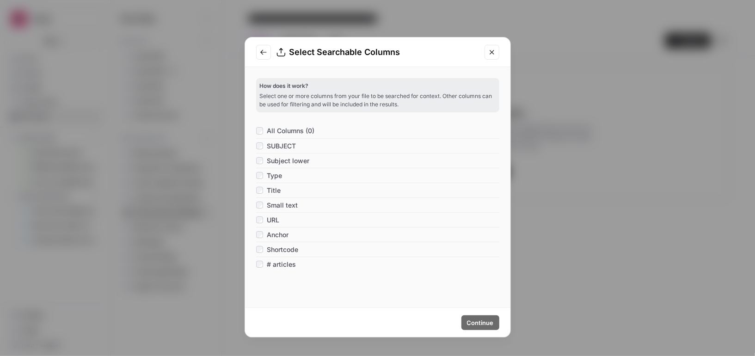
click at [305, 130] on span "All Columns (0)" at bounding box center [291, 130] width 48 height 9
click at [286, 266] on span "# articles" at bounding box center [281, 264] width 29 height 9
click at [482, 320] on span "Continue" at bounding box center [480, 322] width 27 height 9
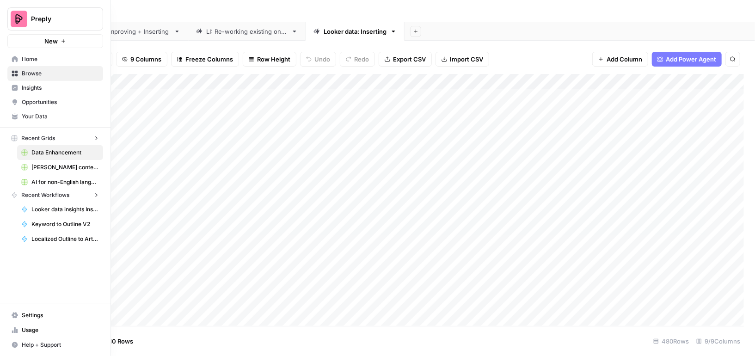
click at [12, 114] on icon at bounding box center [15, 116] width 6 height 6
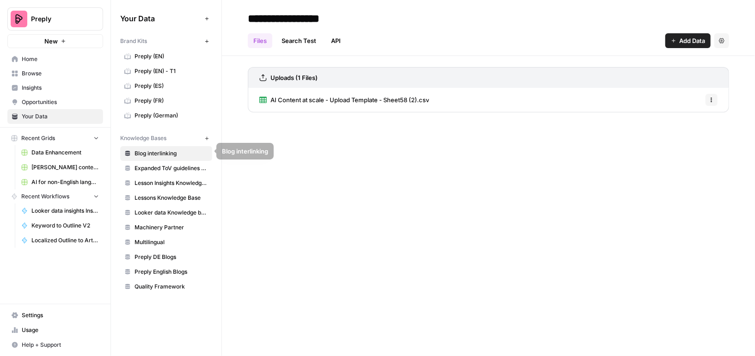
click at [178, 209] on span "Looker data Knowledge base (EN)" at bounding box center [170, 212] width 73 height 8
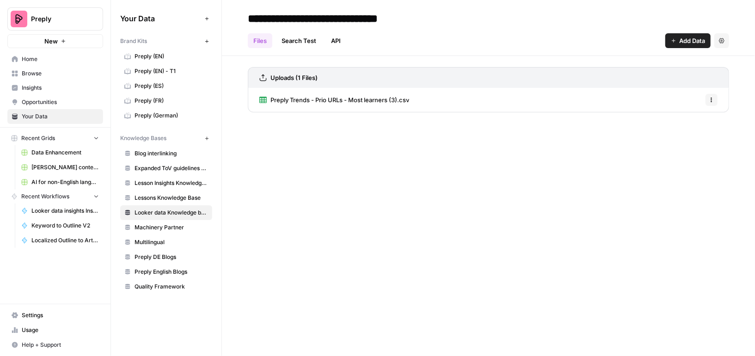
click at [66, 152] on span "Data Enhancement" at bounding box center [64, 152] width 67 height 8
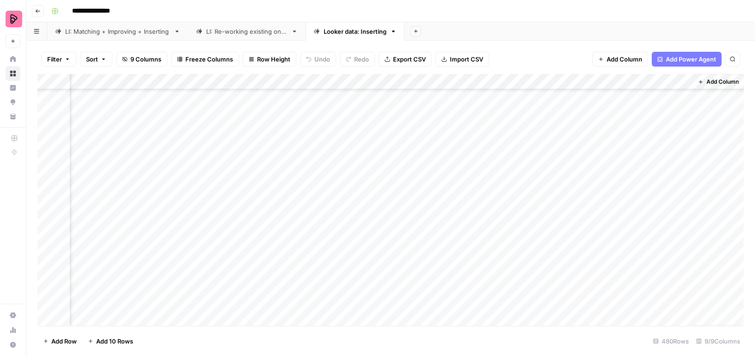
scroll to position [1642, 239]
click at [435, 167] on div "Add Column" at bounding box center [390, 200] width 706 height 252
click at [105, 165] on div "Add Column" at bounding box center [390, 200] width 706 height 252
click at [599, 167] on div "Add Column" at bounding box center [390, 200] width 706 height 252
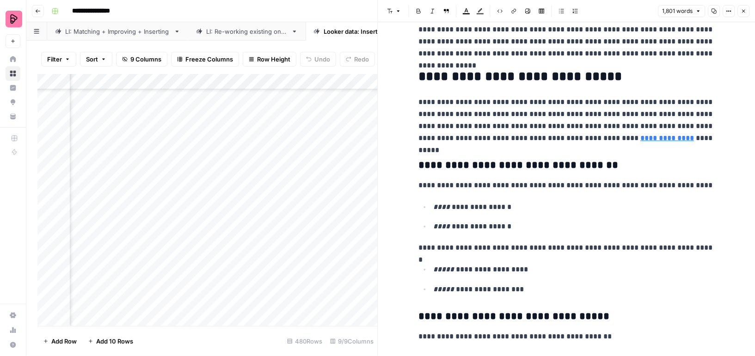
scroll to position [339, 0]
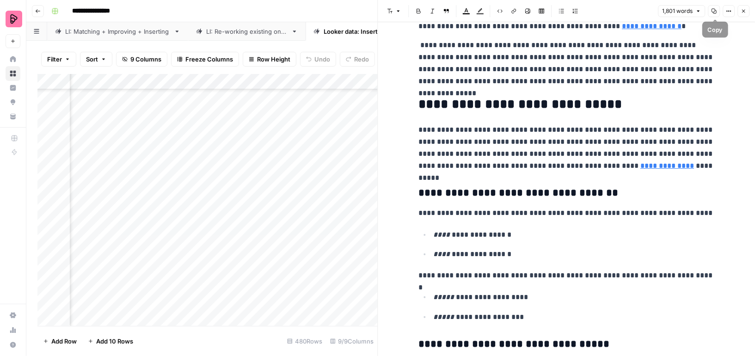
click at [715, 10] on icon "button" at bounding box center [714, 11] width 6 height 6
click at [744, 11] on icon "button" at bounding box center [743, 11] width 6 height 6
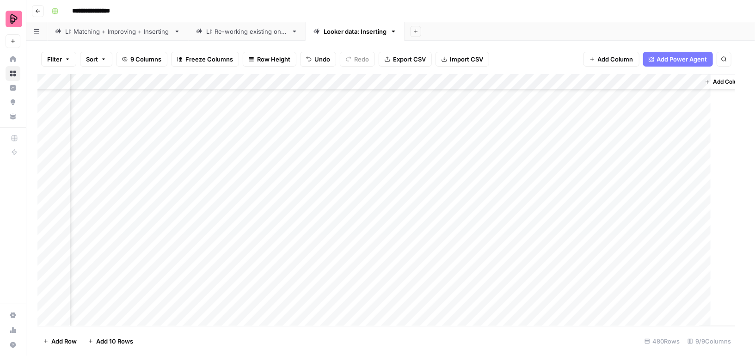
scroll to position [1642, 228]
click at [433, 135] on div "Add Column" at bounding box center [390, 200] width 706 height 252
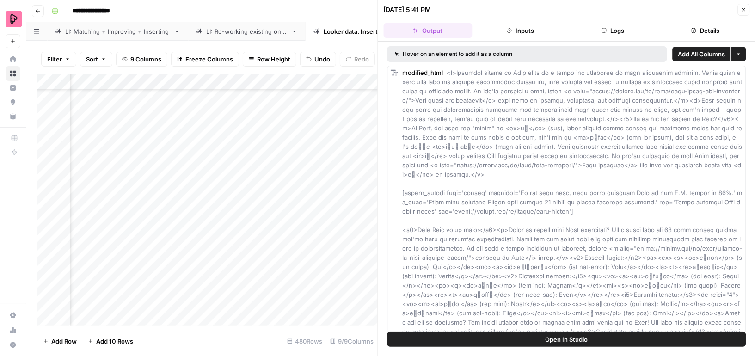
click at [742, 12] on button "Close" at bounding box center [743, 10] width 12 height 12
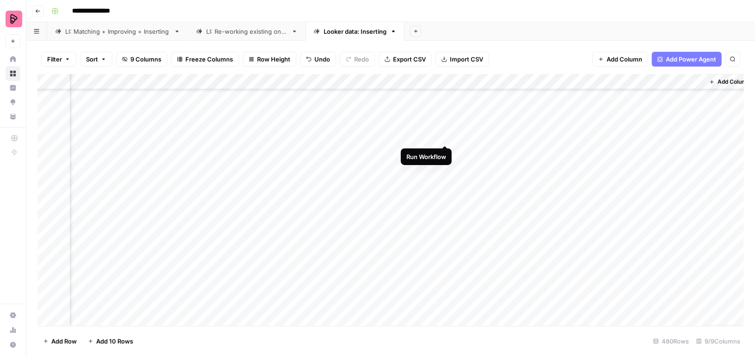
click at [445, 135] on div "Add Column" at bounding box center [390, 200] width 706 height 252
click at [432, 167] on div "Add Column" at bounding box center [390, 200] width 706 height 252
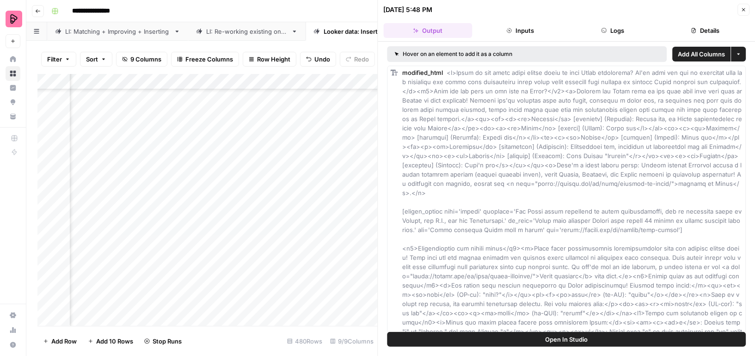
click at [699, 35] on button "Details" at bounding box center [704, 30] width 89 height 15
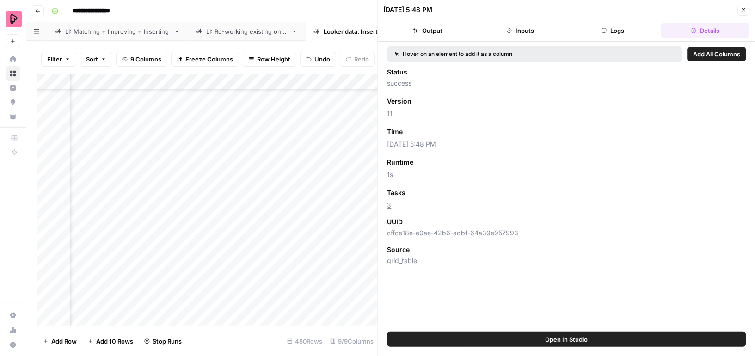
click at [745, 8] on icon "button" at bounding box center [743, 10] width 6 height 6
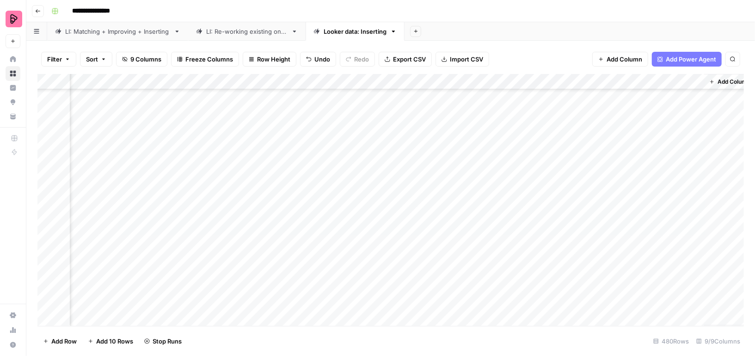
scroll to position [466, 228]
